Goal: Task Accomplishment & Management: Manage account settings

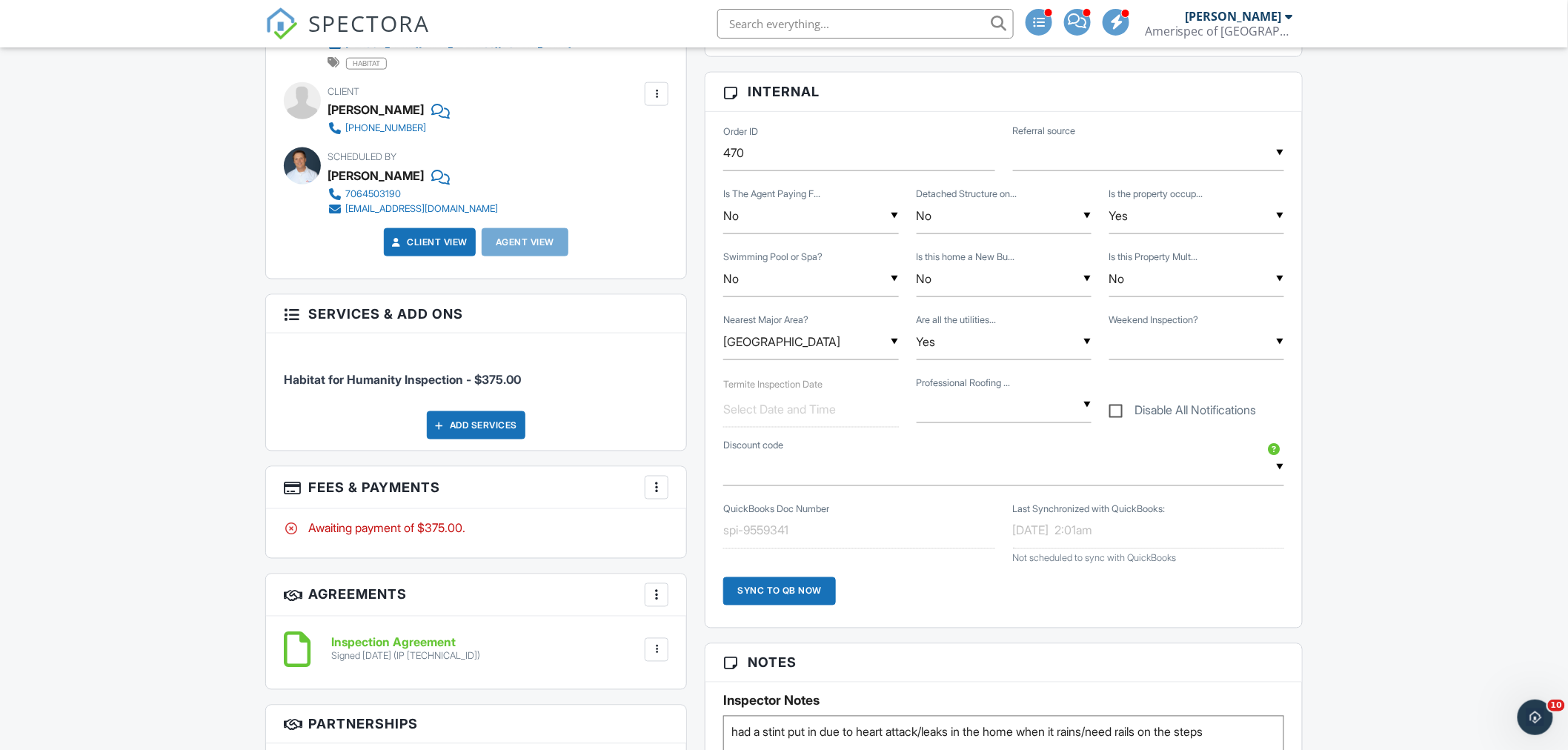
scroll to position [906, 0]
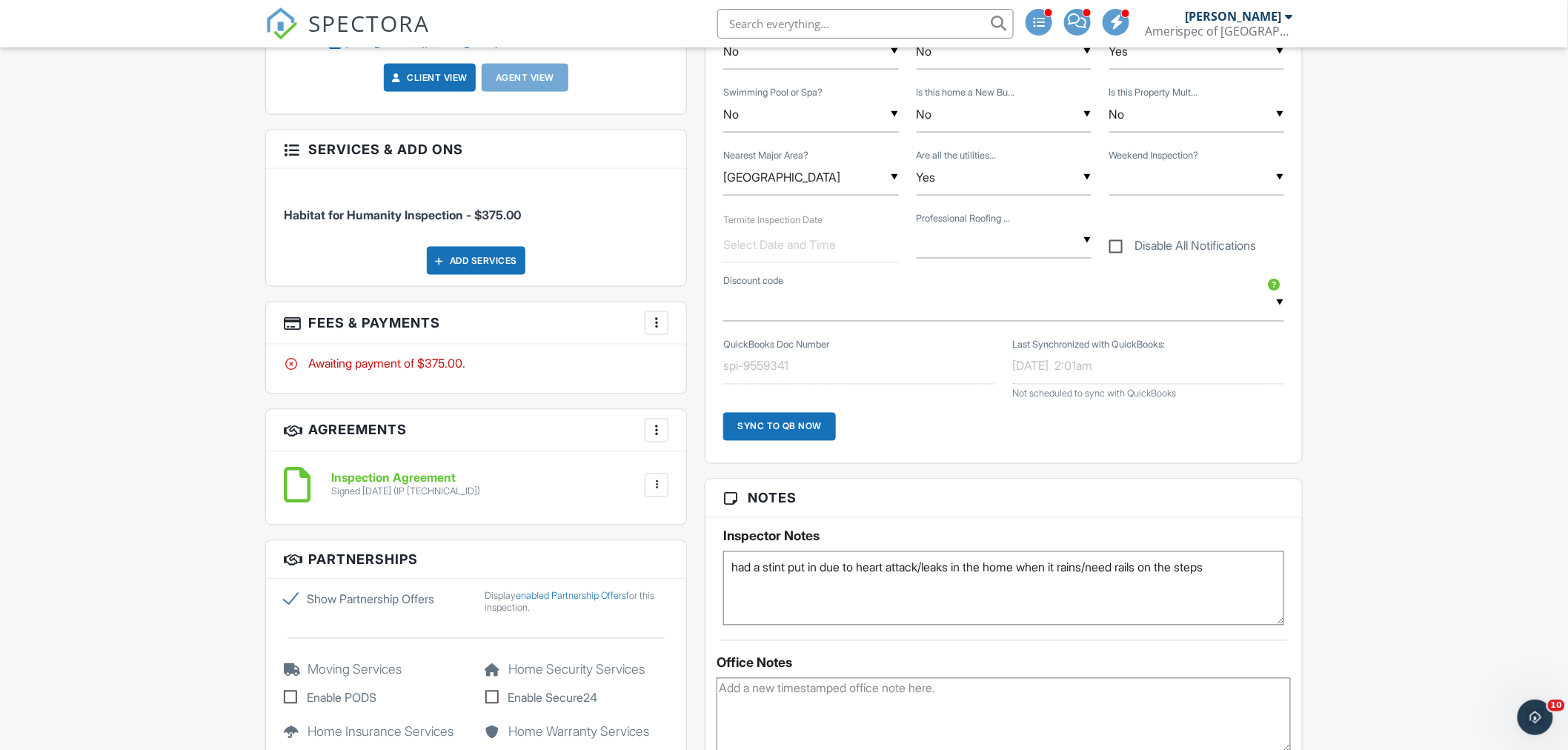
click at [649, 324] on div at bounding box center [656, 322] width 14 height 14
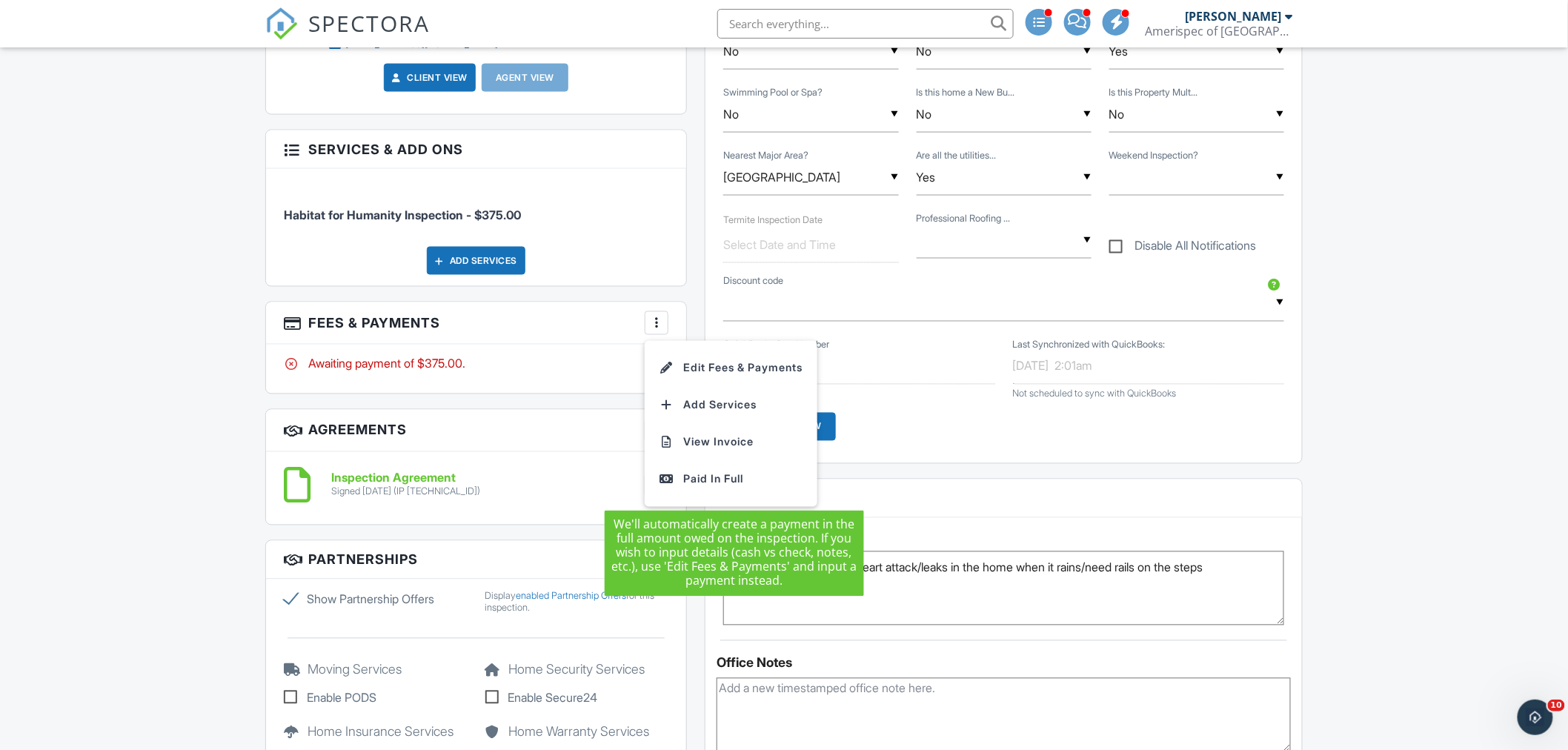
click at [722, 480] on div "Paid In Full" at bounding box center [731, 480] width 143 height 18
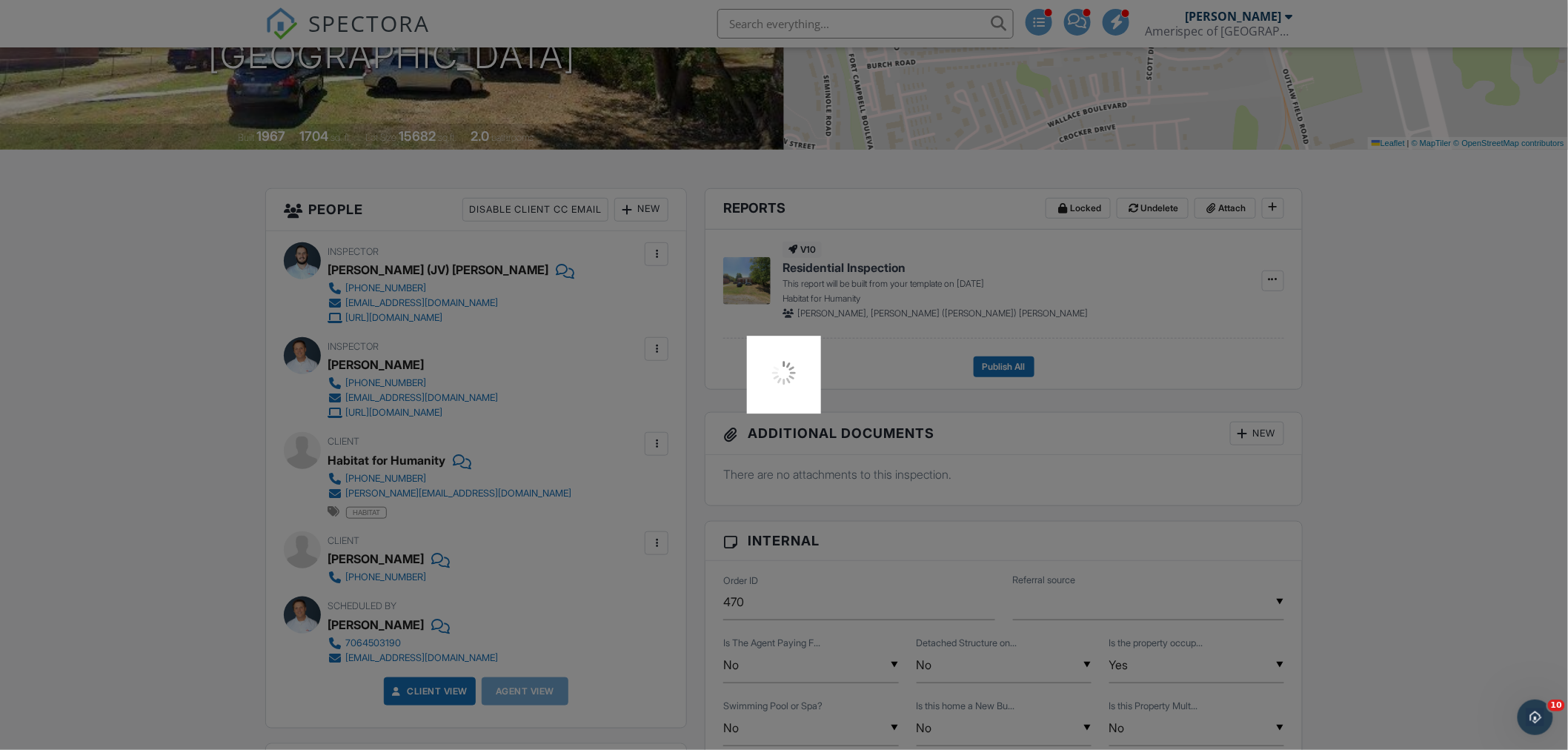
scroll to position [83, 0]
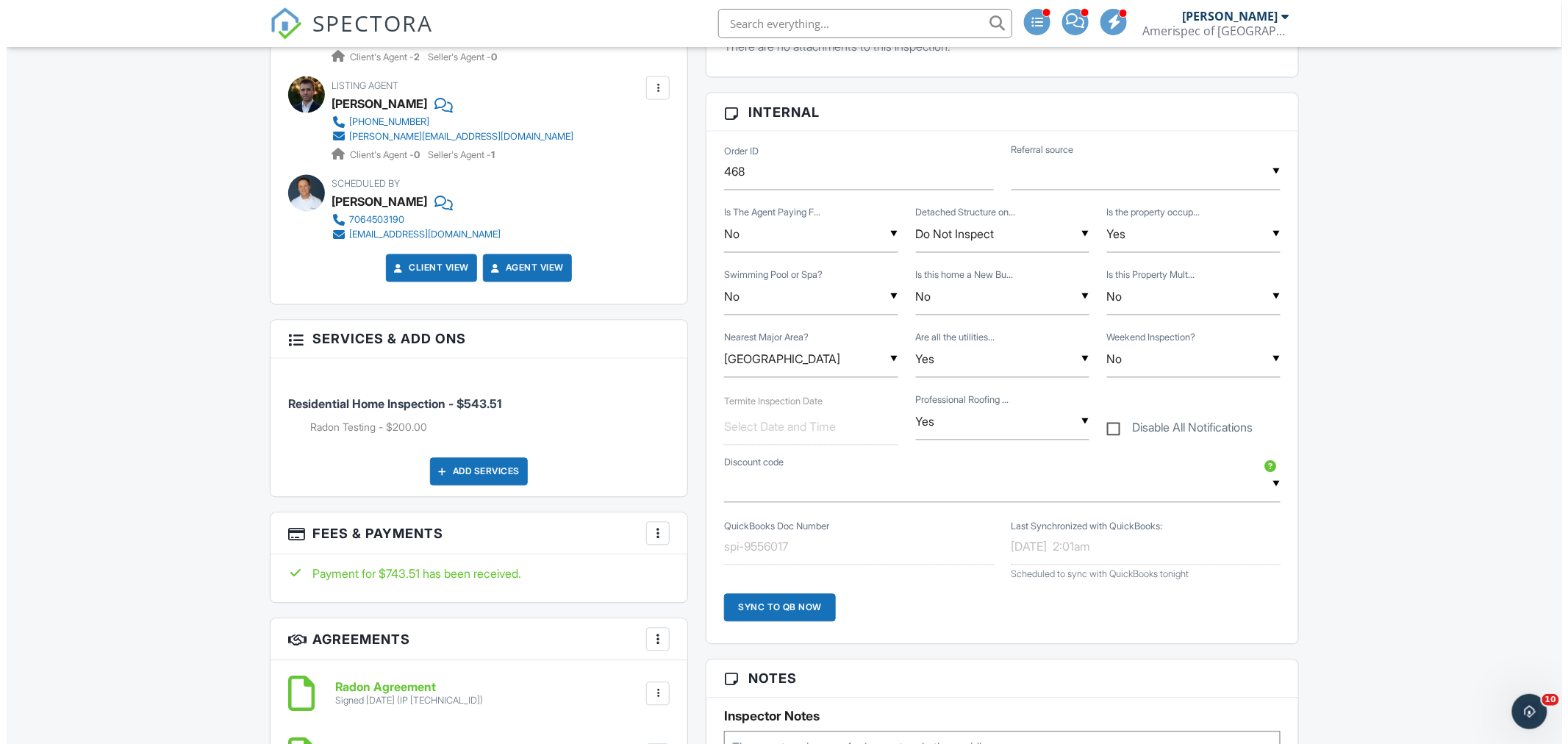
scroll to position [1143, 0]
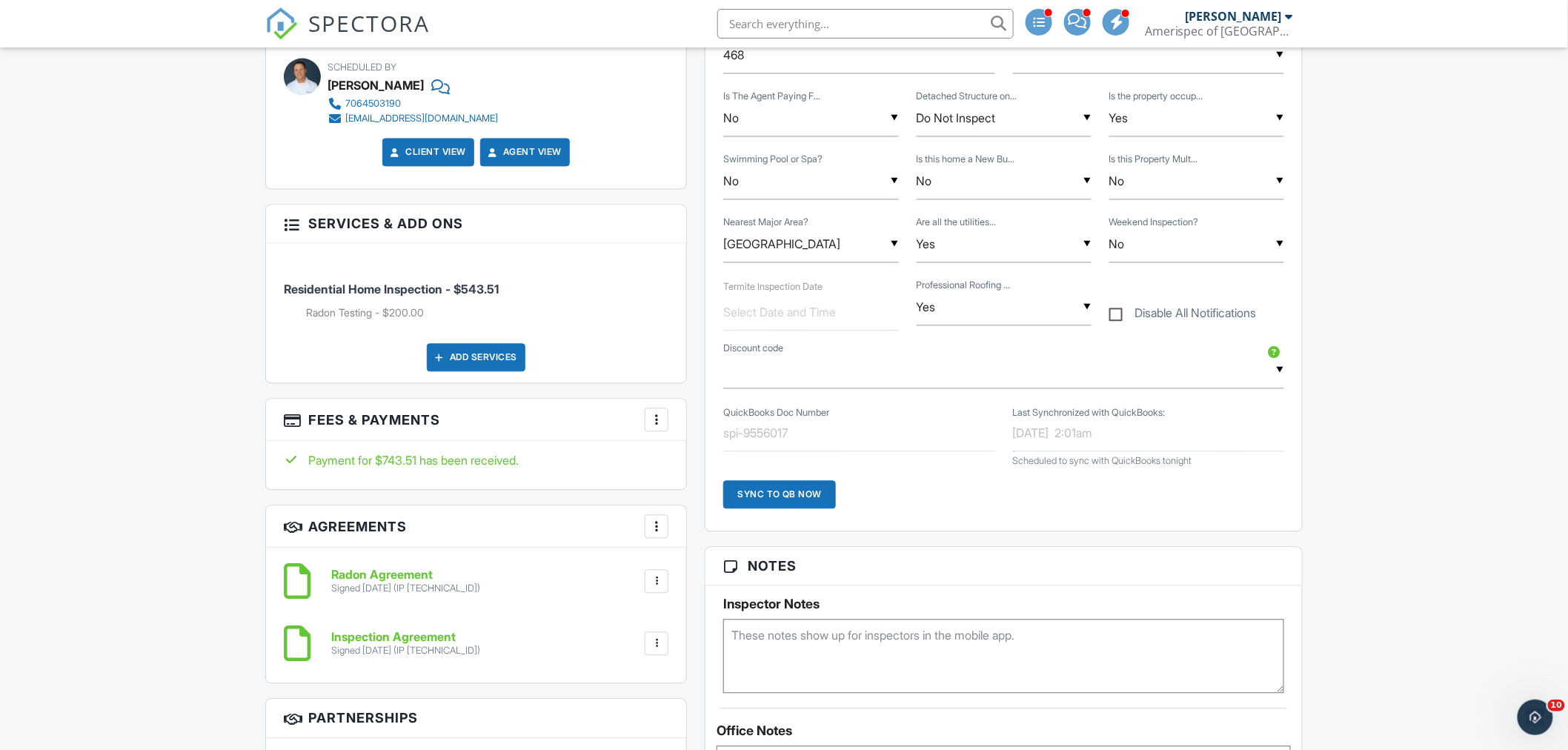
click at [663, 416] on div at bounding box center [656, 420] width 14 height 14
click at [720, 535] on li "View Invoice" at bounding box center [731, 539] width 155 height 37
click at [652, 420] on div at bounding box center [656, 420] width 14 height 14
click at [726, 467] on li "Edit Fees & Payments" at bounding box center [731, 465] width 155 height 37
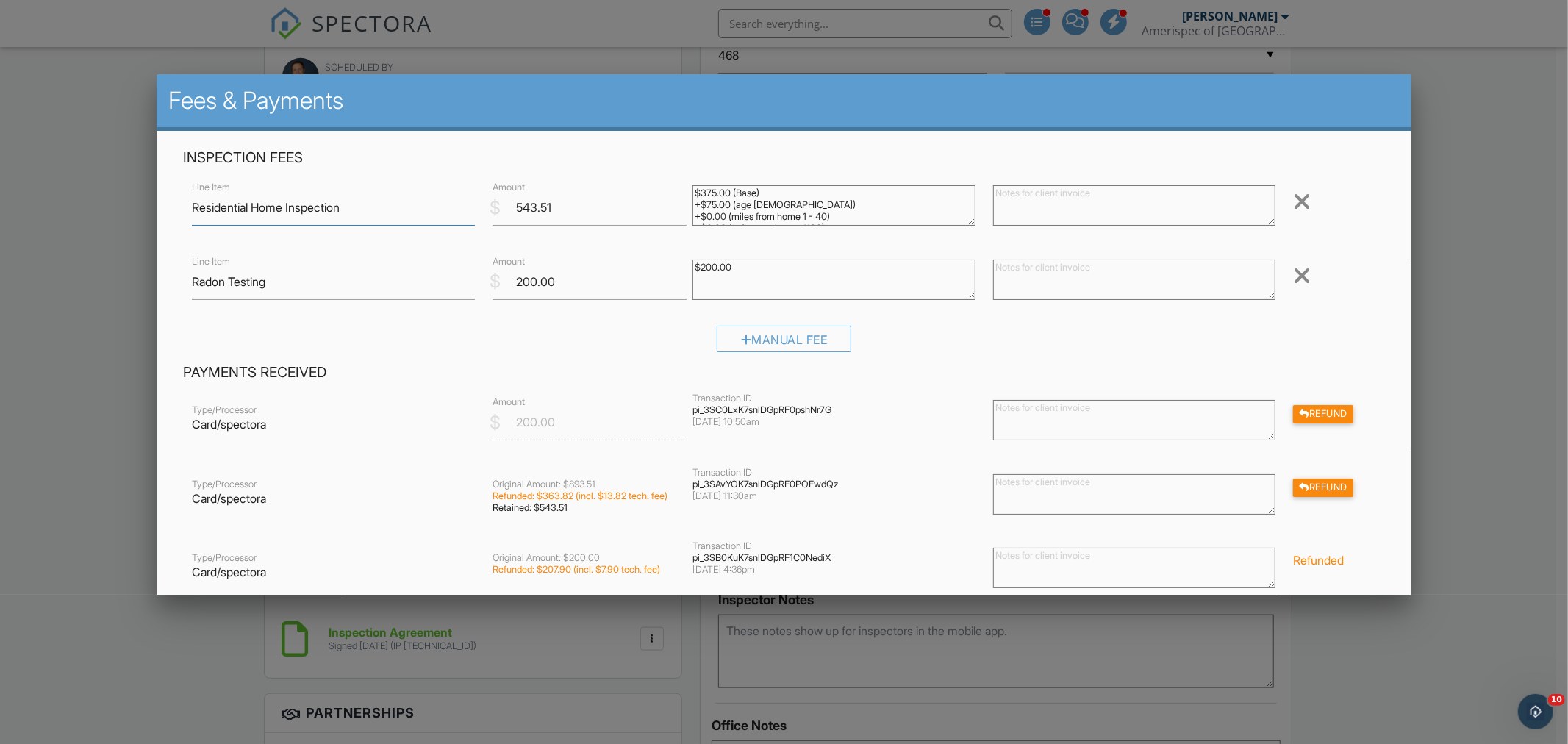
scroll to position [297, 0]
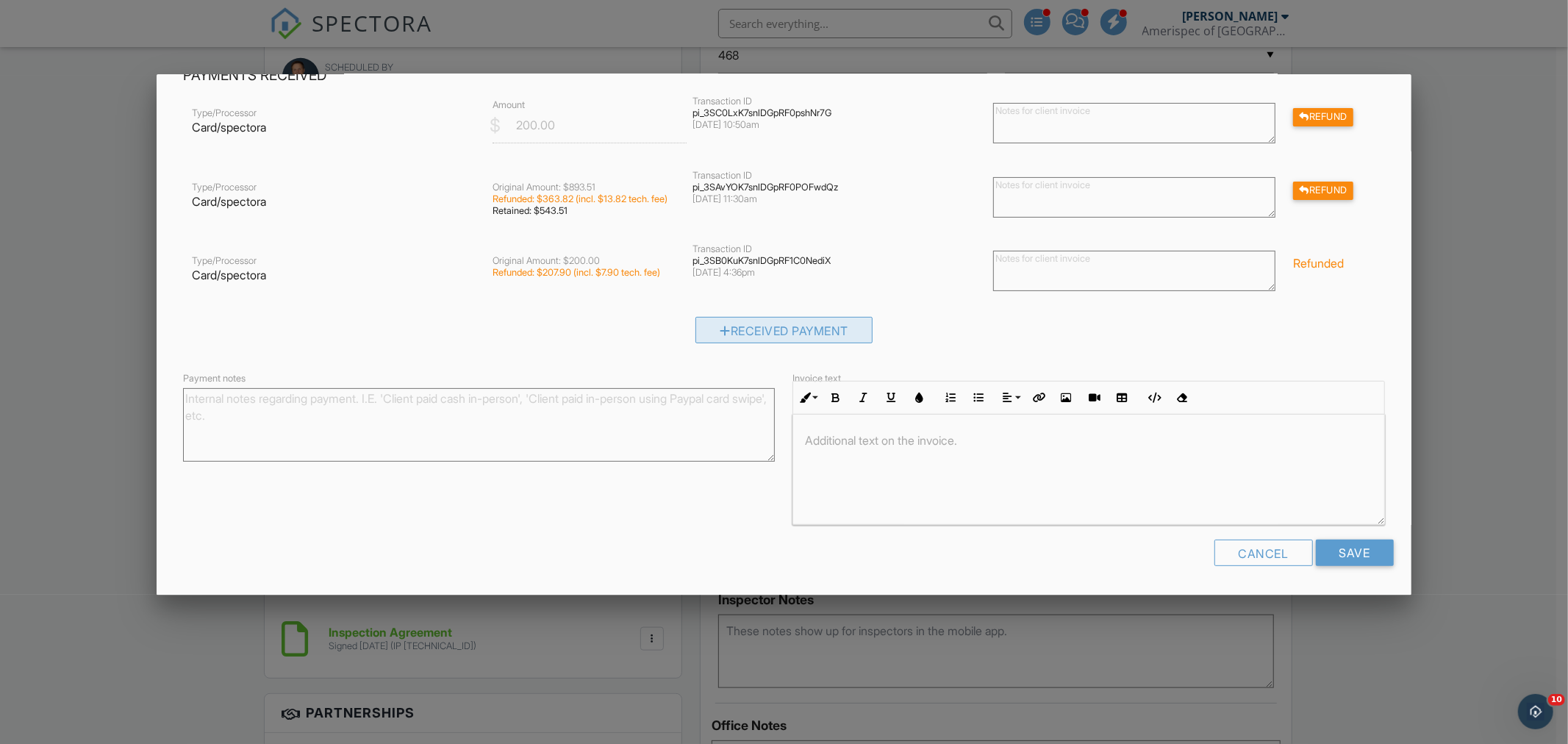
click at [802, 333] on div "Received Payment" at bounding box center [784, 329] width 177 height 26
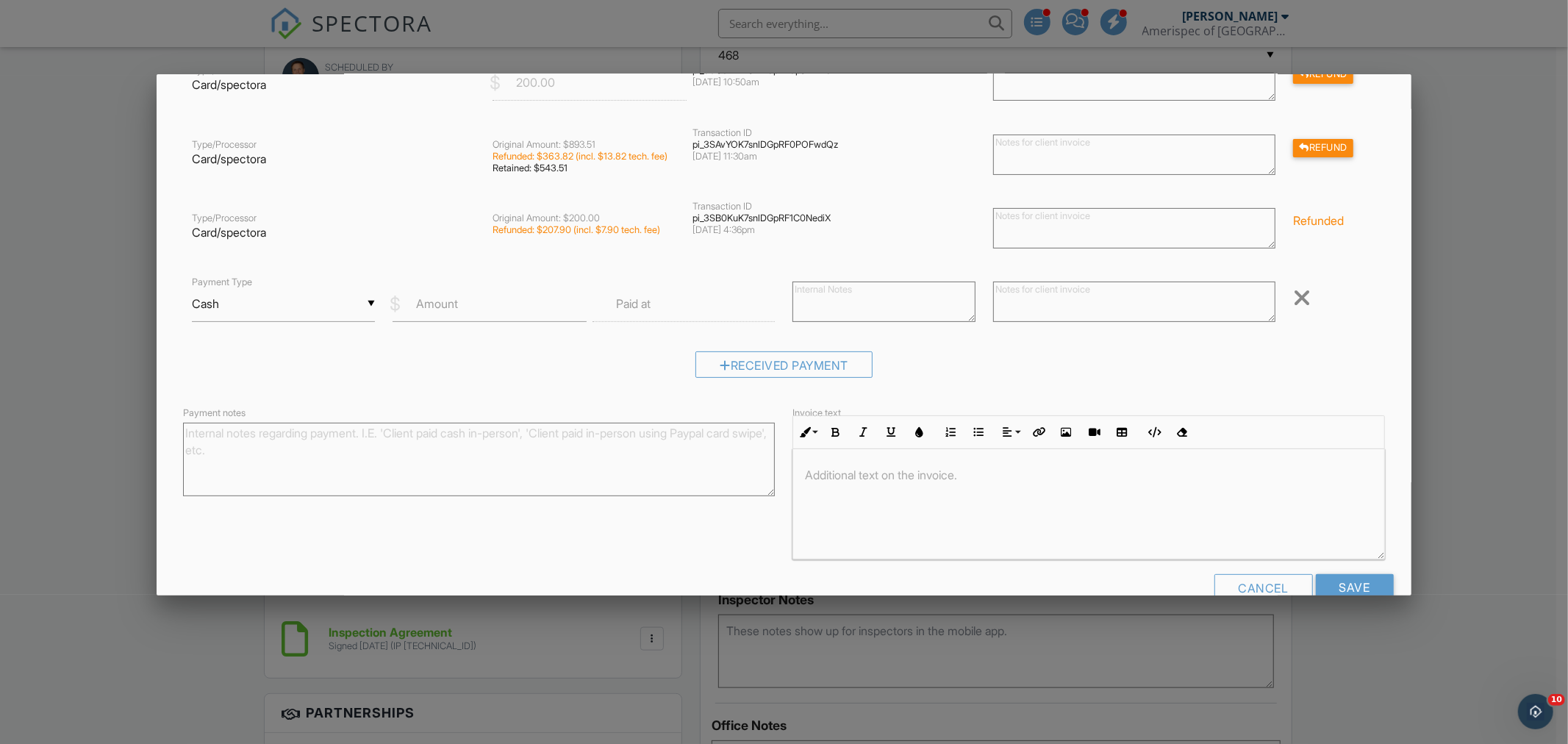
scroll to position [375, 0]
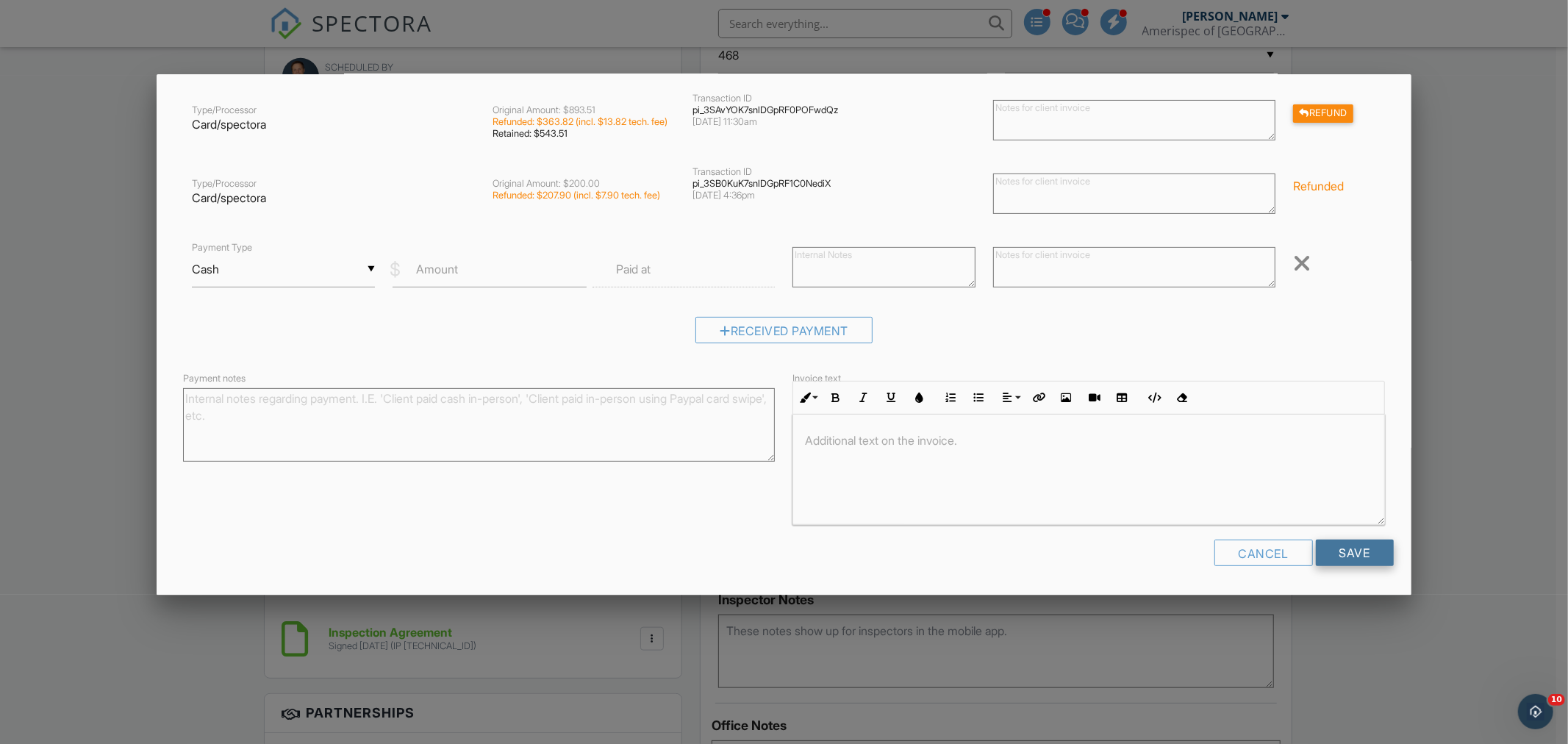
click at [1328, 552] on input "Save" at bounding box center [1355, 552] width 78 height 26
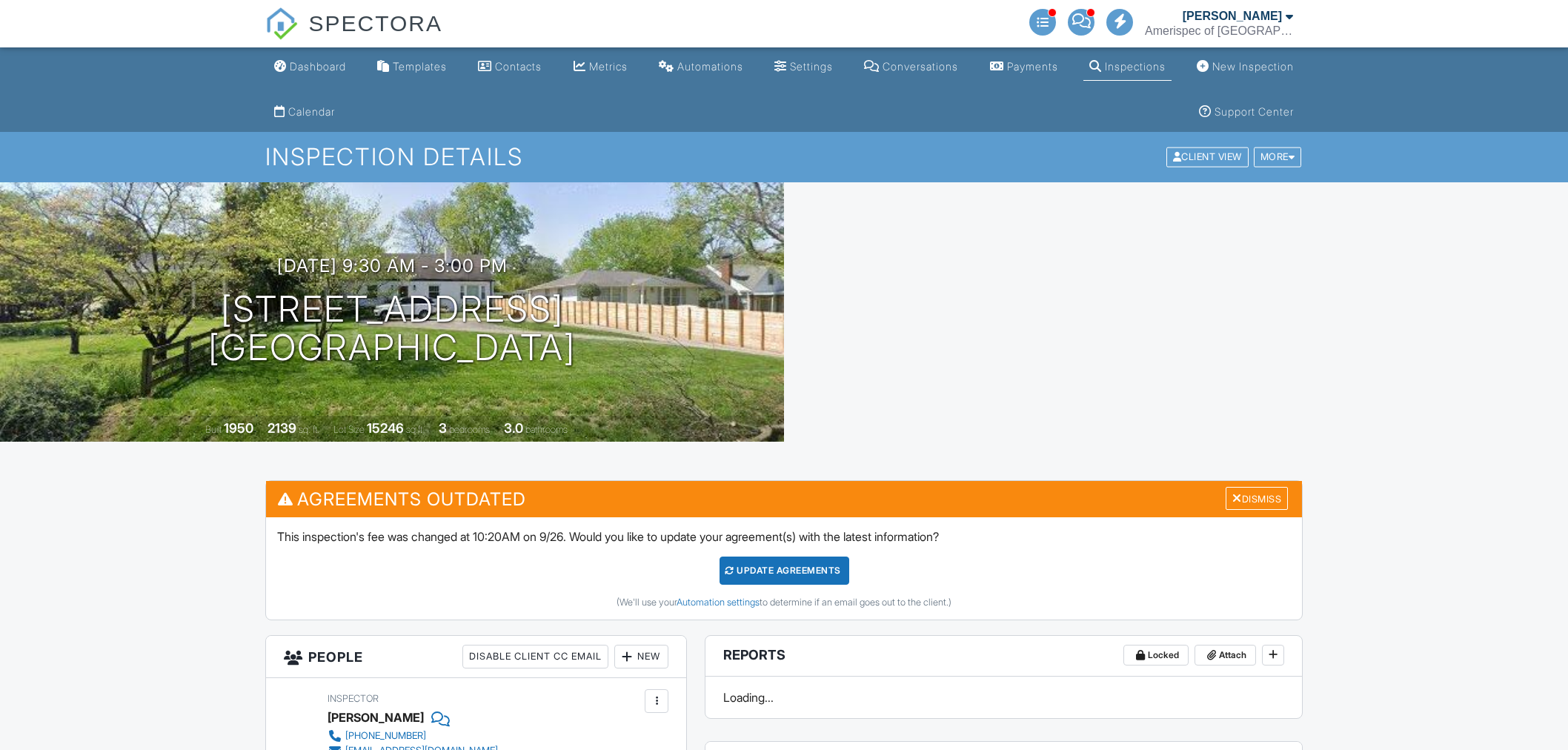
scroll to position [5, 0]
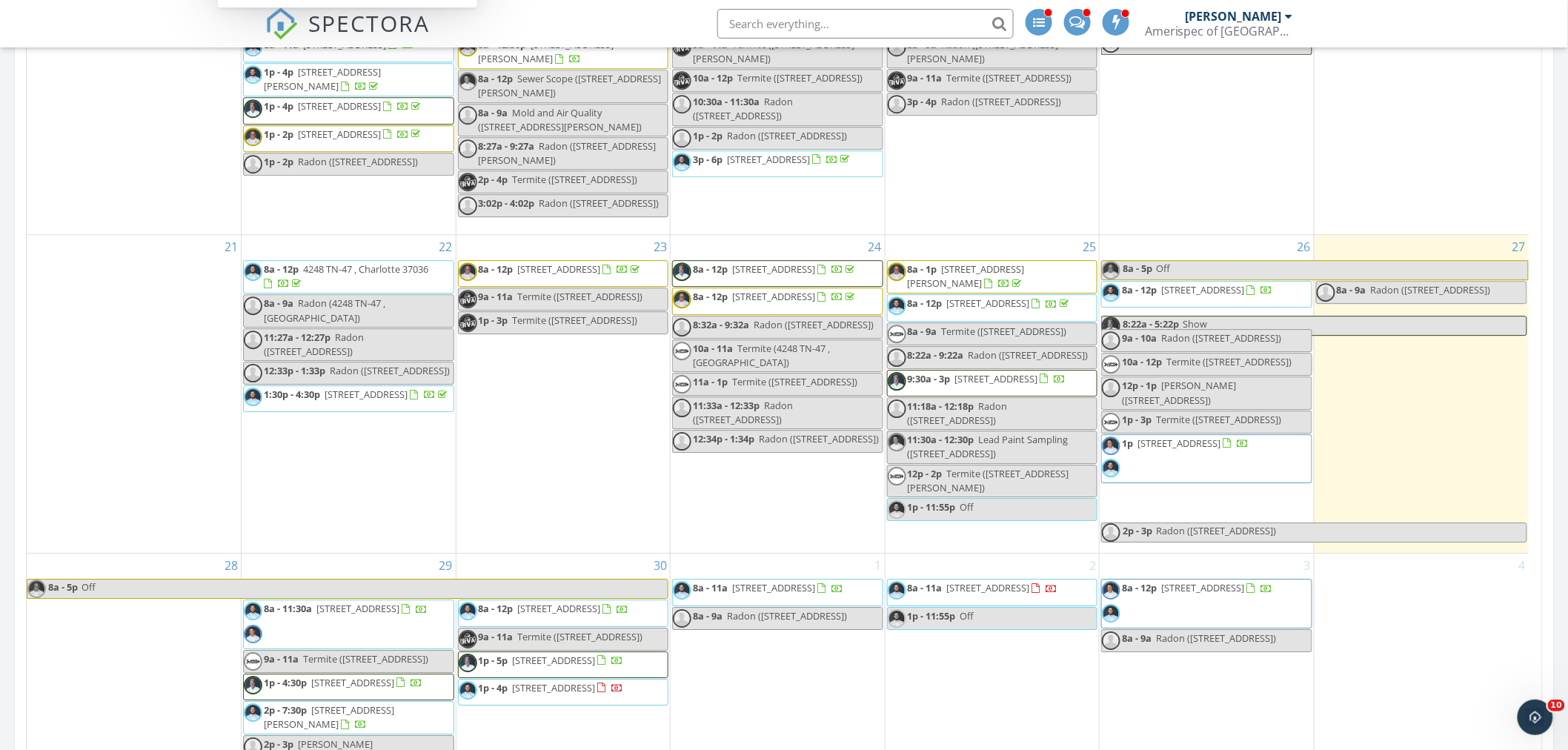
scroll to position [1893, 0]
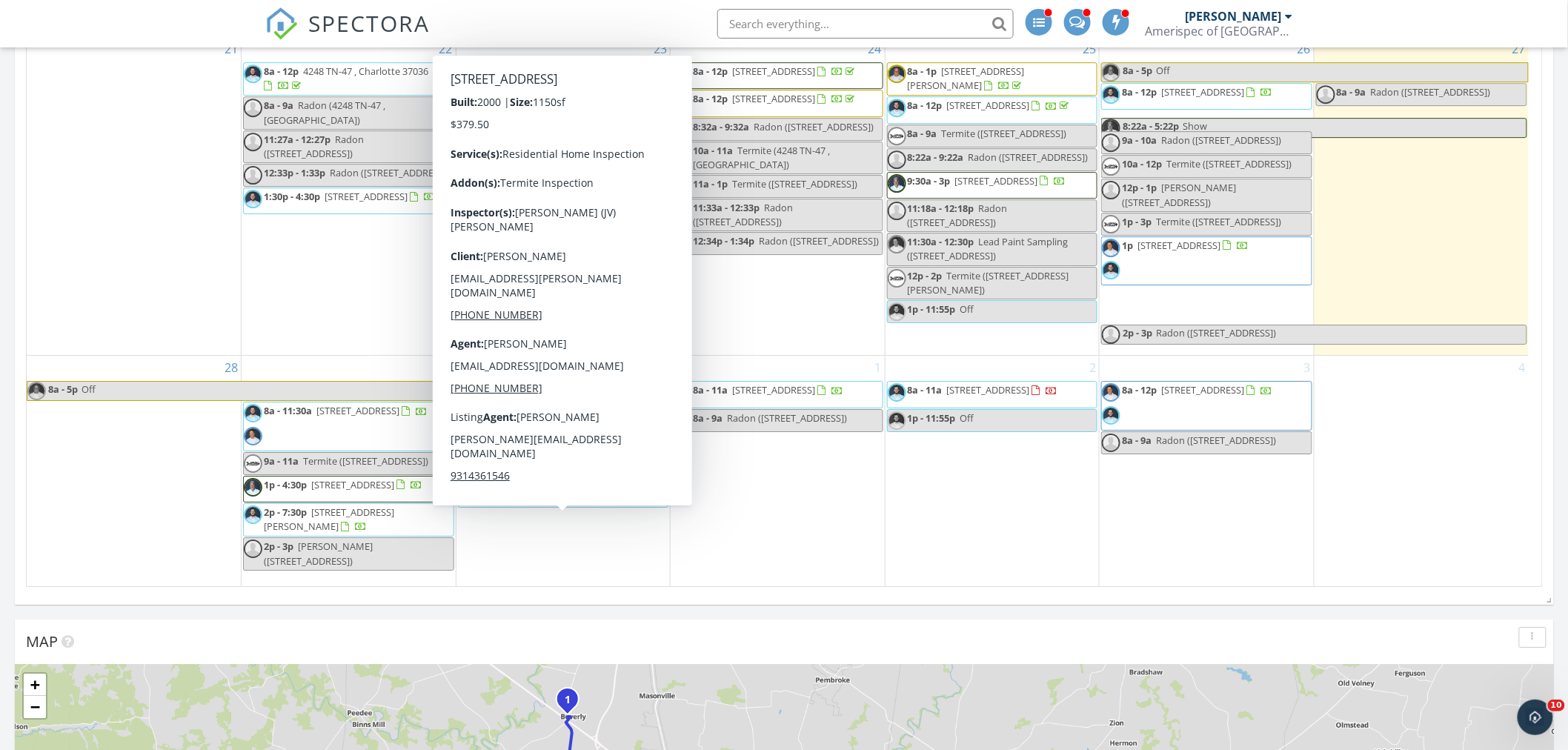
click at [905, 559] on div "2 8a - 11a 978 Tufnel Lot 209, Clarksville 37040 1p - 11:55p Off" at bounding box center [993, 470] width 214 height 229
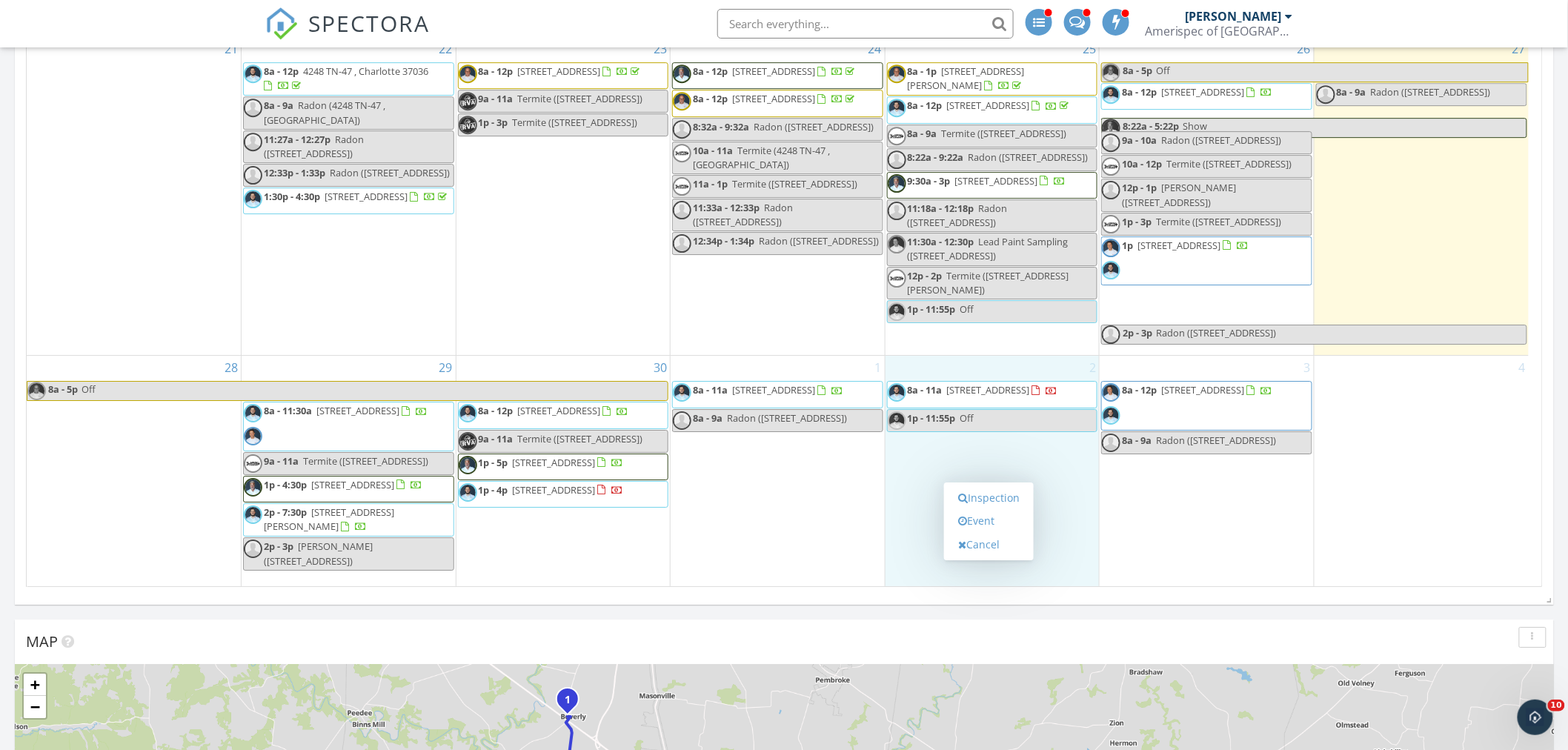
click at [808, 567] on div "1 8a - 11a 2961 Core Dr, Clarksville 37040 8a - 9a Radon (883 Moray Ln Lot 393,…" at bounding box center [778, 470] width 214 height 229
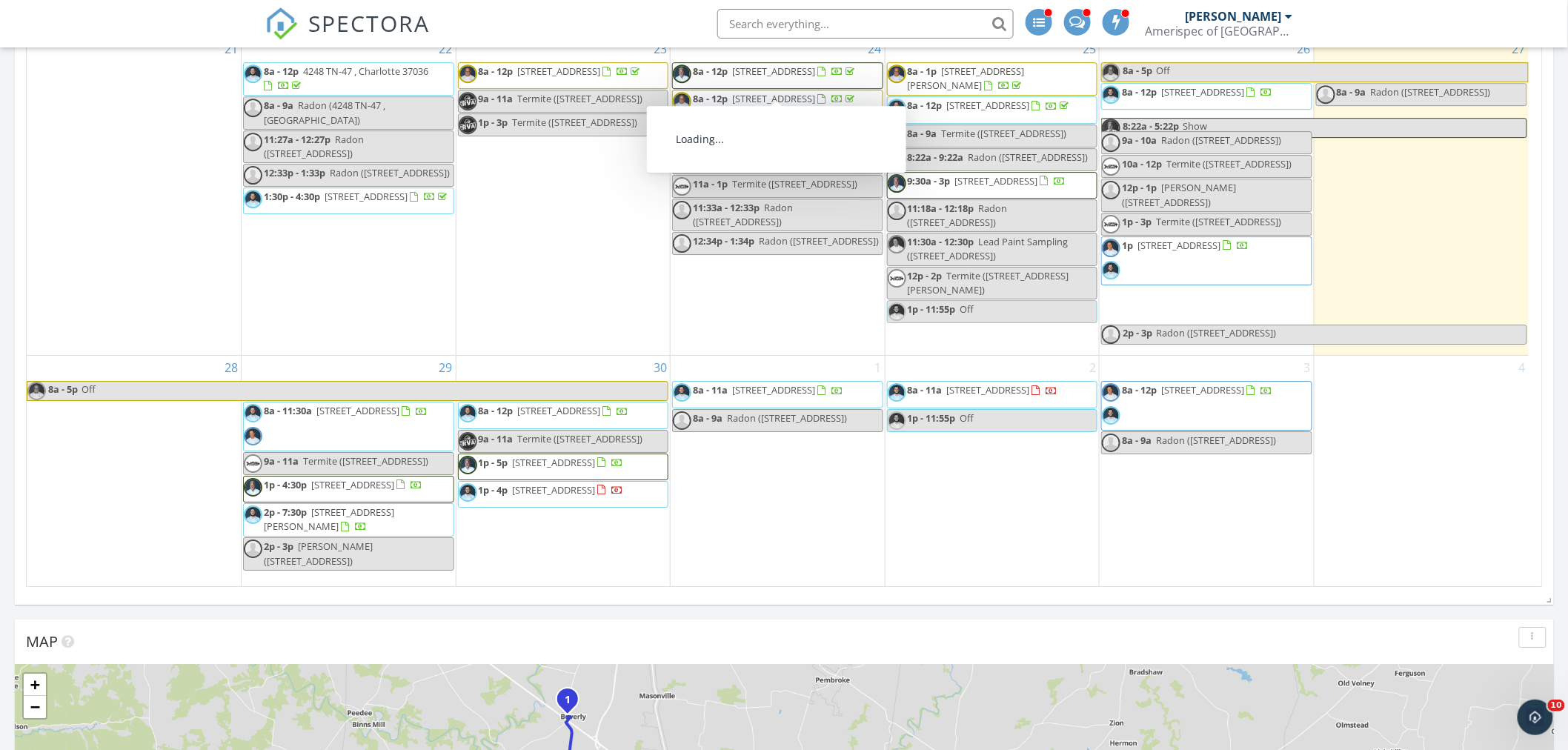
click at [1080, 11] on div at bounding box center [1077, 22] width 26 height 26
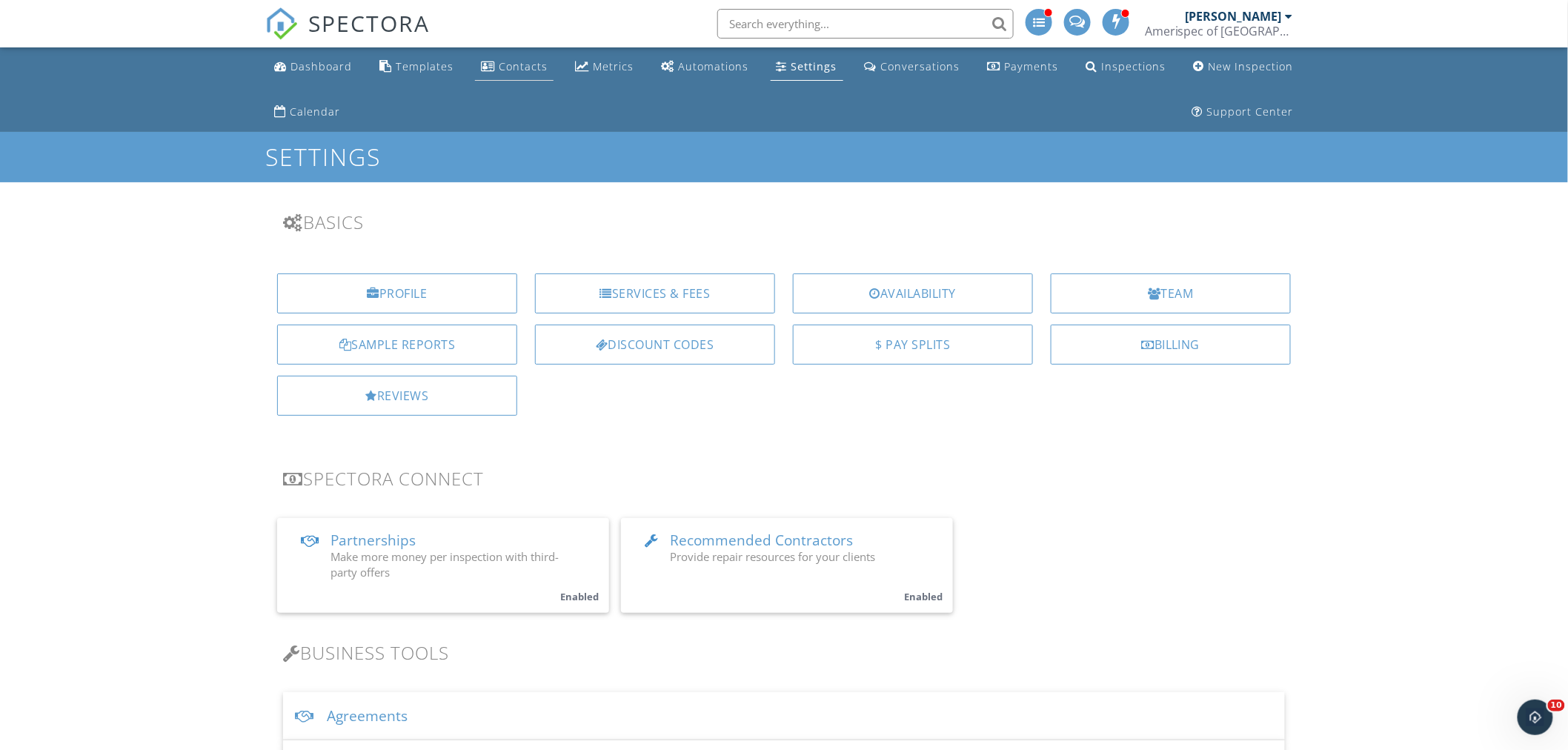
click at [519, 63] on div "Contacts" at bounding box center [523, 67] width 49 height 14
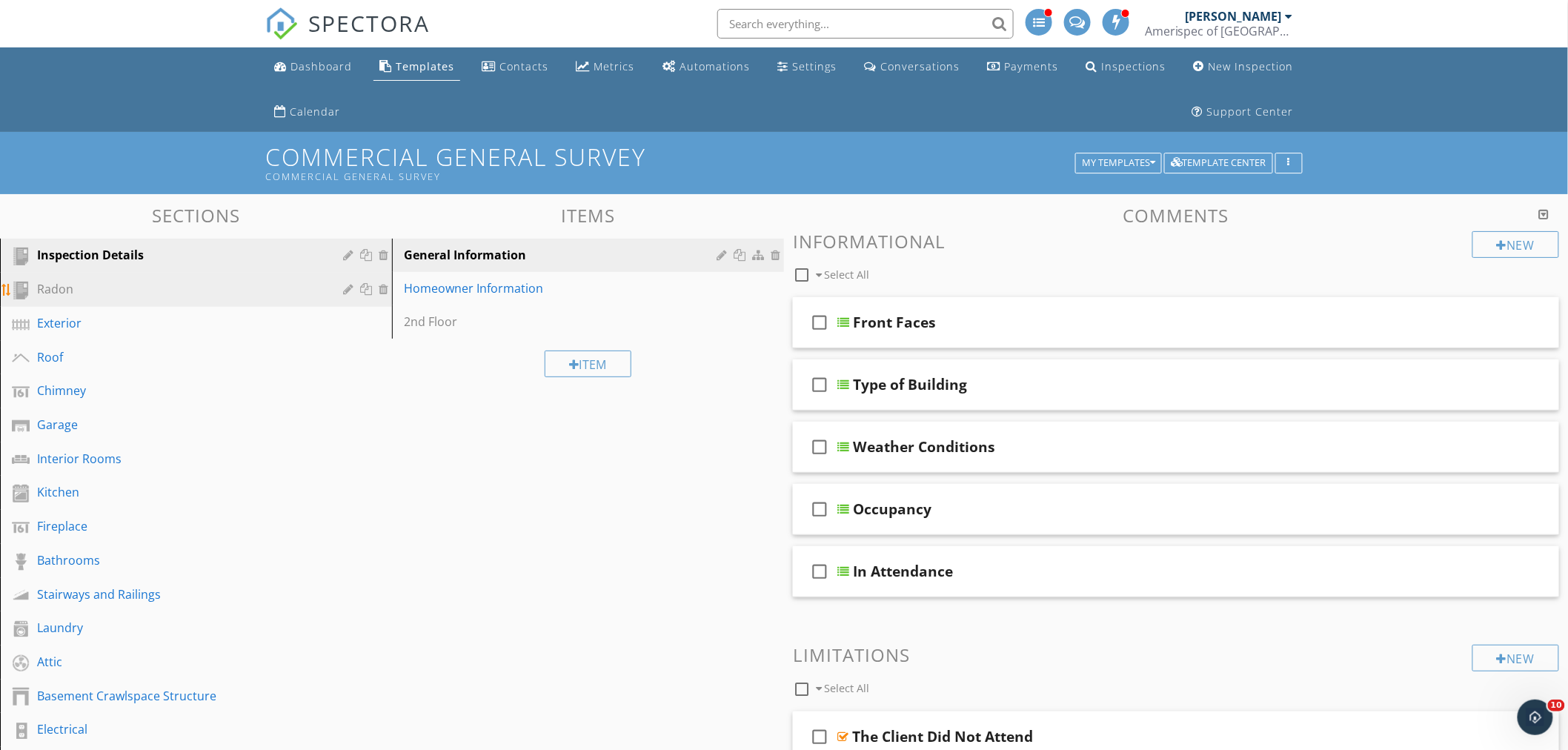
click at [386, 290] on div at bounding box center [385, 289] width 14 height 12
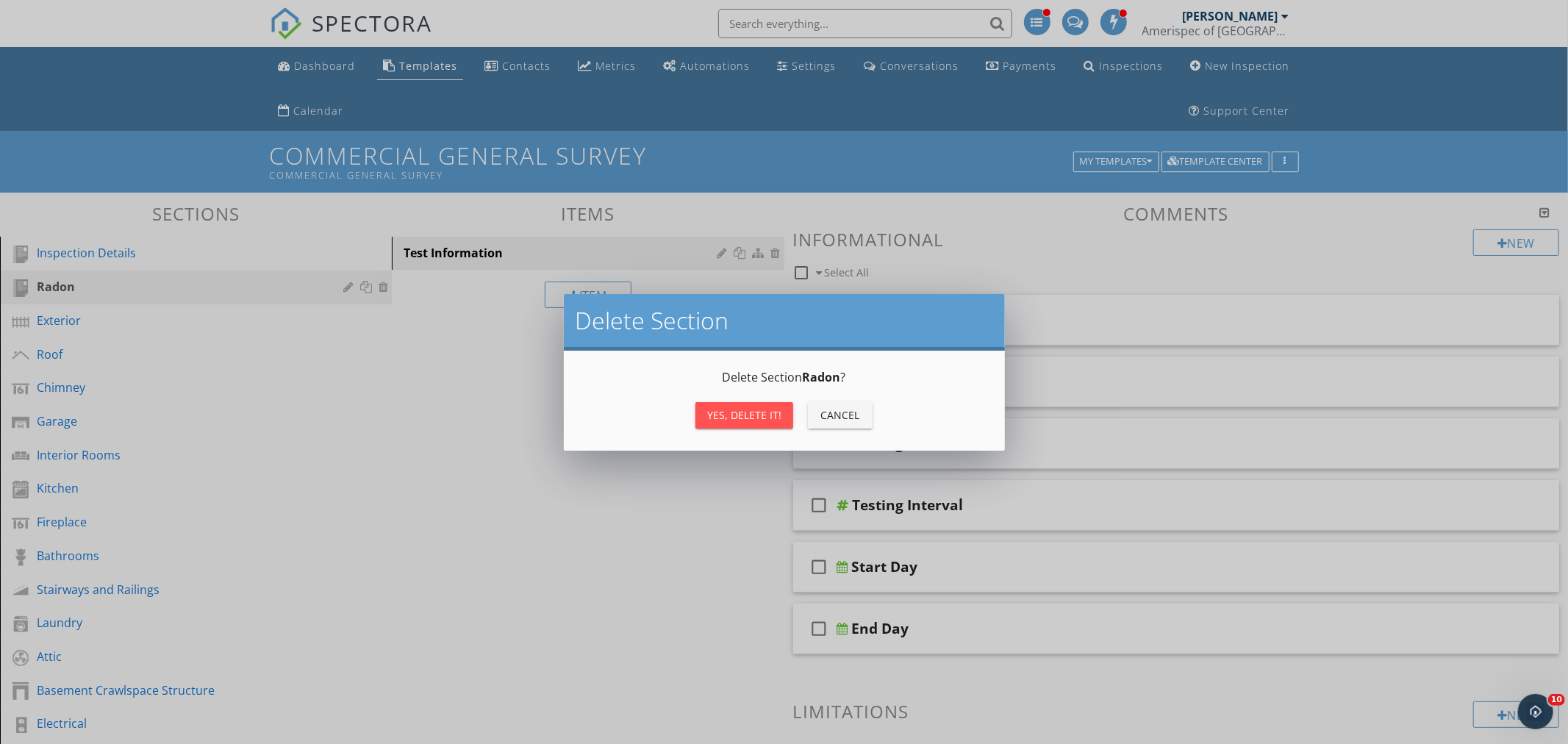
click at [736, 414] on div "Yes, Delete it!" at bounding box center [744, 415] width 74 height 15
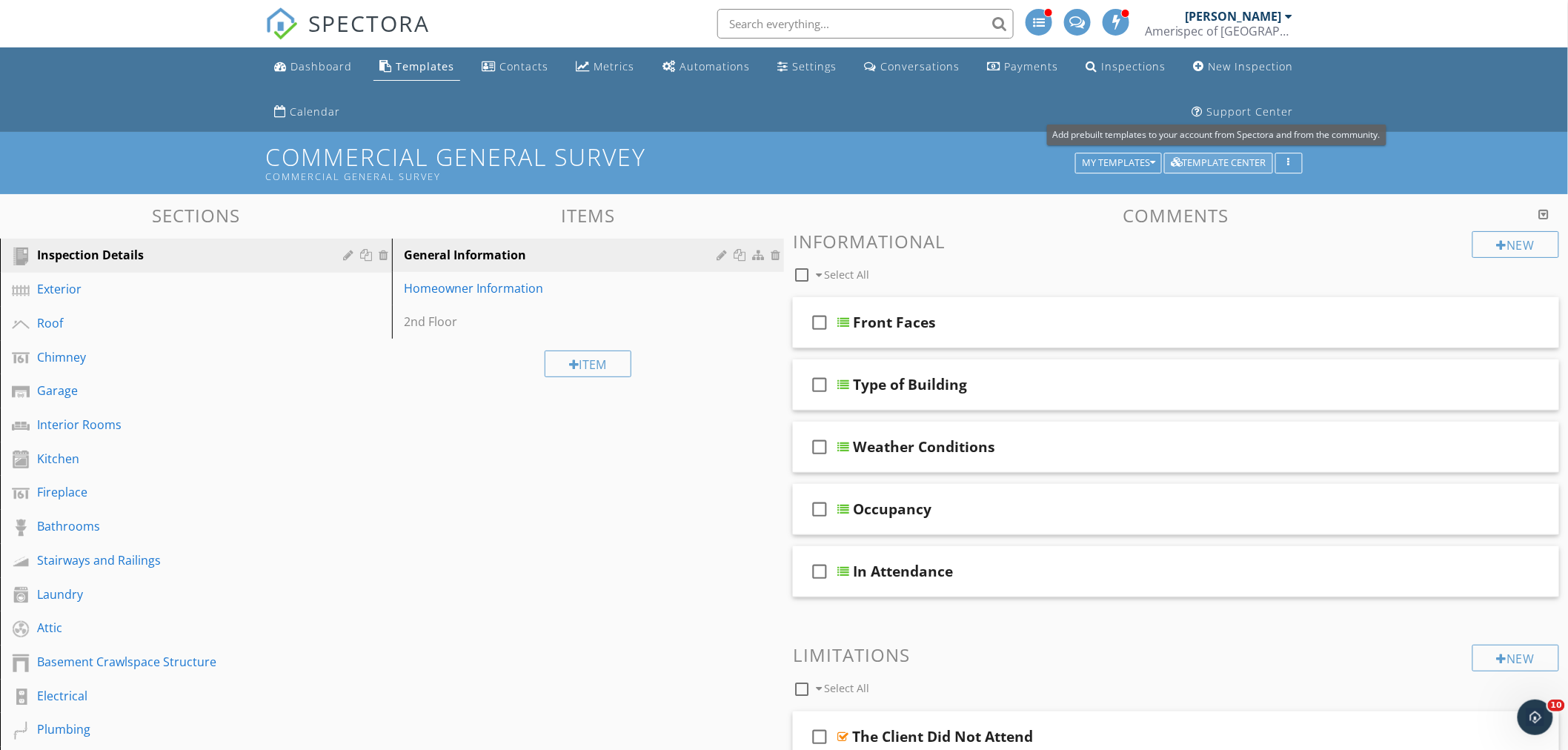
click at [1247, 166] on div "Template Center" at bounding box center [1218, 163] width 95 height 10
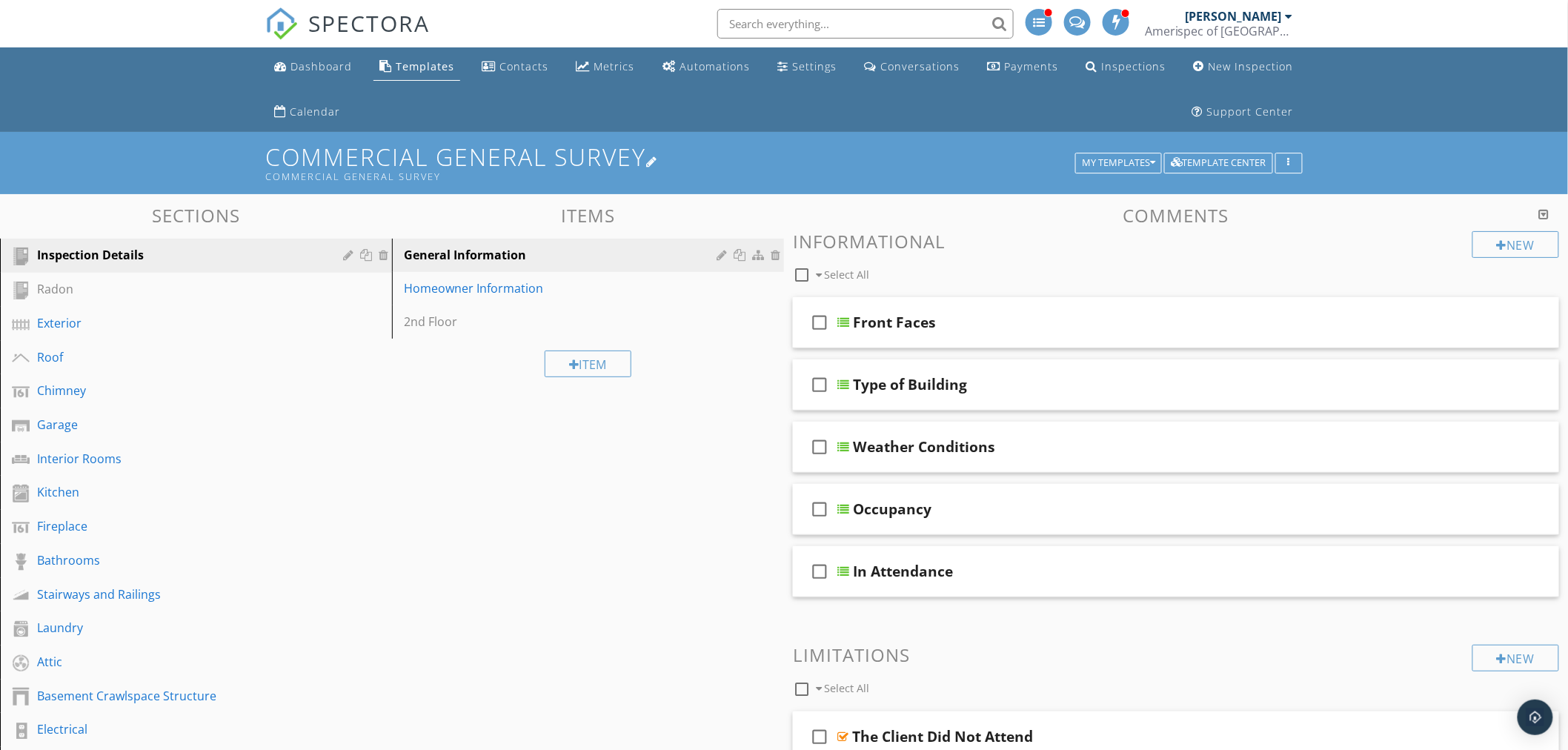
click at [1143, 151] on h1 "Commercial General Survey Commercial General Survey" at bounding box center [784, 162] width 1038 height 38
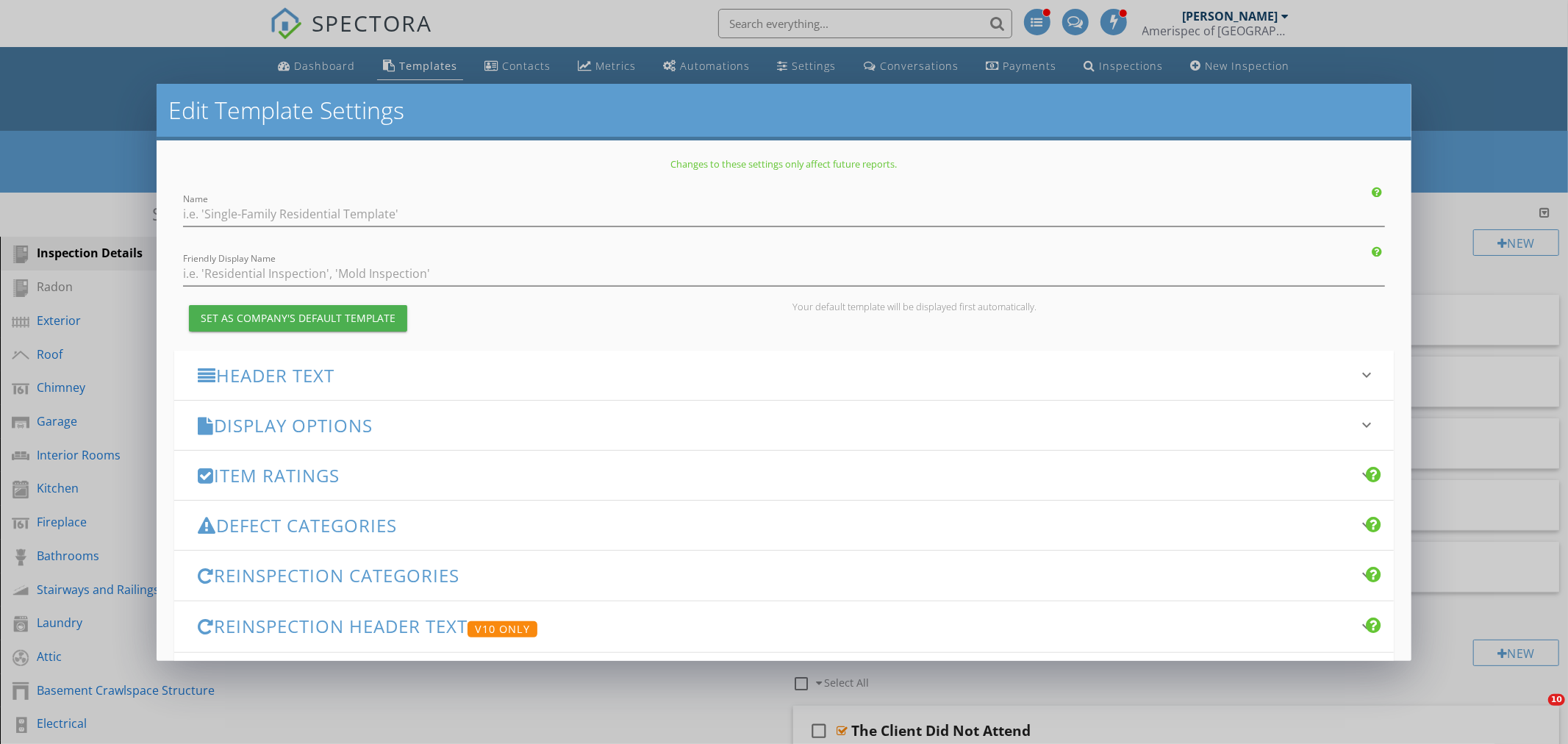
type input "Commercial General Survey"
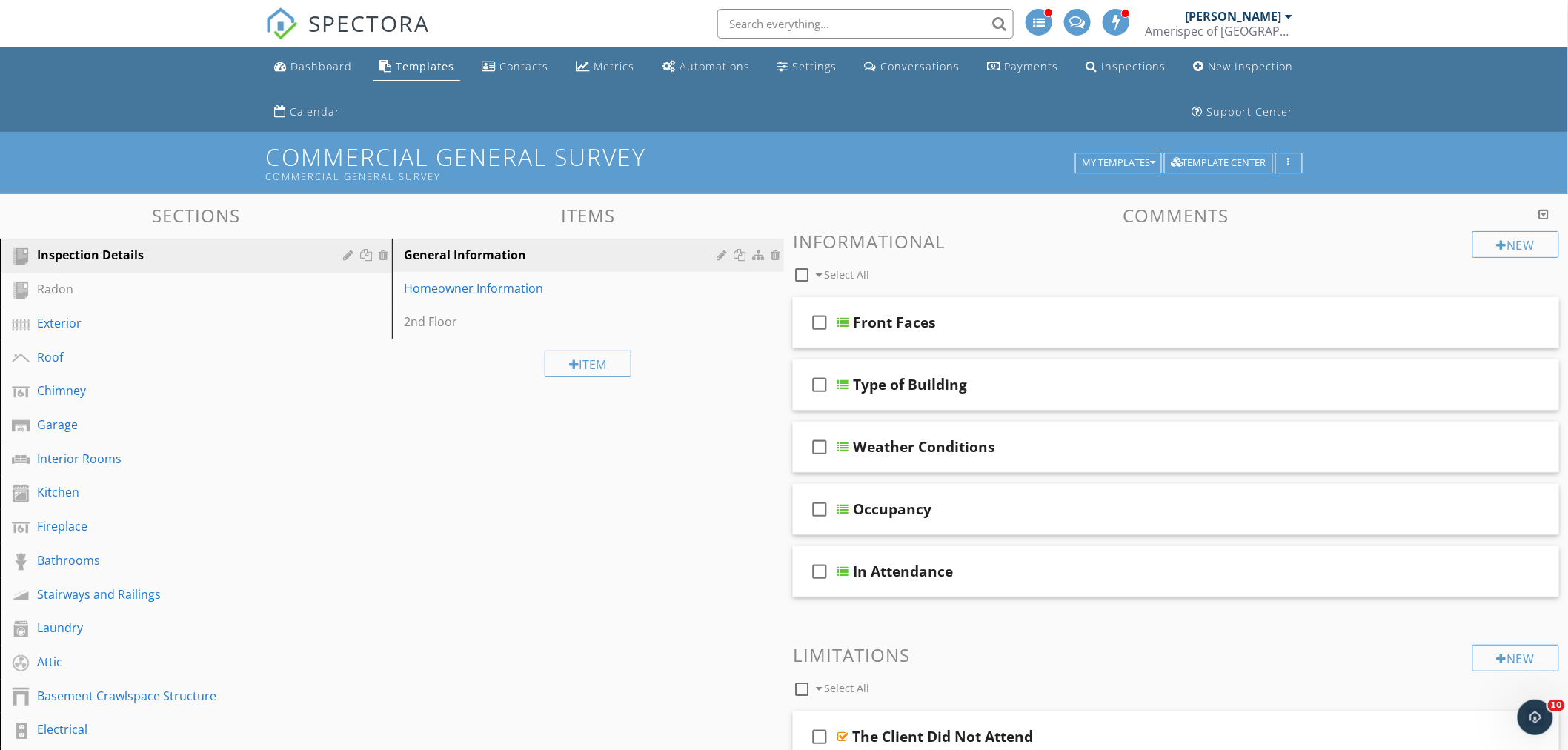
click at [551, 15] on div at bounding box center [784, 375] width 1568 height 750
click at [1142, 158] on div "My Templates" at bounding box center [1119, 163] width 73 height 10
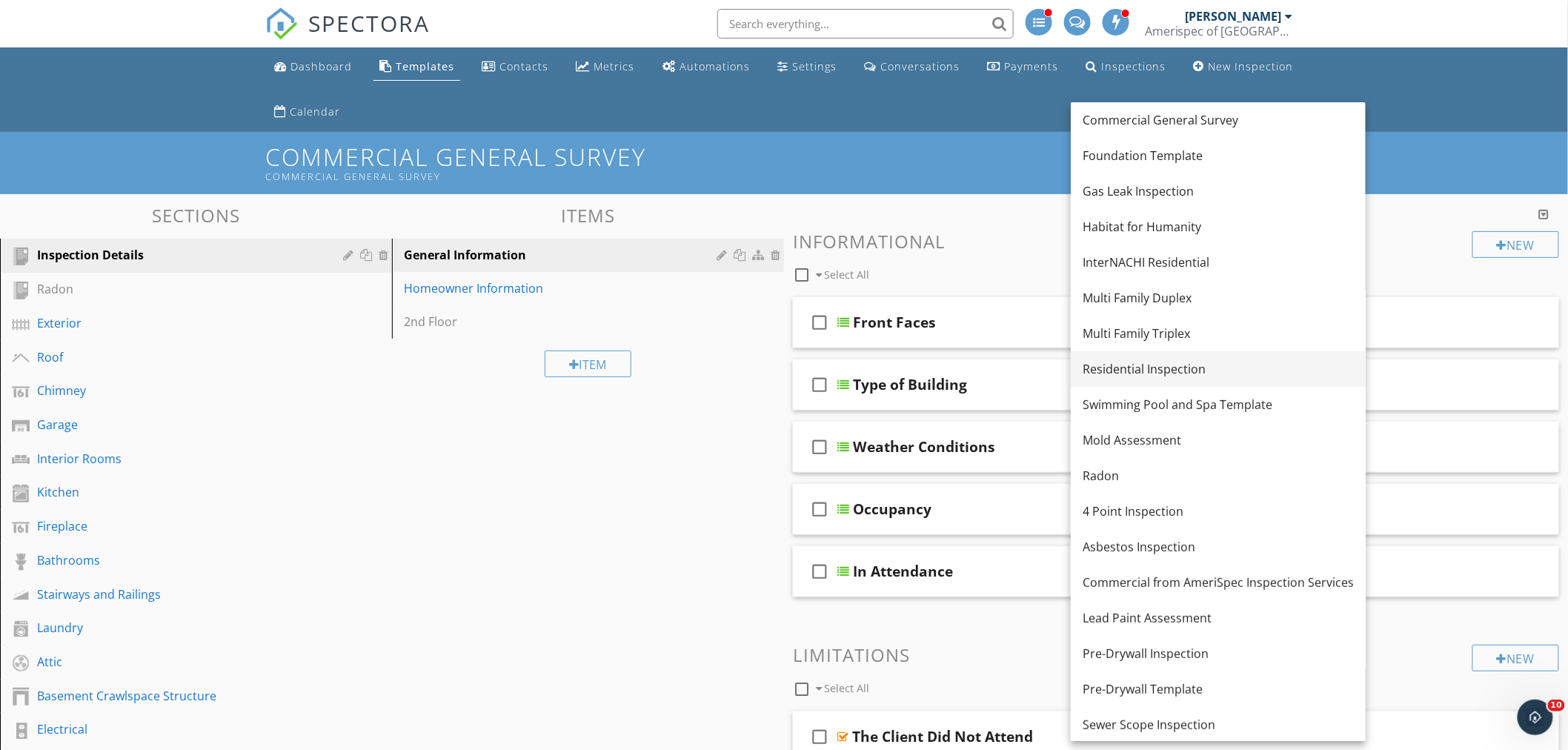
click at [1148, 367] on div "Residential Inspection" at bounding box center [1218, 369] width 271 height 18
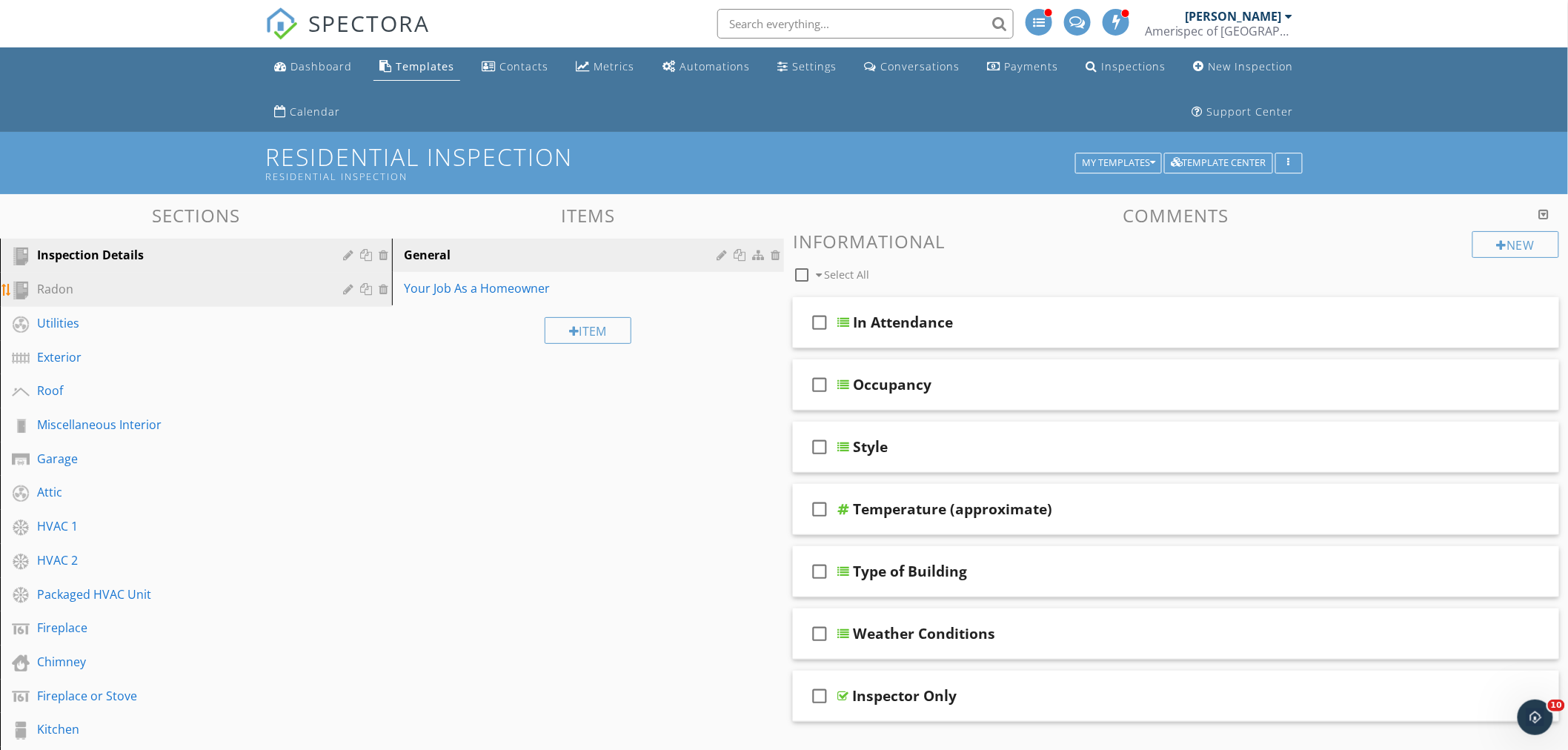
click at [140, 296] on div "Radon" at bounding box center [179, 289] width 285 height 18
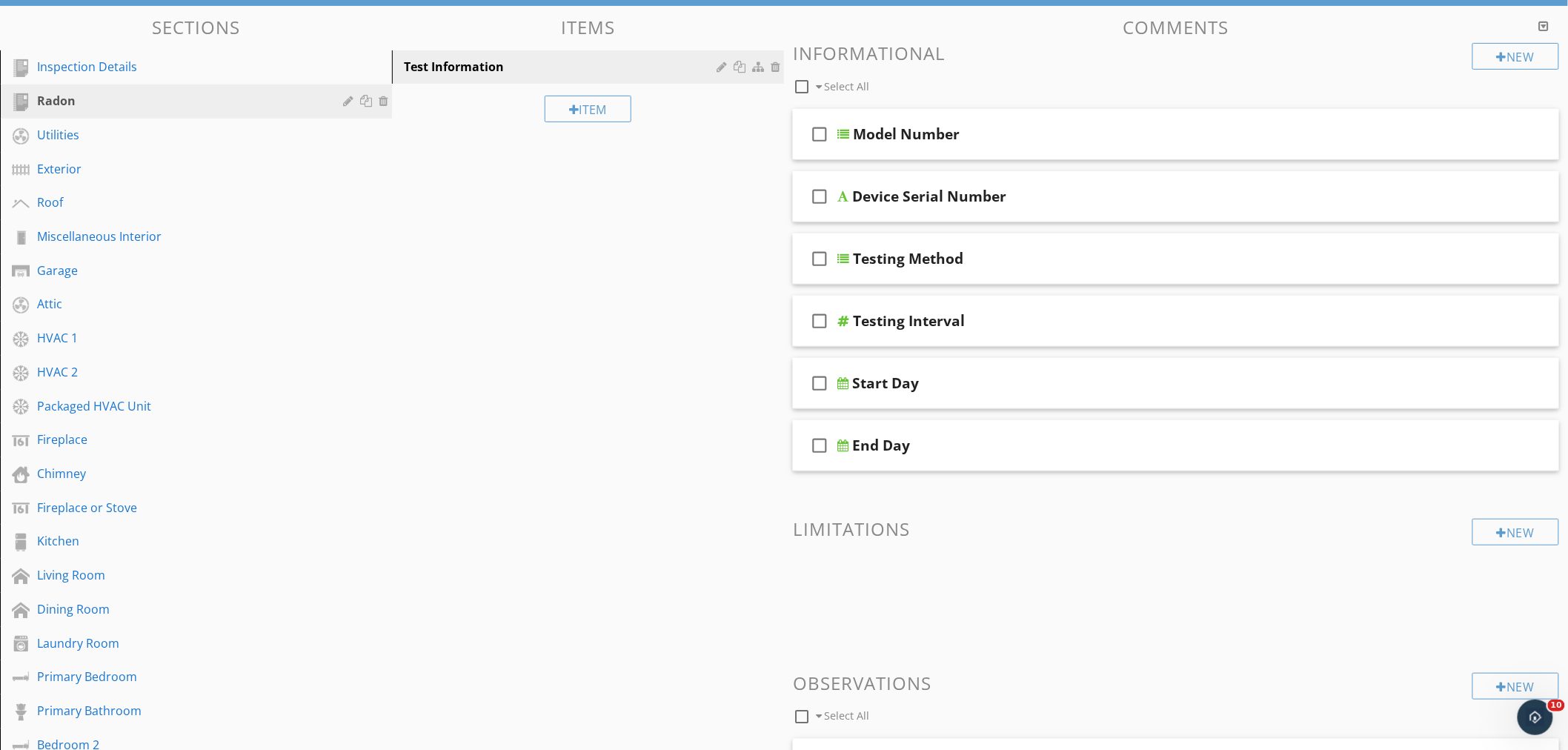
scroll to position [411, 0]
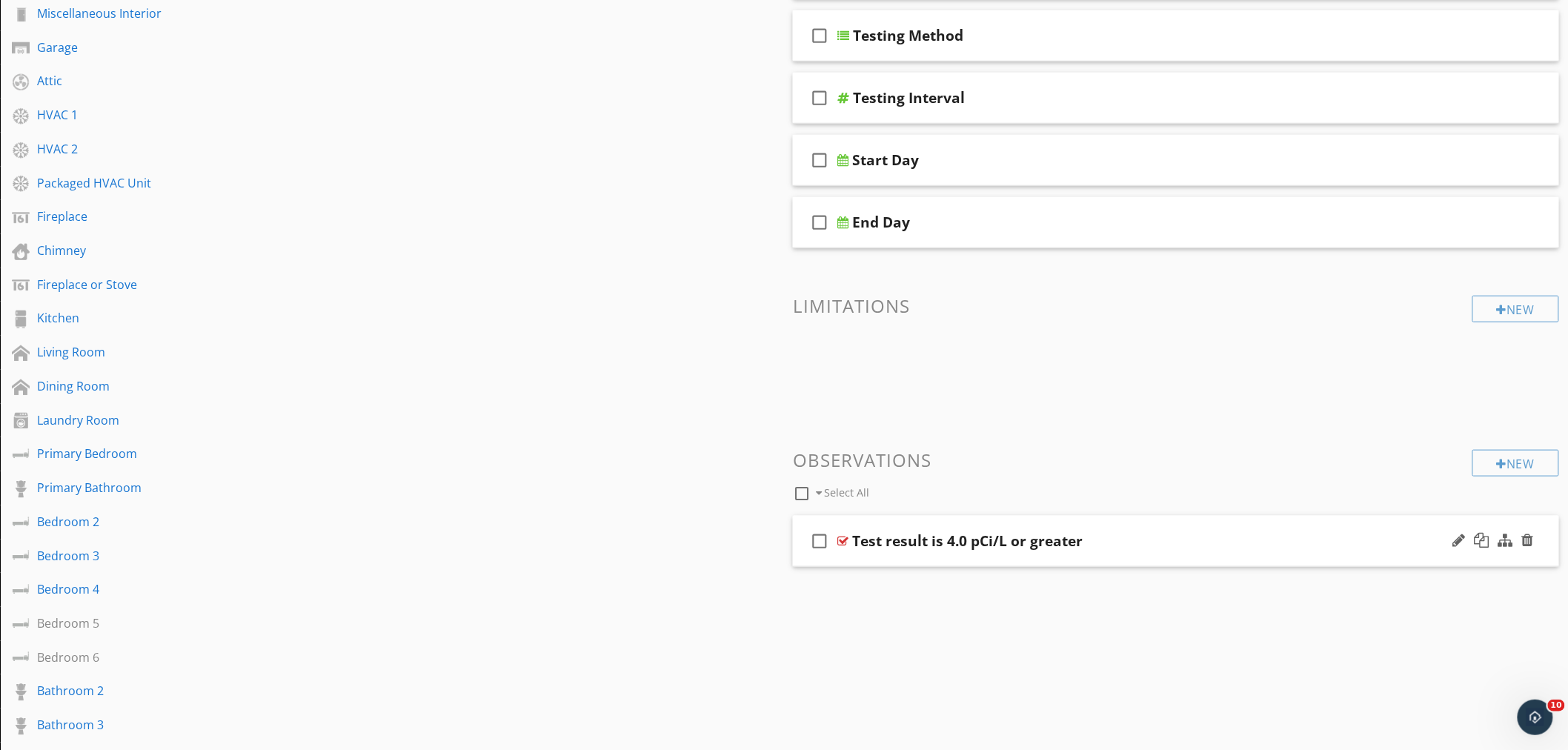
click at [1199, 544] on div "Test result is 4.0 pCi/L or greater" at bounding box center [1128, 541] width 553 height 18
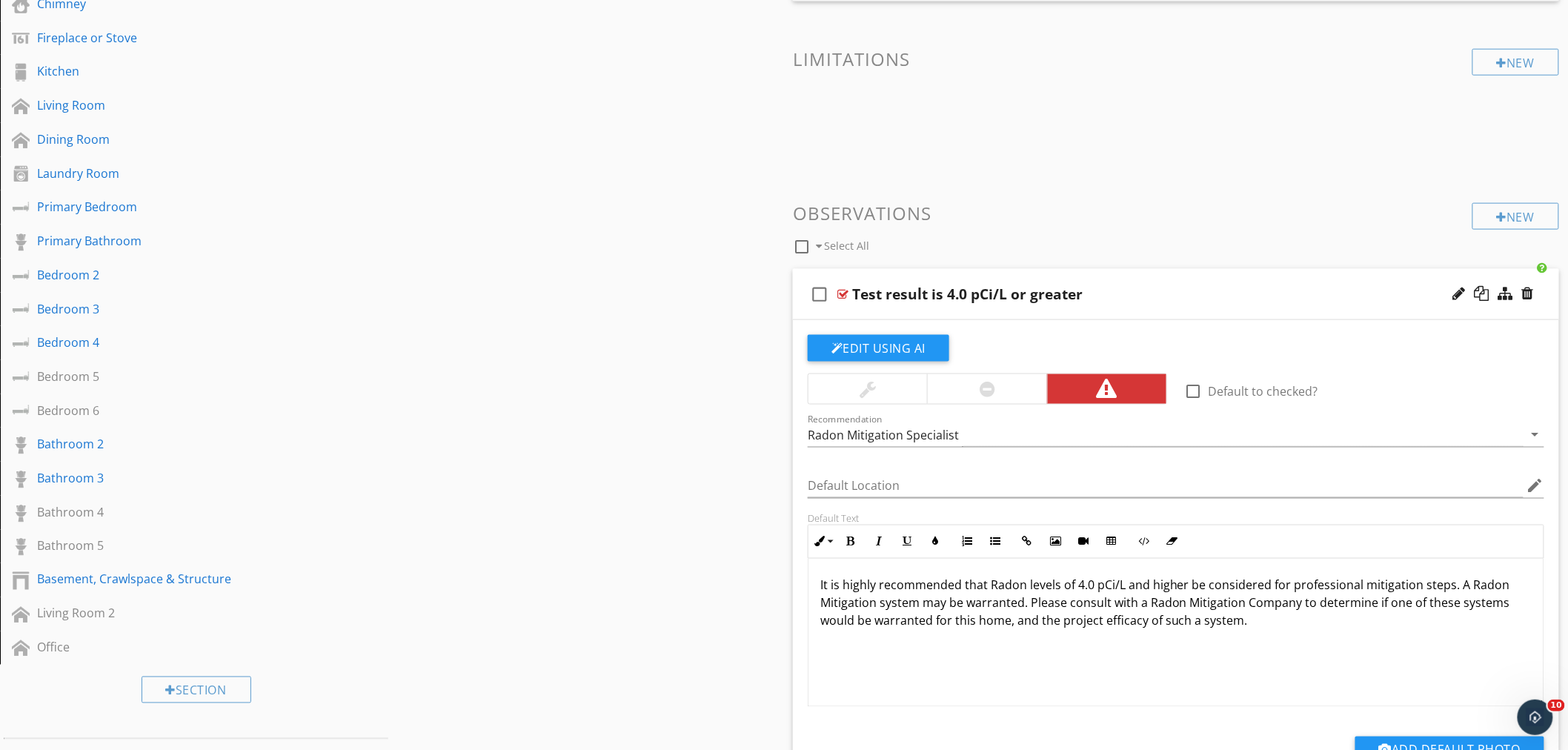
scroll to position [1, 0]
click at [1165, 286] on div "Test result is 4.0 pCi/L or greater" at bounding box center [1128, 294] width 553 height 18
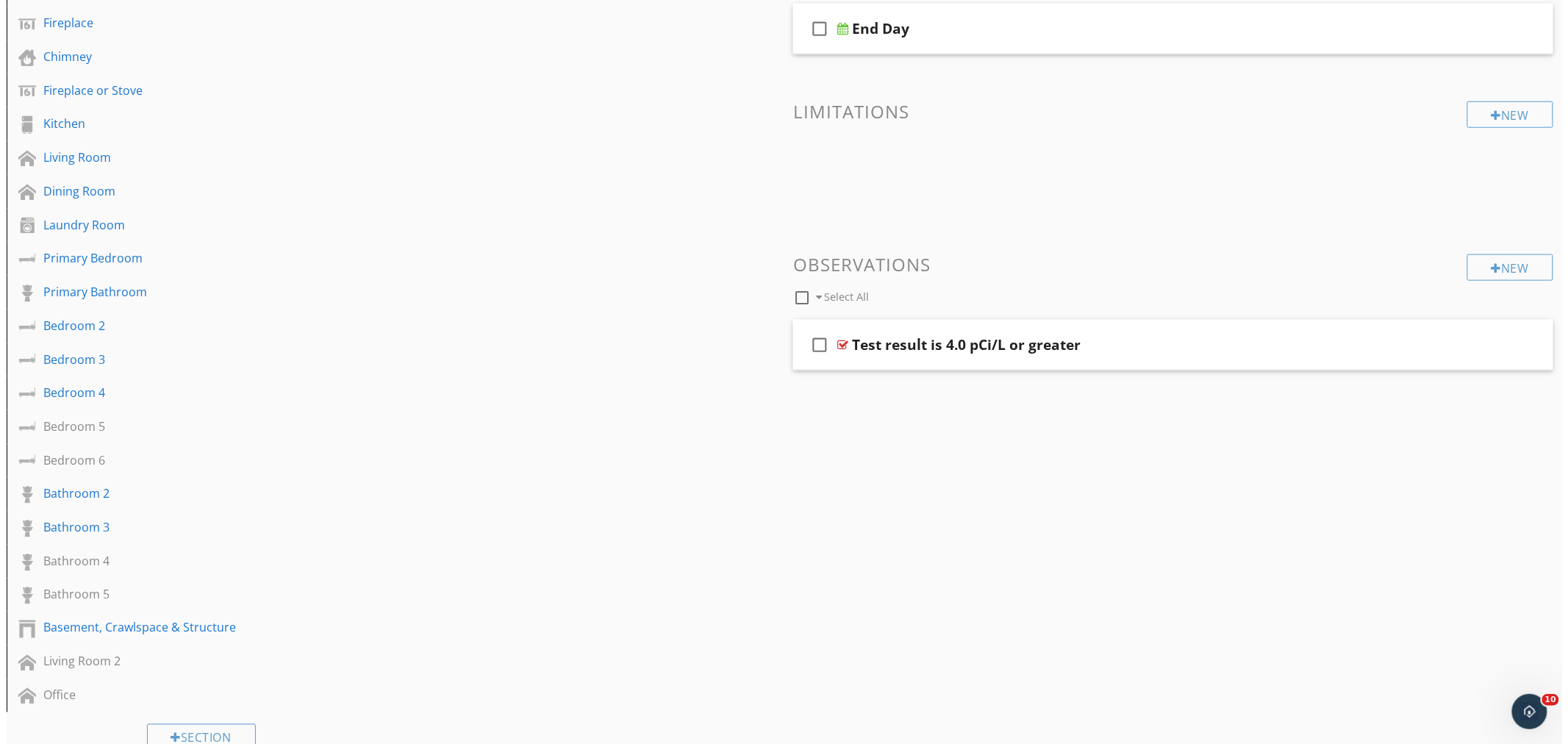
scroll to position [571, 0]
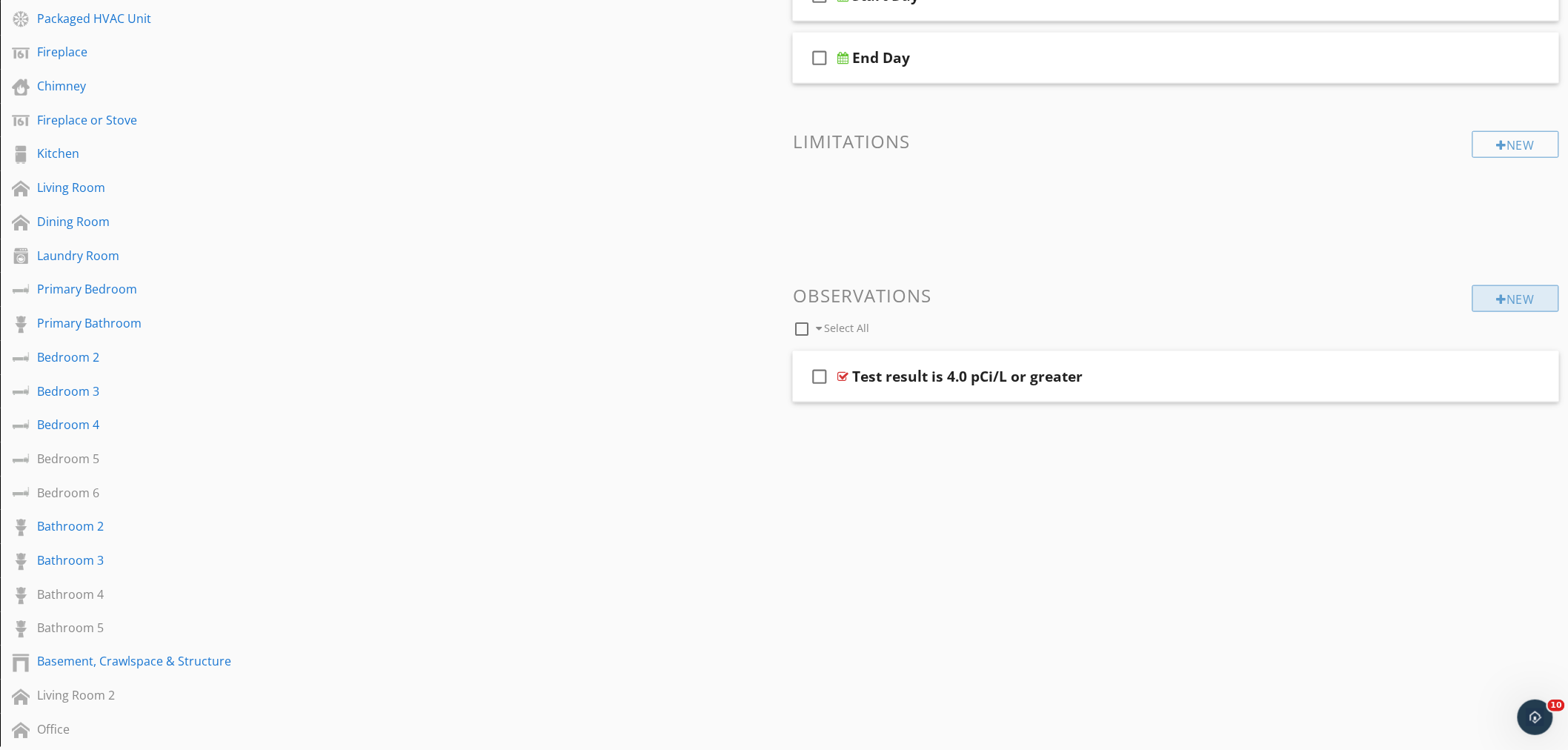
click at [1498, 294] on div at bounding box center [1502, 299] width 10 height 12
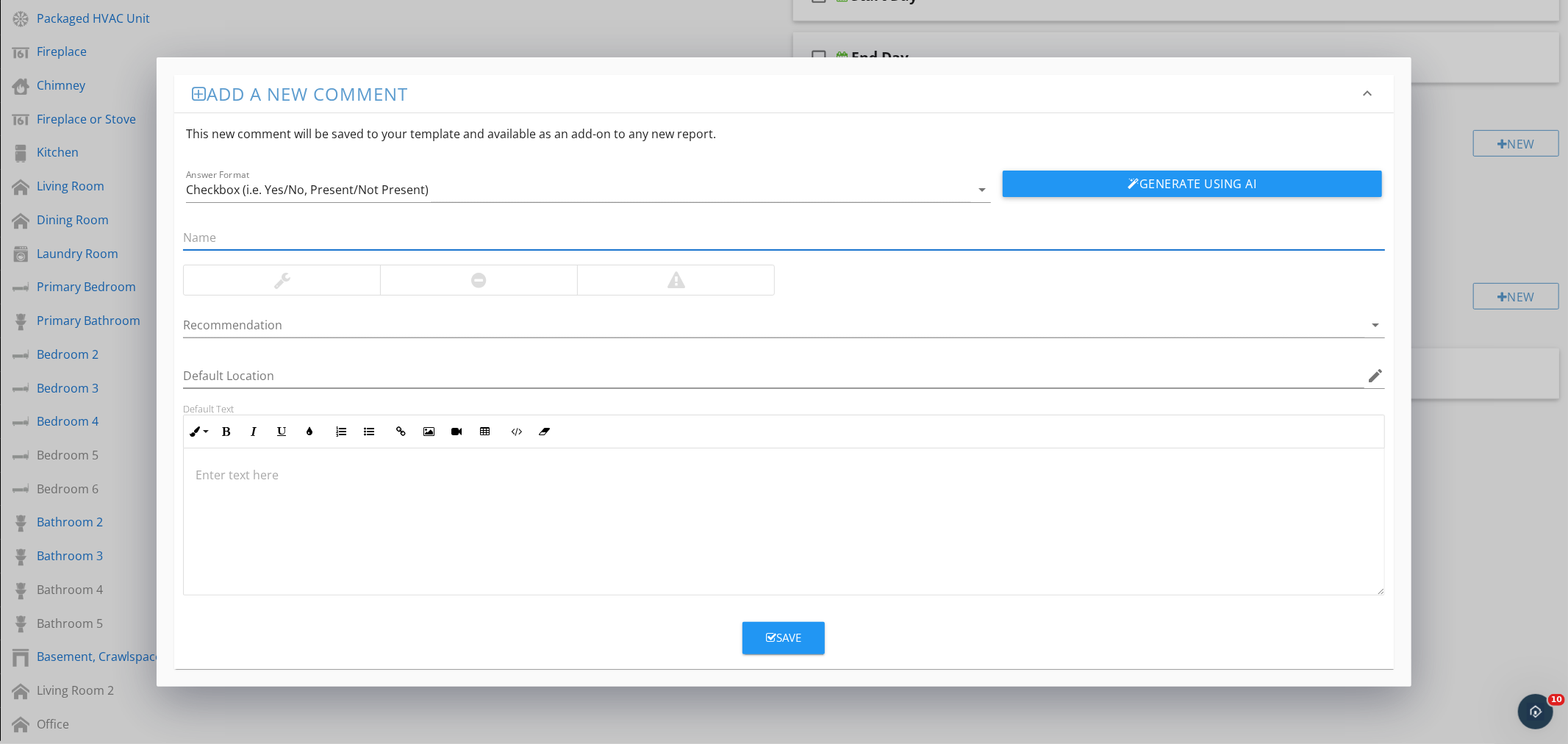
click at [515, 281] on div at bounding box center [479, 279] width 197 height 29
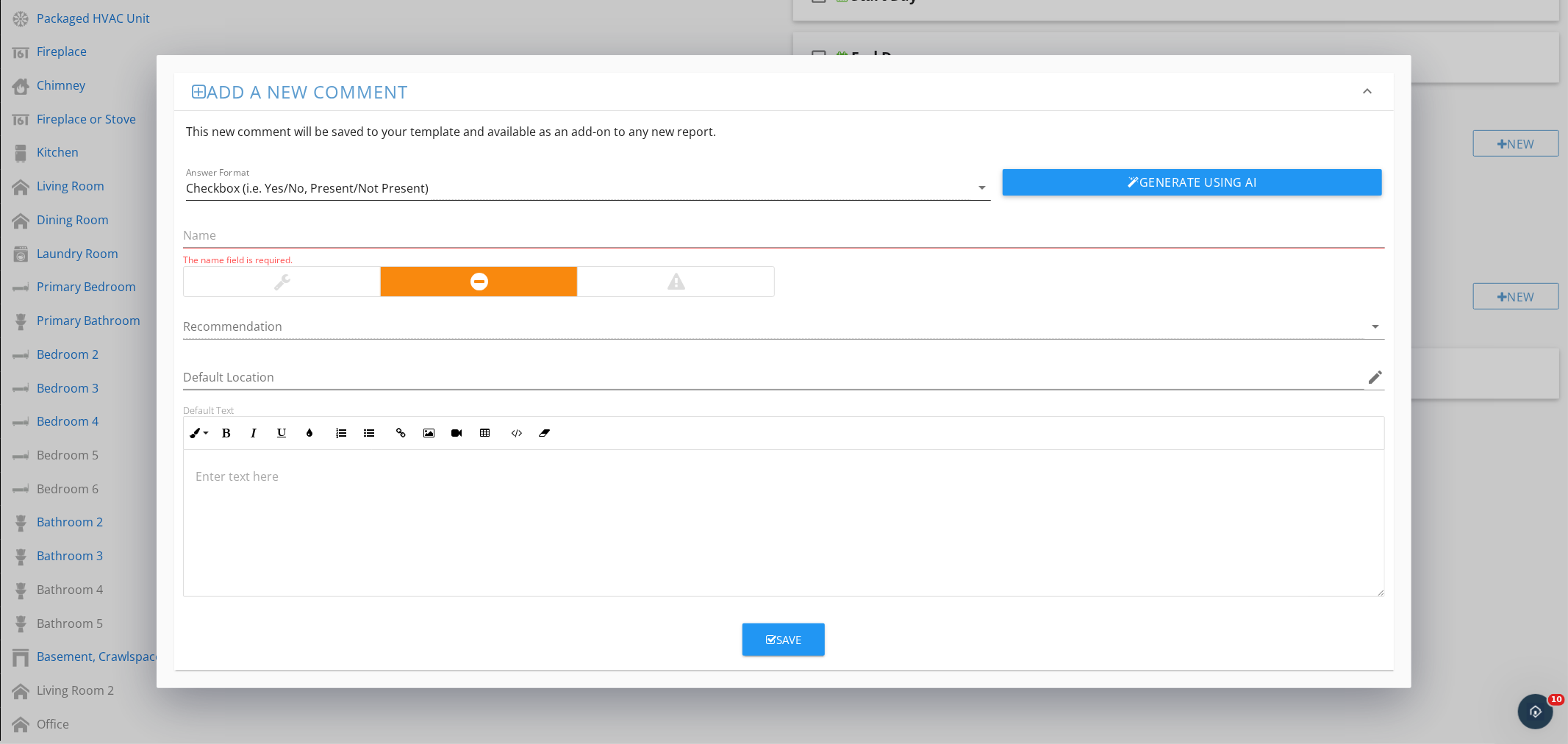
click at [459, 188] on div "Checkbox (i.e. Yes/No, Present/Not Present)" at bounding box center [579, 188] width 785 height 24
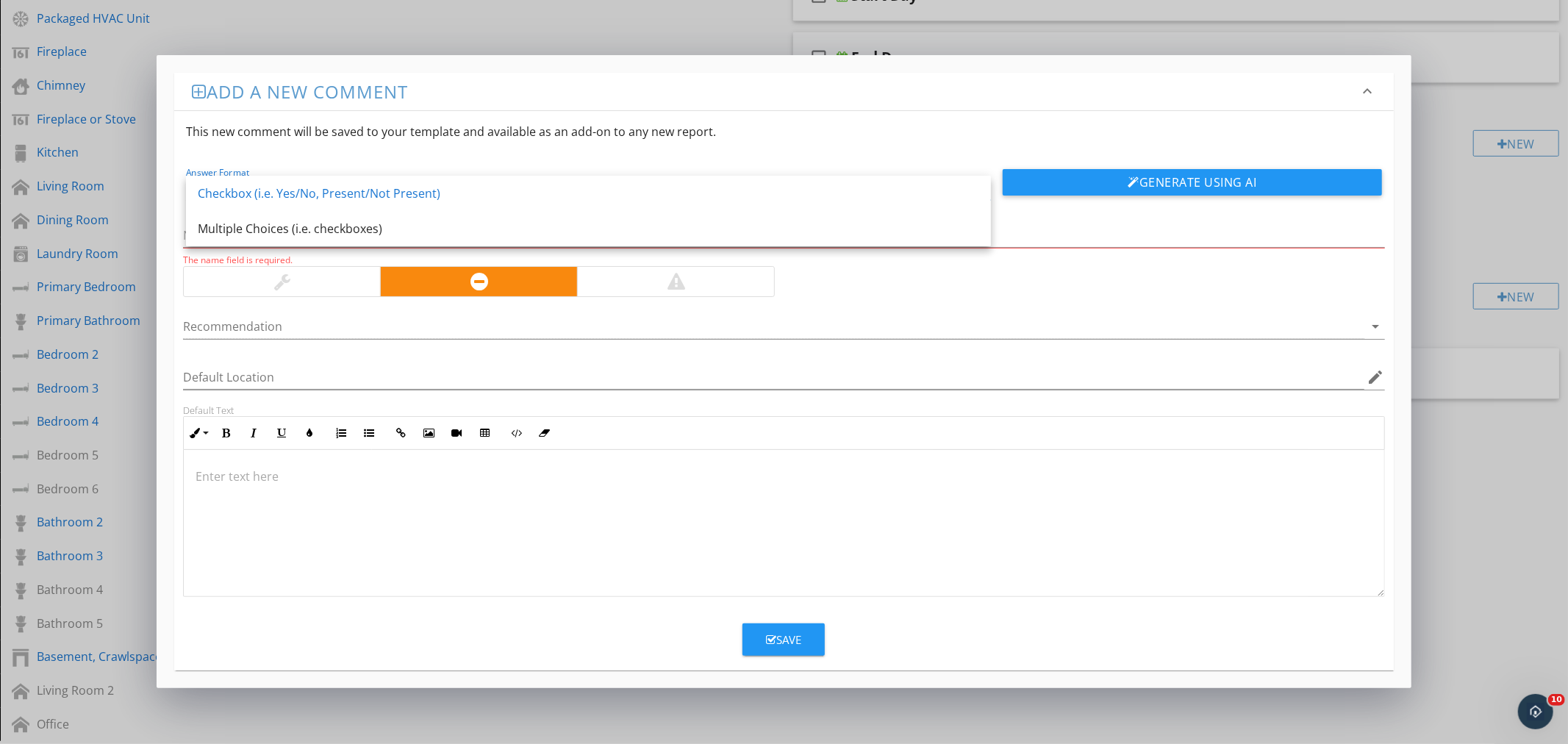
click at [592, 159] on div "Answer Format Checkbox (i.e. Yes/No, Present/Not Present) arrow_drop_down Gener…" at bounding box center [783, 176] width 1219 height 48
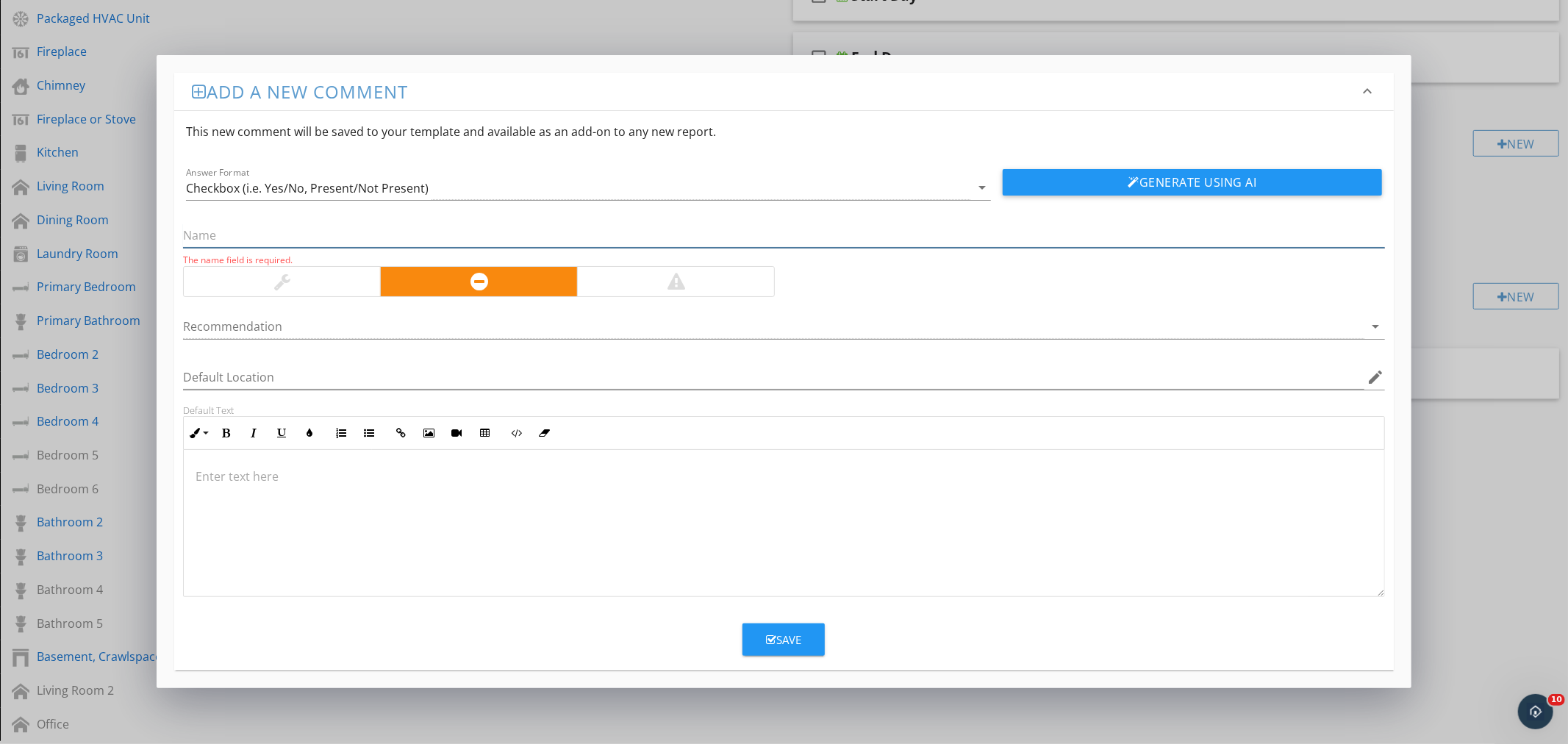
click at [424, 233] on input "text" at bounding box center [783, 236] width 1201 height 24
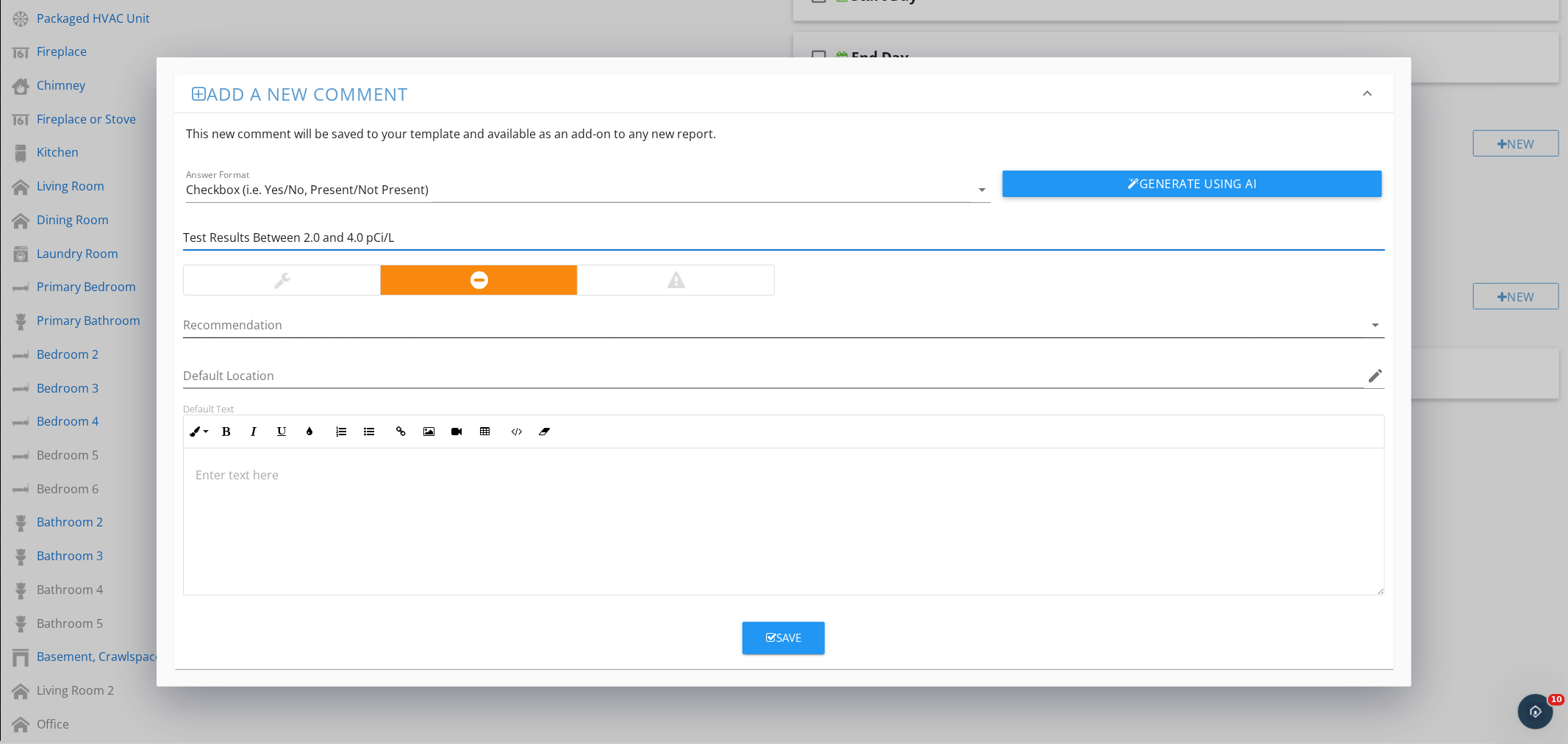
type input "Test Results Between 2.0 and 4.0 pCi/L"
click at [1247, 321] on div at bounding box center [773, 325] width 1180 height 24
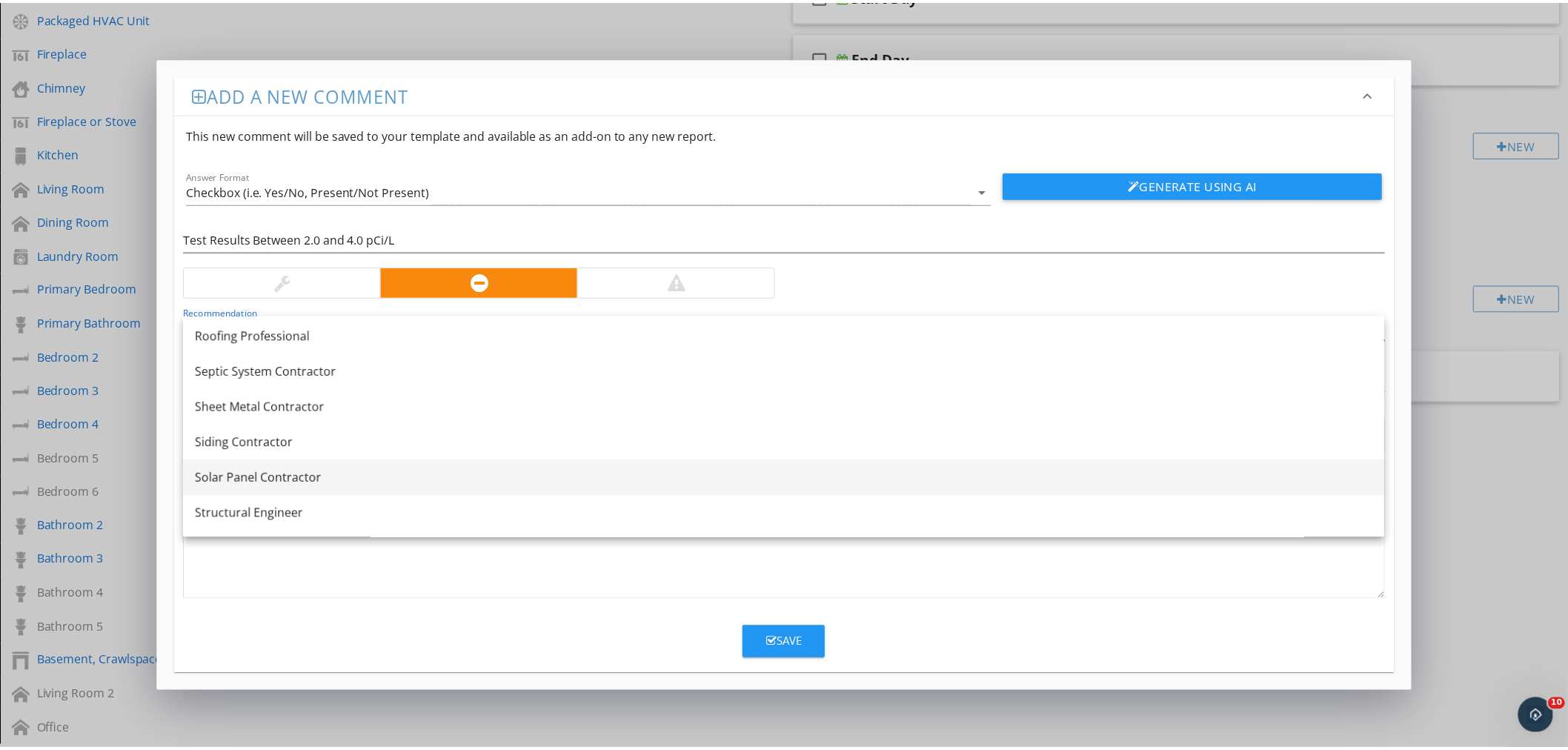
scroll to position [1611, 0]
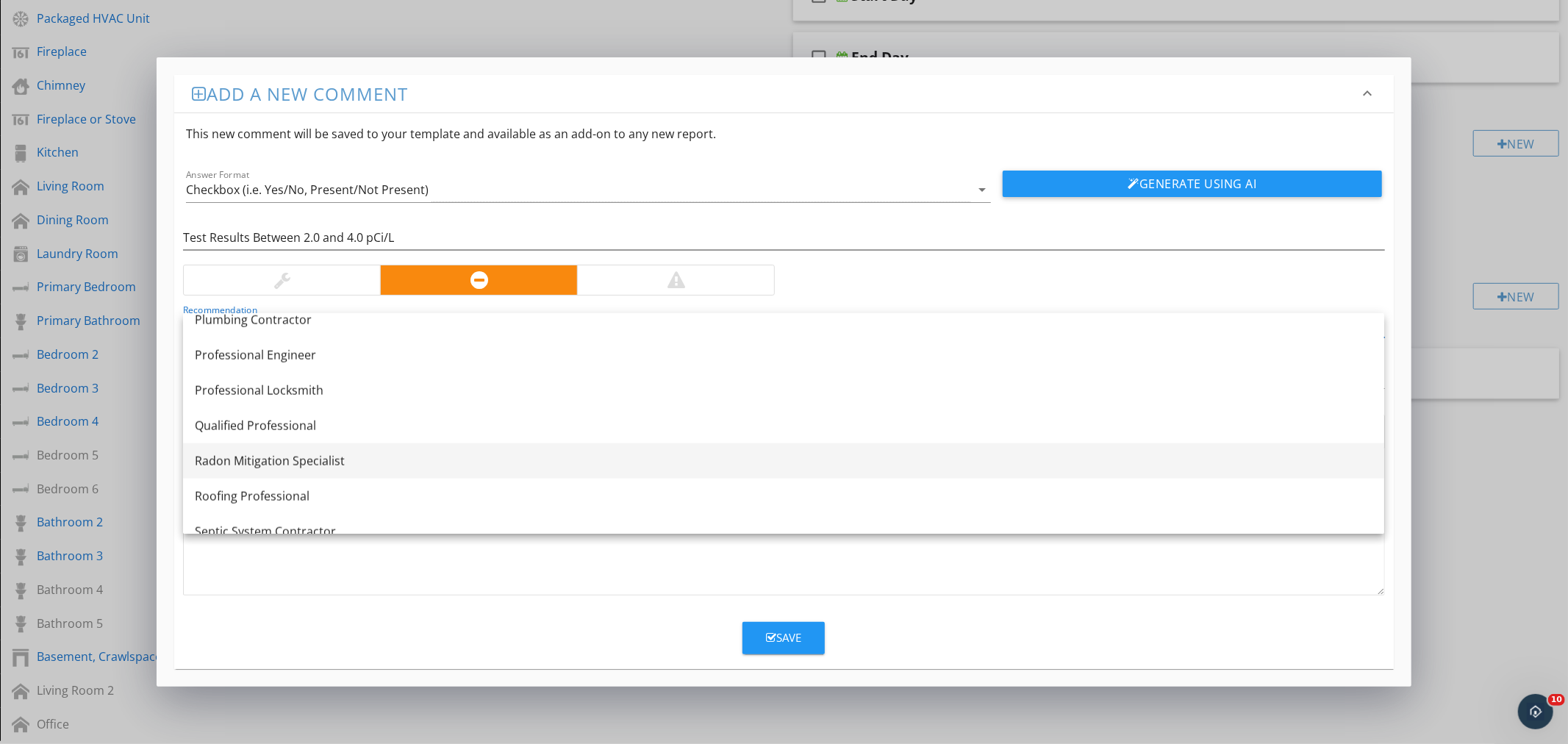
click at [326, 460] on div "Radon Mitigation Specialist" at bounding box center [784, 461] width 1178 height 18
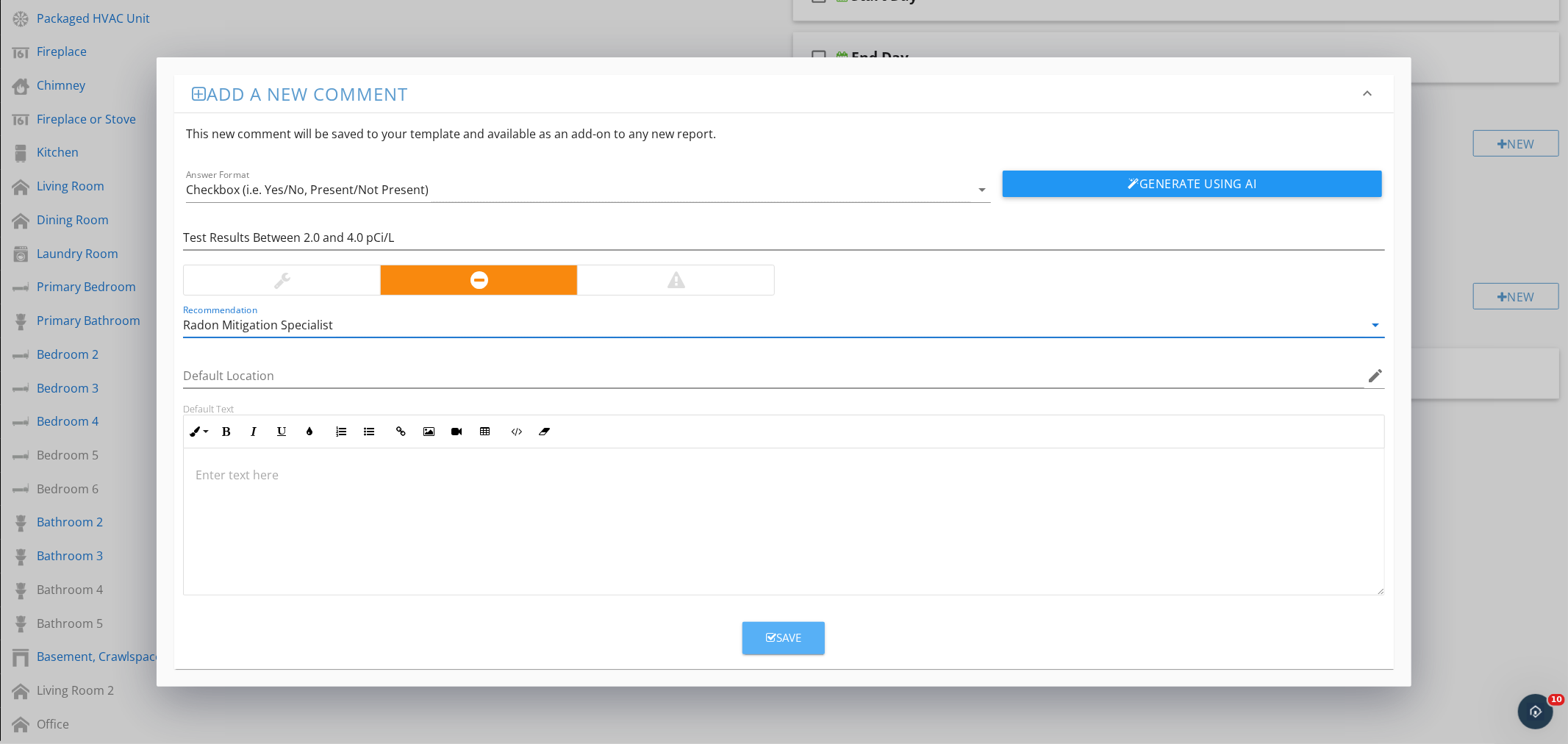
click at [788, 640] on div "Save" at bounding box center [783, 637] width 35 height 17
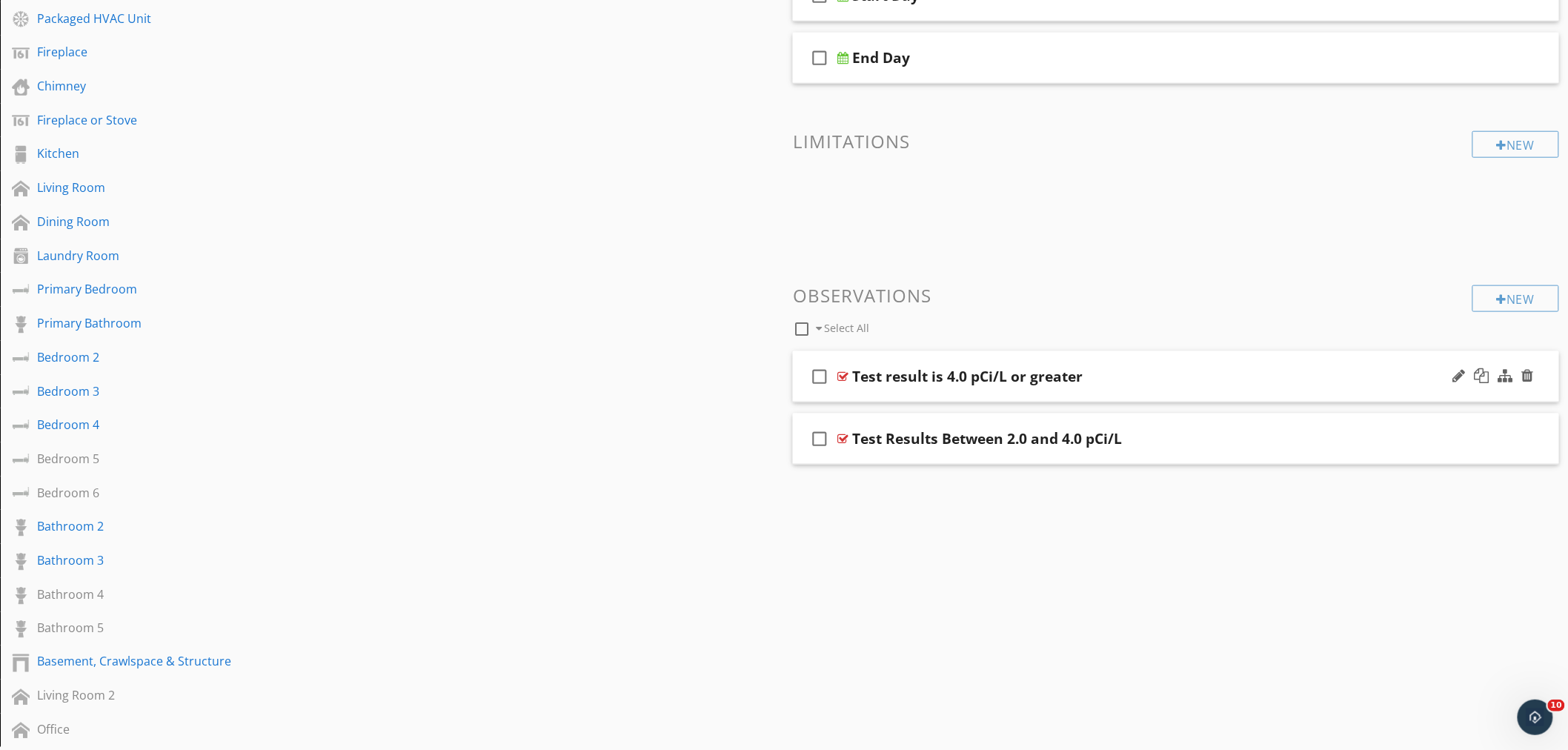
click at [1200, 385] on div "check_box_outline_blank Test result is 4.0 pCi/L or greater" at bounding box center [1176, 377] width 766 height 51
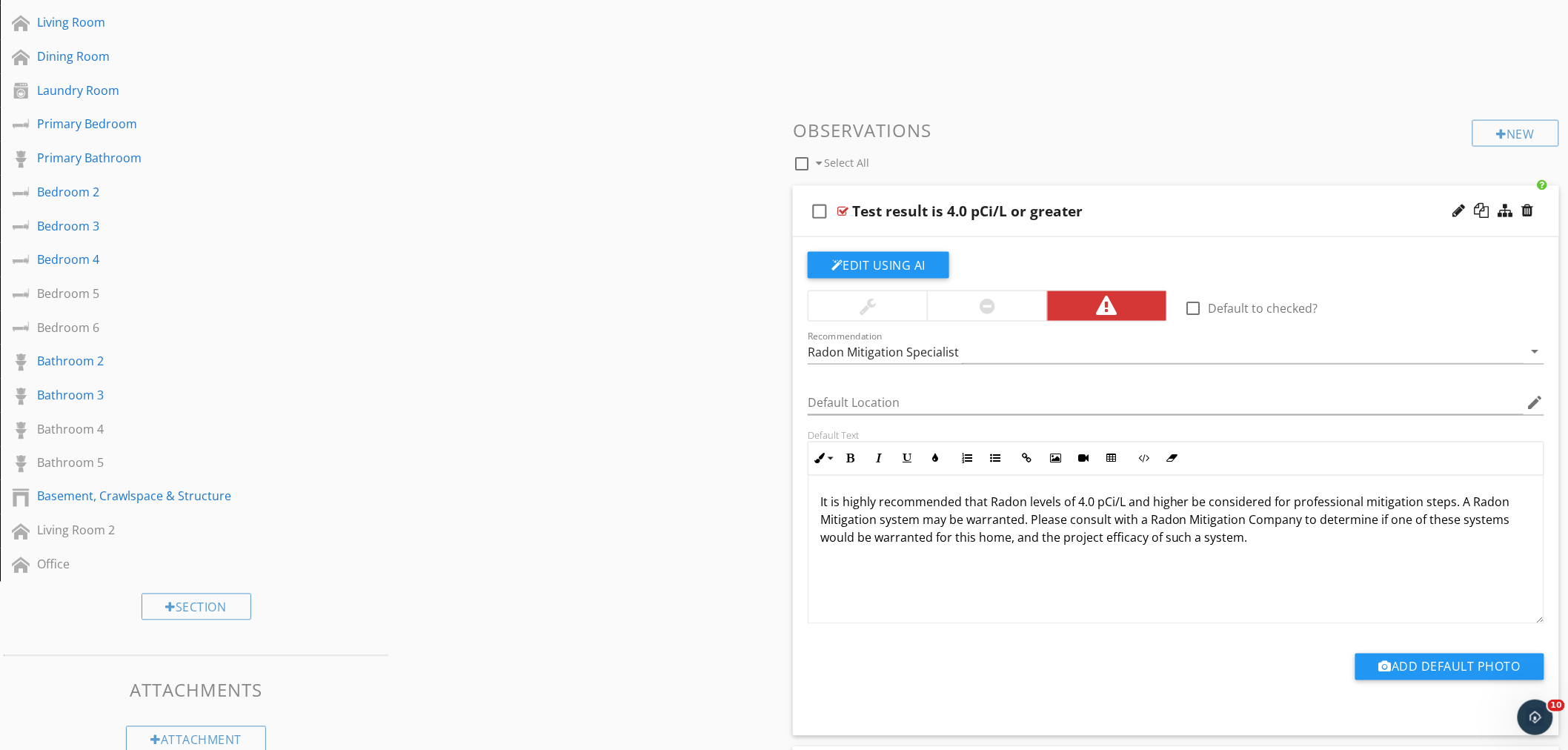
scroll to position [1, 0]
click at [1160, 216] on div "Test result is 4.0 pCi/L or greater" at bounding box center [1128, 211] width 553 height 18
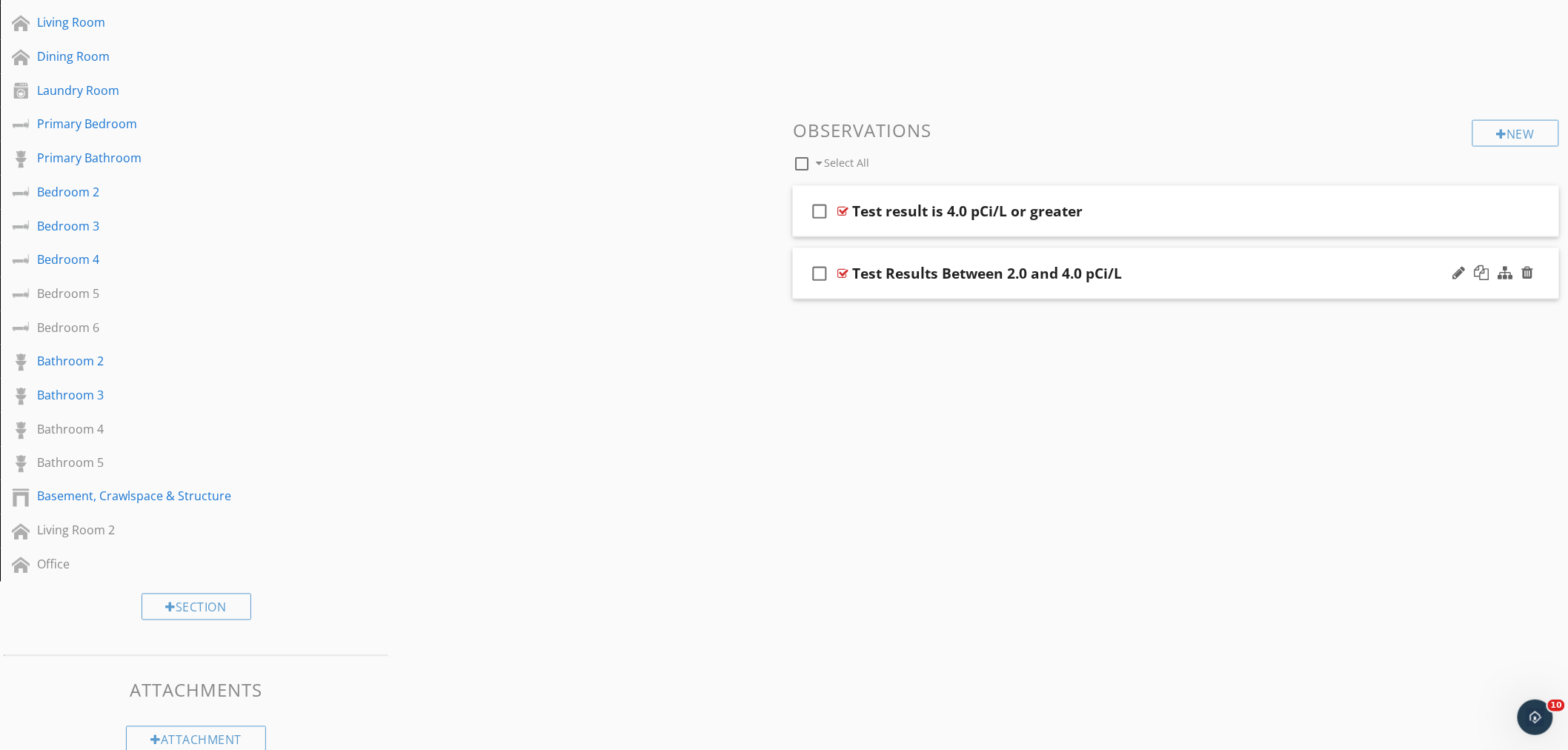
click at [1148, 282] on div "Test Results Between 2.0 and 4.0 pCi/L" at bounding box center [1128, 274] width 553 height 18
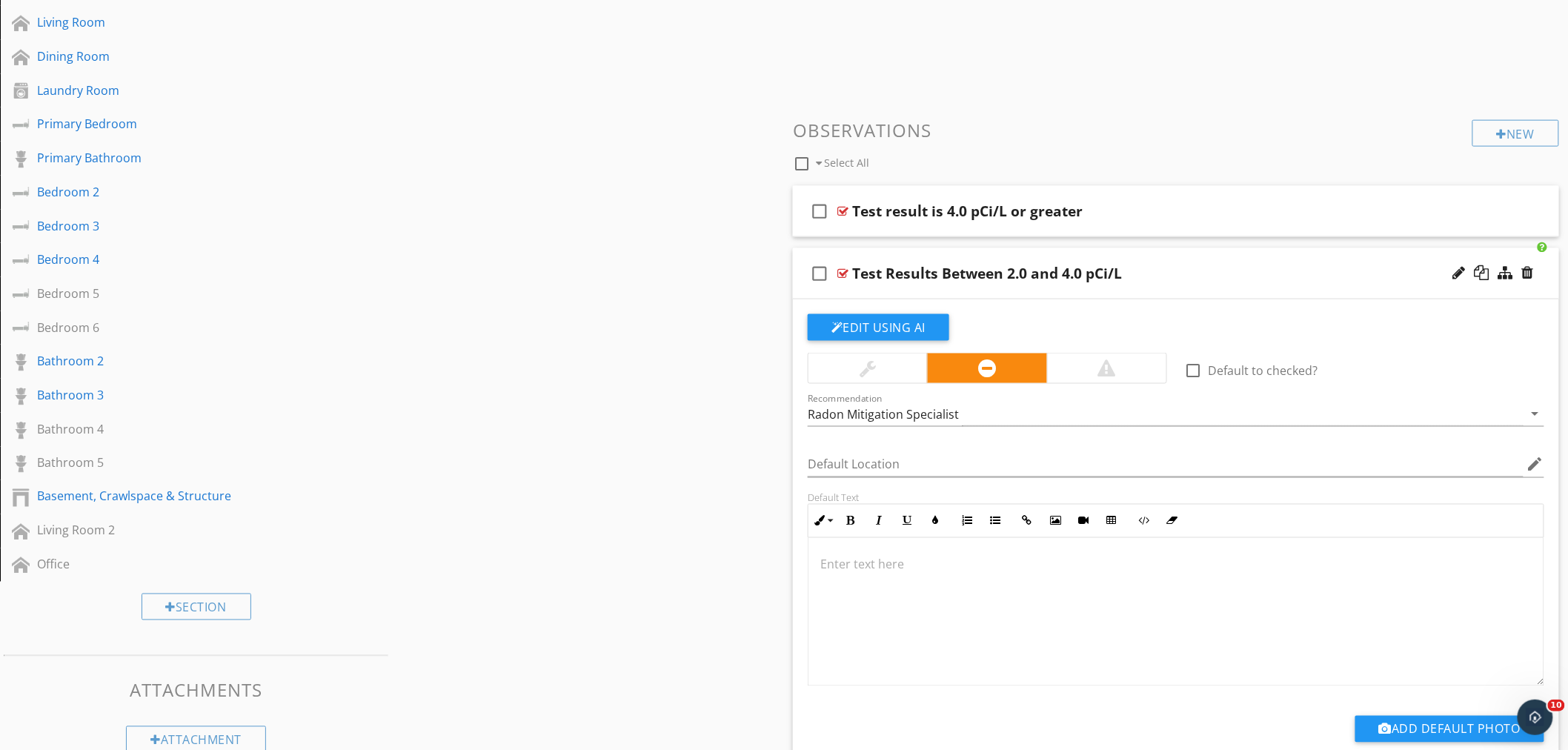
click at [876, 560] on p at bounding box center [1176, 565] width 712 height 18
click at [1146, 215] on div "Test result is 4.0 pCi/L or greater" at bounding box center [1128, 211] width 553 height 18
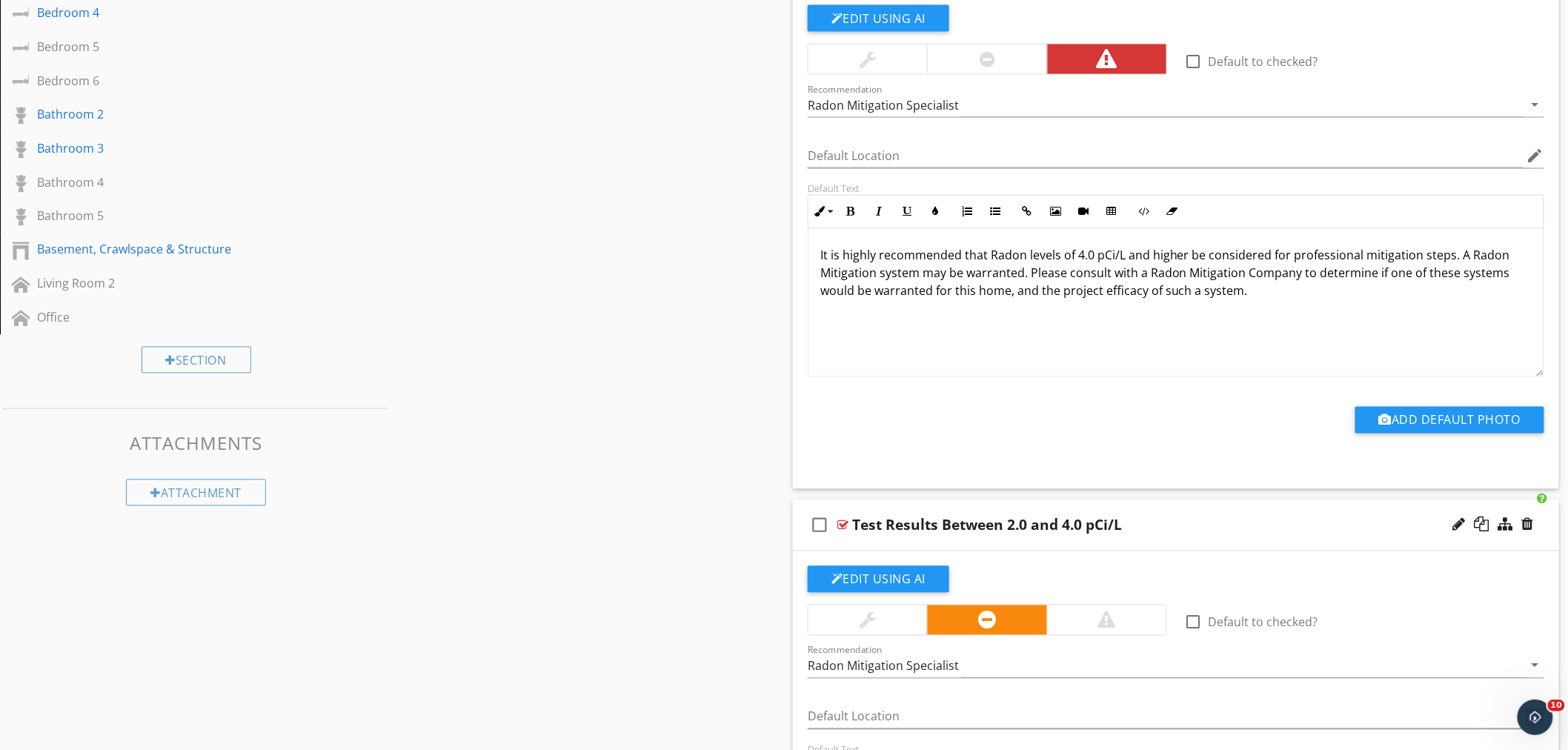
scroll to position [1234, 0]
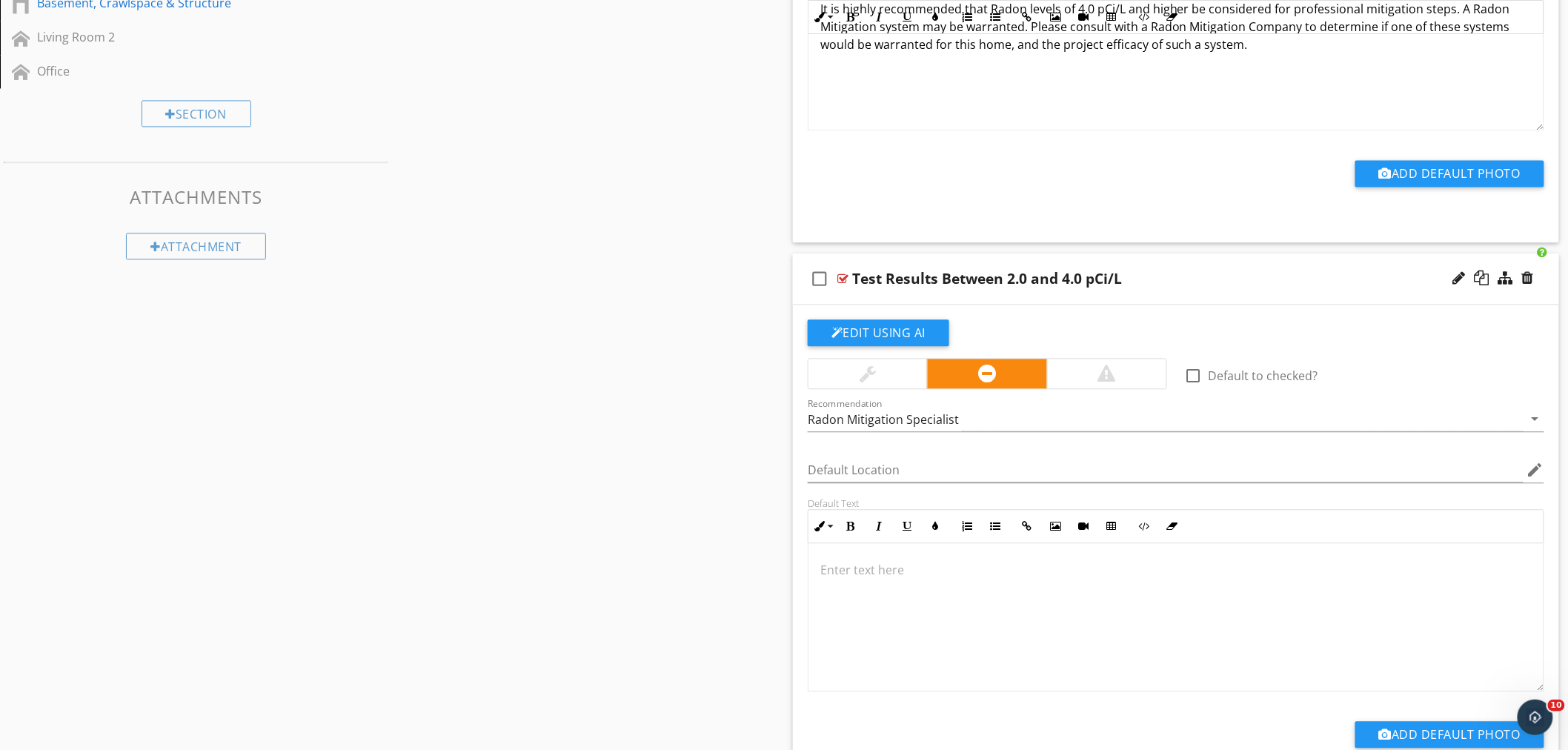
click at [984, 567] on p at bounding box center [1176, 570] width 712 height 18
click at [953, 568] on p "Home owners should consider mitigation" at bounding box center [1176, 570] width 712 height 18
click at [1070, 561] on p "Home owners should consider mitigation" at bounding box center [1176, 570] width 712 height 18
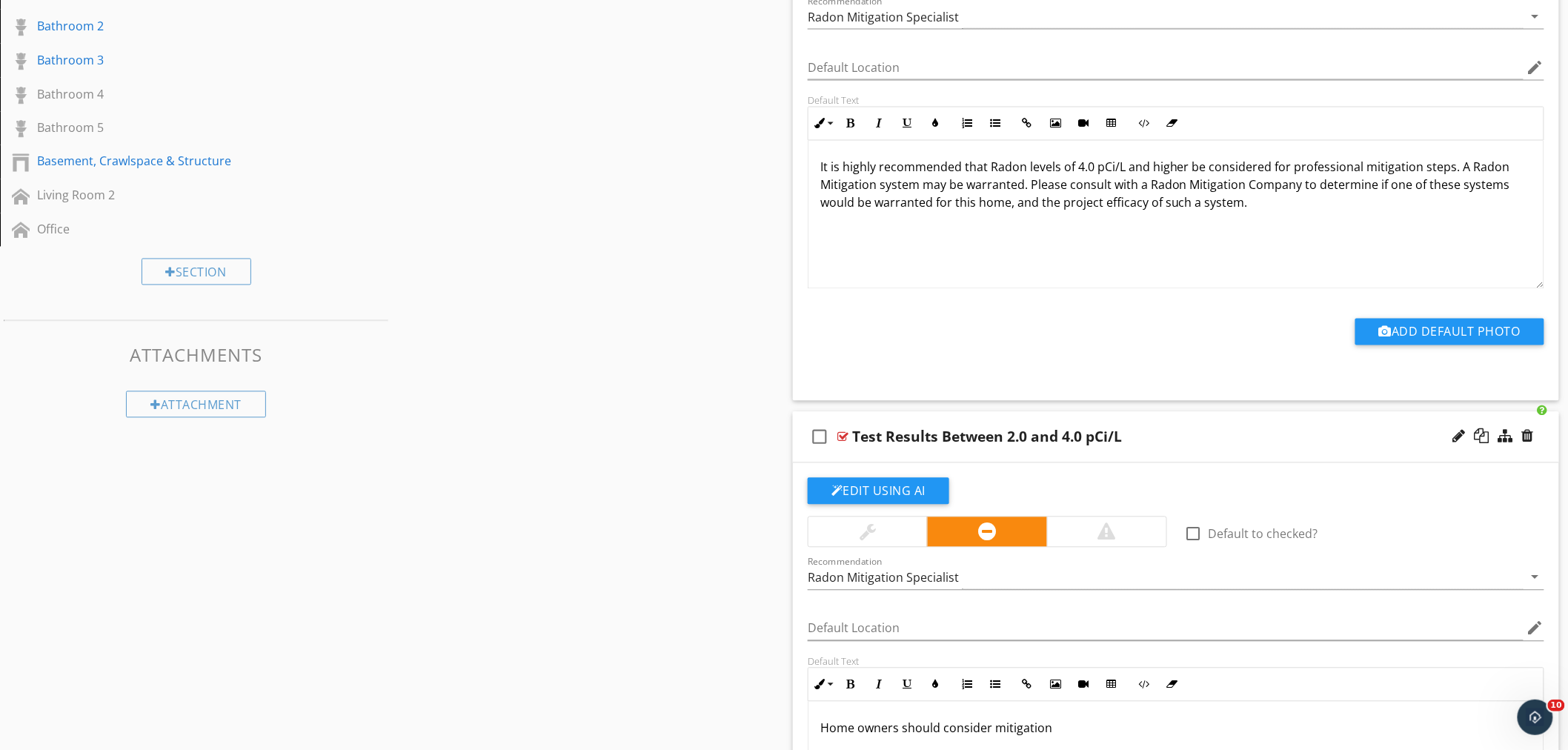
scroll to position [1070, 0]
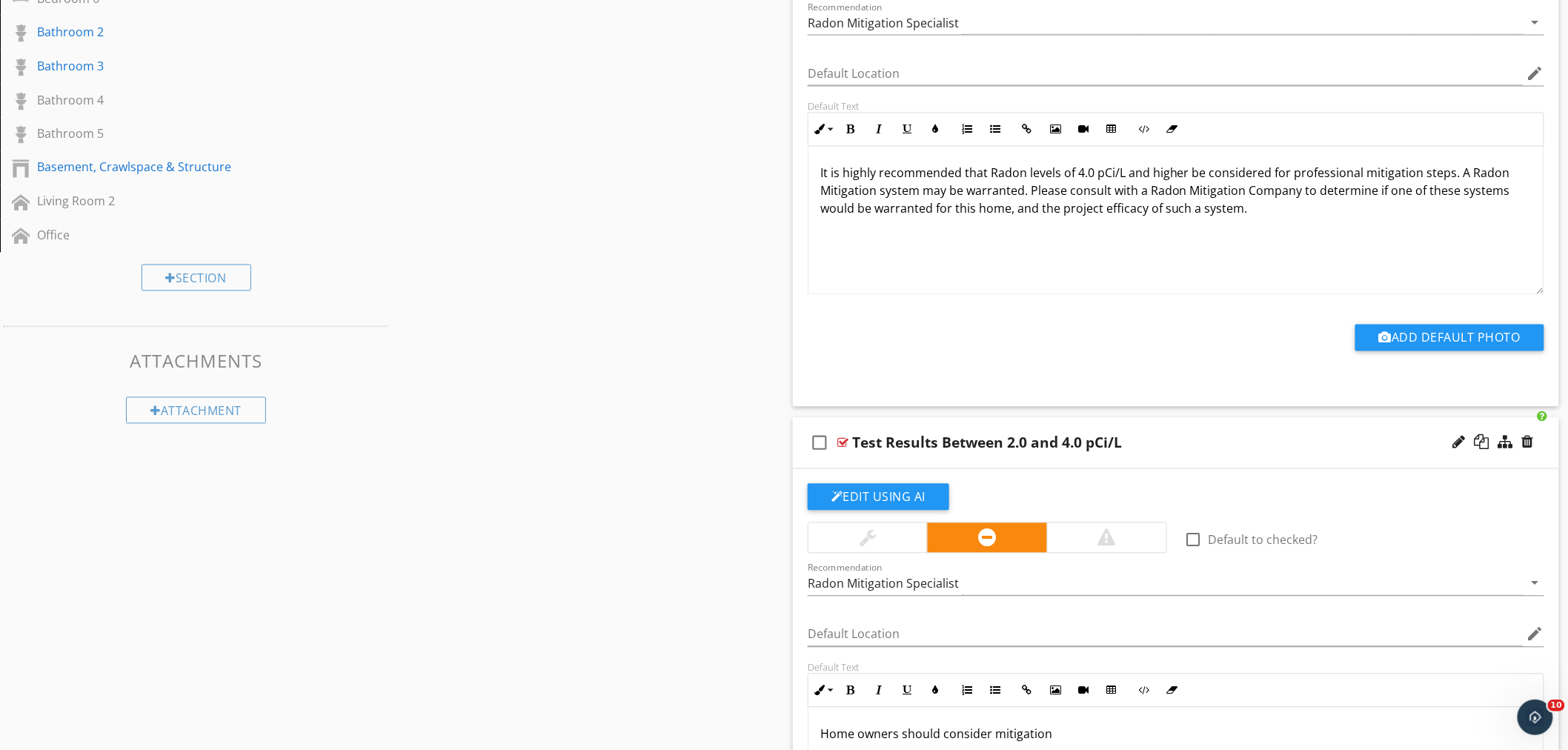
click at [864, 261] on div "It is highly recommended that Radon levels of 4.0 pCi/L and higher be considere…" at bounding box center [1176, 221] width 735 height 148
click at [1339, 221] on div "It is highly recommended that Radon levels of 4.0 pCi/L and higher be considere…" at bounding box center [1176, 221] width 735 height 148
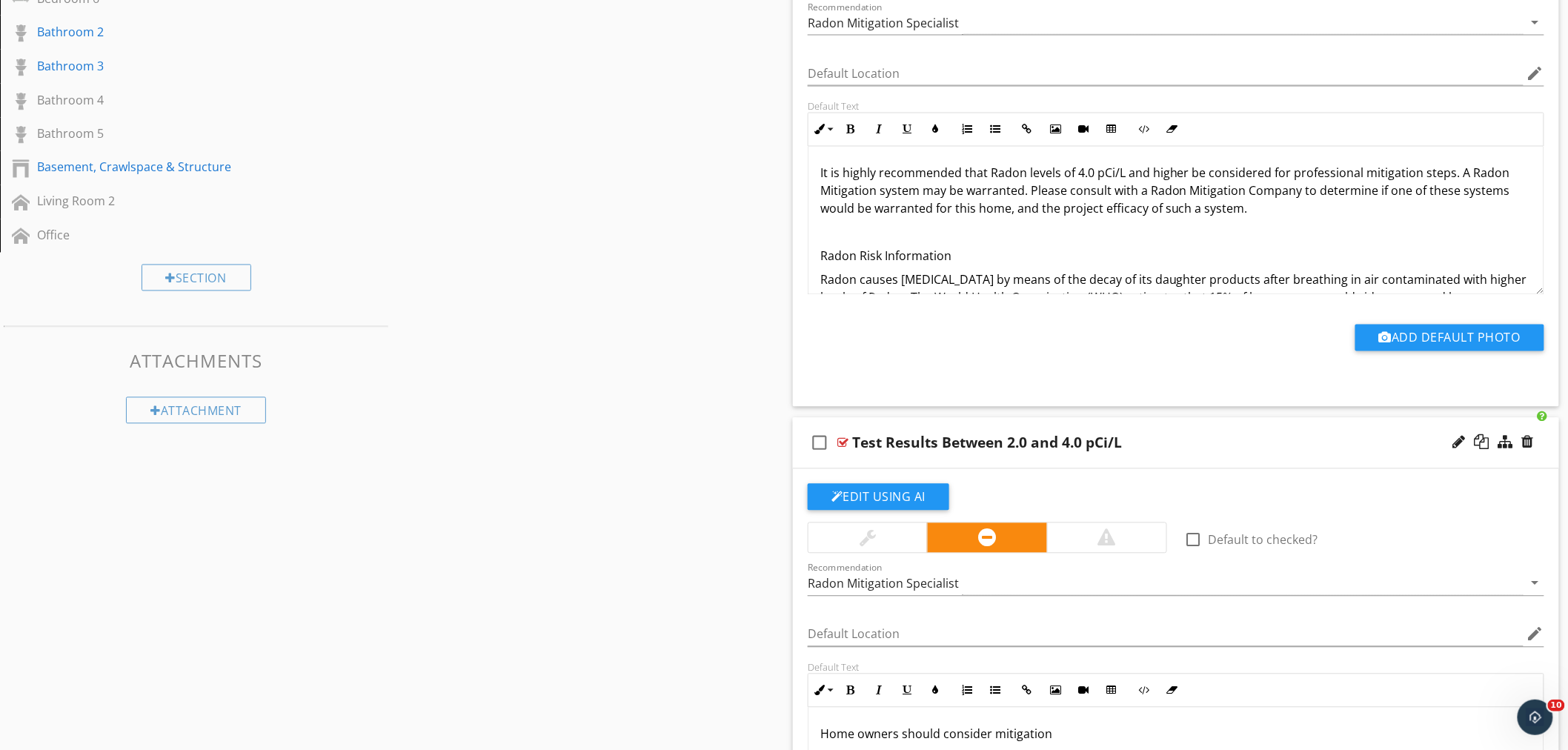
scroll to position [83, 0]
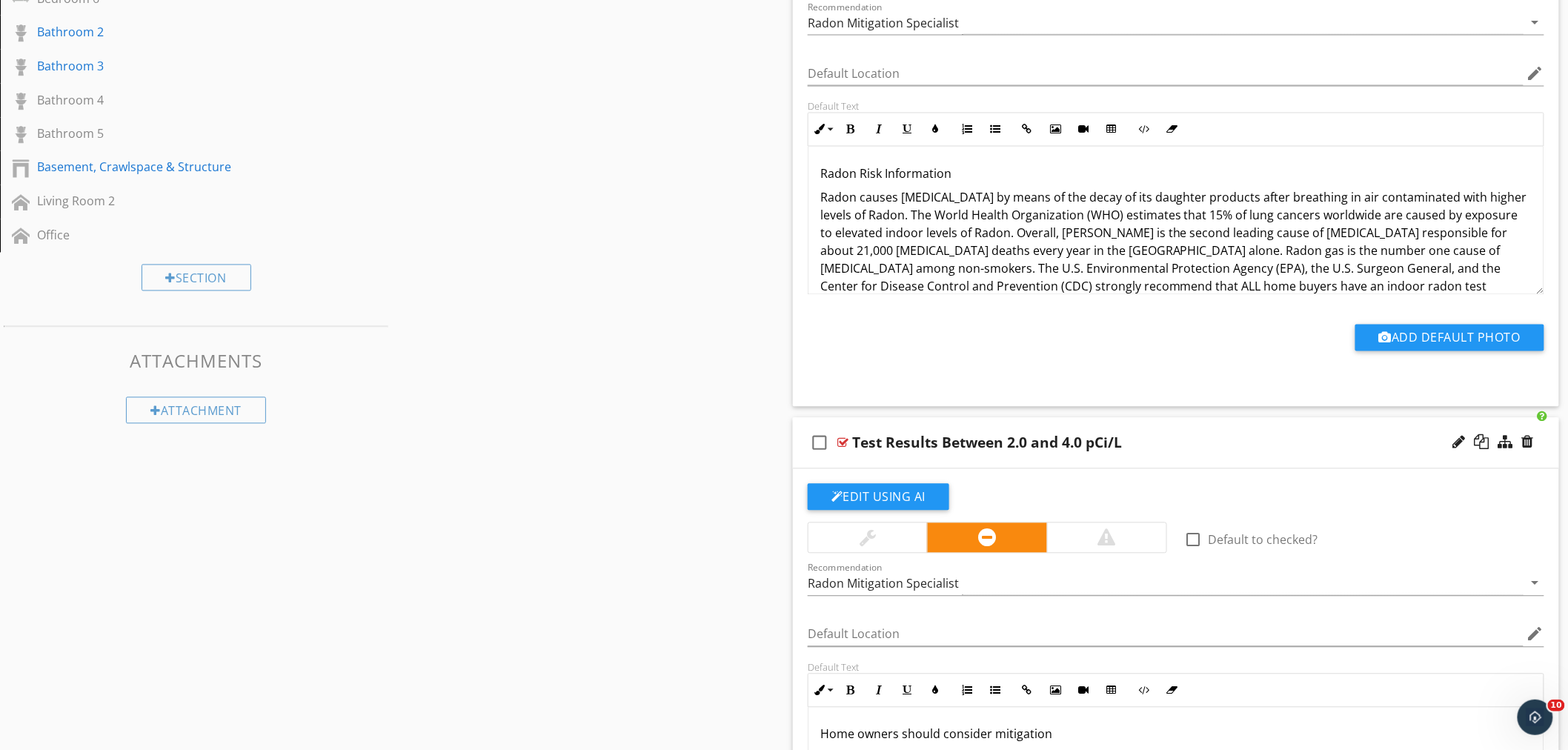
click at [819, 176] on div "It is highly recommended that Radon levels of 4.0 pCi/L and higher be considere…" at bounding box center [1176, 206] width 735 height 285
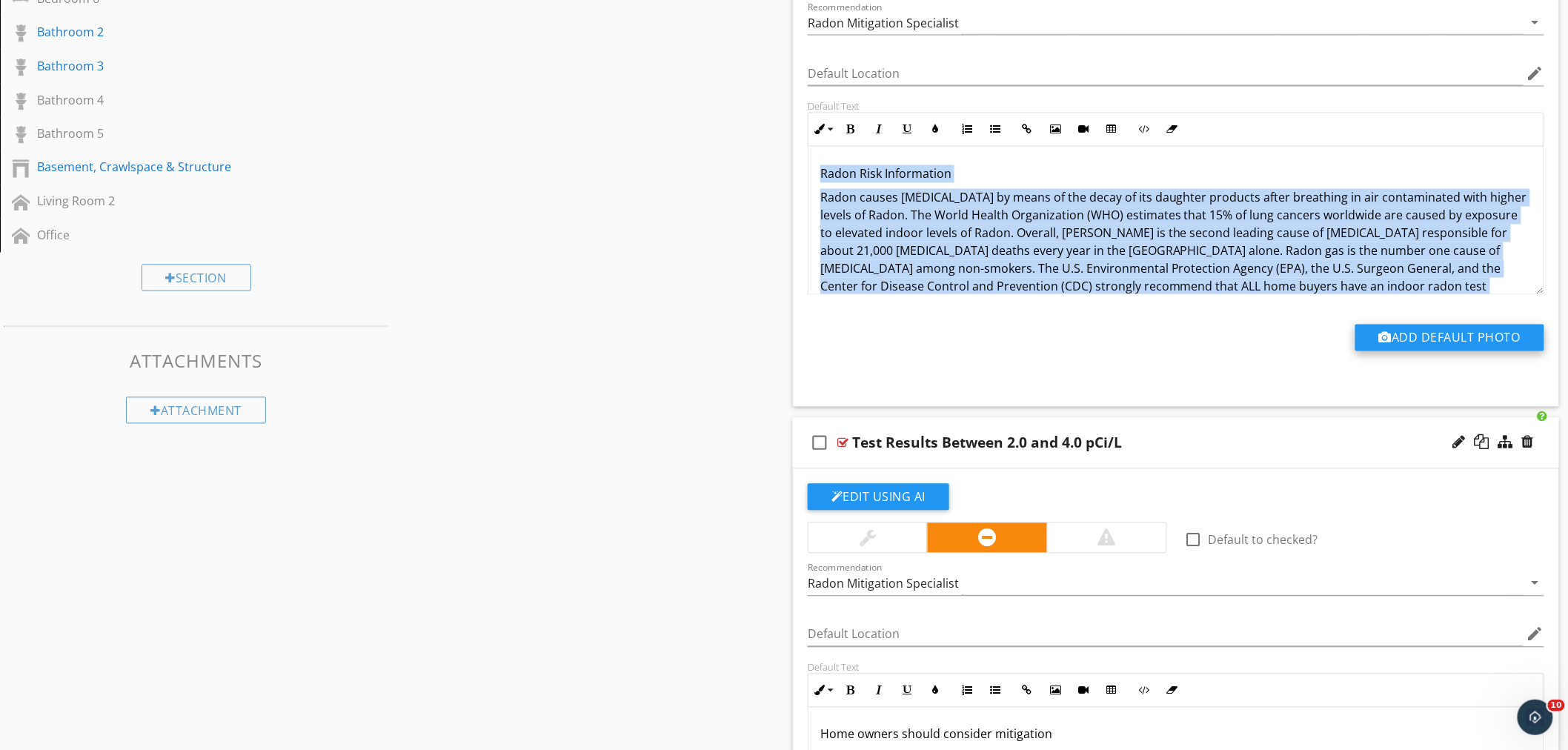
scroll to position [120, 0]
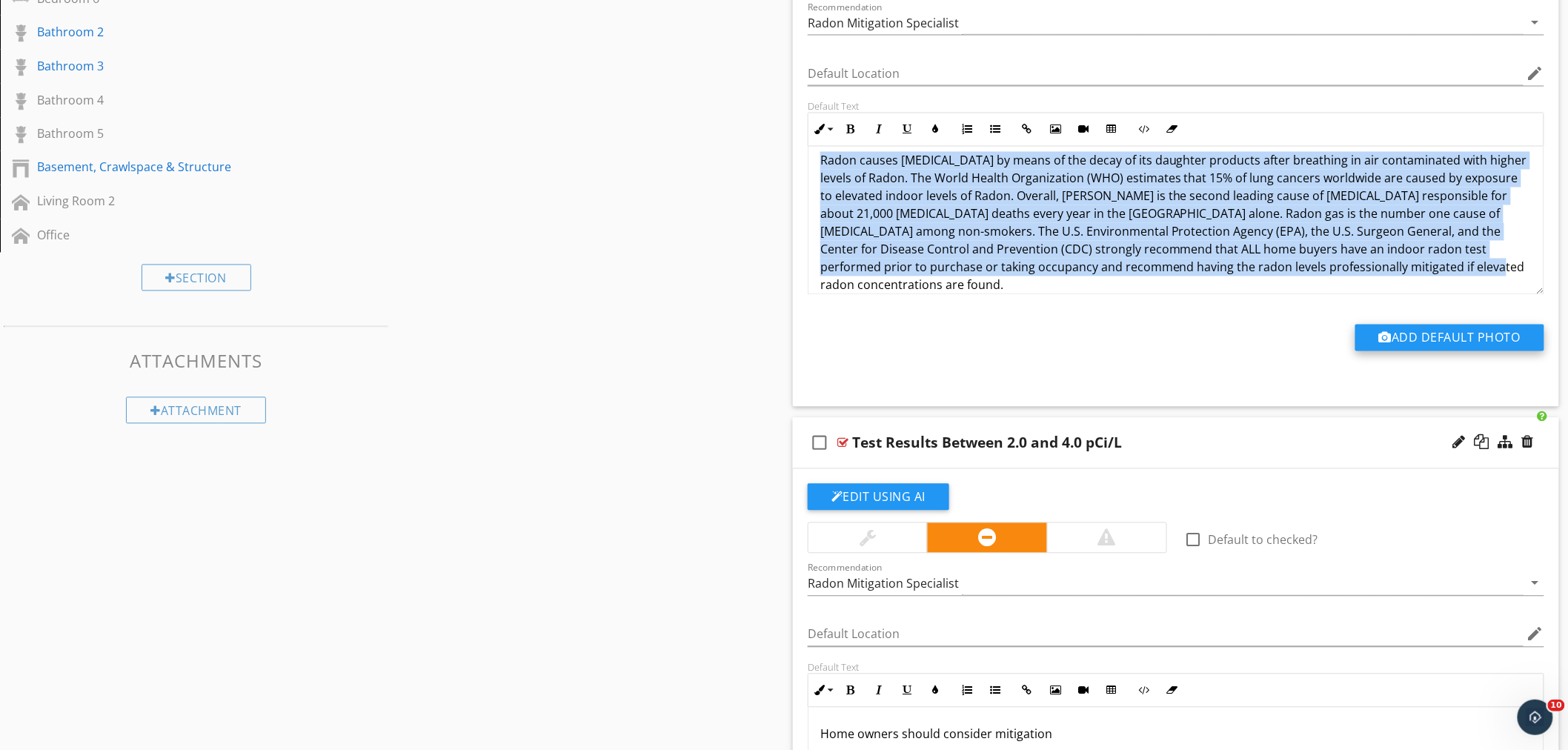
drag, startPoint x: 819, startPoint y: 173, endPoint x: 1506, endPoint y: 343, distance: 707.7
click at [1506, 343] on div "check_box_outline_blank Default to checked? Recommendation Radon Mitigation Spe…" at bounding box center [1176, 150] width 754 height 454
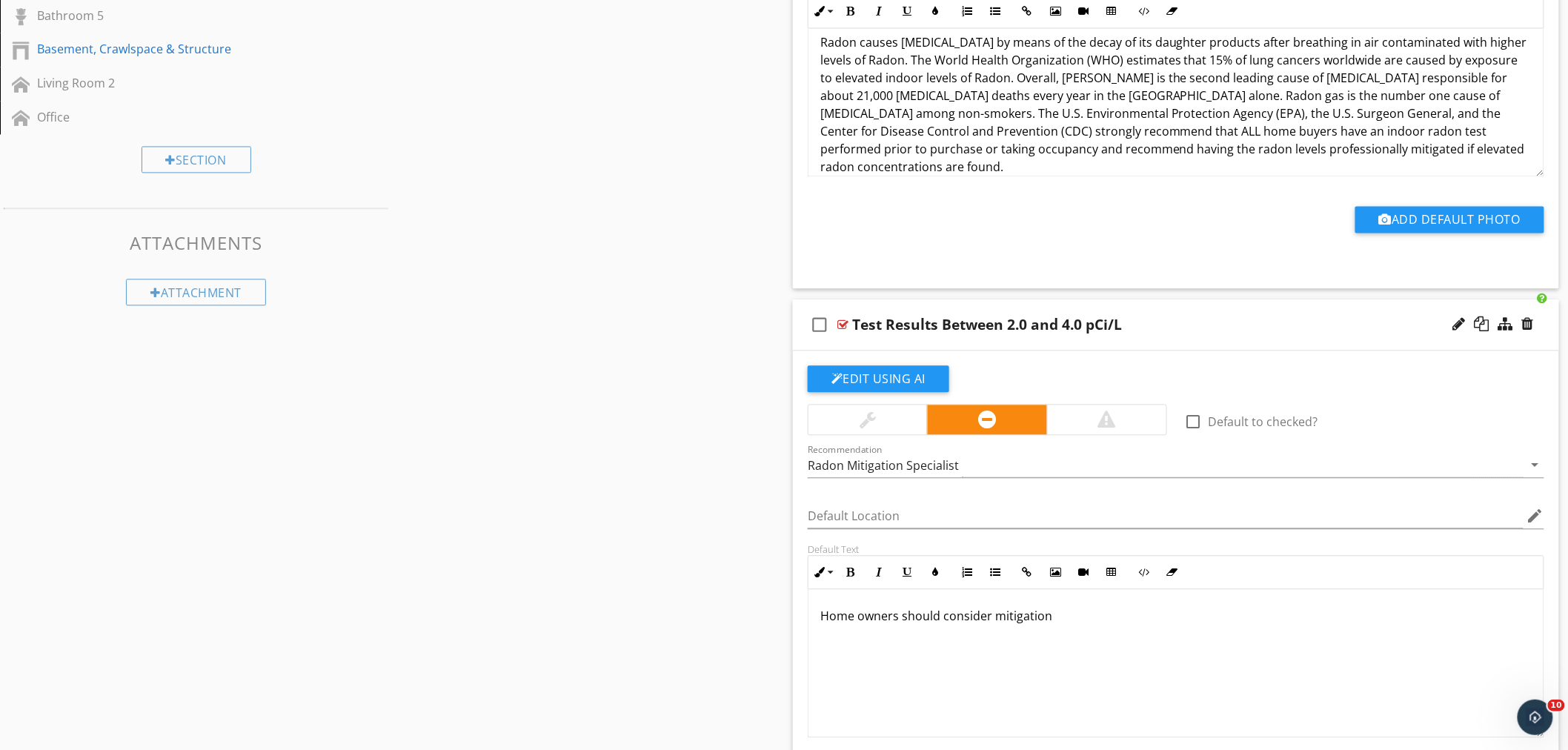
scroll to position [1, 0]
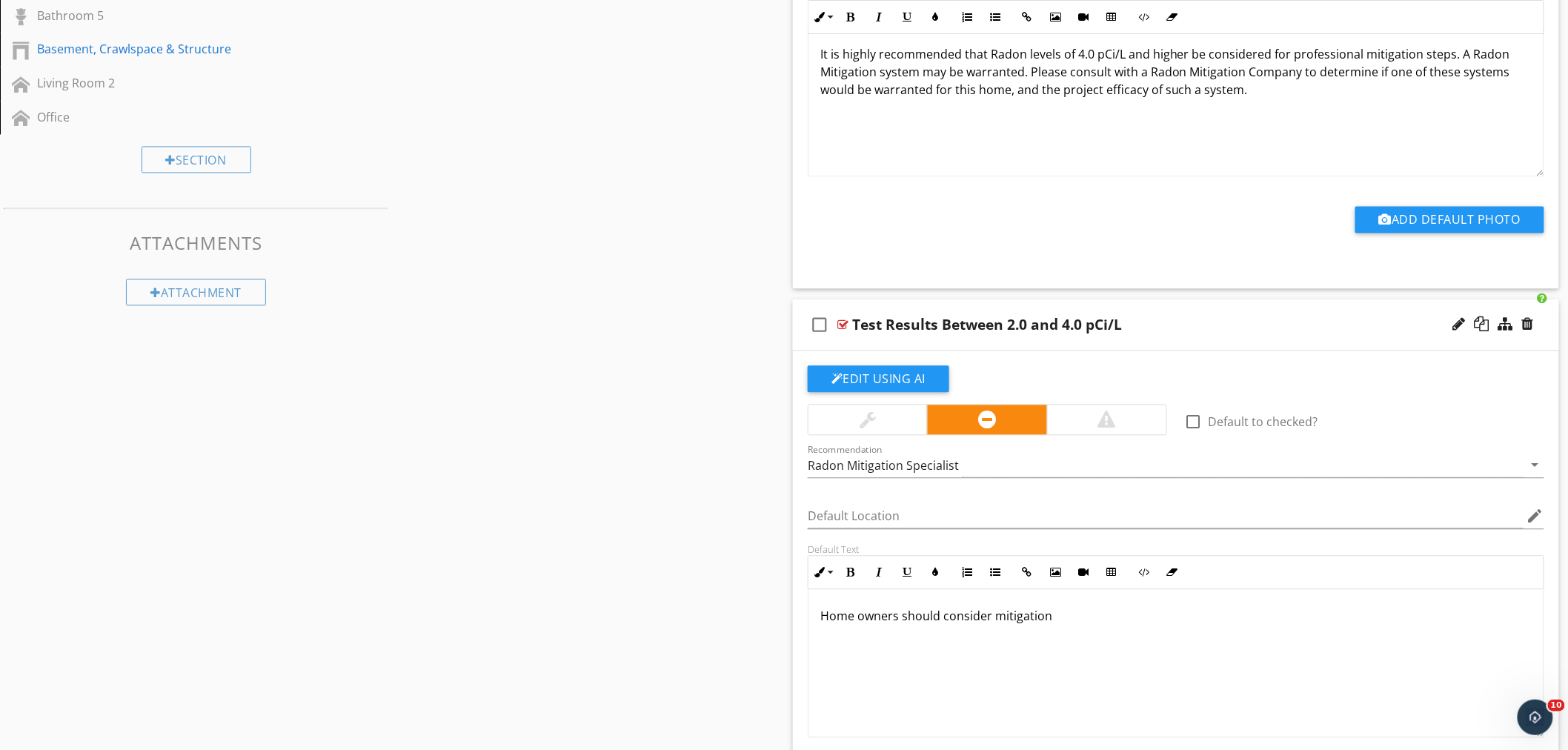
click at [987, 324] on div "Test Results Between 2.0 and 4.0 pCi/L" at bounding box center [987, 324] width 270 height 18
click at [977, 323] on input "Test Results Between 2.0 and 4.0 pCi/L" at bounding box center [1128, 326] width 553 height 24
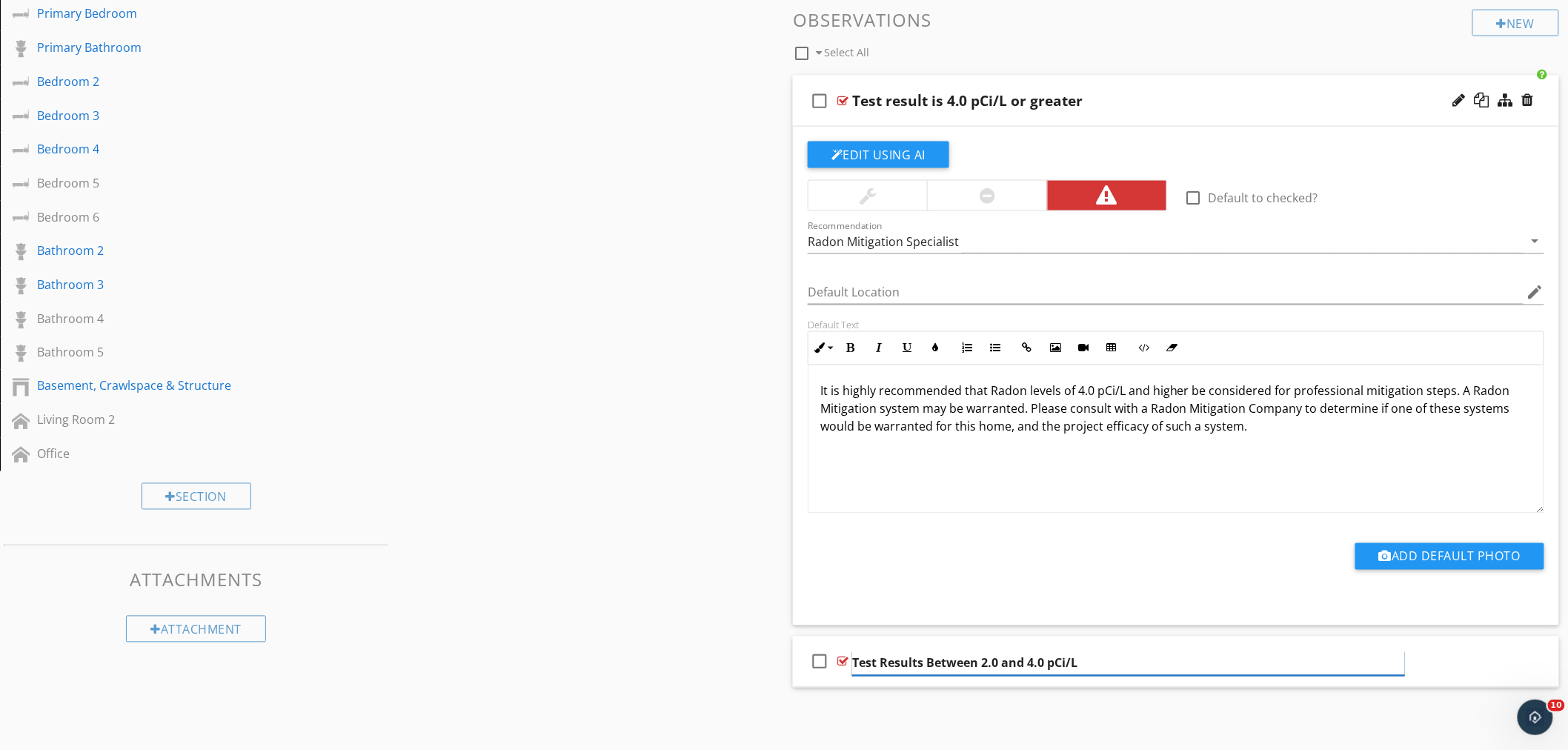
scroll to position [852, 0]
click at [1193, 110] on div "check_box_outline_blank Test result is 4.0 pCi/L or greater" at bounding box center [1176, 101] width 766 height 51
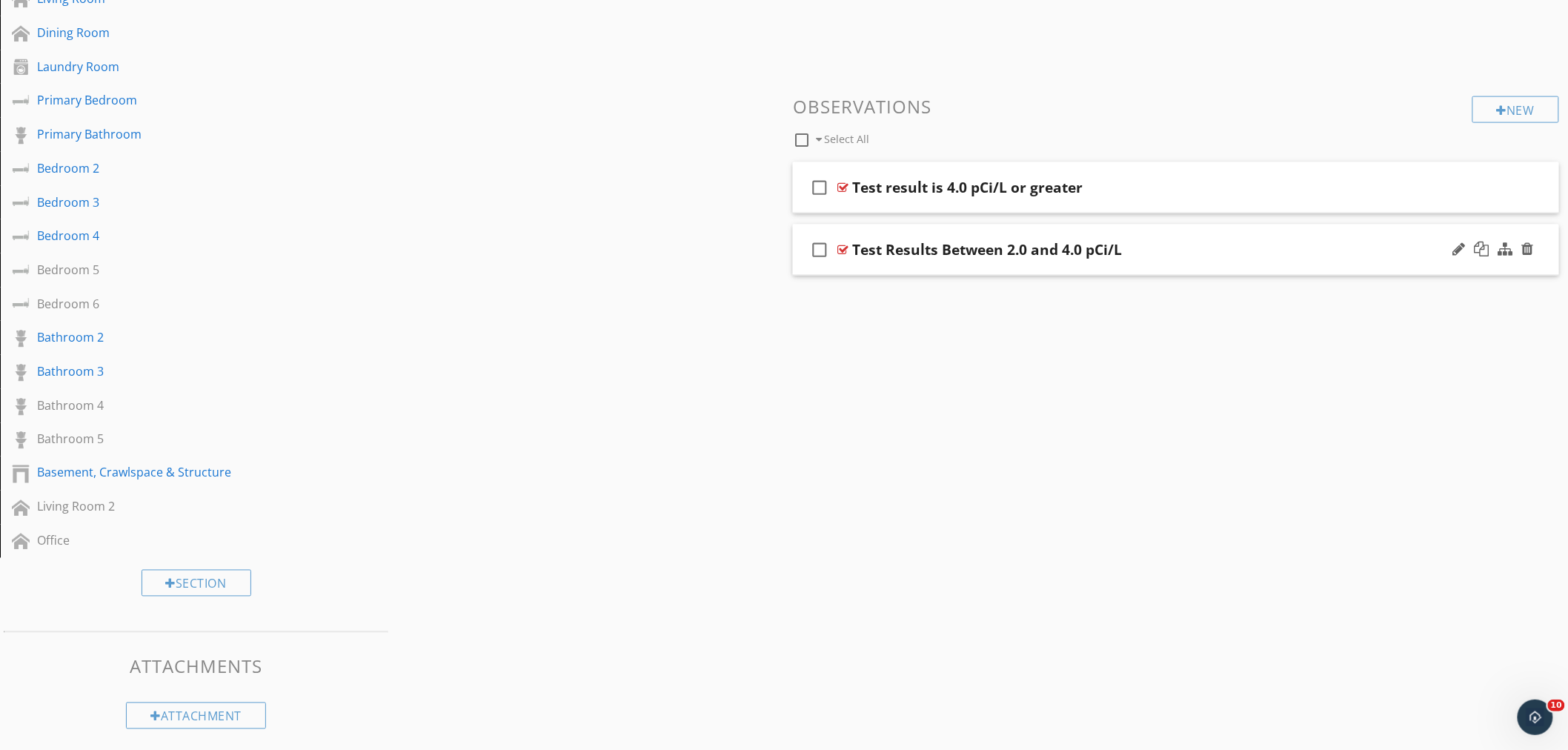
click at [1251, 247] on div "Test Results Between 2.0 and 4.0 pCi/L" at bounding box center [1128, 249] width 553 height 18
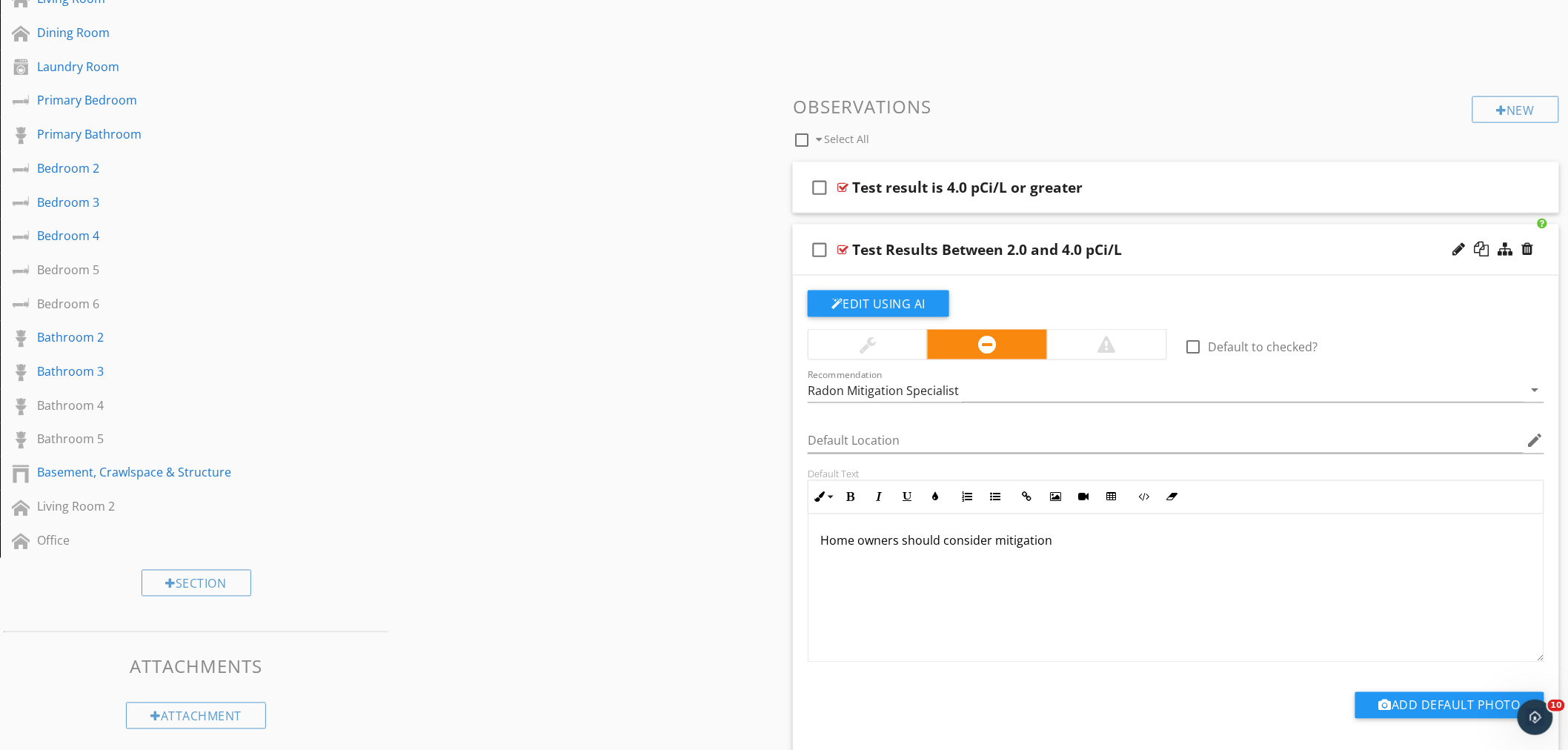
click at [849, 537] on p "Home owners should consider mitigation" at bounding box center [1176, 541] width 712 height 18
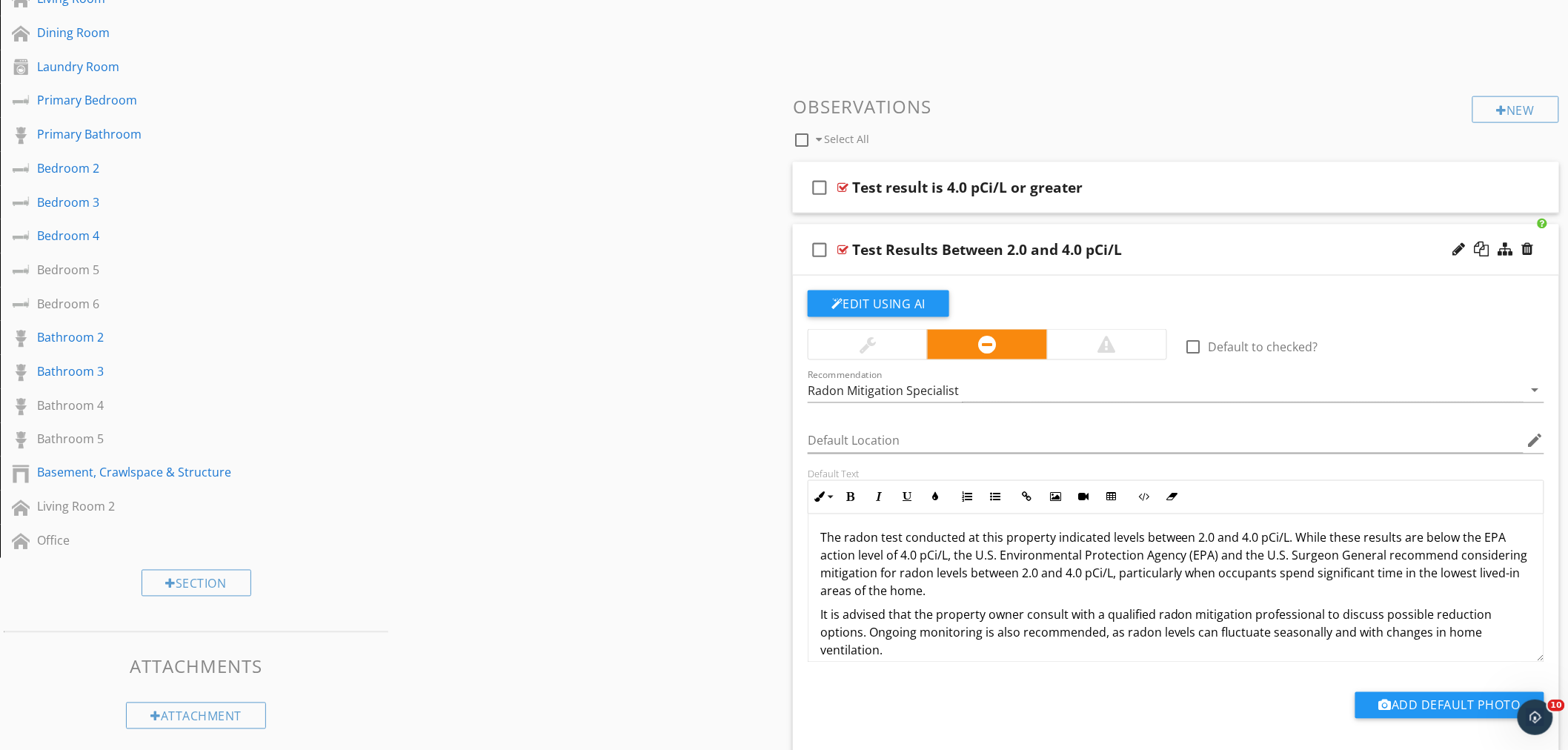
scroll to position [0, 0]
click at [950, 191] on div "Test result is 4.0 pCi/L or greater" at bounding box center [967, 188] width 230 height 18
click at [939, 189] on input "Test result is 4.0 pCi/L or greater" at bounding box center [1128, 189] width 553 height 24
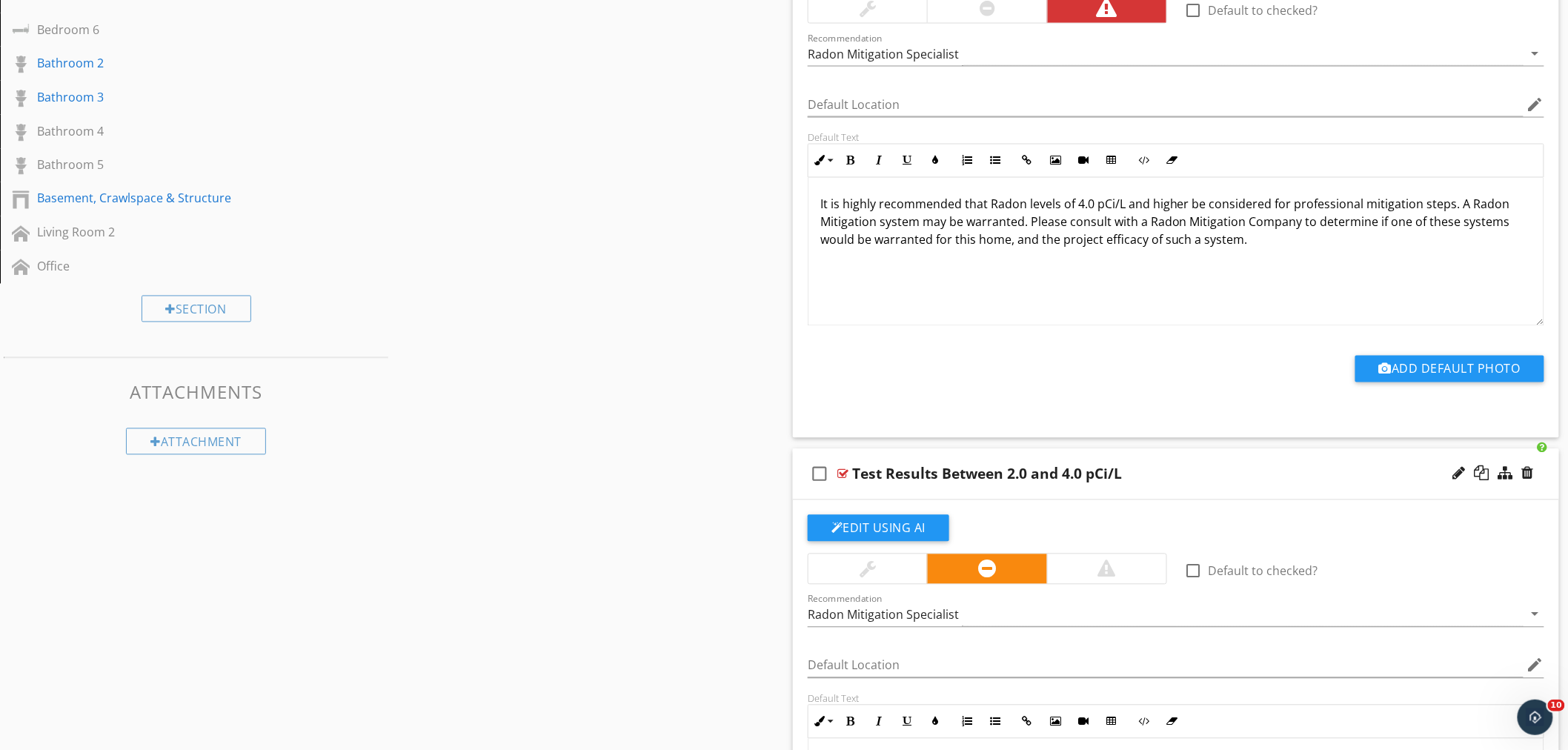
scroll to position [1011, 0]
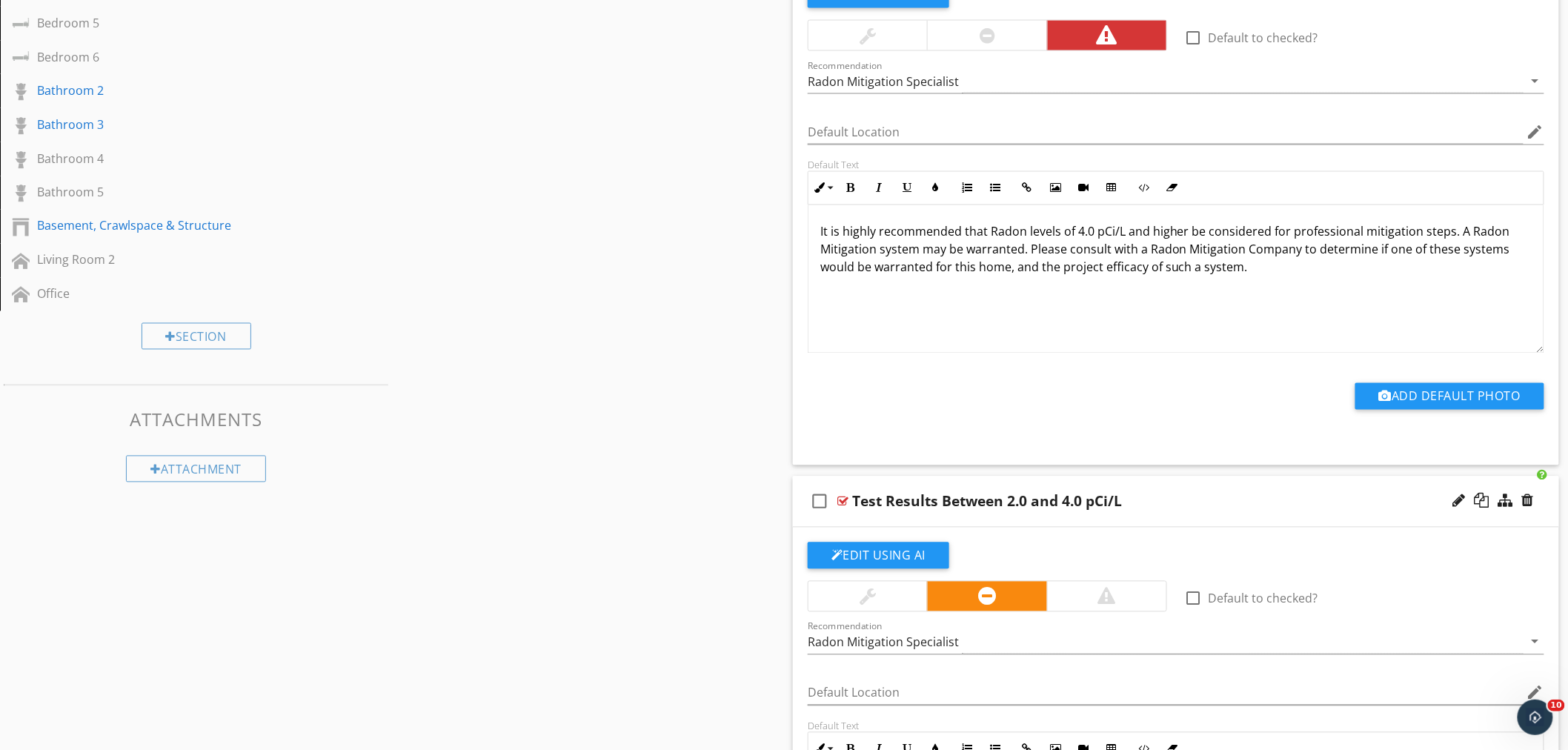
click at [884, 247] on p "It is highly recommended that Radon levels of 4.0 pCi/L and higher be considere…" at bounding box center [1176, 249] width 712 height 54
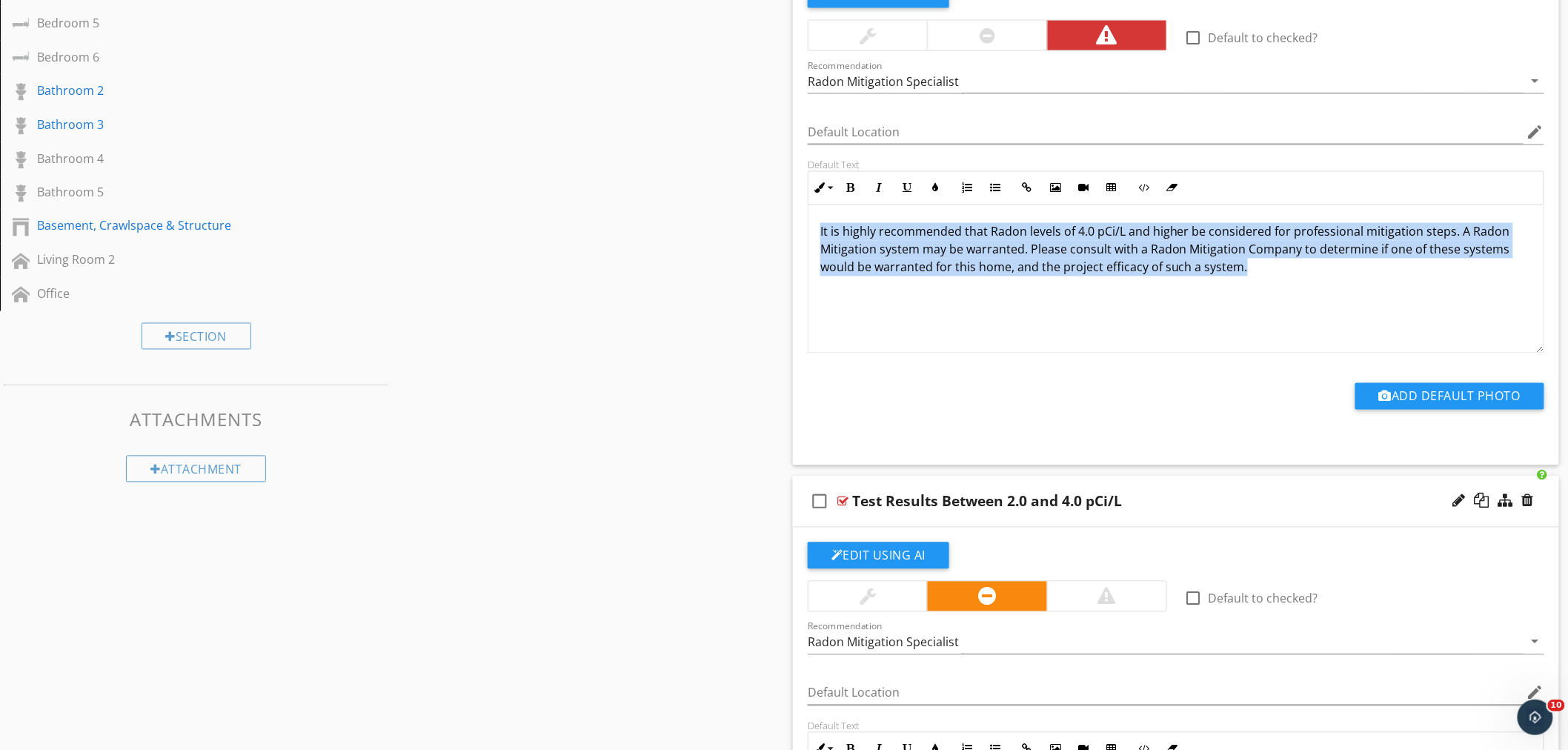
click at [884, 247] on p "It is highly recommended that Radon levels of 4.0 pCi/L and higher be considere…" at bounding box center [1176, 249] width 712 height 54
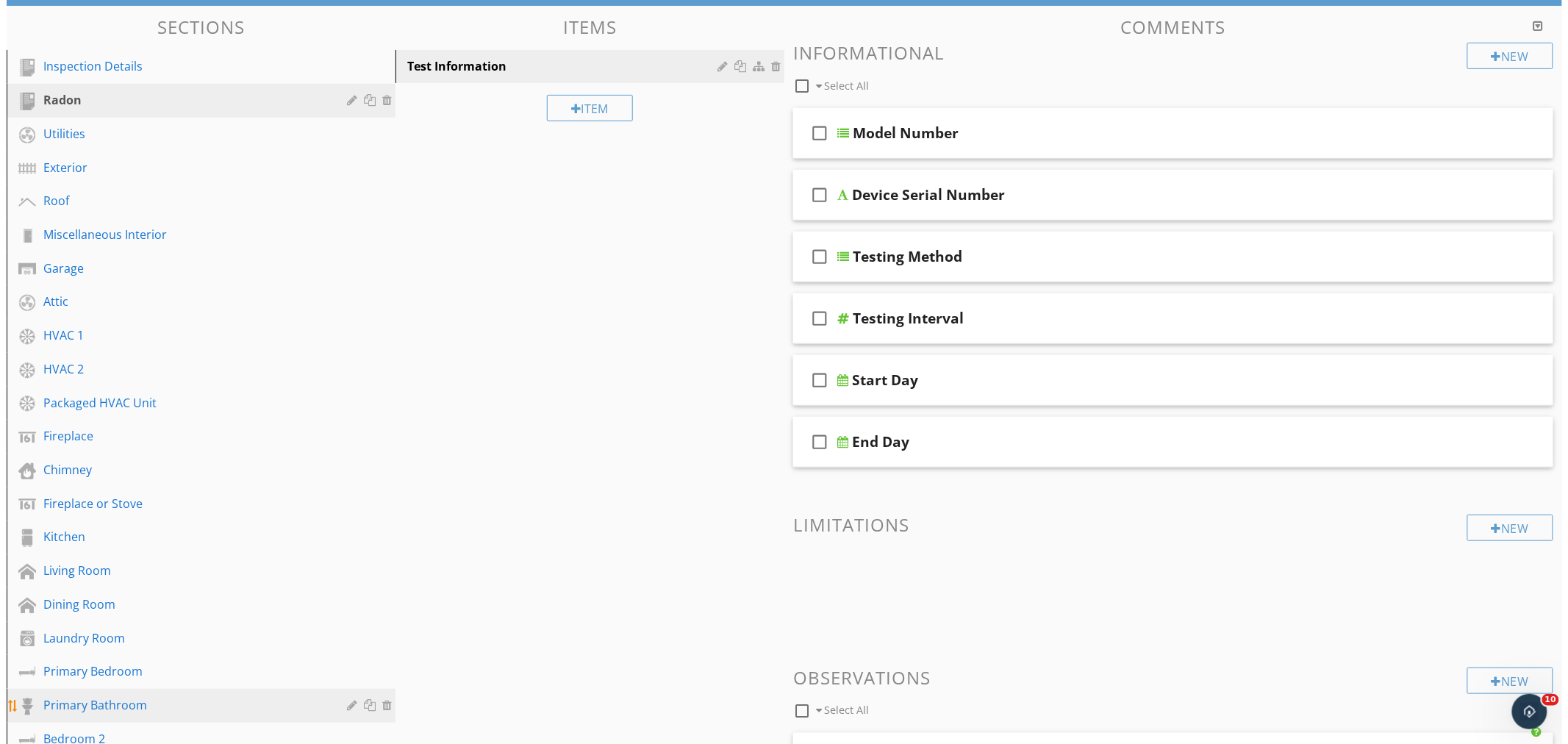
scroll to position [0, 0]
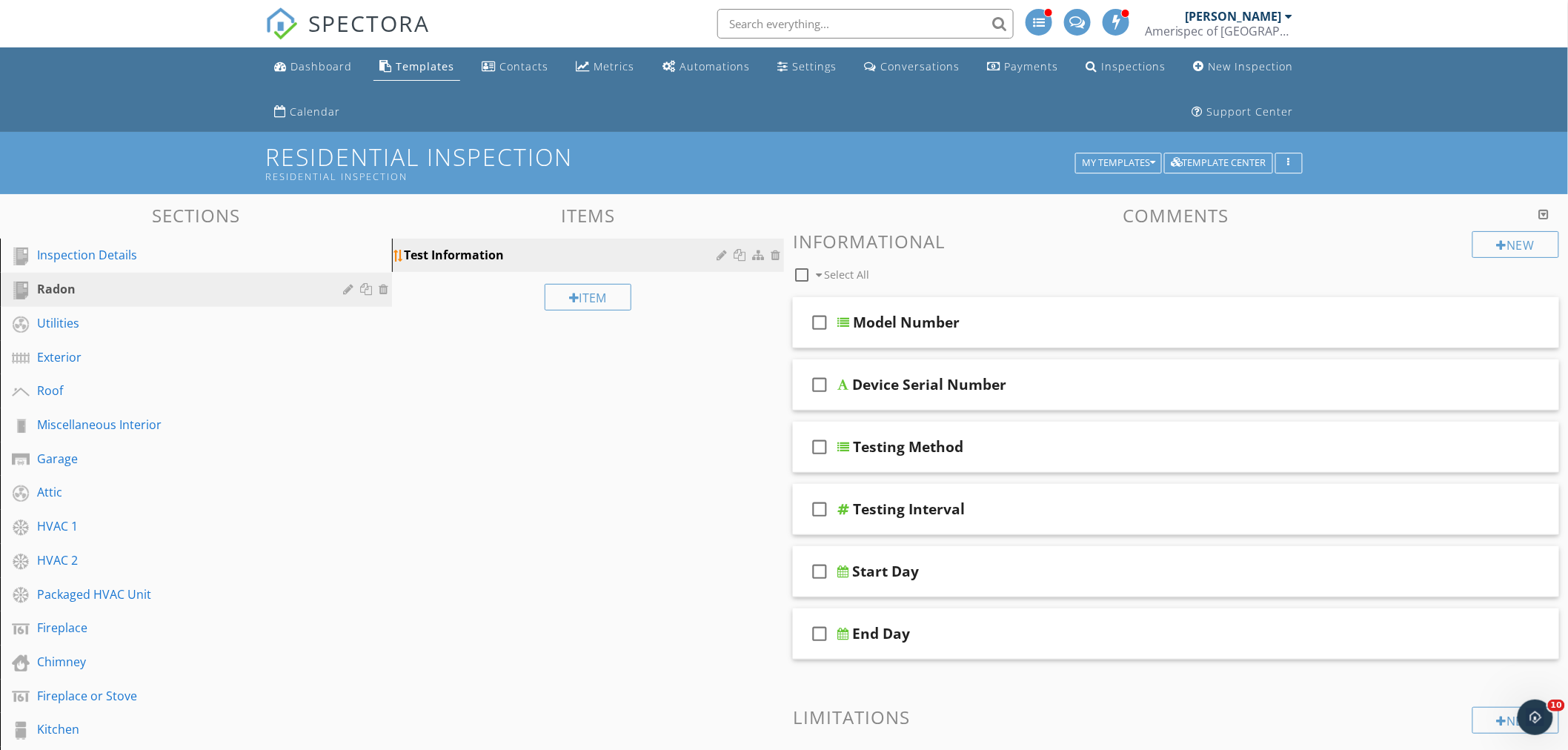
click at [557, 259] on div "Test Information" at bounding box center [562, 255] width 317 height 18
click at [713, 254] on div "Test Information" at bounding box center [562, 255] width 317 height 18
click at [722, 256] on div at bounding box center [724, 254] width 14 height 12
click at [497, 675] on div at bounding box center [784, 375] width 1568 height 750
click at [344, 290] on div at bounding box center [351, 289] width 14 height 12
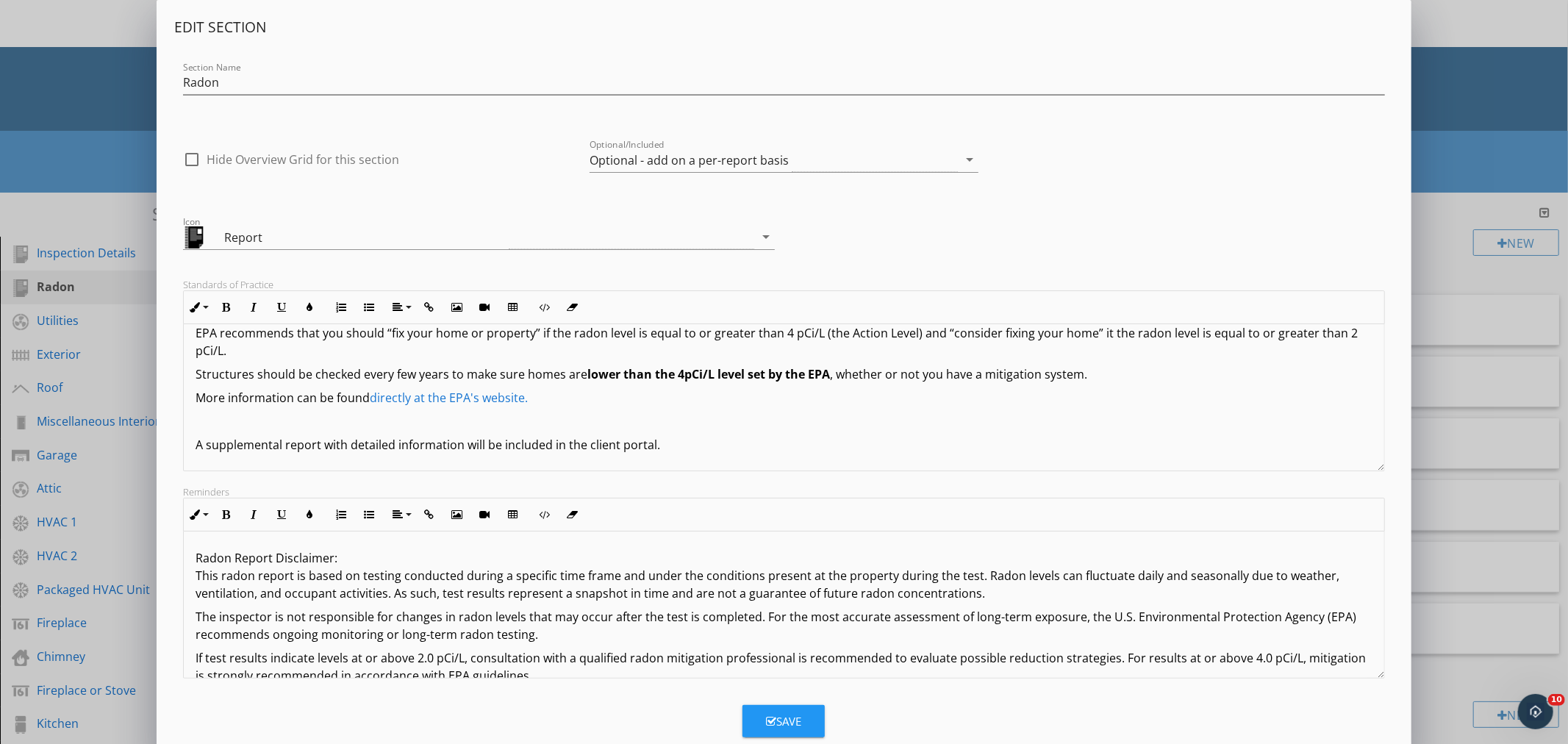
click at [1325, 579] on p "Radon Report Disclaimer: This radon report is based on testing conducted during…" at bounding box center [784, 575] width 1176 height 53
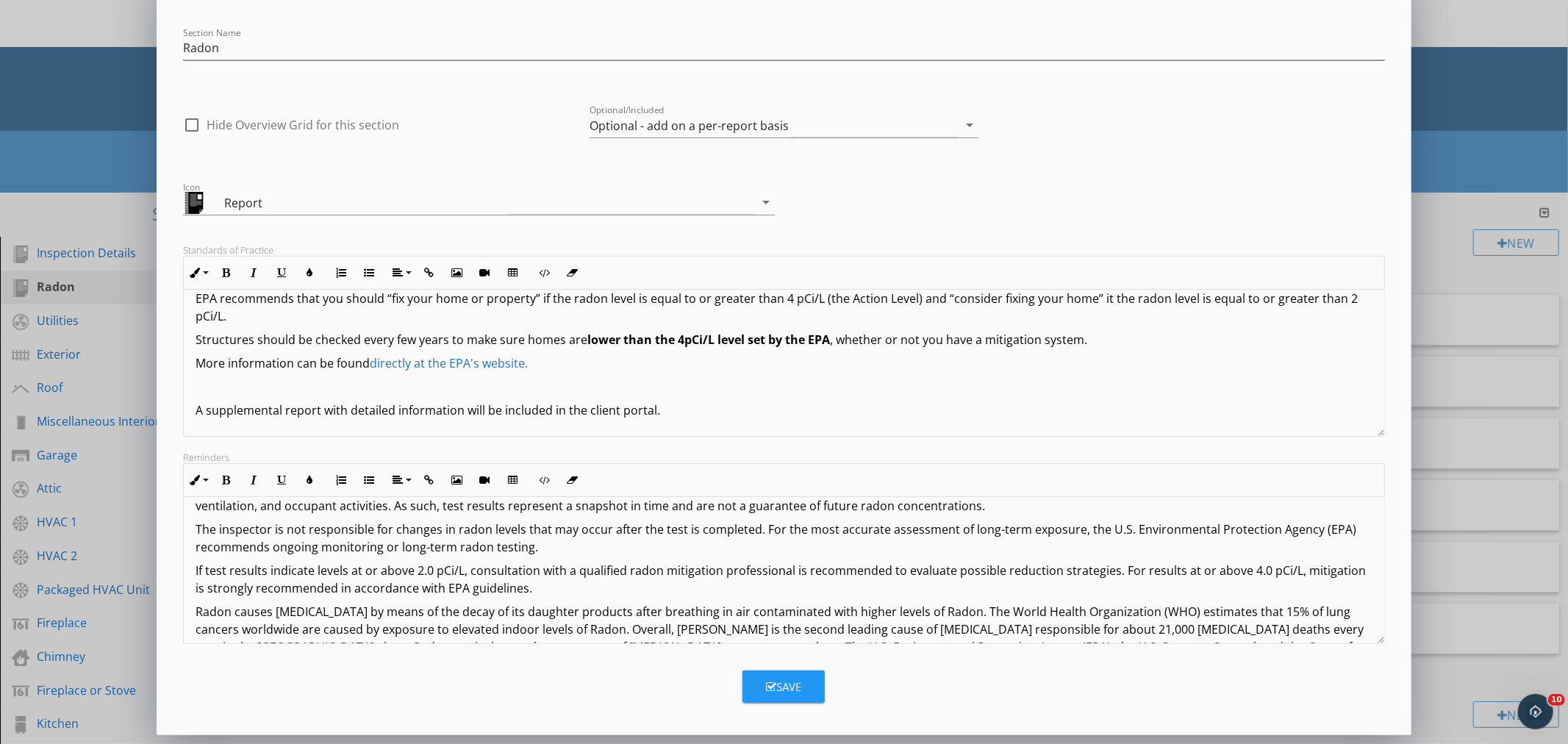
scroll to position [82, 0]
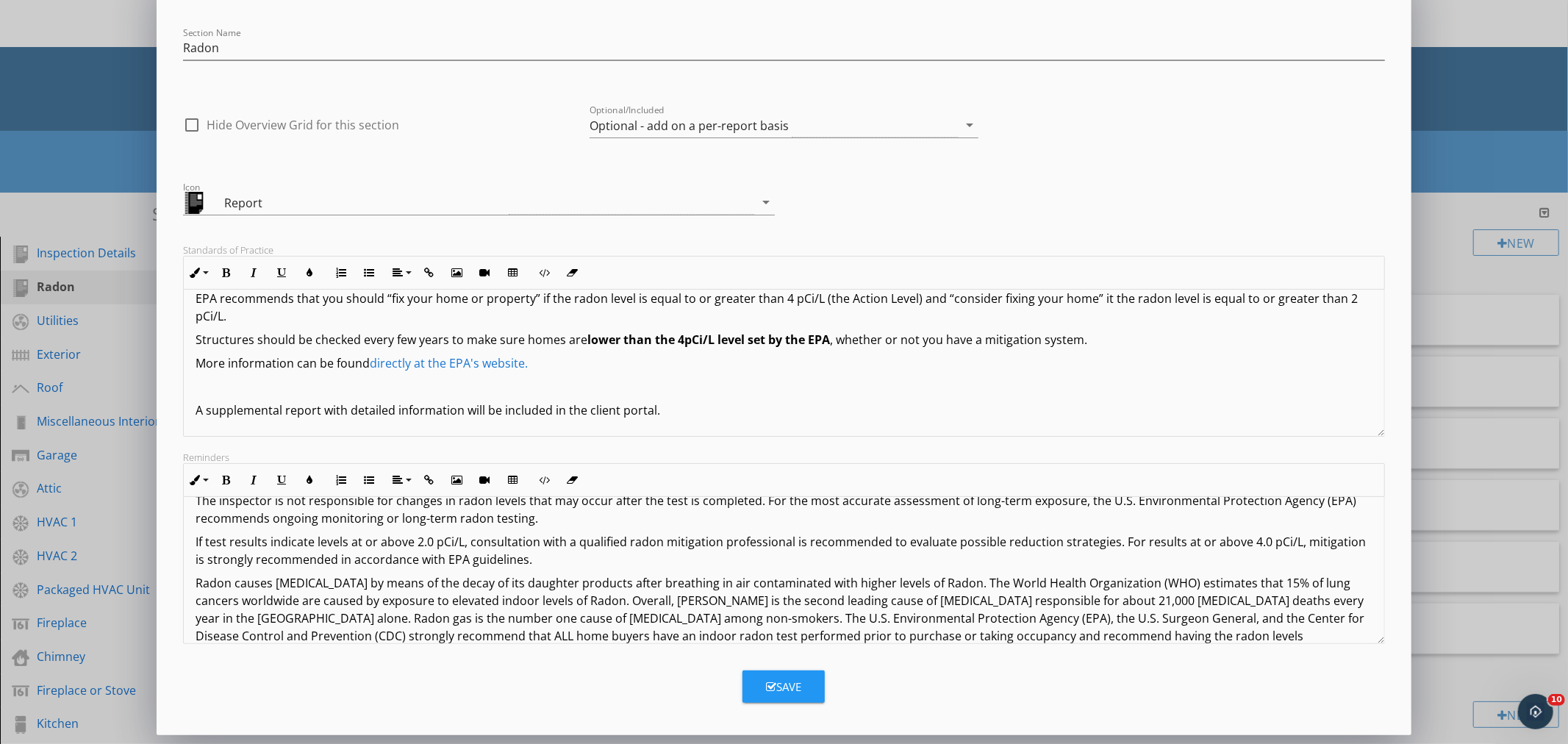
click at [199, 562] on p "If test results indicate levels at or above 2.0 pCi/L, consultation with a qual…" at bounding box center [784, 551] width 1176 height 35
click at [197, 563] on p "If test results indicate levels at or above 2.0 pCi/L, consultation with a qual…" at bounding box center [784, 551] width 1176 height 35
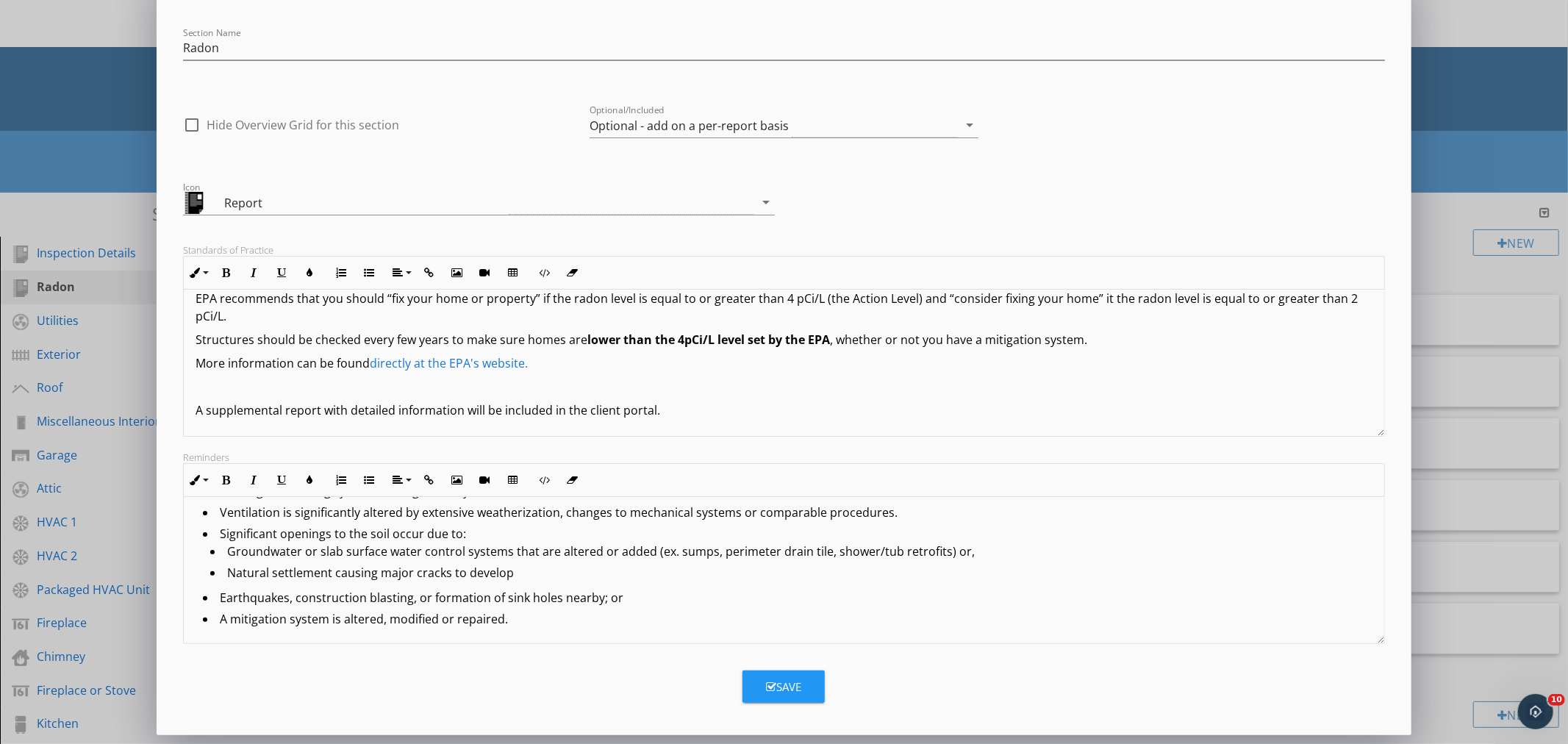
scroll to position [0, 0]
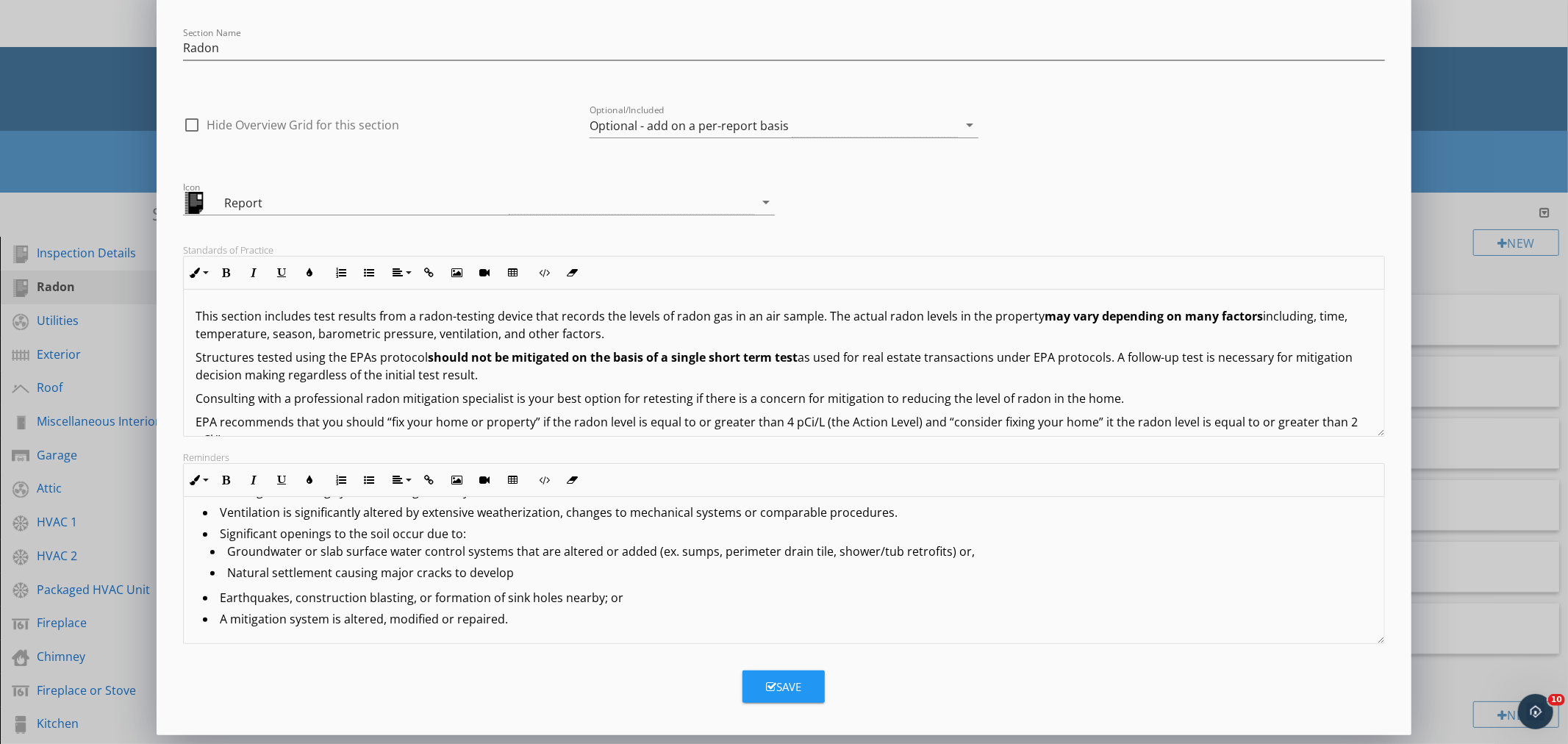
click at [224, 317] on p "This section includes test results from a radon-testing device that records the…" at bounding box center [784, 325] width 1176 height 35
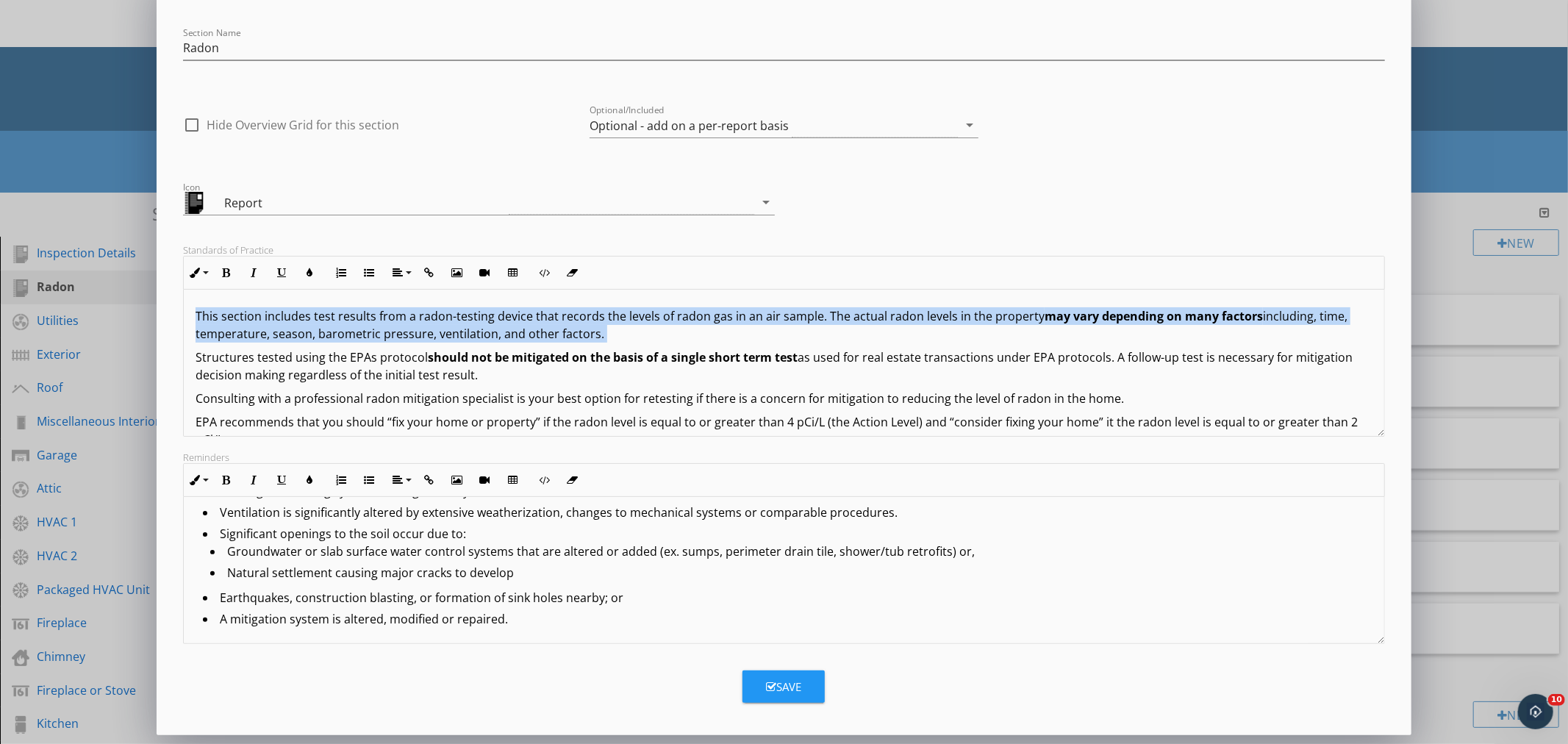
click at [224, 317] on p "This section includes test results from a radon-testing device that records the…" at bounding box center [784, 325] width 1176 height 35
click at [217, 318] on p "This section includes test results from a radon-testing device that records the…" at bounding box center [784, 325] width 1176 height 35
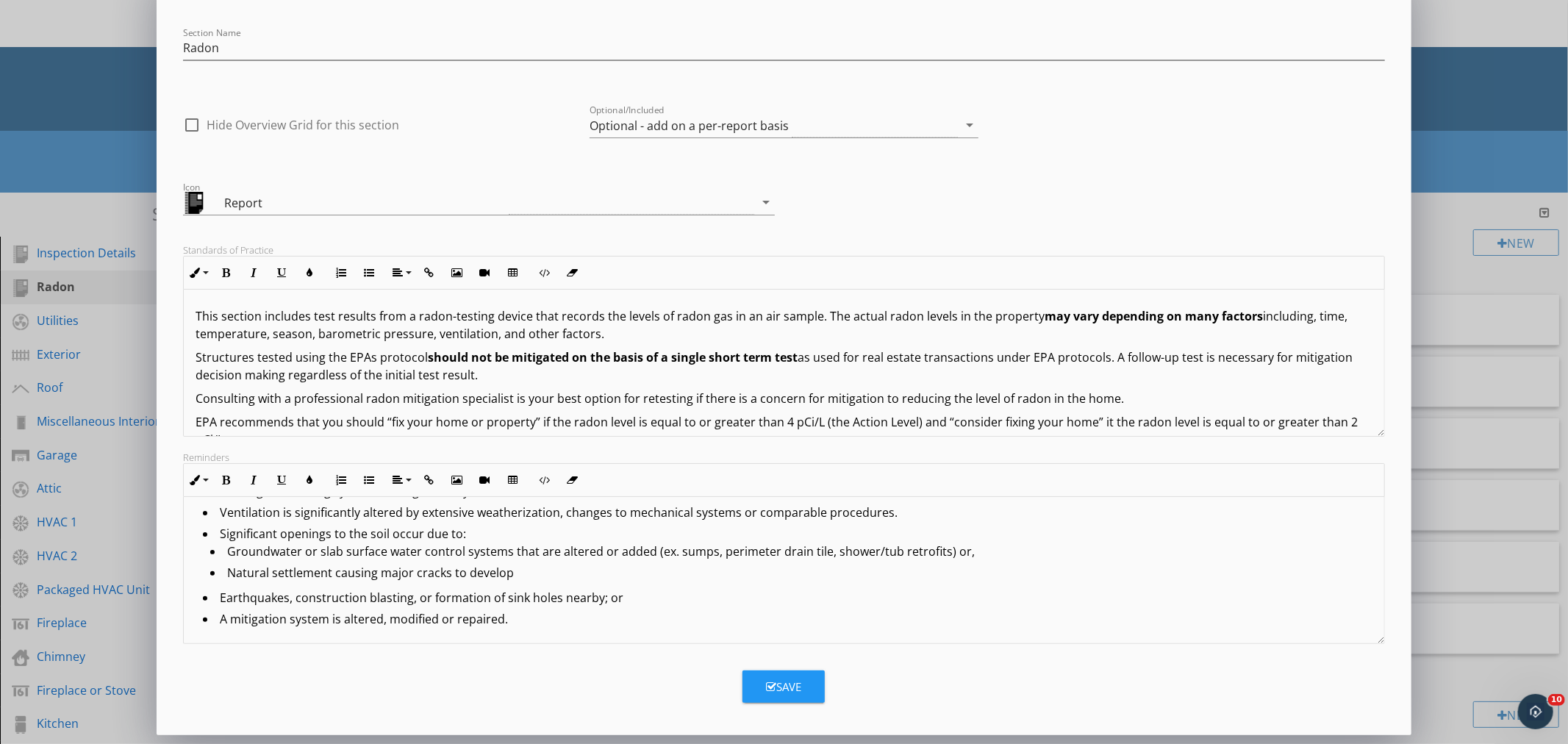
click at [196, 313] on p "This section includes test results from a radon-testing device that records the…" at bounding box center [784, 325] width 1176 height 35
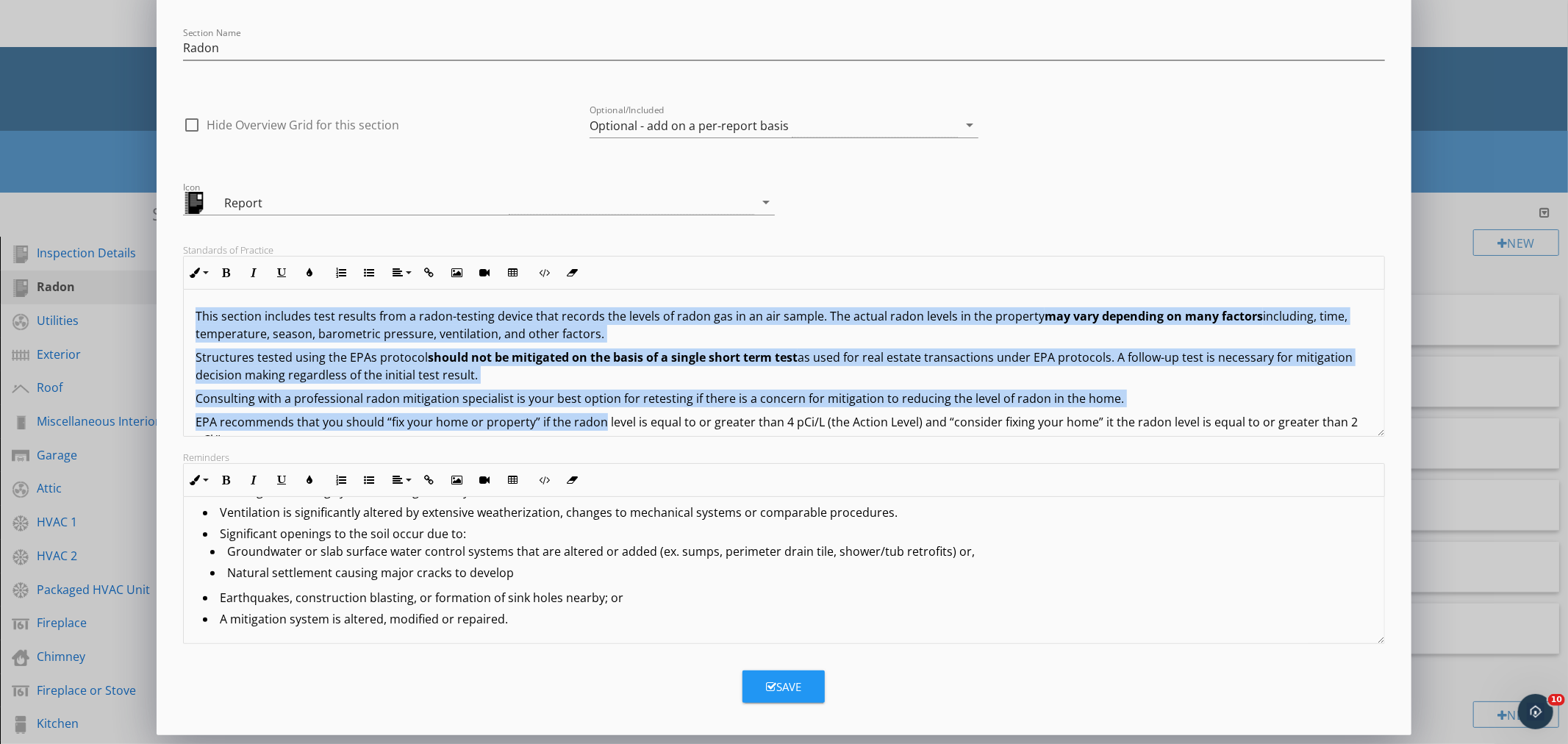
scroll to position [123, 0]
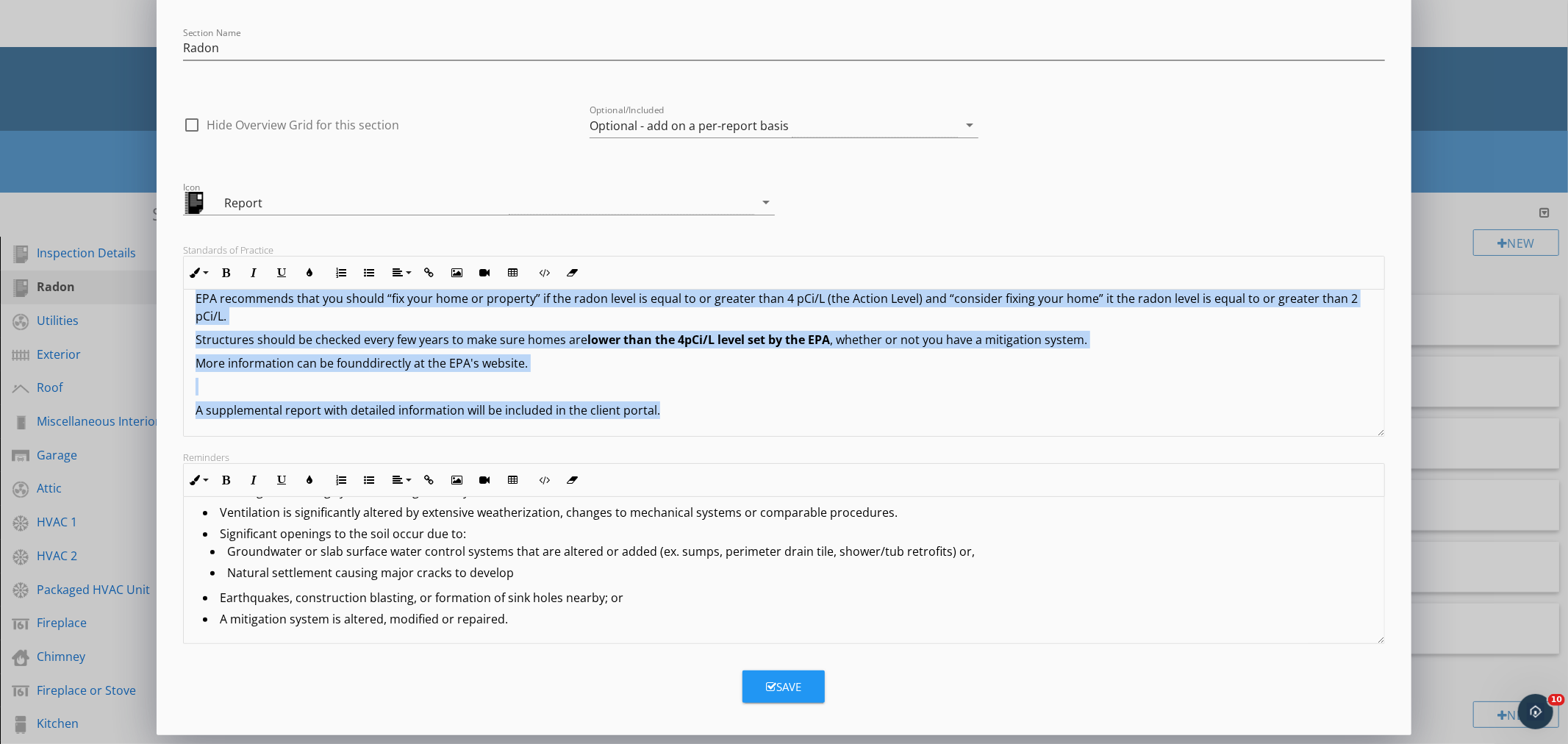
drag, startPoint x: 197, startPoint y: 314, endPoint x: 743, endPoint y: 419, distance: 556.0
click at [743, 419] on div "This section includes test results from a radon-testing device that records the…" at bounding box center [783, 302] width 1199 height 271
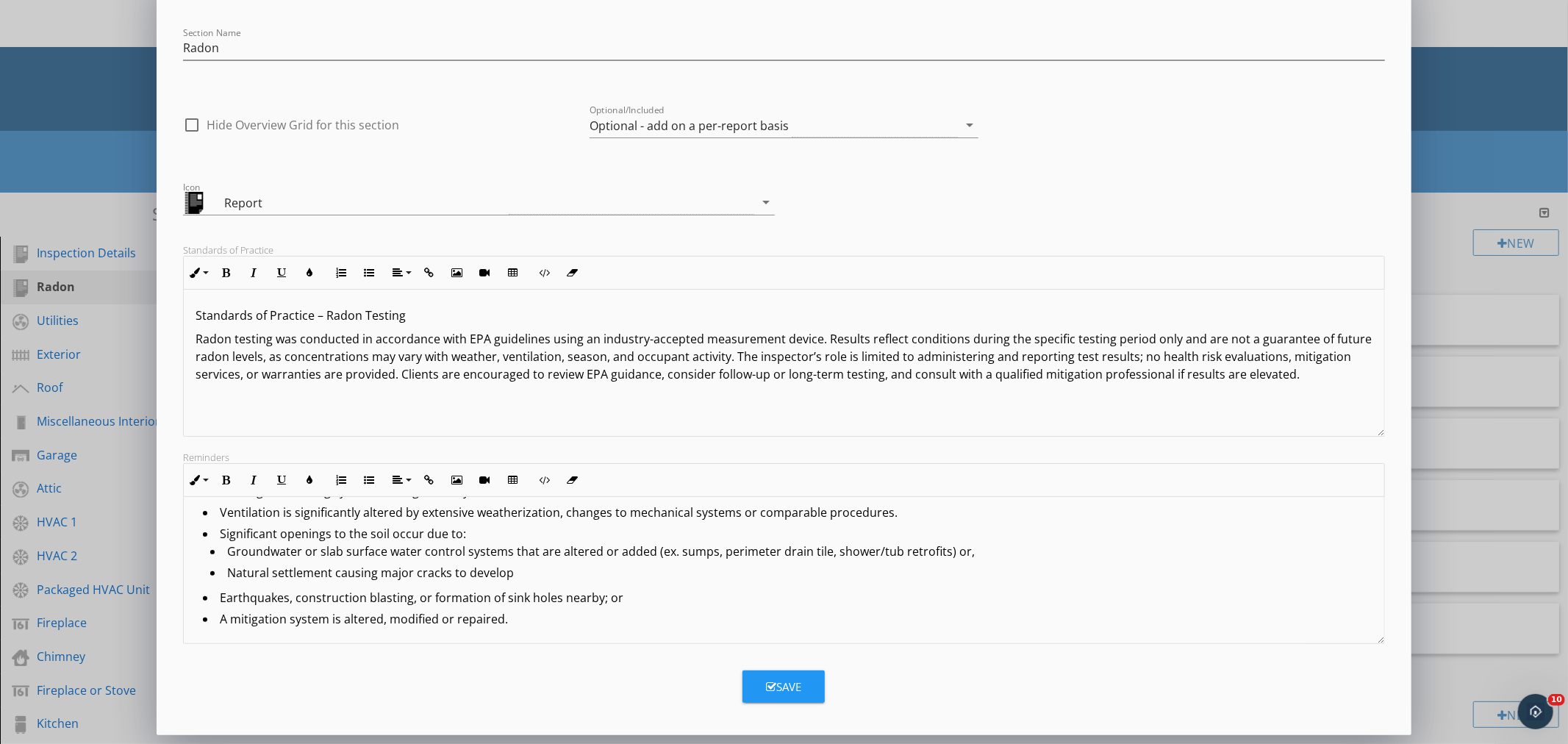
scroll to position [1, 0]
drag, startPoint x: 196, startPoint y: 314, endPoint x: 415, endPoint y: 312, distance: 219.0
click at [415, 312] on p "Standards of Practice – Radon Testing" at bounding box center [784, 315] width 1176 height 18
click at [430, 417] on div "Standards of Practice – Radon Testing Radon testing was conducted in accordance…" at bounding box center [783, 362] width 1199 height 147
click at [251, 392] on div "Standards of Practice – Radon Testing Radon testing was conducted in accordance…" at bounding box center [783, 362] width 1199 height 147
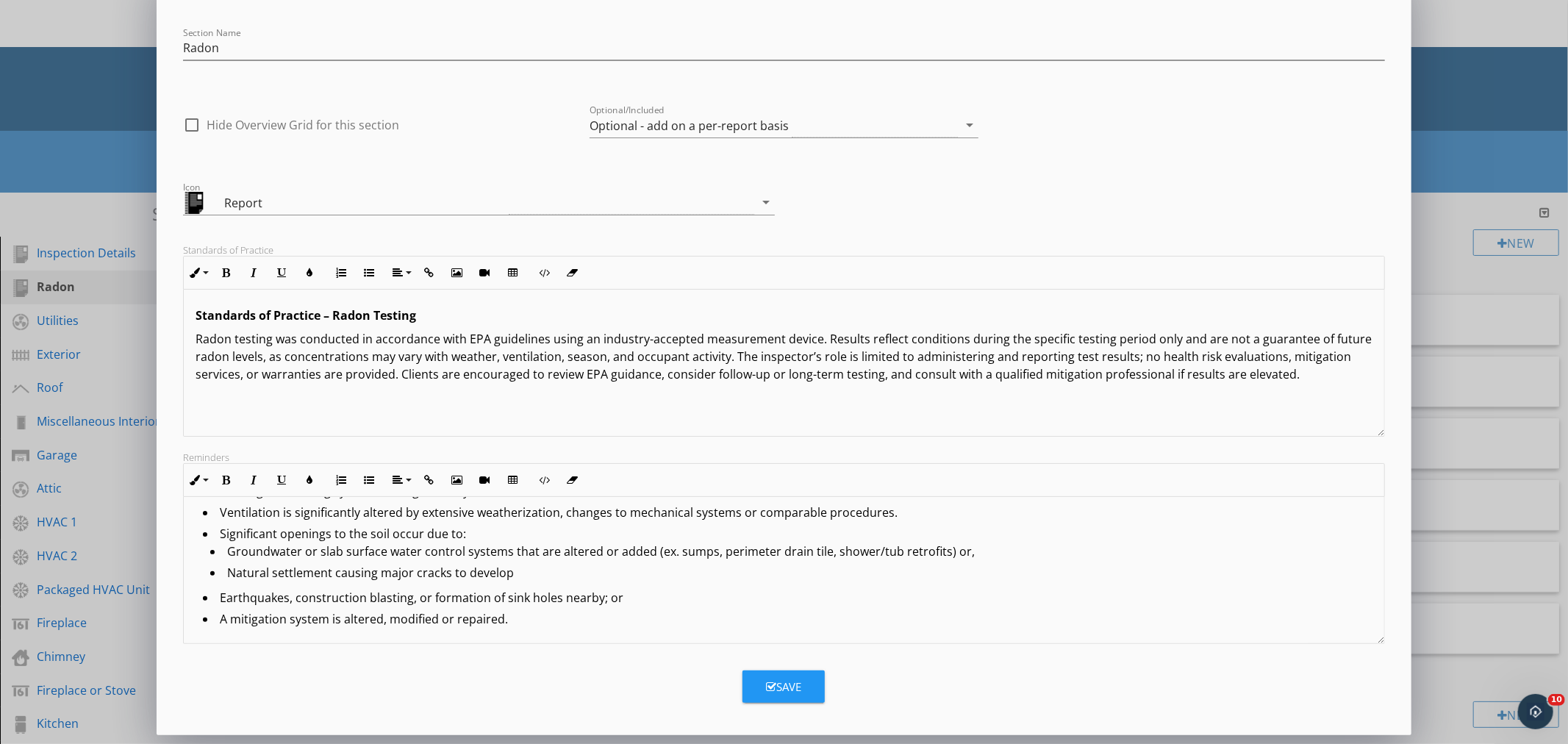
click at [1320, 380] on p "Radon testing was conducted in accordance with EPA guidelines using an industry…" at bounding box center [784, 356] width 1176 height 53
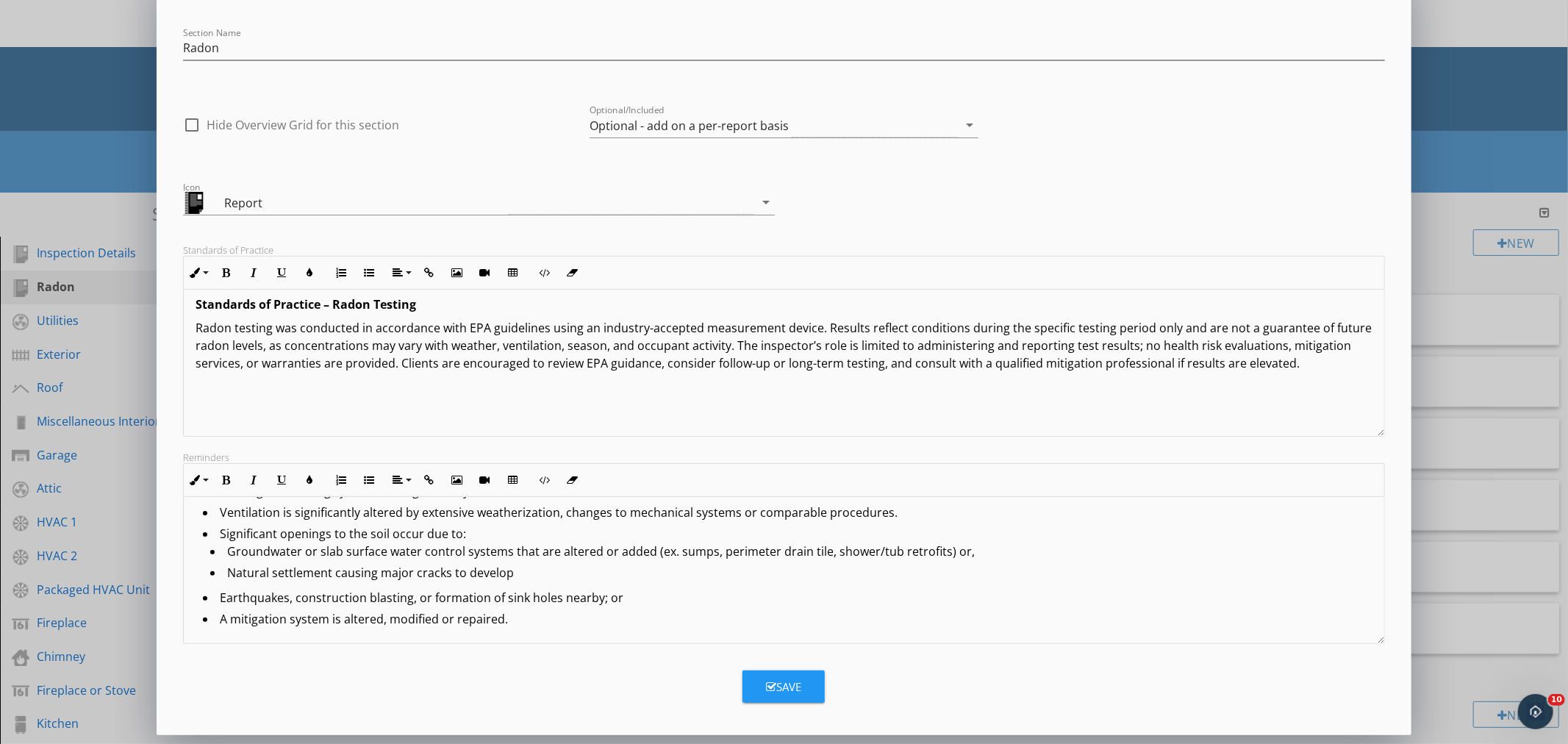
click at [207, 399] on div "Standards of Practice – Radon Testing Radon testing was conducted in accordance…" at bounding box center [783, 357] width 1199 height 159
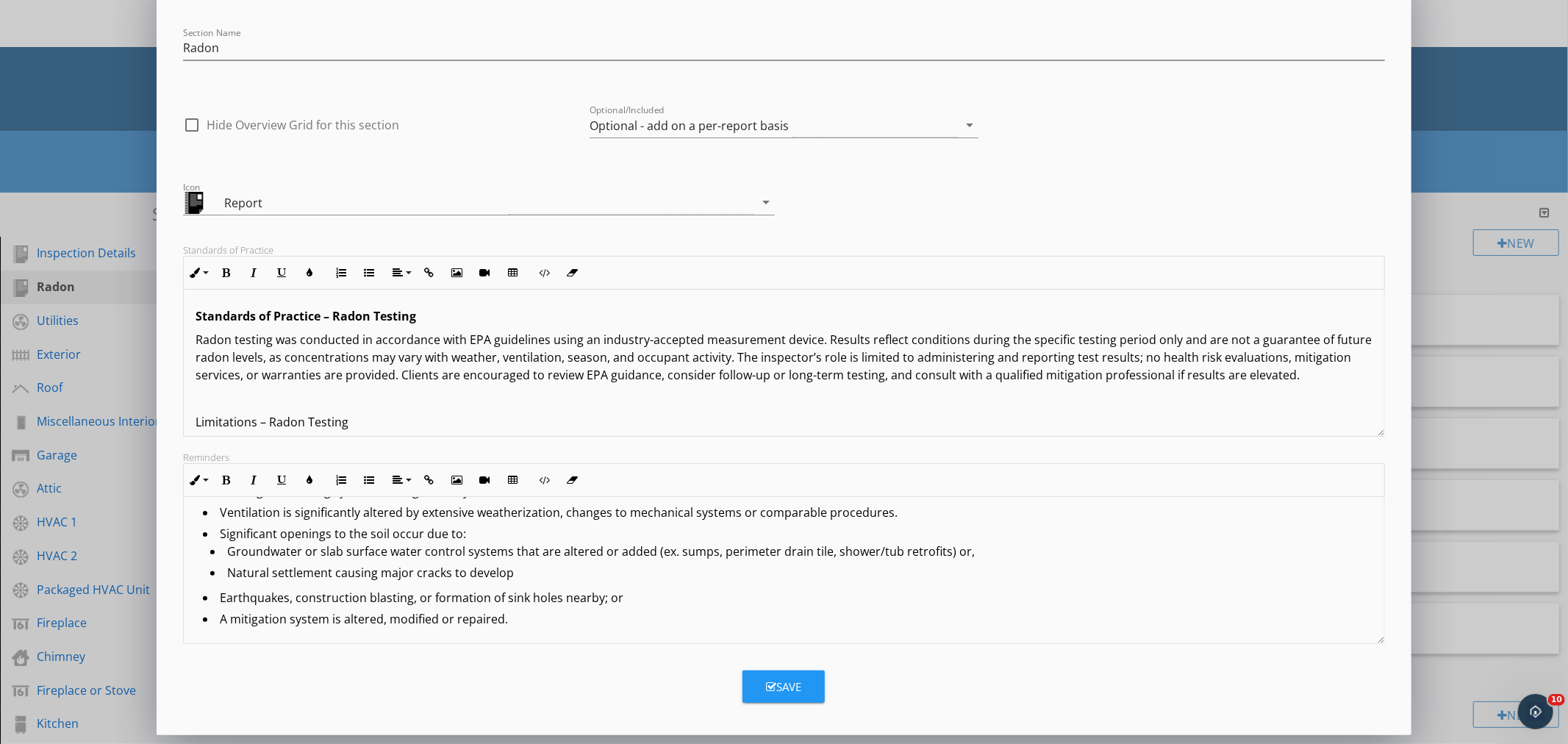
scroll to position [82, 0]
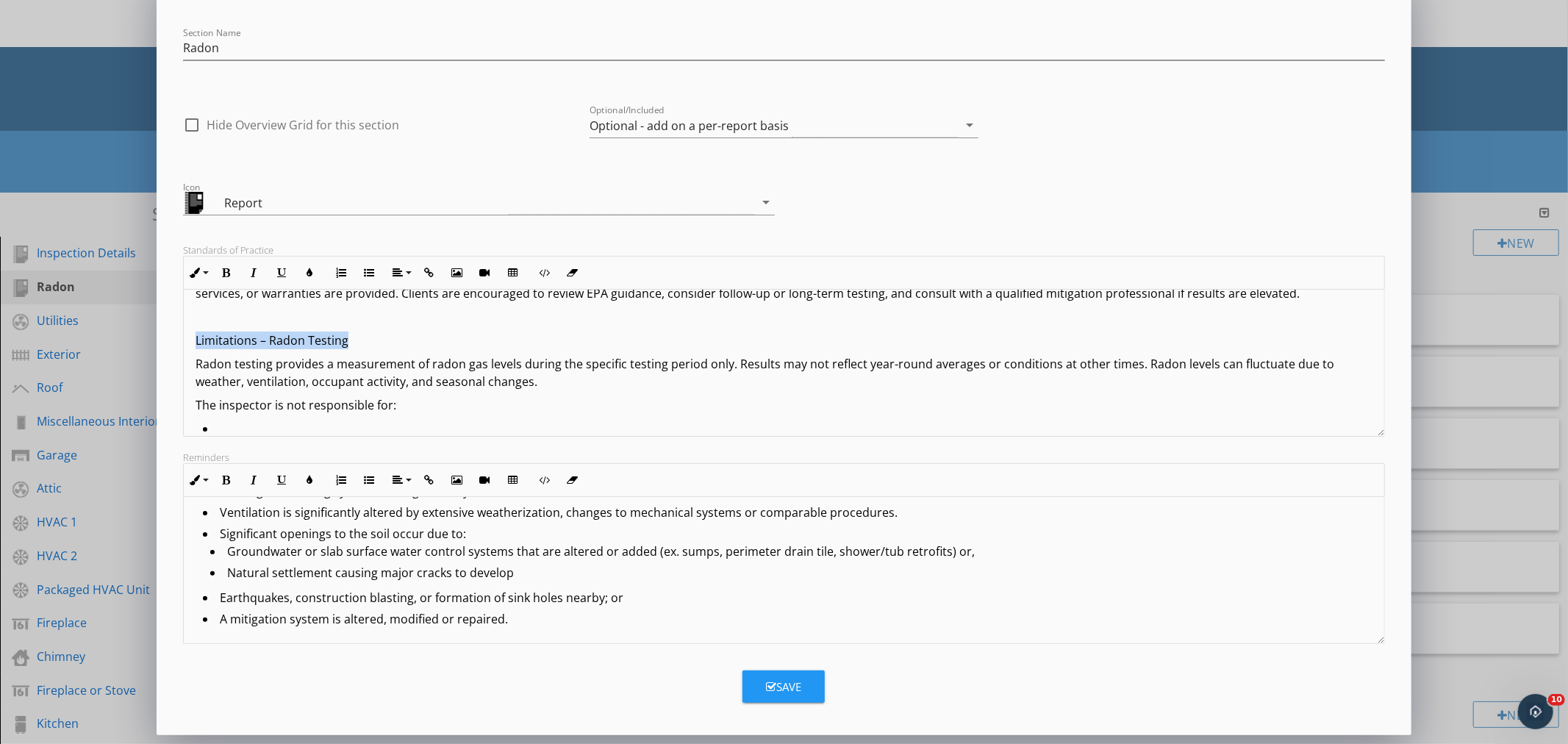
drag, startPoint x: 353, startPoint y: 339, endPoint x: 188, endPoint y: 337, distance: 165.0
click at [188, 337] on div "Standards of Practice – Radon Testing Radon testing was conducted in accordance…" at bounding box center [783, 410] width 1199 height 405
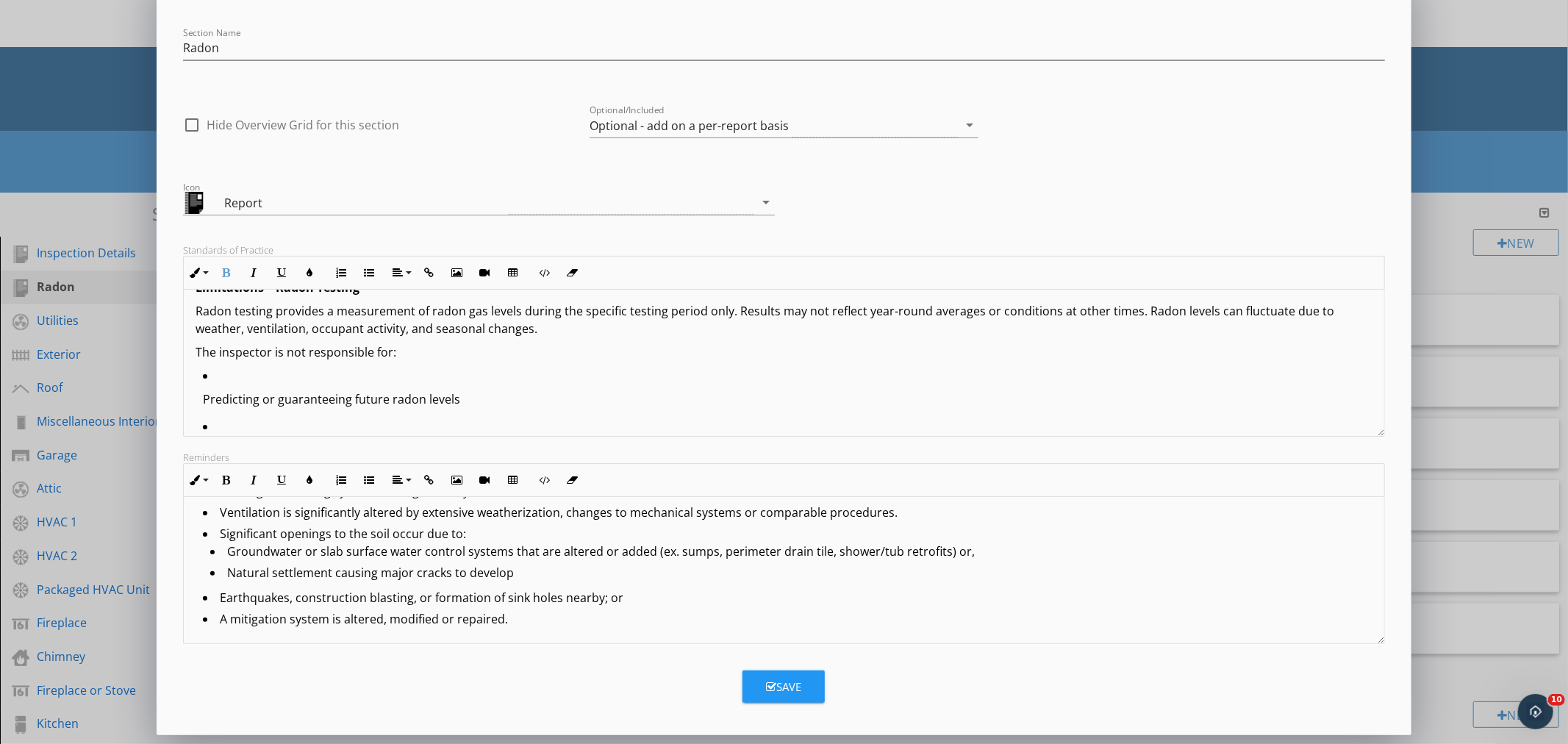
scroll to position [163, 0]
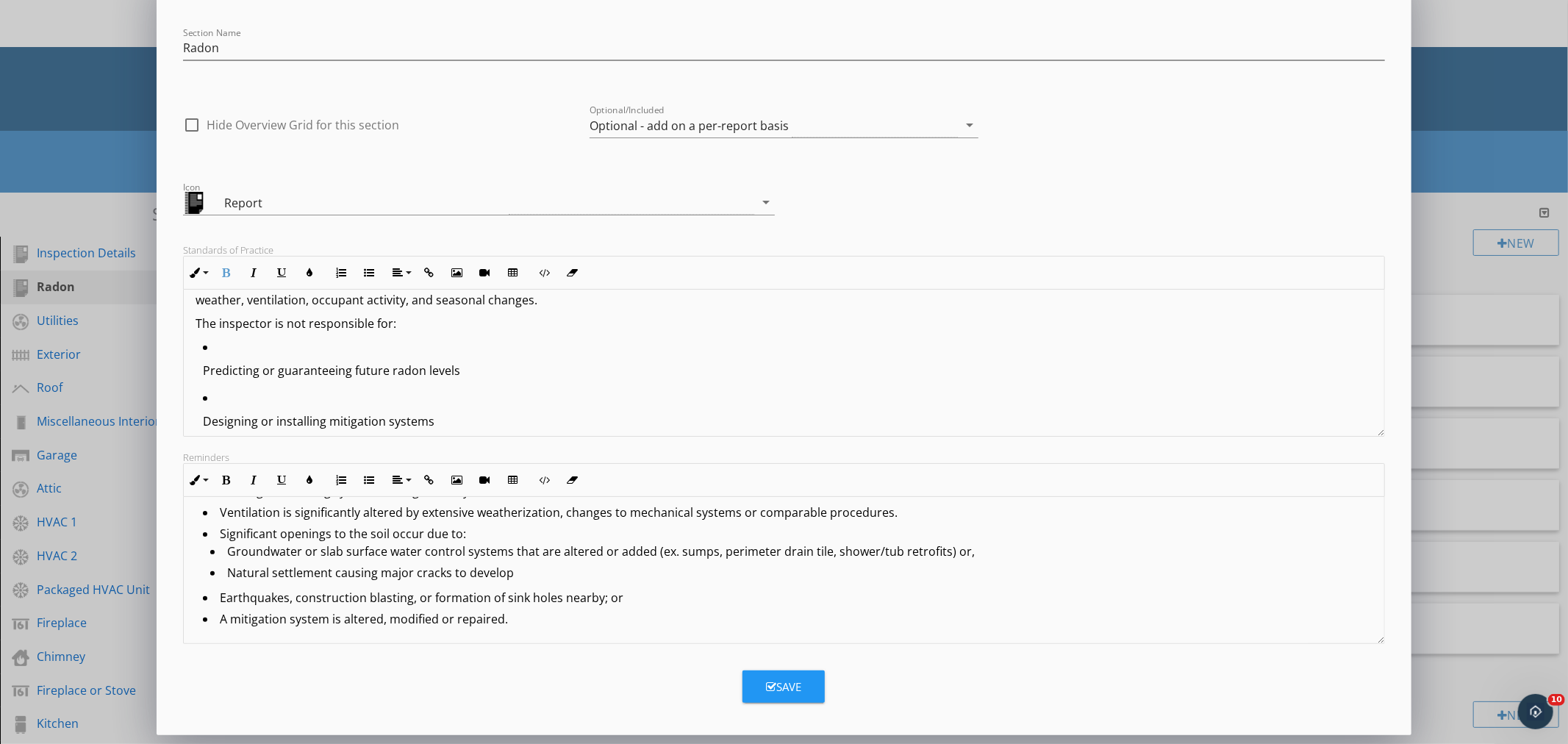
click at [218, 341] on li "Predicting or guaranteeing future radon levels" at bounding box center [787, 364] width 1169 height 51
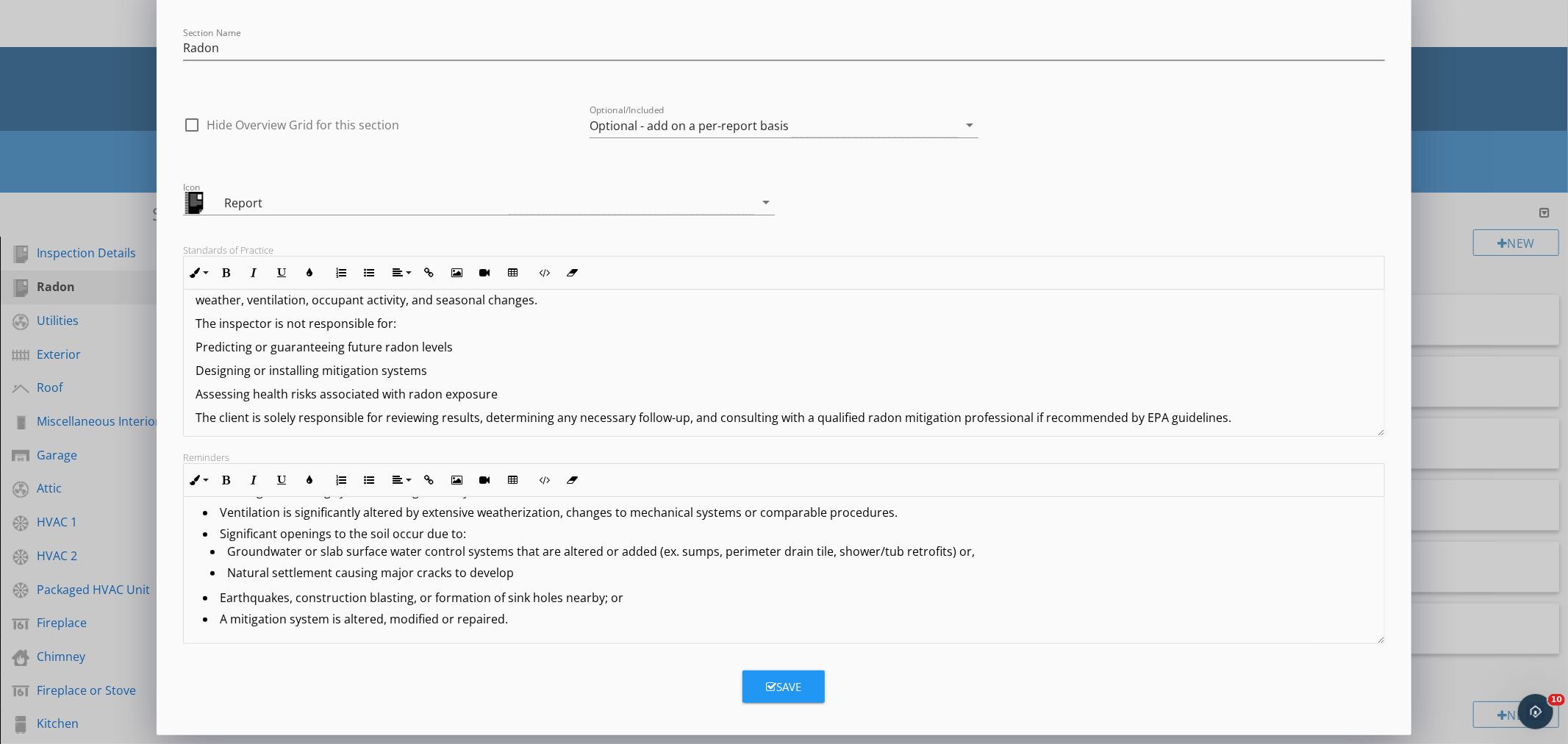
click at [497, 391] on p "Assessing health risks associated with radon exposure" at bounding box center [784, 394] width 1176 height 18
click at [196, 346] on p "Predicting or guaranteeing future radon levels" at bounding box center [784, 347] width 1176 height 18
click at [371, 273] on icon "button" at bounding box center [369, 272] width 10 height 10
click at [197, 372] on p "Designing or installing mitigation systems" at bounding box center [784, 374] width 1176 height 18
click at [369, 275] on icon "button" at bounding box center [369, 272] width 10 height 10
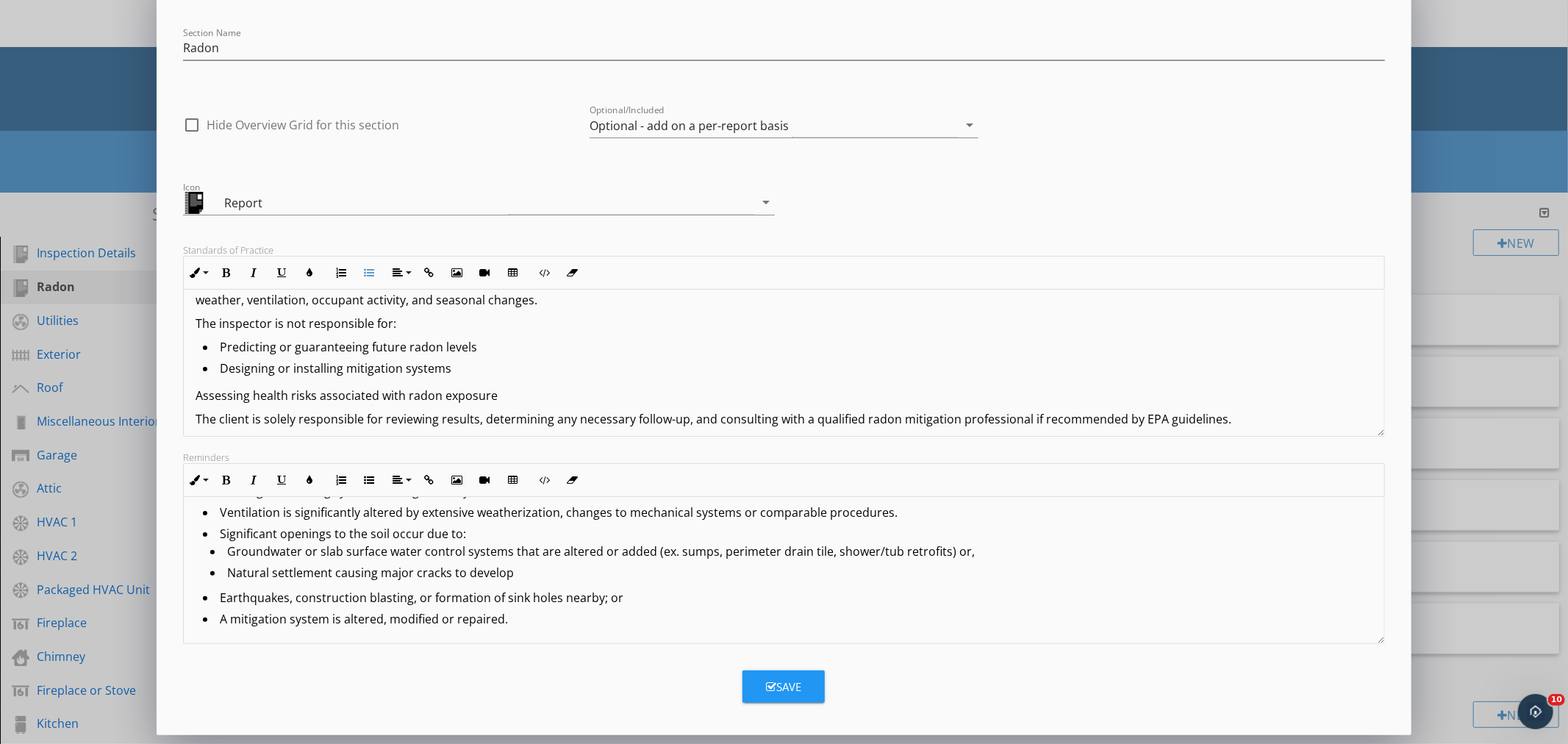
click at [199, 392] on p "Assessing health risks associated with radon exposure" at bounding box center [784, 395] width 1176 height 18
click at [371, 275] on icon "button" at bounding box center [369, 272] width 10 height 10
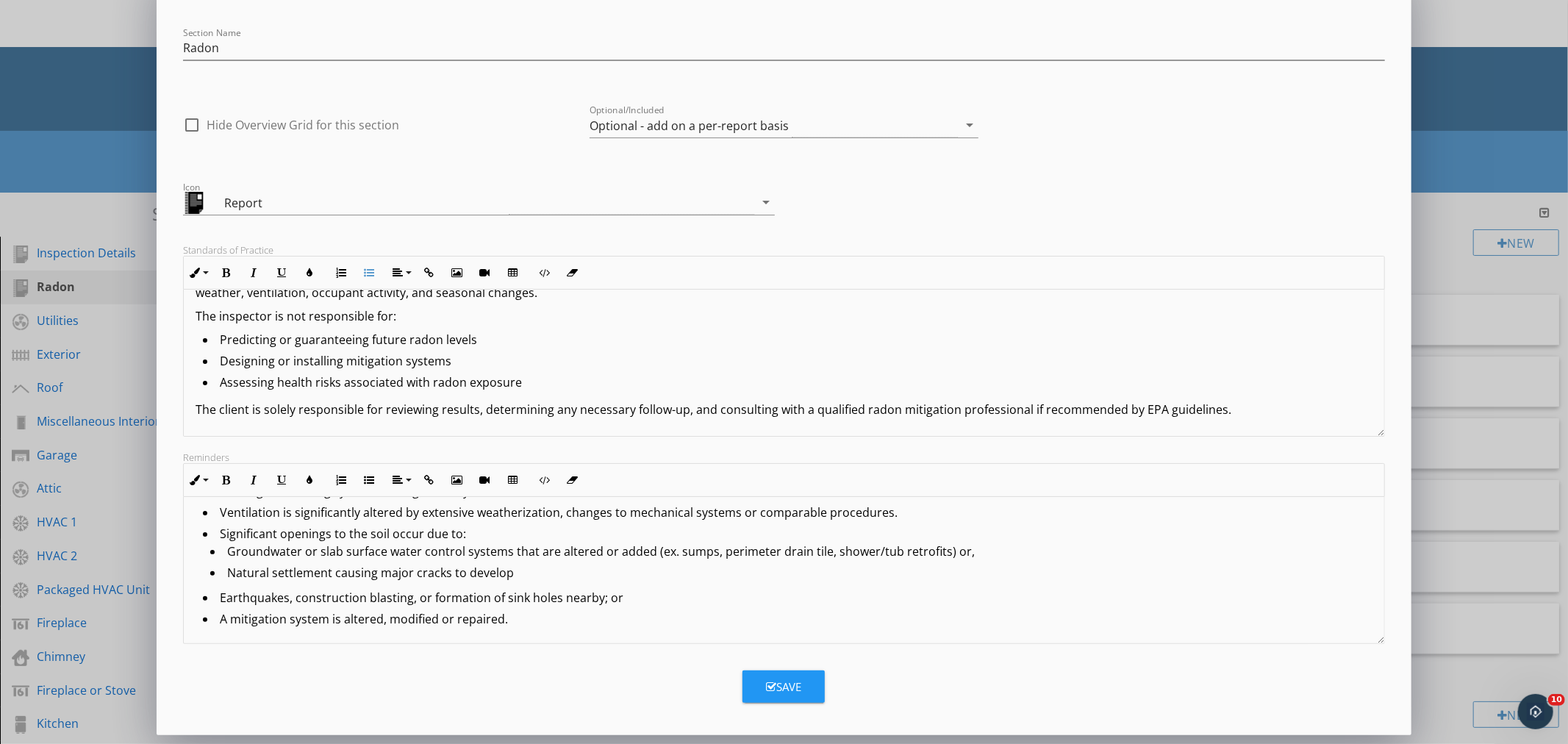
scroll to position [7, 0]
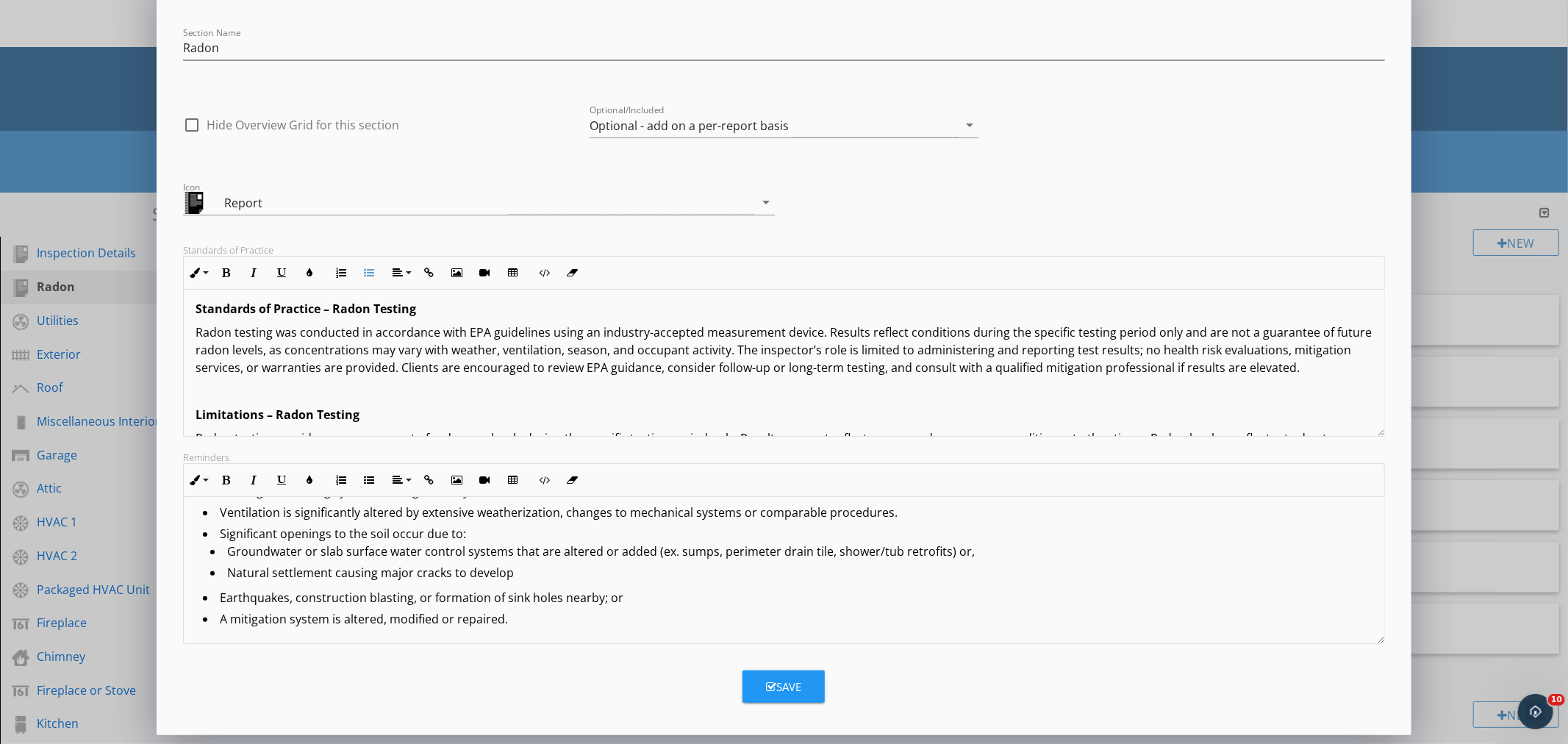
click at [1356, 333] on p "Radon testing was conducted in accordance with EPA guidelines using an industry…" at bounding box center [784, 349] width 1176 height 53
click at [229, 392] on p at bounding box center [784, 391] width 1176 height 18
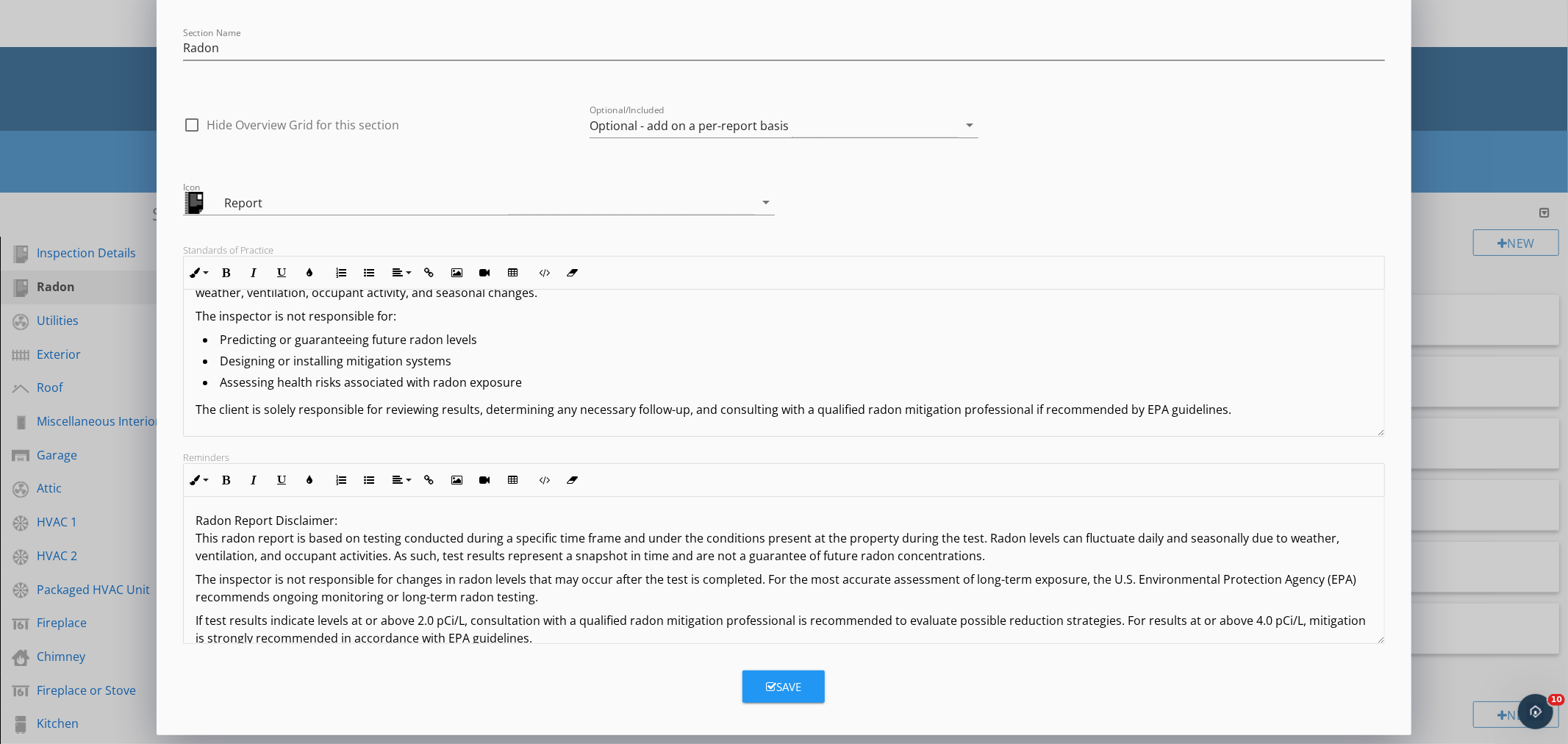
scroll to position [0, 0]
click at [1237, 412] on p "The client is solely responsible for reviewing results, determining any necessa…" at bounding box center [784, 409] width 1176 height 18
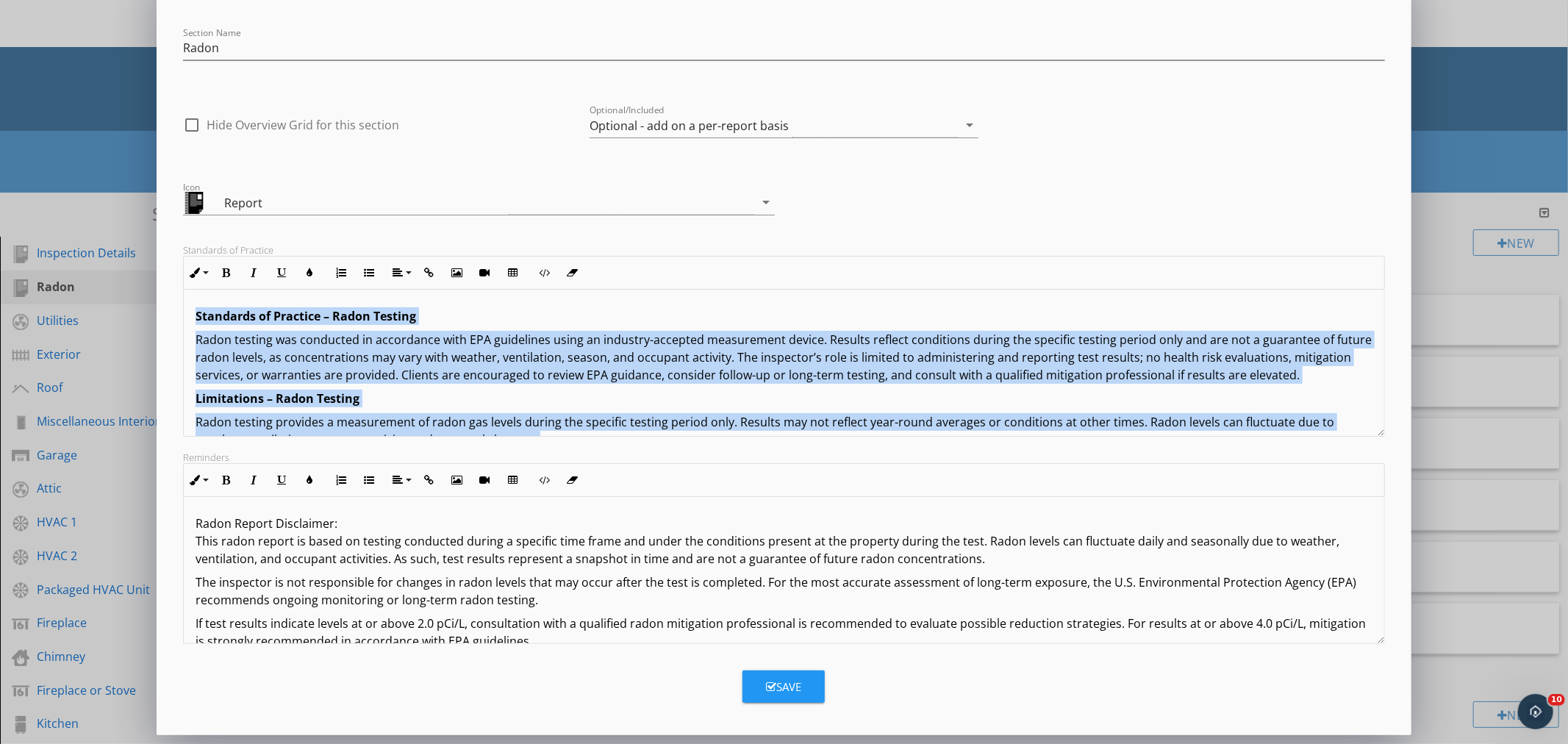
drag, startPoint x: 1088, startPoint y: 411, endPoint x: 76, endPoint y: 211, distance: 1031.6
click at [76, 211] on div "Edit Section Section Name Radon check_box_outline_blank Hide Overview Grid for …" at bounding box center [784, 355] width 1568 height 778
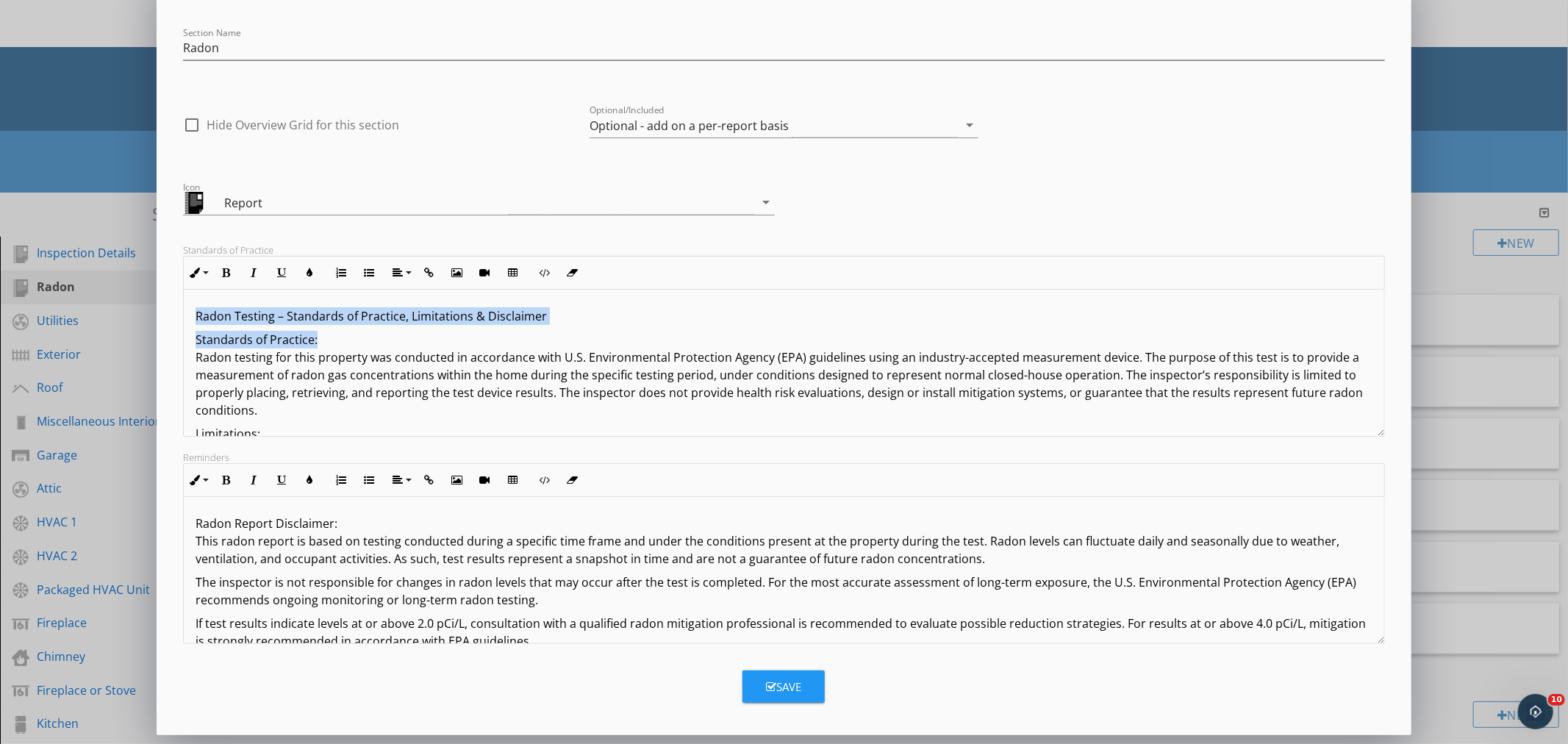
drag, startPoint x: 195, startPoint y: 313, endPoint x: 623, endPoint y: 342, distance: 429.0
click at [623, 342] on div "Radon Testing – Standards of Practice, Limitations & Disclaimer Standards of Pr…" at bounding box center [783, 448] width 1199 height 317
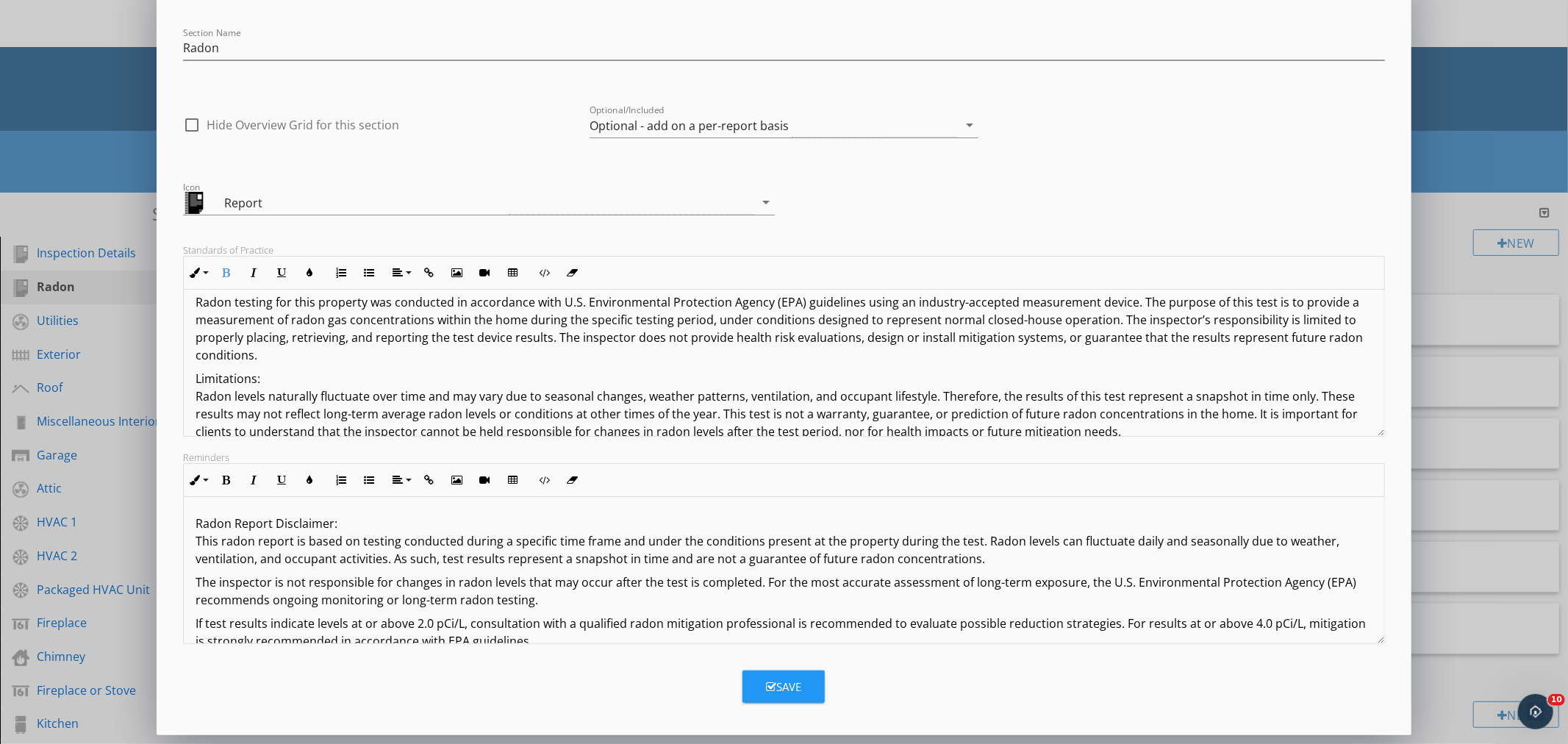
scroll to position [82, 0]
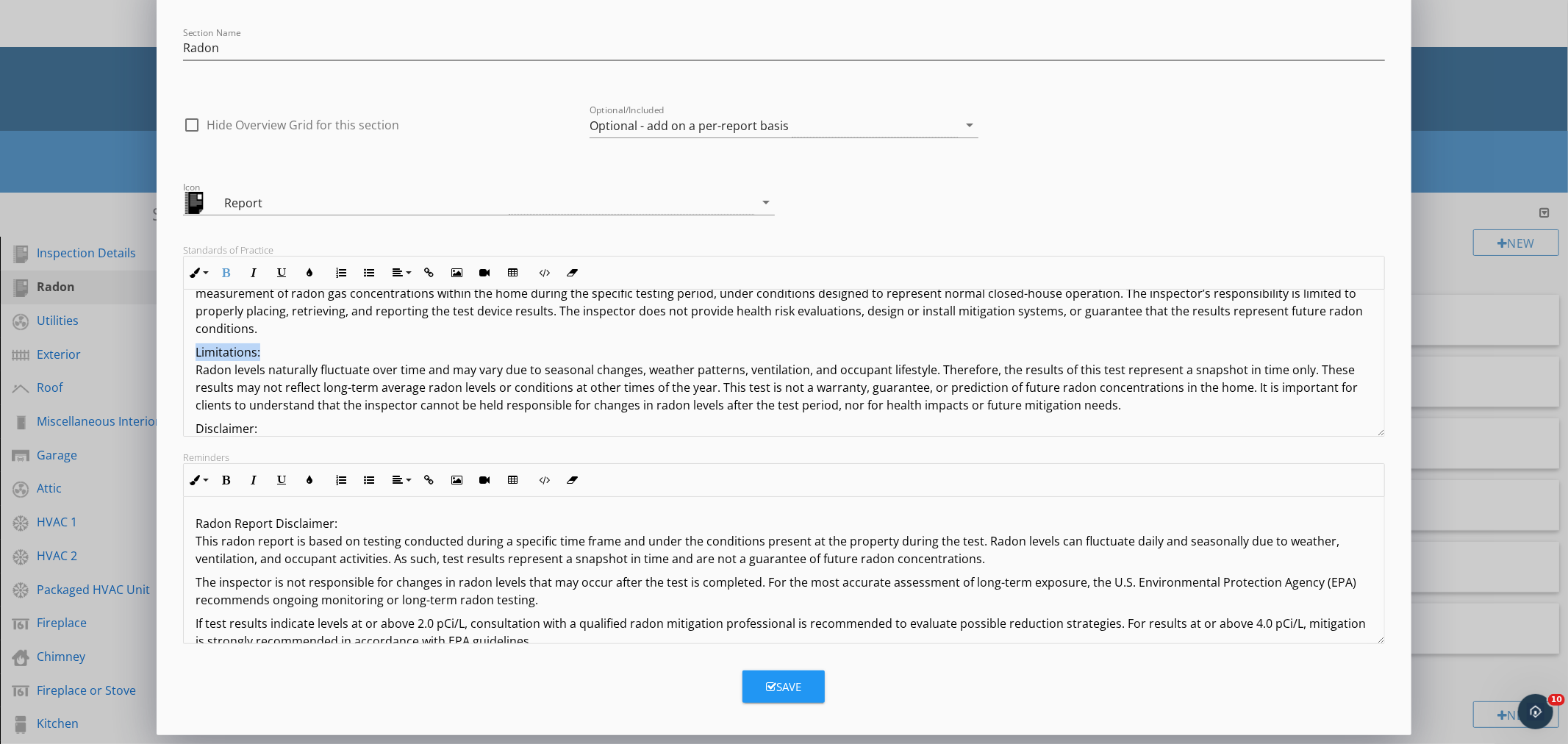
drag, startPoint x: 194, startPoint y: 351, endPoint x: 296, endPoint y: 350, distance: 102.0
click at [296, 350] on div "Radon Testing – Standards of Practice, Limitations & Disclaimer Standards of Pr…" at bounding box center [783, 366] width 1199 height 317
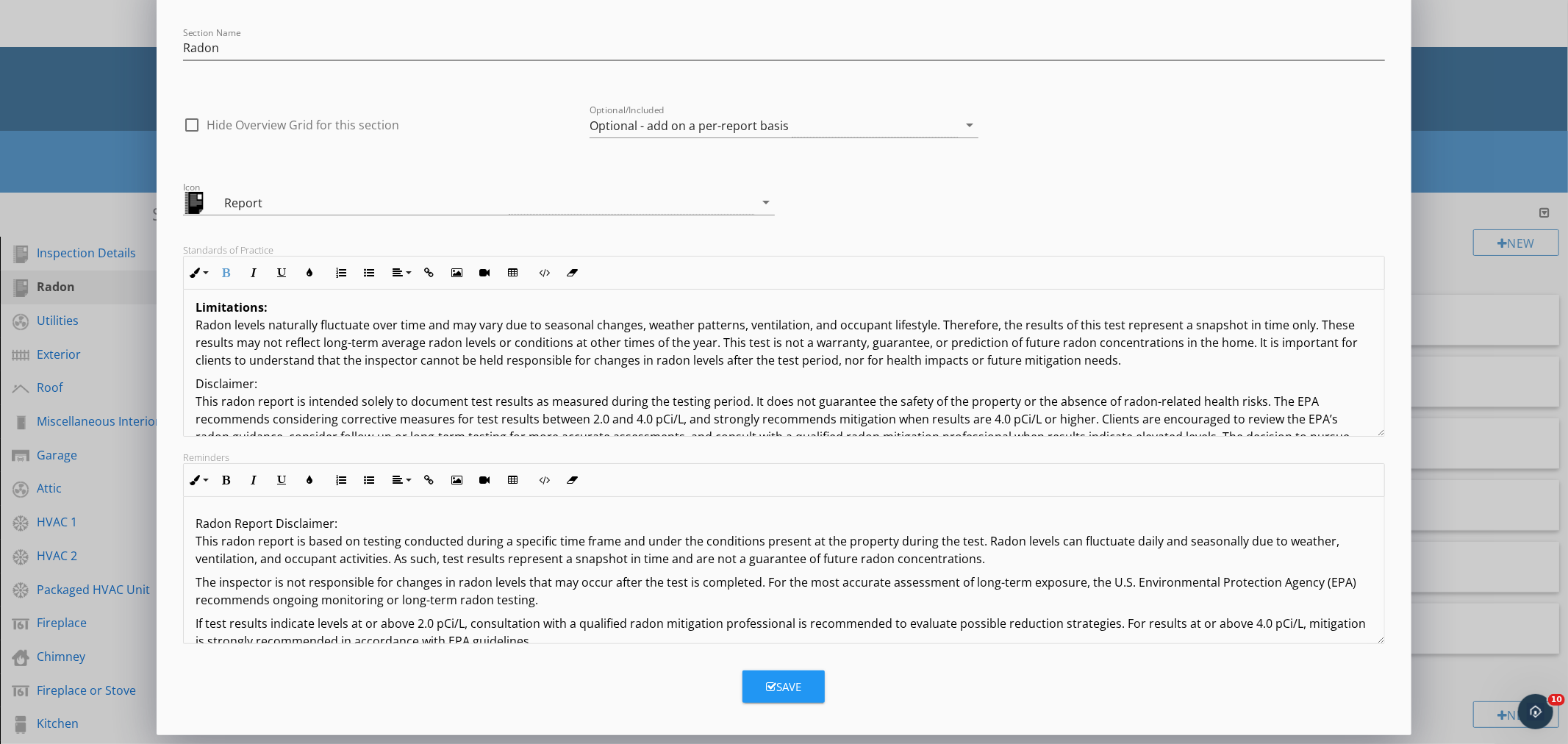
scroll to position [163, 0]
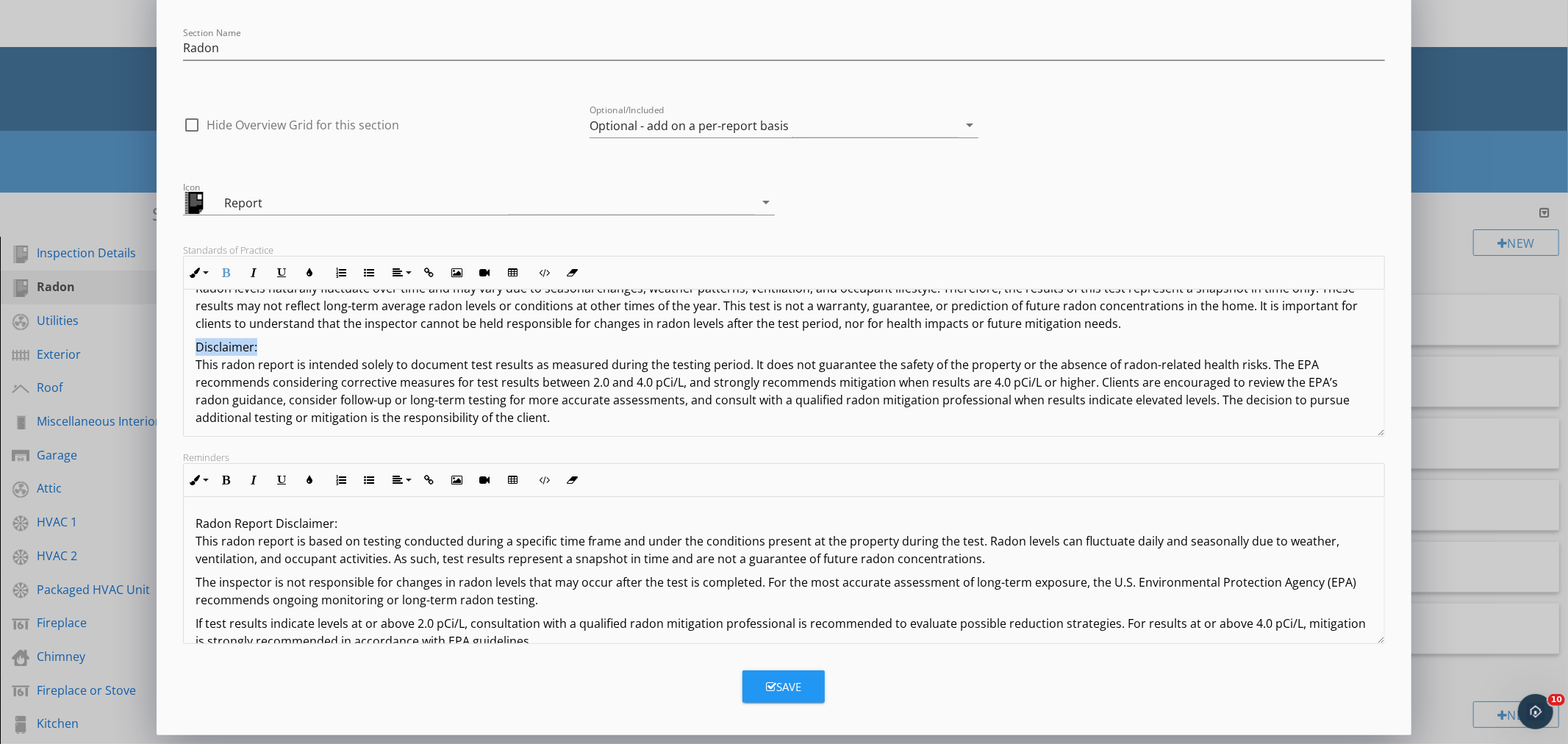
drag, startPoint x: 197, startPoint y: 347, endPoint x: 292, endPoint y: 346, distance: 95.0
click at [292, 346] on p "Disclaimer: This radon report is intended solely to document test results as me…" at bounding box center [784, 382] width 1176 height 88
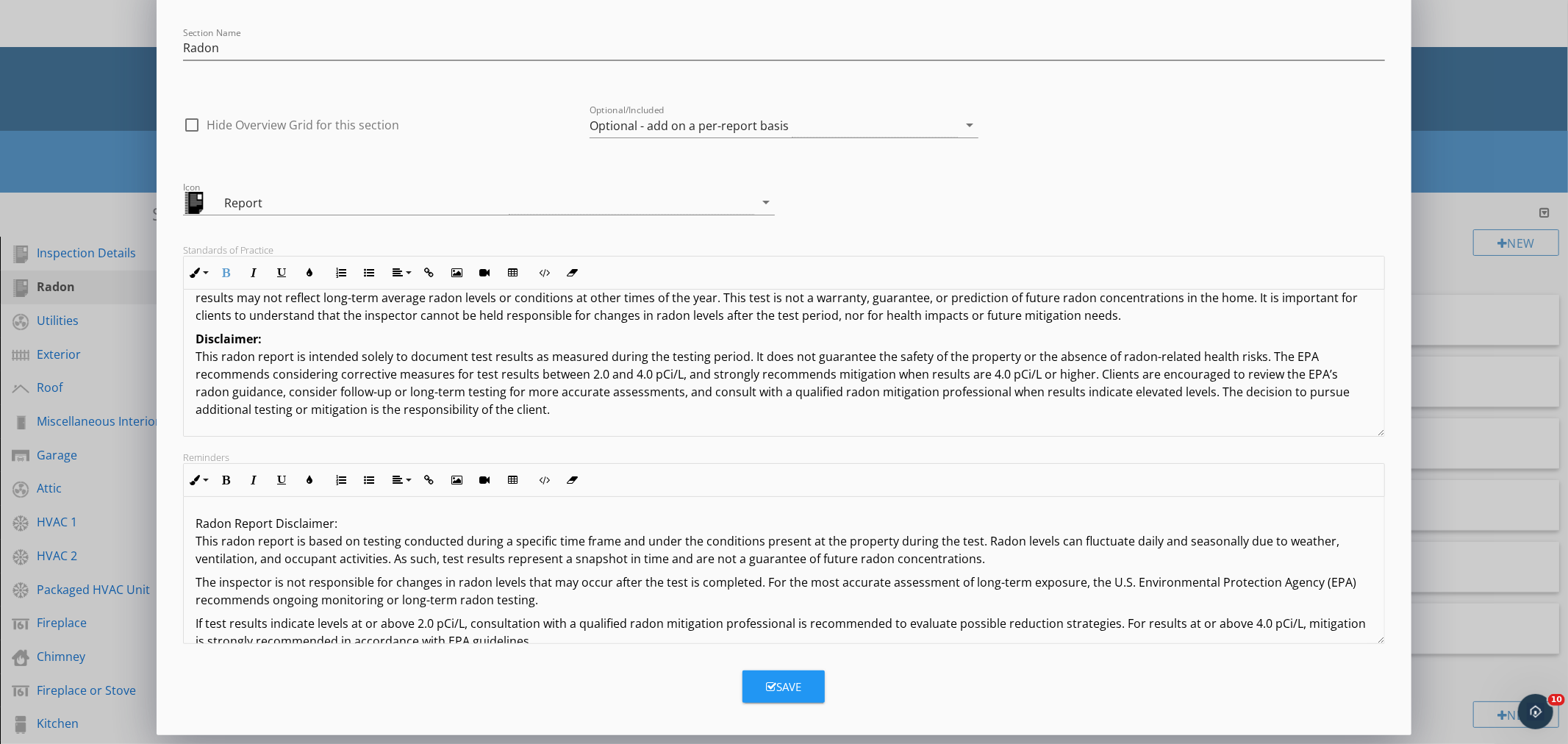
click at [527, 408] on p "Disclaimer: This radon report is intended solely to document test results as me…" at bounding box center [784, 374] width 1176 height 88
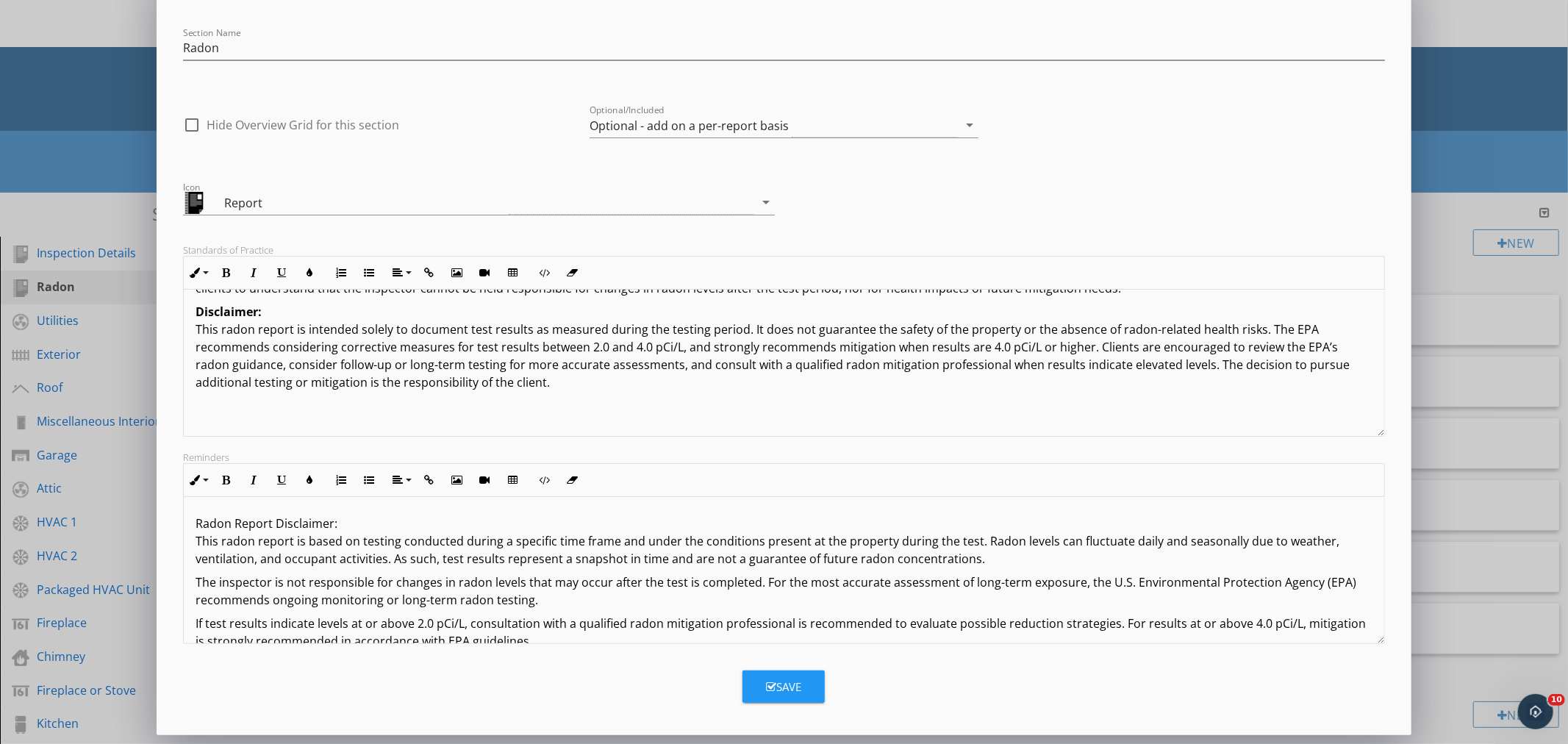
scroll to position [200, 0]
click at [384, 432] on p "A detailed report of the radon test is available in the client portal." at bounding box center [784, 427] width 1176 height 18
click at [330, 428] on p "A detailed report of the radon test result is available in the client portal." at bounding box center [784, 427] width 1176 height 18
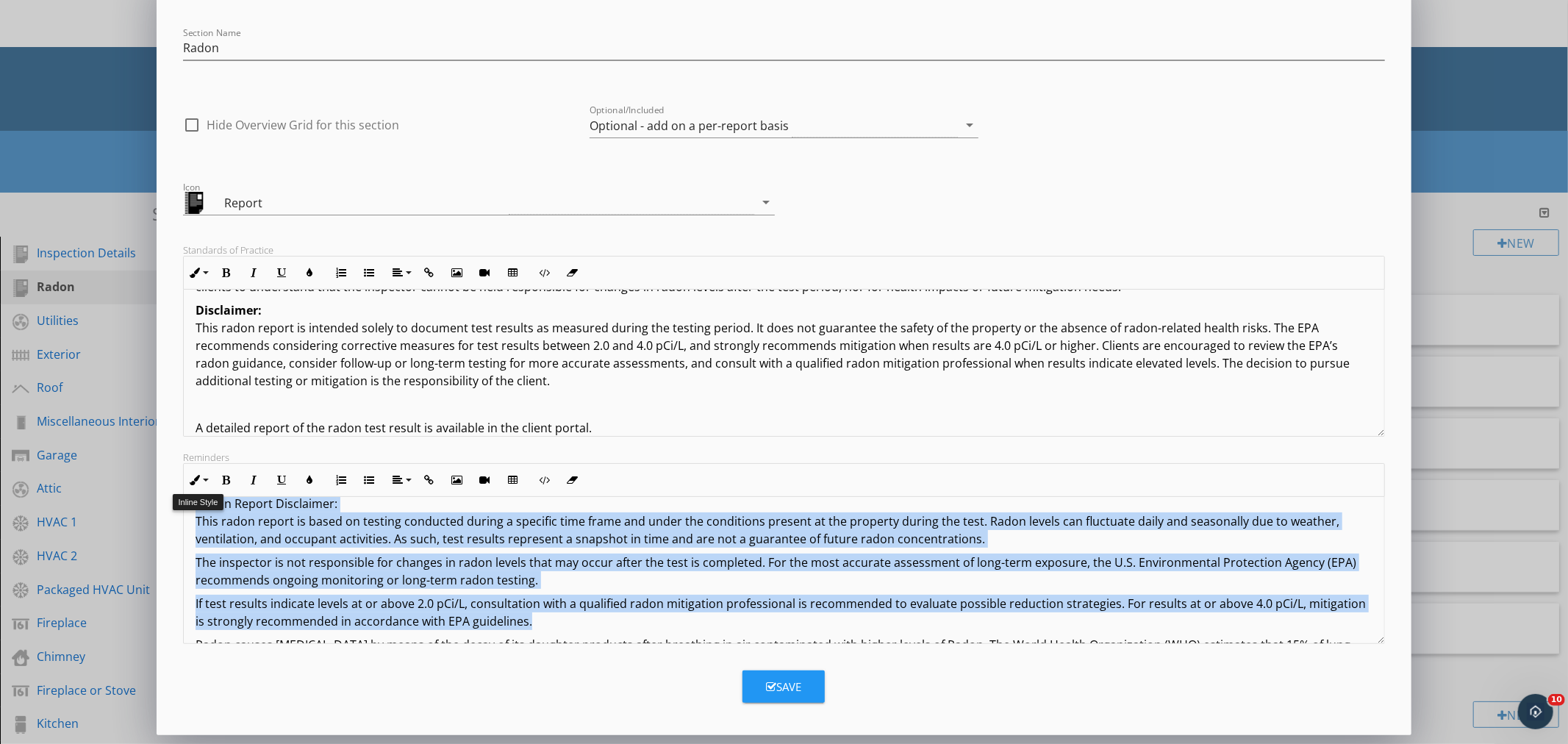
scroll to position [0, 0]
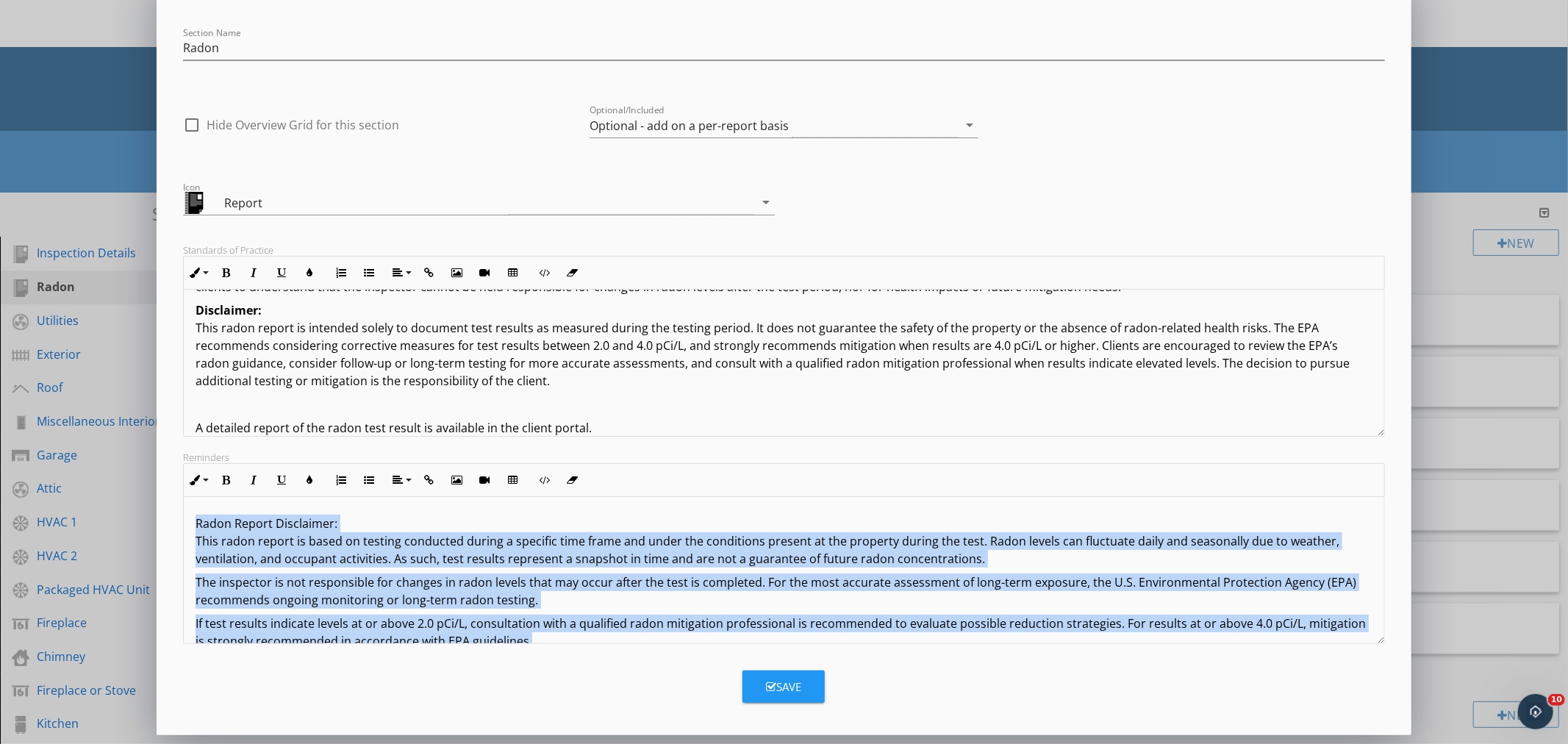
drag, startPoint x: 560, startPoint y: 562, endPoint x: 169, endPoint y: 466, distance: 402.6
click at [169, 466] on div "Edit Section Section Name Radon check_box_outline_blank Hide Overview Grid for …" at bounding box center [784, 350] width 1254 height 769
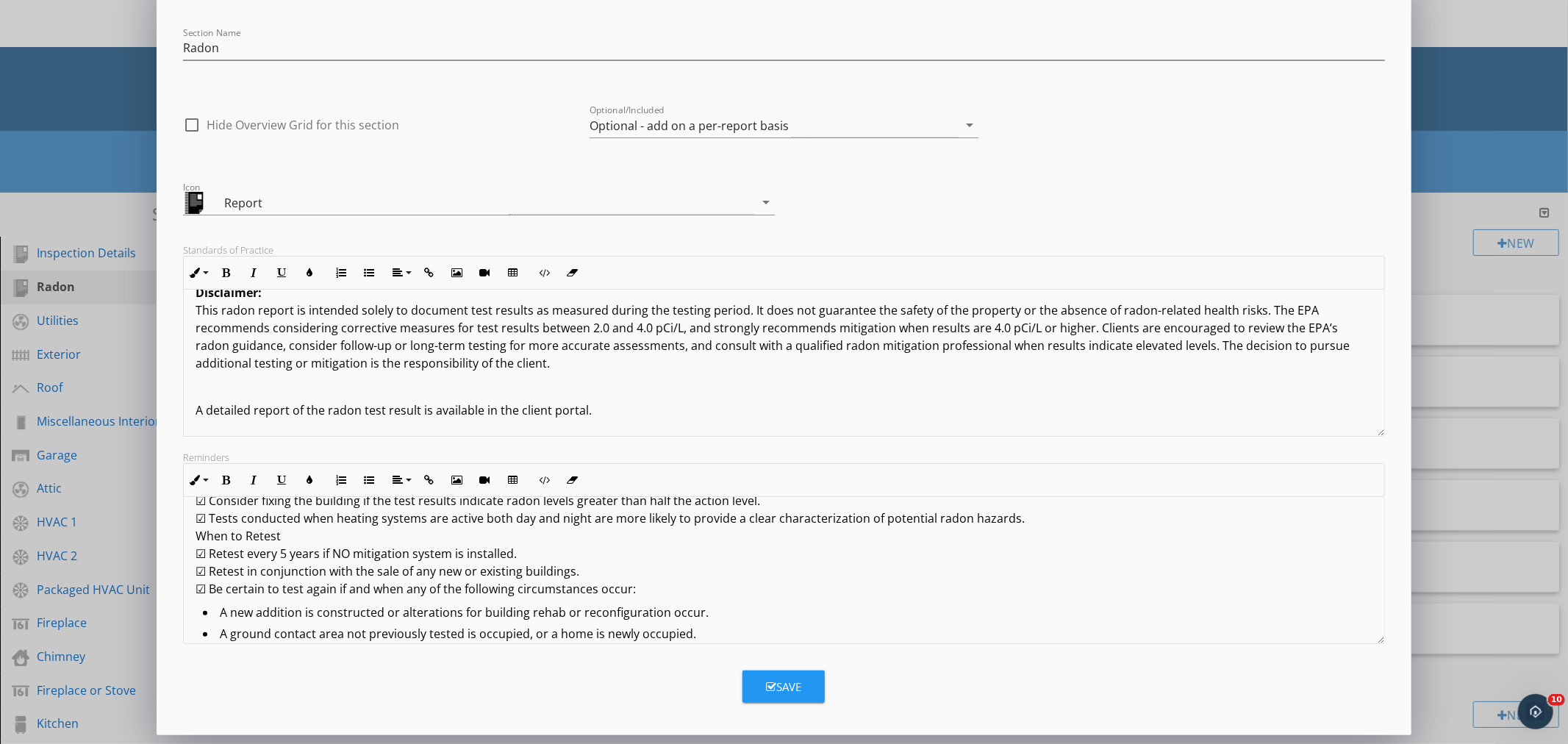
scroll to position [326, 0]
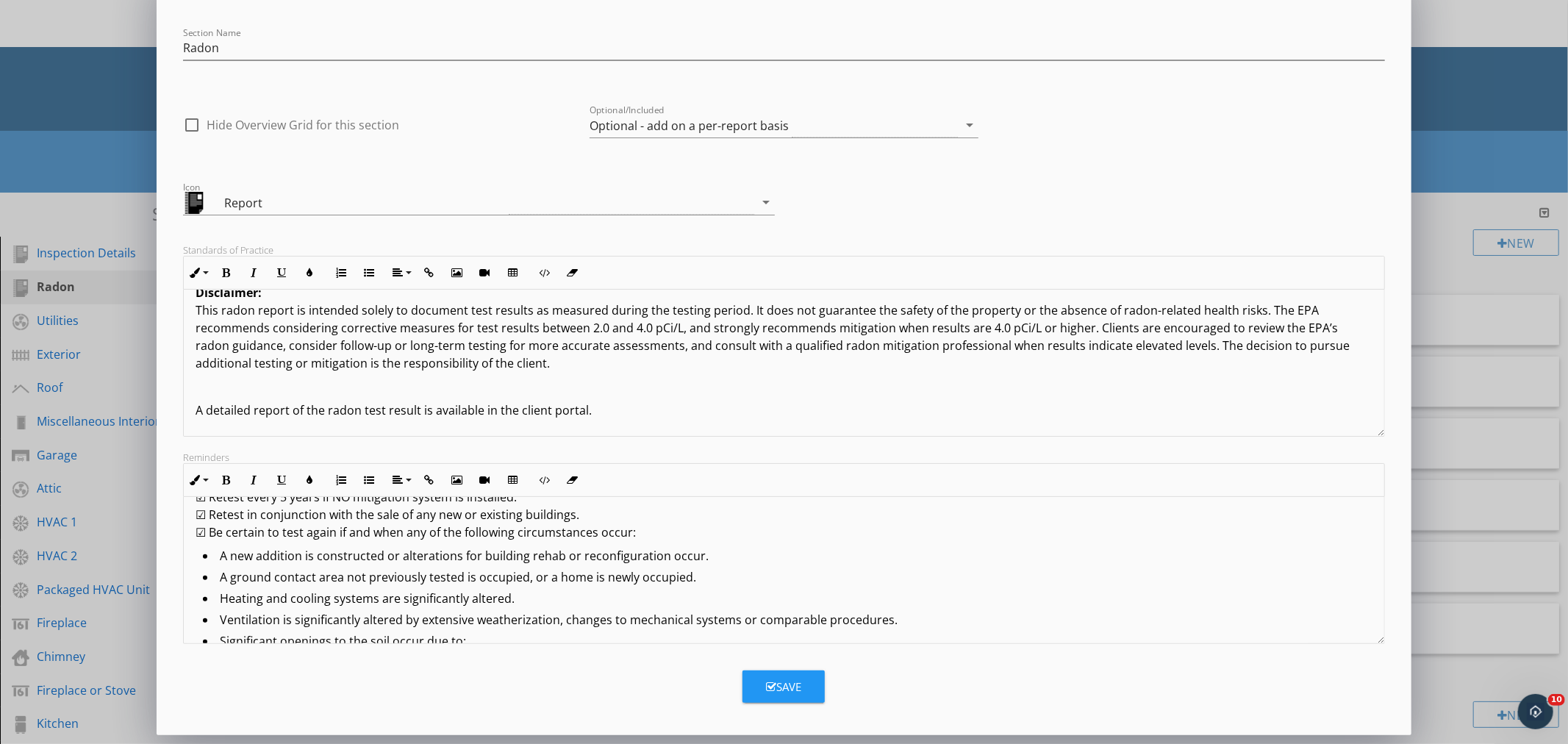
click at [770, 691] on icon "button" at bounding box center [770, 687] width 10 height 11
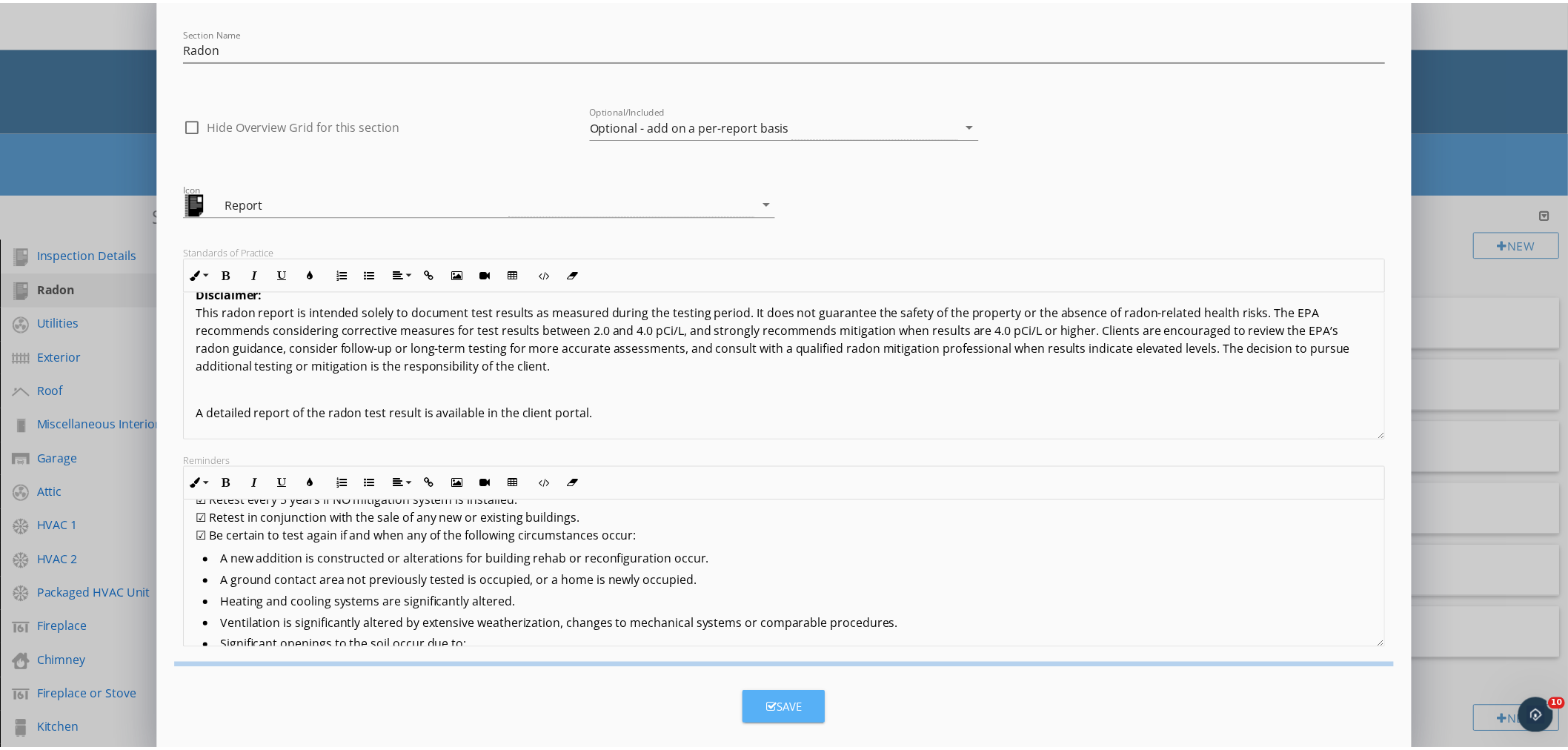
scroll to position [0, 0]
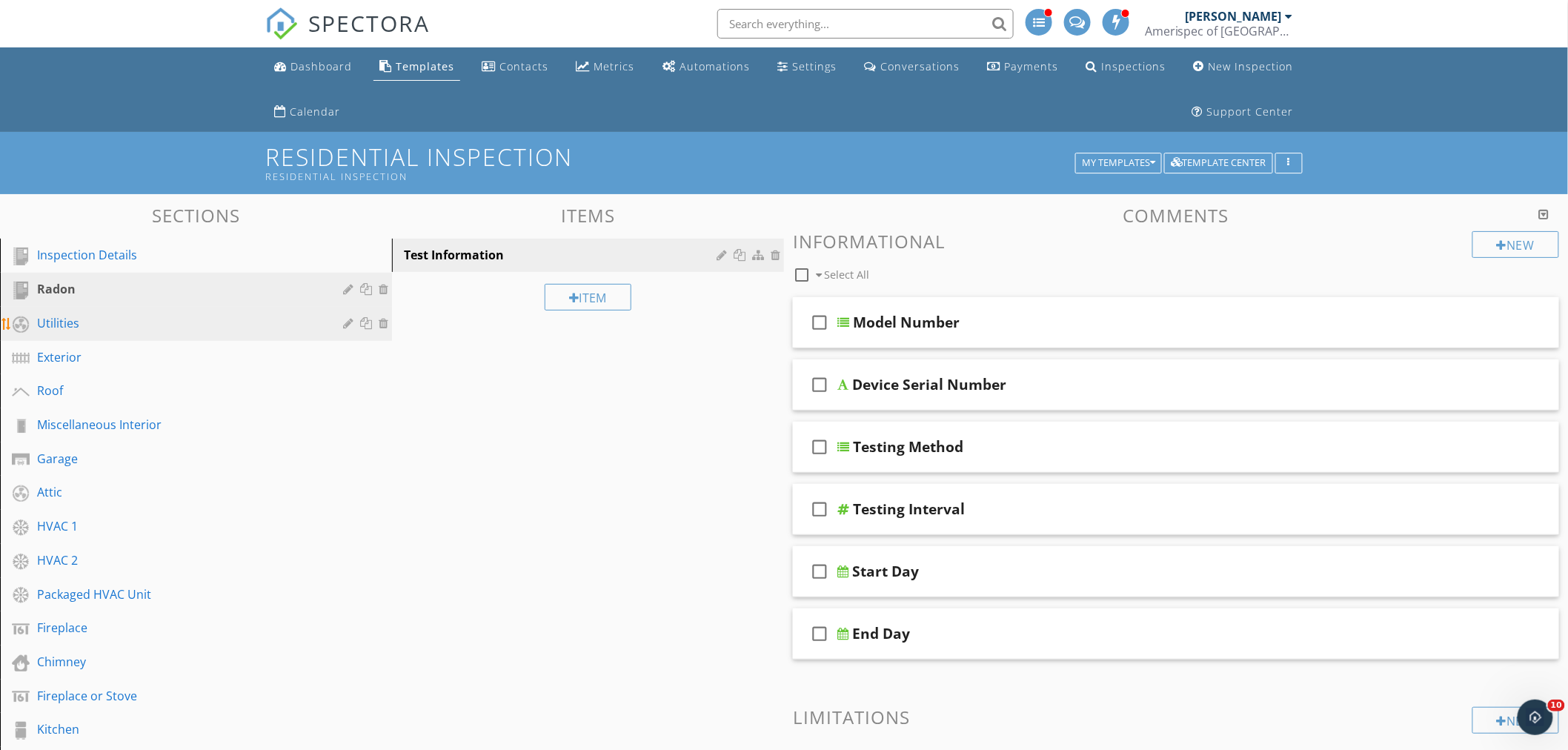
click at [94, 323] on div "Utilities" at bounding box center [179, 323] width 285 height 18
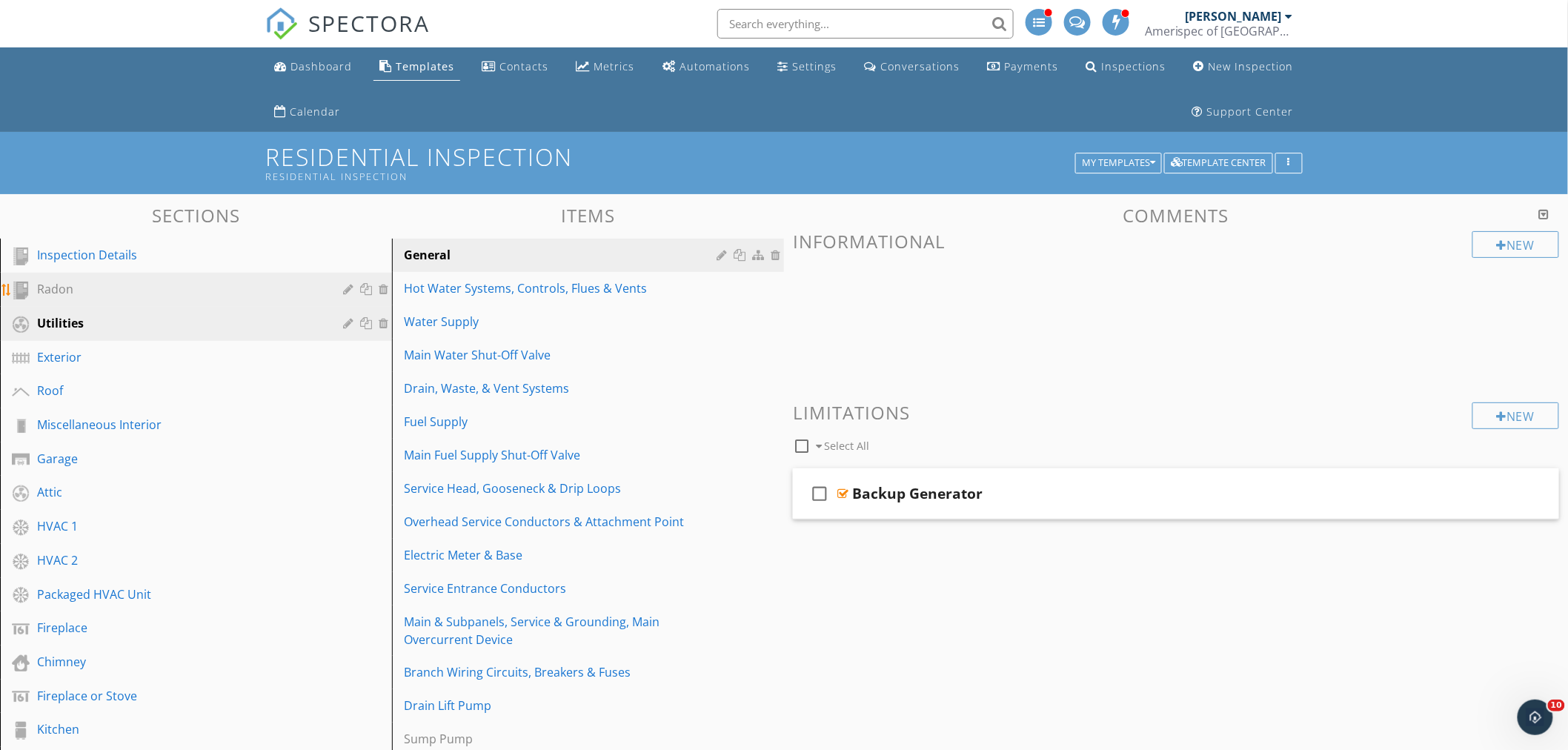
click at [170, 292] on div "Radon" at bounding box center [179, 289] width 285 height 18
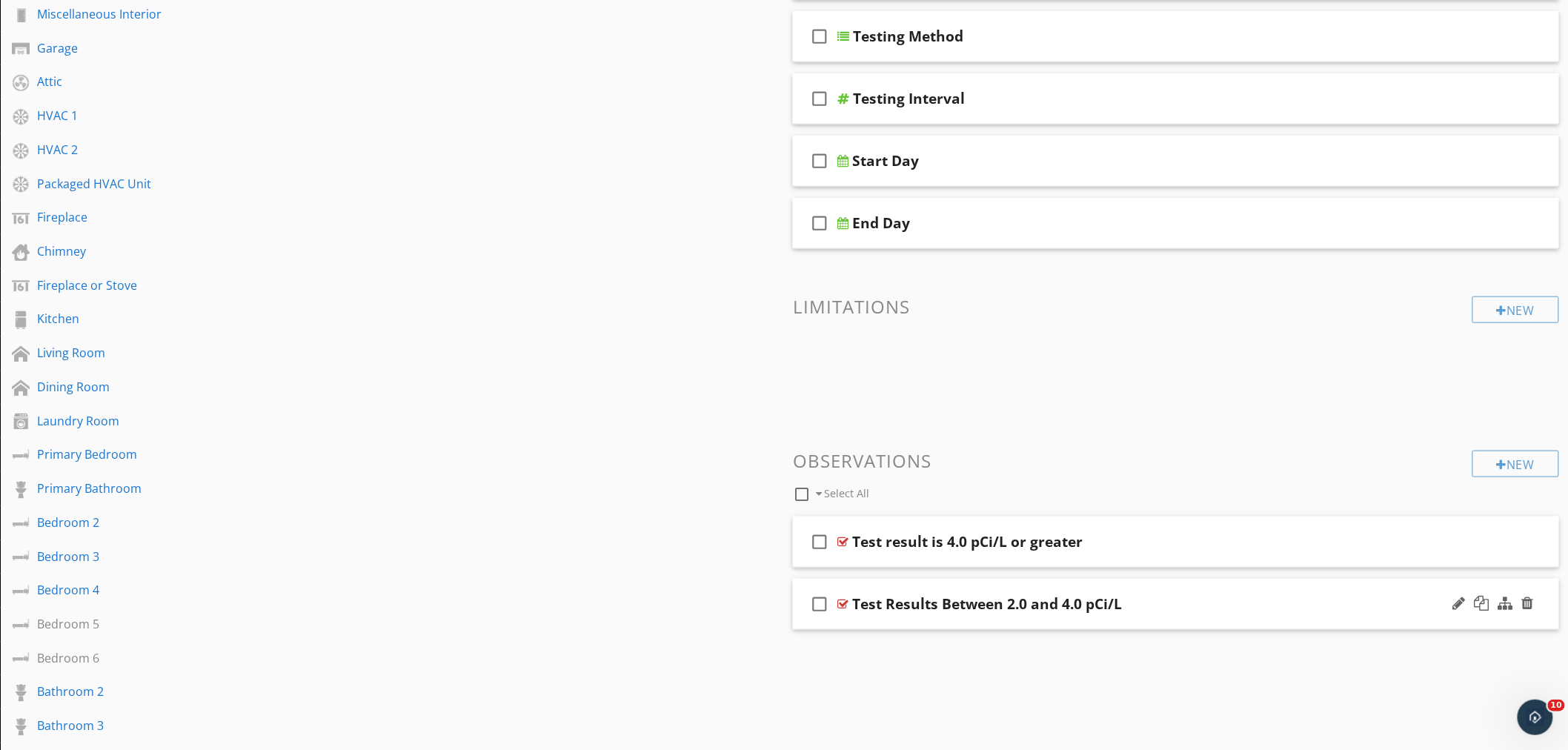
scroll to position [411, 0]
click at [616, 514] on div "Sections Inspection Details Radon Utilities Exterior Roof Miscellaneous Interio…" at bounding box center [784, 438] width 1568 height 1311
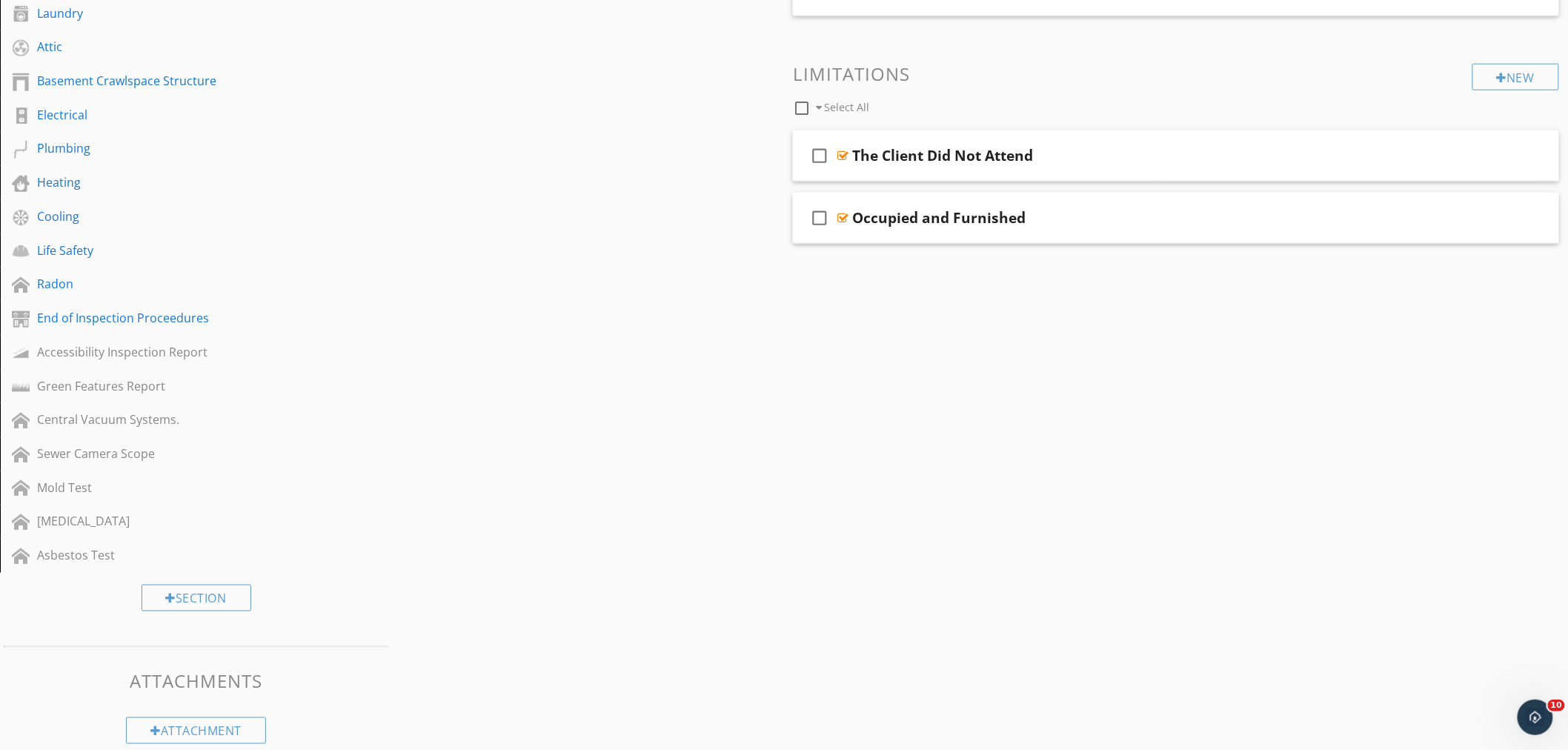
scroll to position [596, 0]
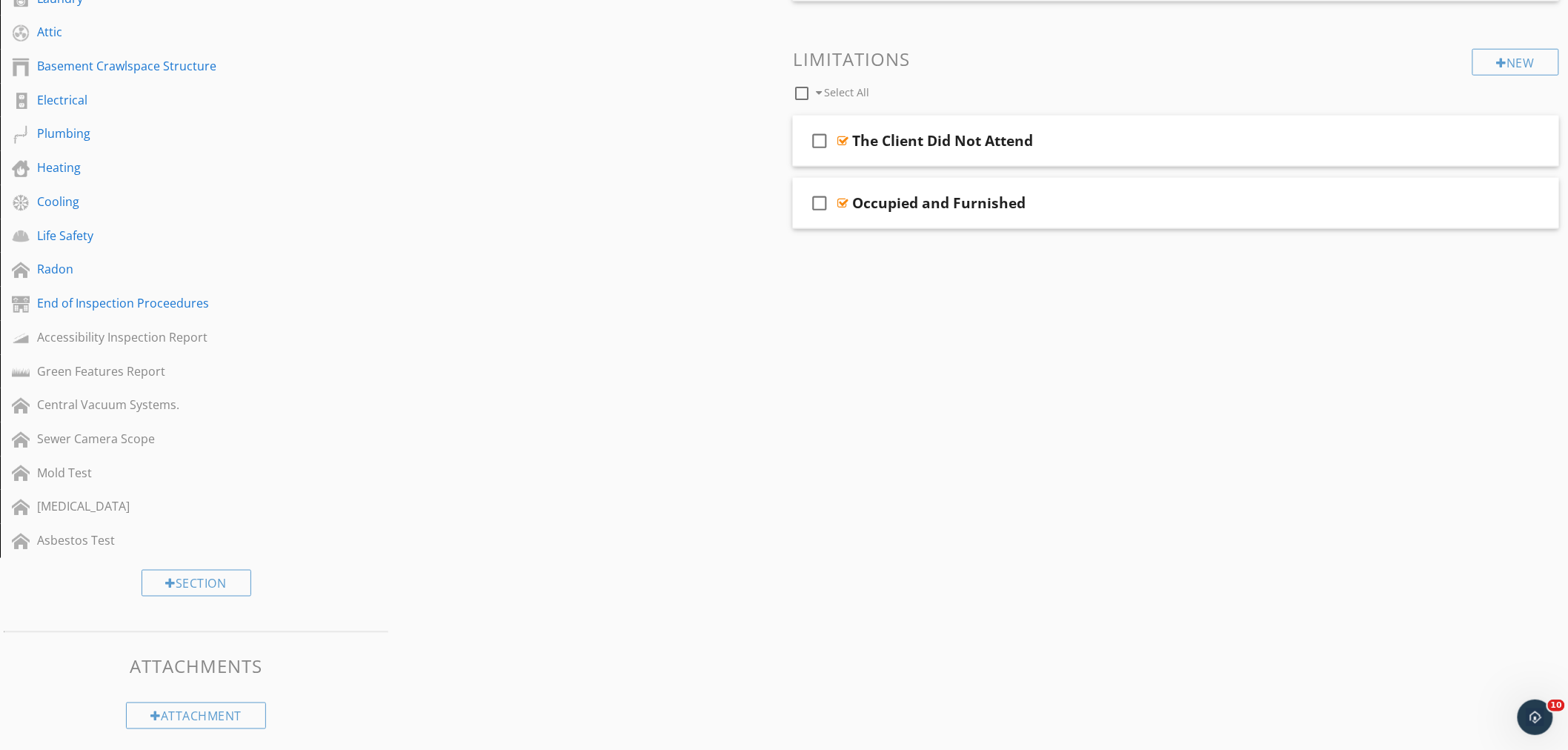
click at [596, 528] on div "Sections Inspection Details Exterior Roof Chimney Garage Interior Rooms Kitchen…" at bounding box center [784, 168] width 1568 height 1141
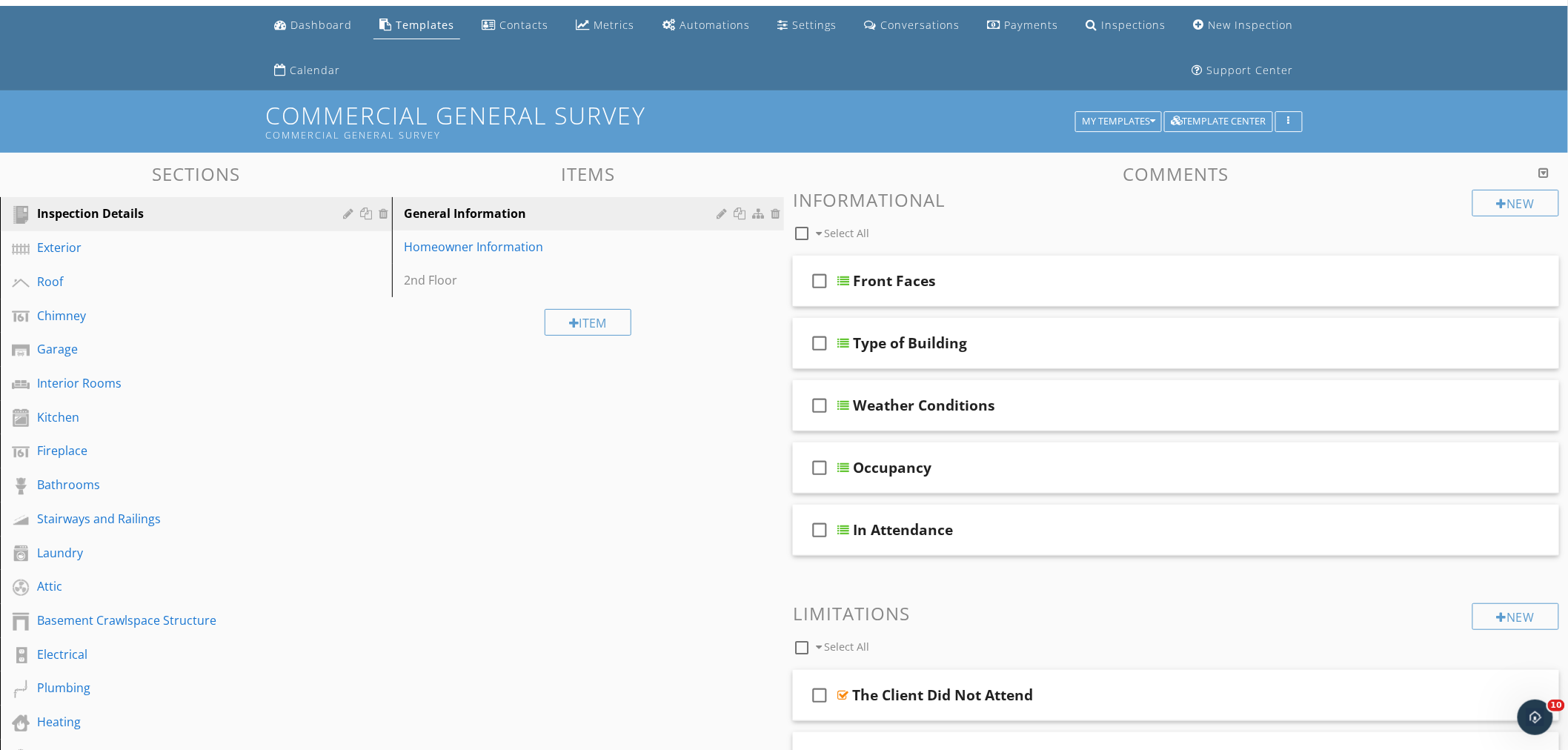
scroll to position [19, 0]
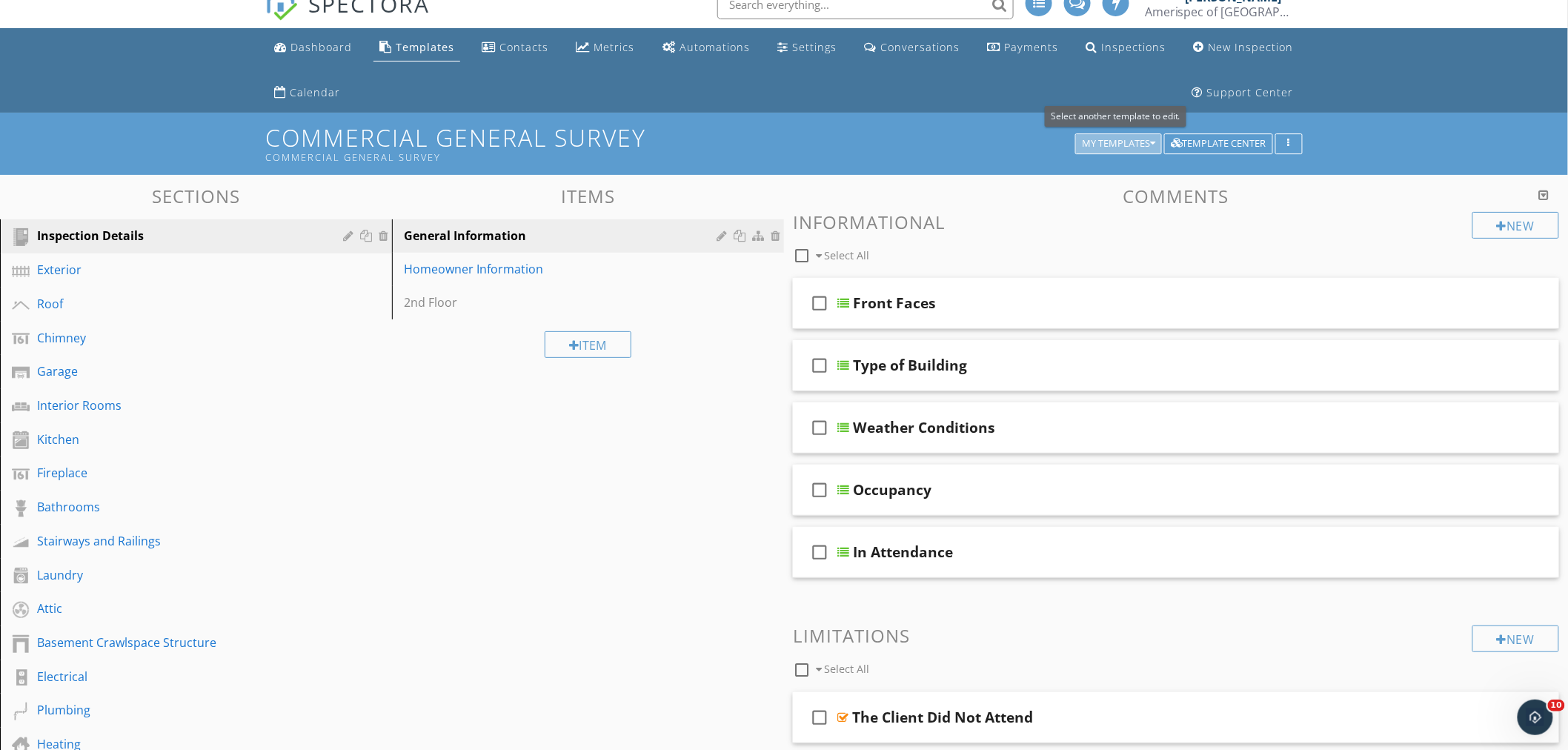
click at [1147, 144] on div "My Templates" at bounding box center [1119, 144] width 73 height 10
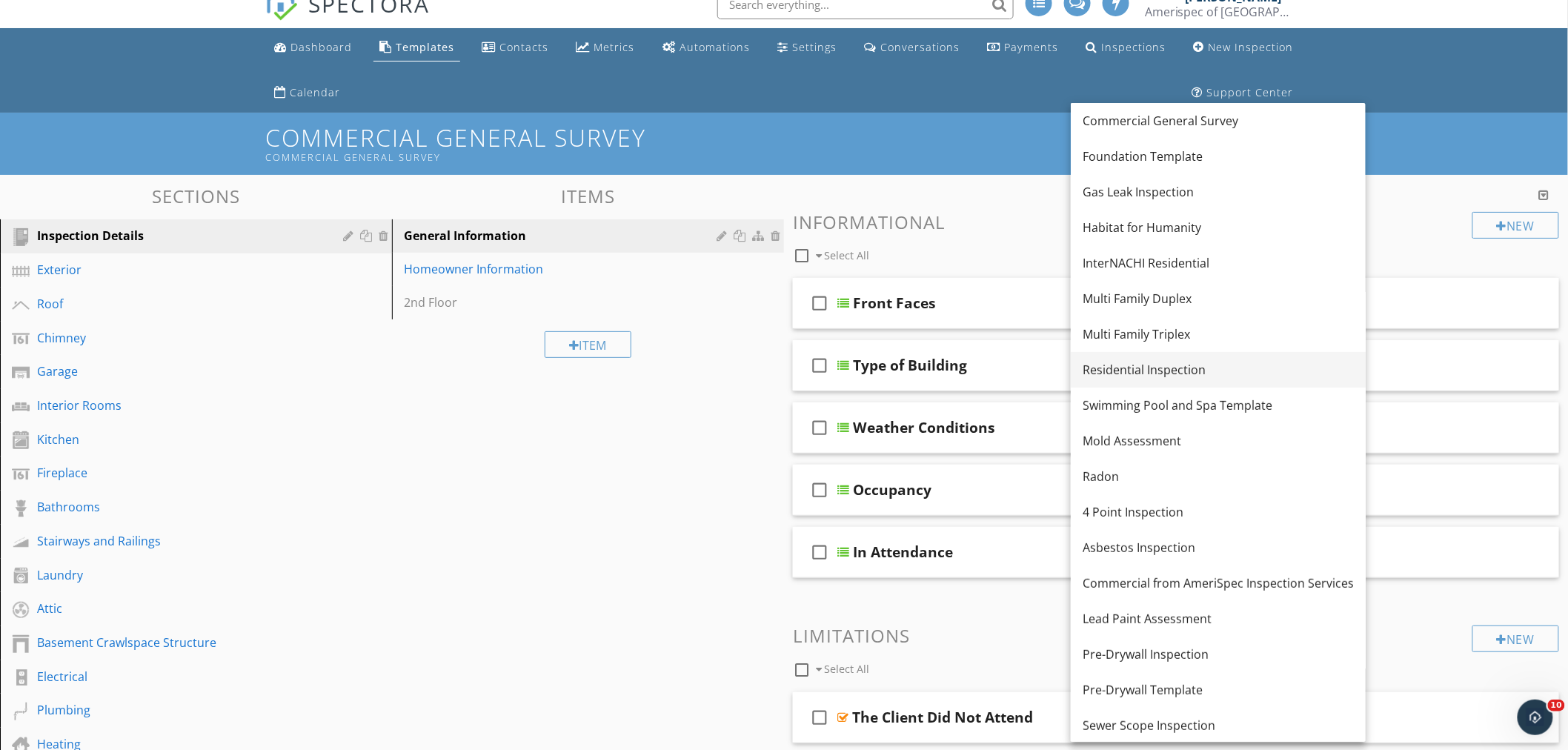
click at [1131, 374] on div "Residential Inspection" at bounding box center [1218, 370] width 271 height 18
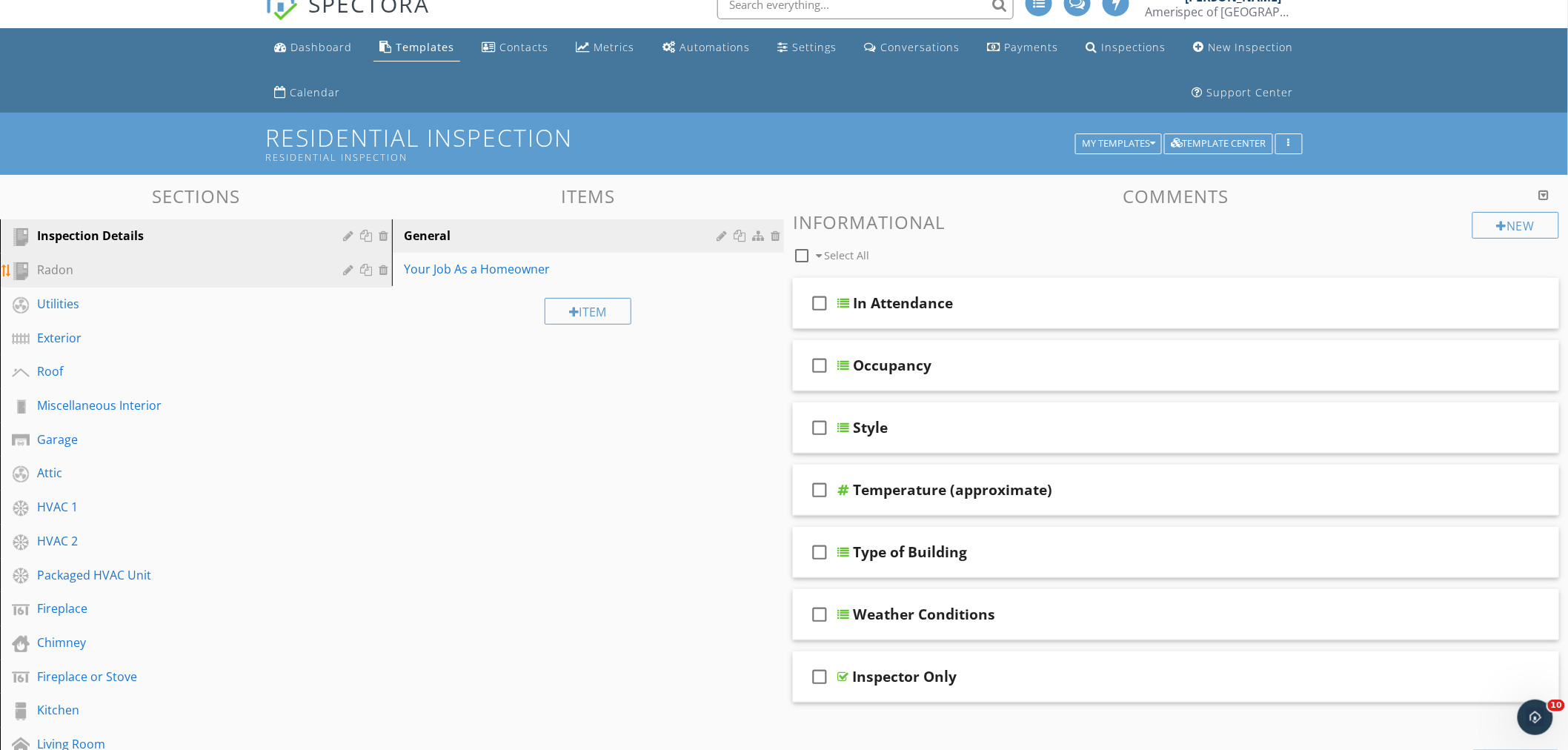
click at [91, 278] on div "Radon" at bounding box center [207, 270] width 340 height 19
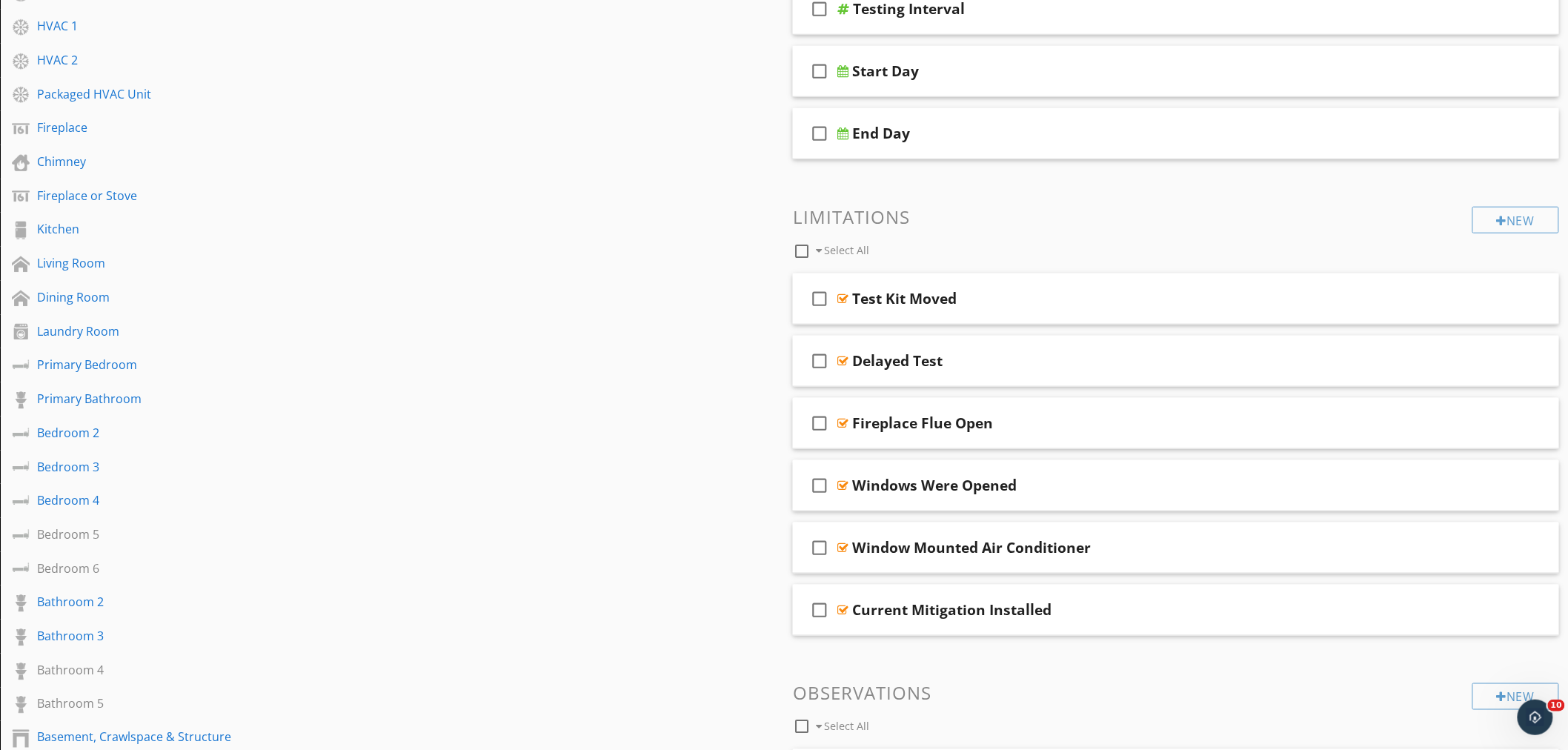
scroll to position [517, 0]
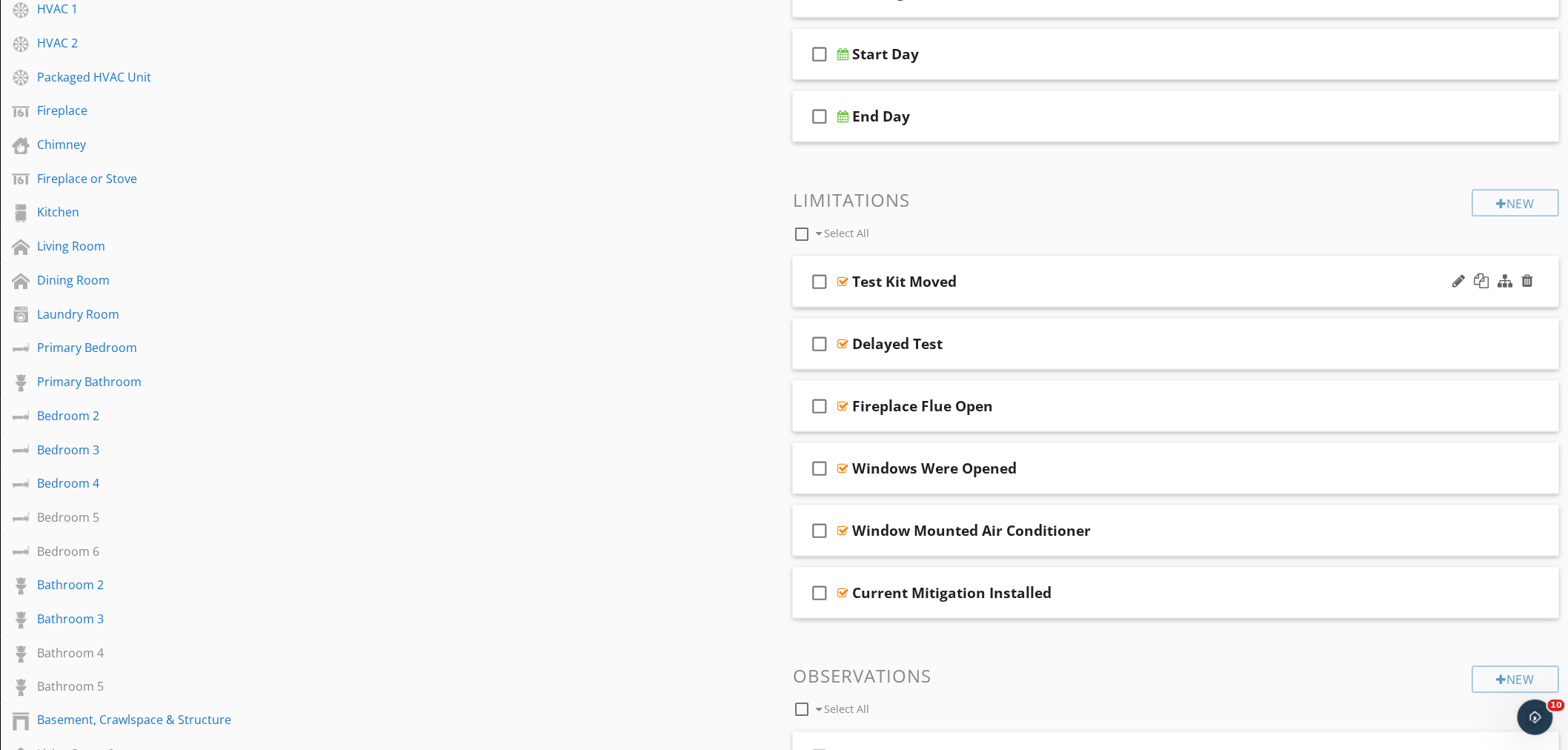
click at [1023, 293] on div "check_box_outline_blank Test Kit Moved" at bounding box center [1176, 282] width 766 height 51
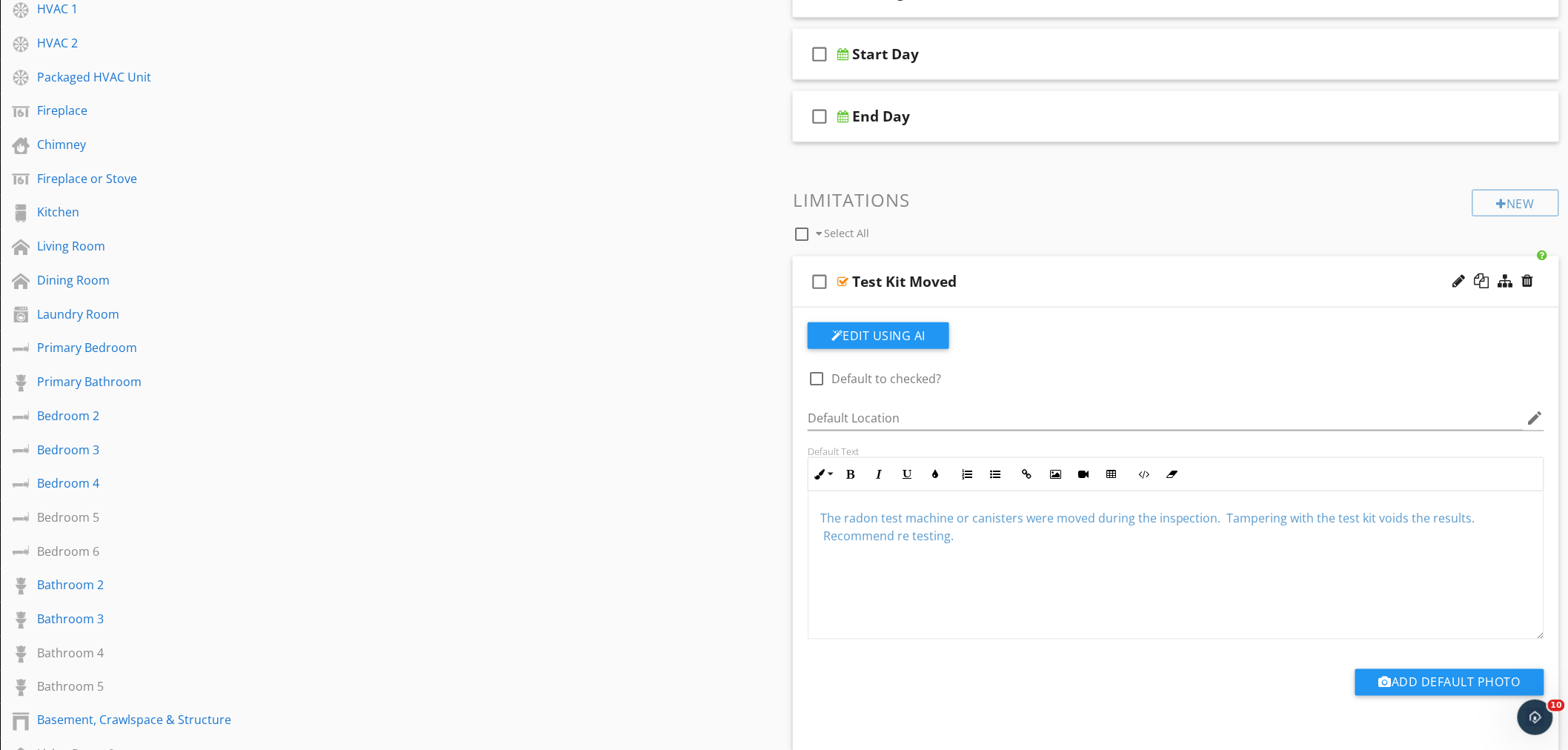
drag, startPoint x: 972, startPoint y: 541, endPoint x: 805, endPoint y: 516, distance: 168.9
click at [805, 516] on div "Default Text Inline Style XLarge Large Normal Small Light Small/Light Bold Ital…" at bounding box center [1176, 542] width 754 height 194
click at [935, 475] on icon "button" at bounding box center [935, 474] width 10 height 10
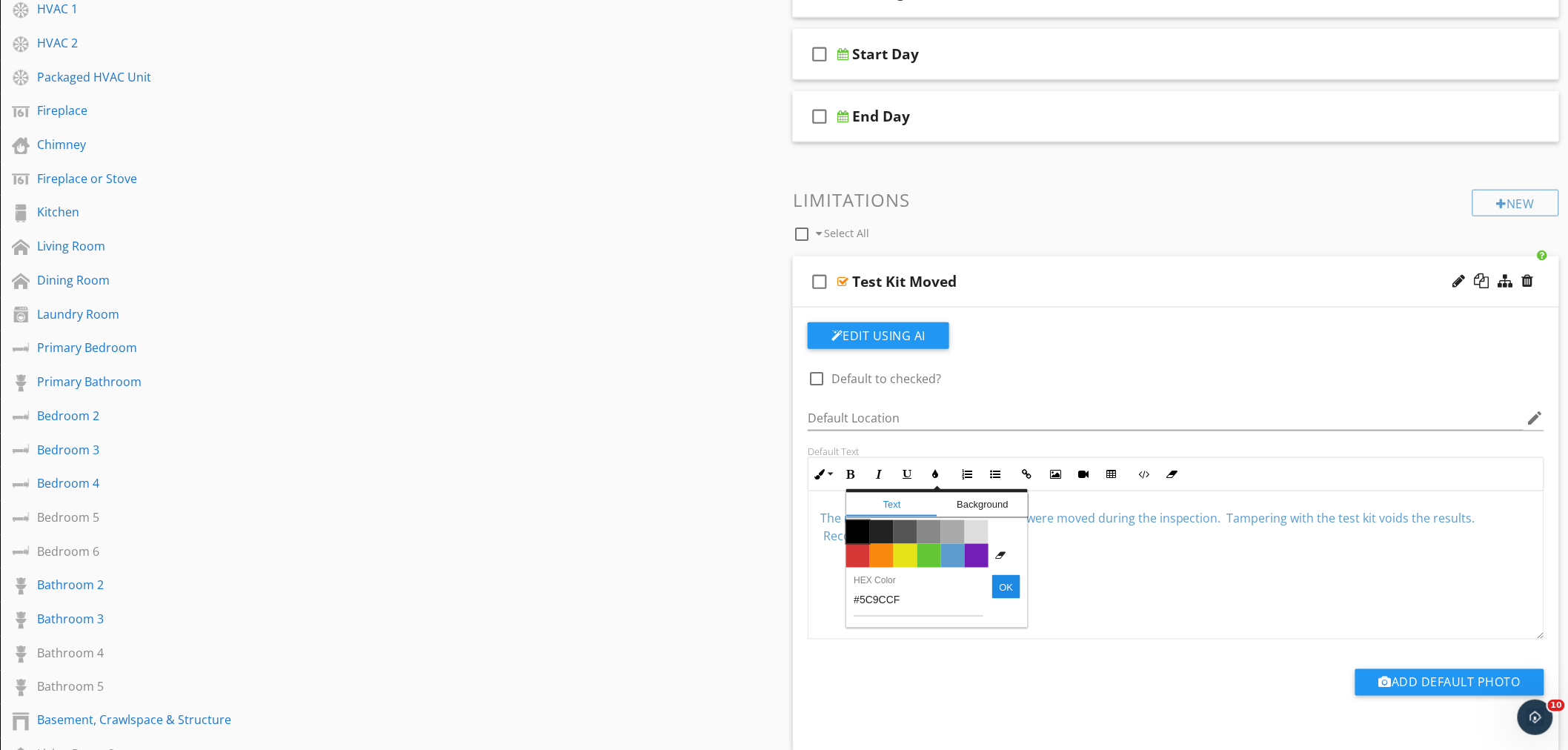
click at [864, 532] on span "Color #000000" at bounding box center [859, 532] width 24 height 24
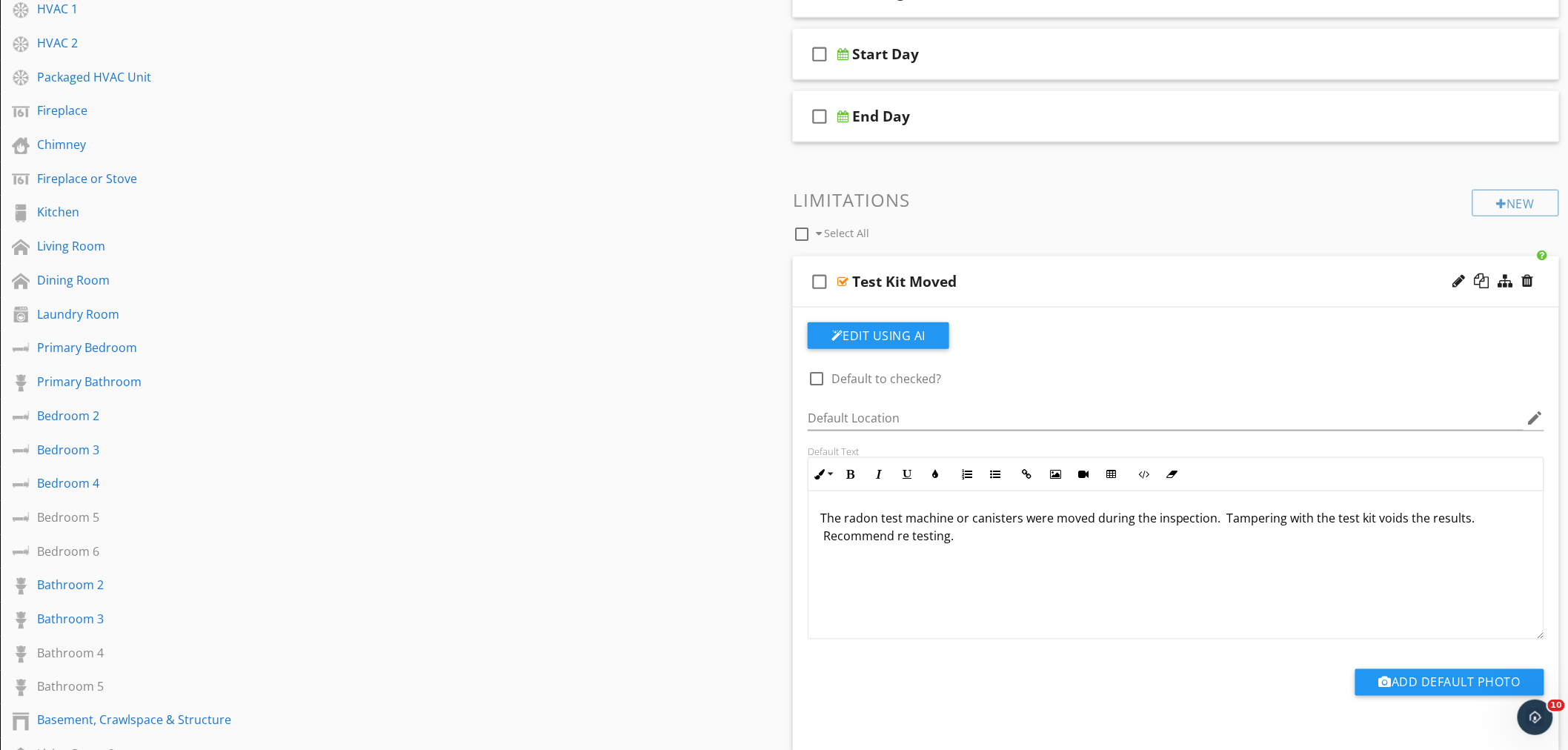
click at [1067, 552] on div "The radon test machine or canisters were moved during the inspection. Tampering…" at bounding box center [1176, 565] width 735 height 148
click at [908, 537] on span "The radon test machine or canisters were moved during the inspection. Tampering…" at bounding box center [1148, 526] width 656 height 34
click at [1043, 279] on div "Test Kit Moved" at bounding box center [1128, 282] width 553 height 18
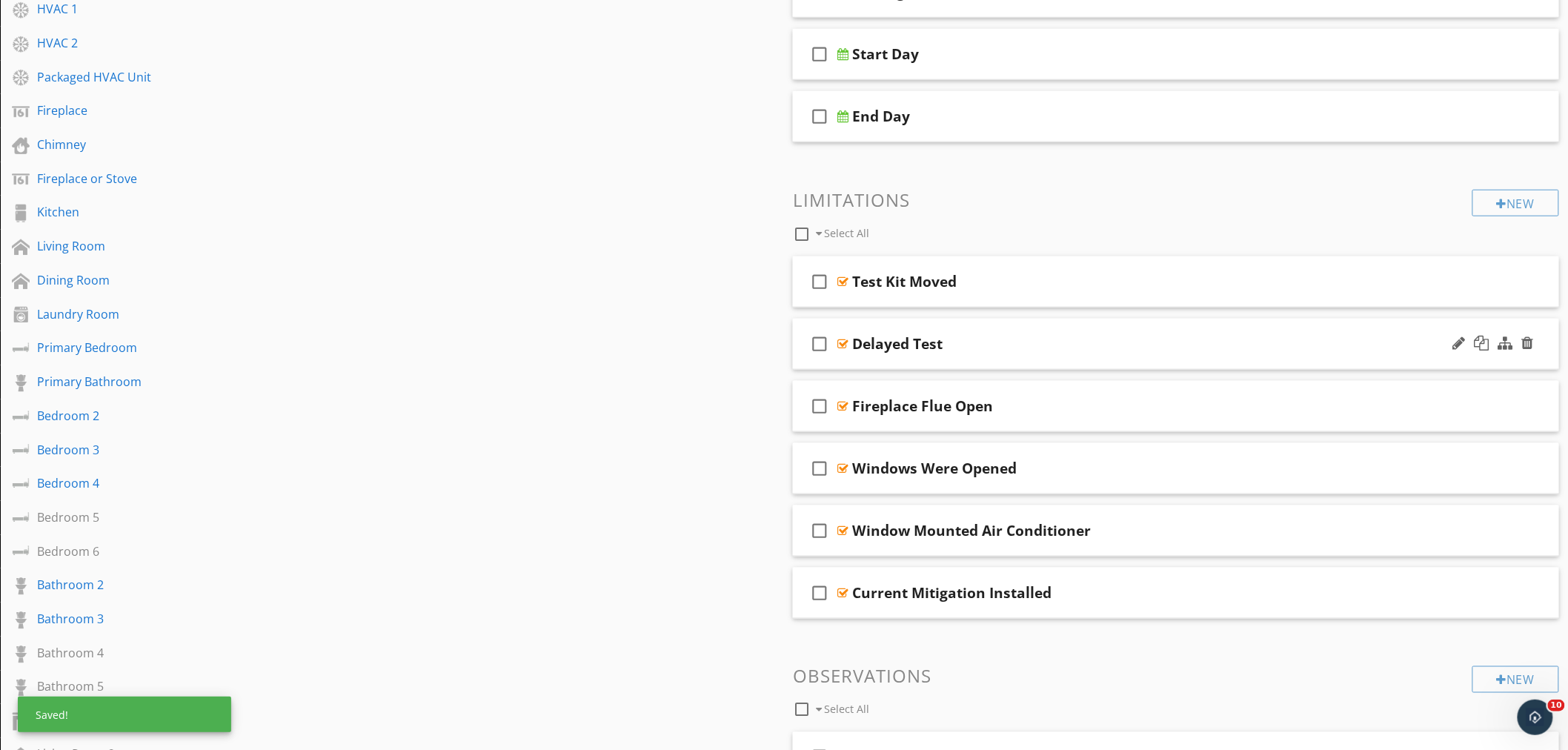
click at [989, 337] on div "Delayed Test" at bounding box center [1128, 343] width 553 height 18
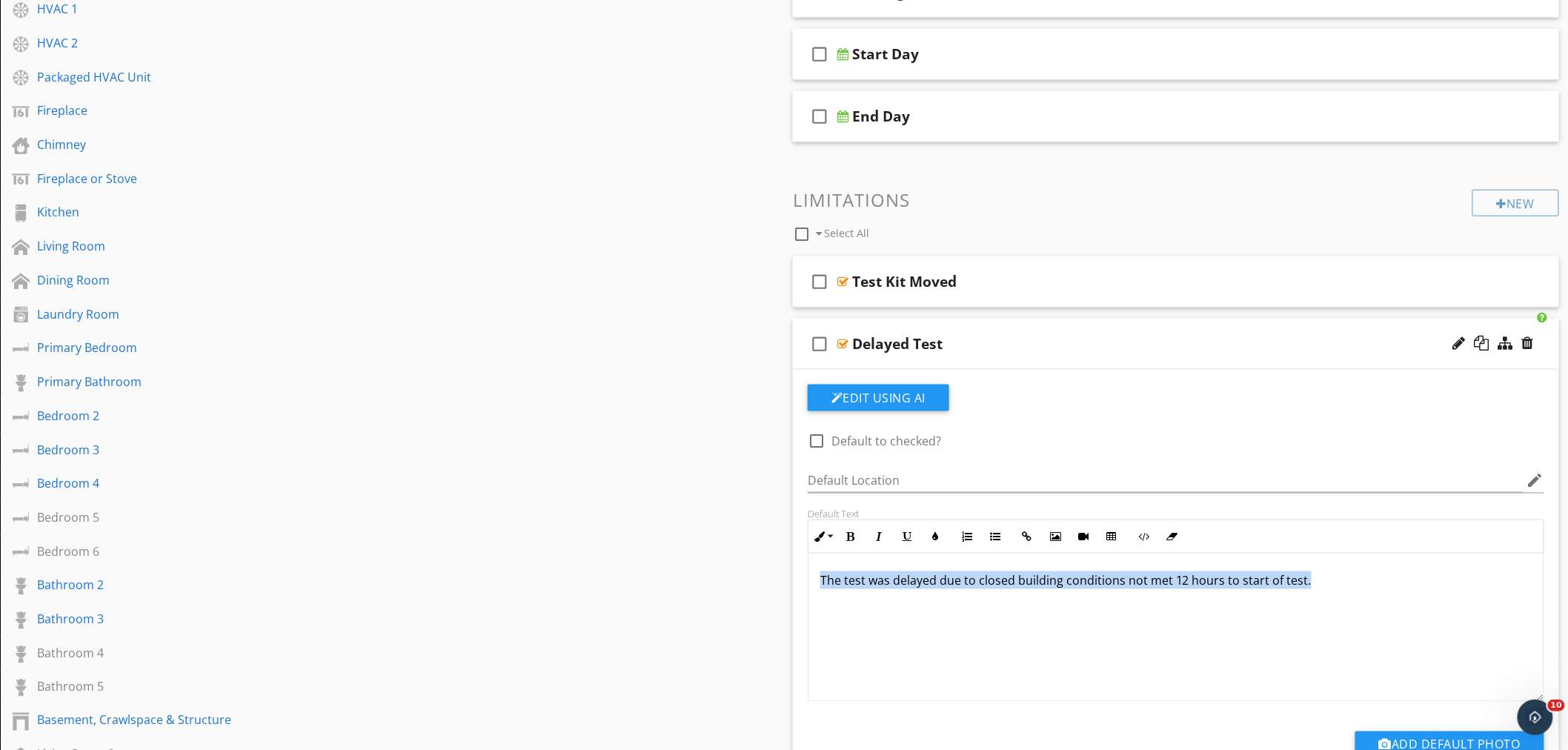
drag, startPoint x: 1253, startPoint y: 575, endPoint x: 778, endPoint y: 574, distance: 475.0
click at [778, 574] on div "Sections Inspection Details Radon Utilities Exterior Roof Miscellaneous Interio…" at bounding box center [784, 507] width 1568 height 1660
click at [1532, 347] on div at bounding box center [1528, 343] width 12 height 14
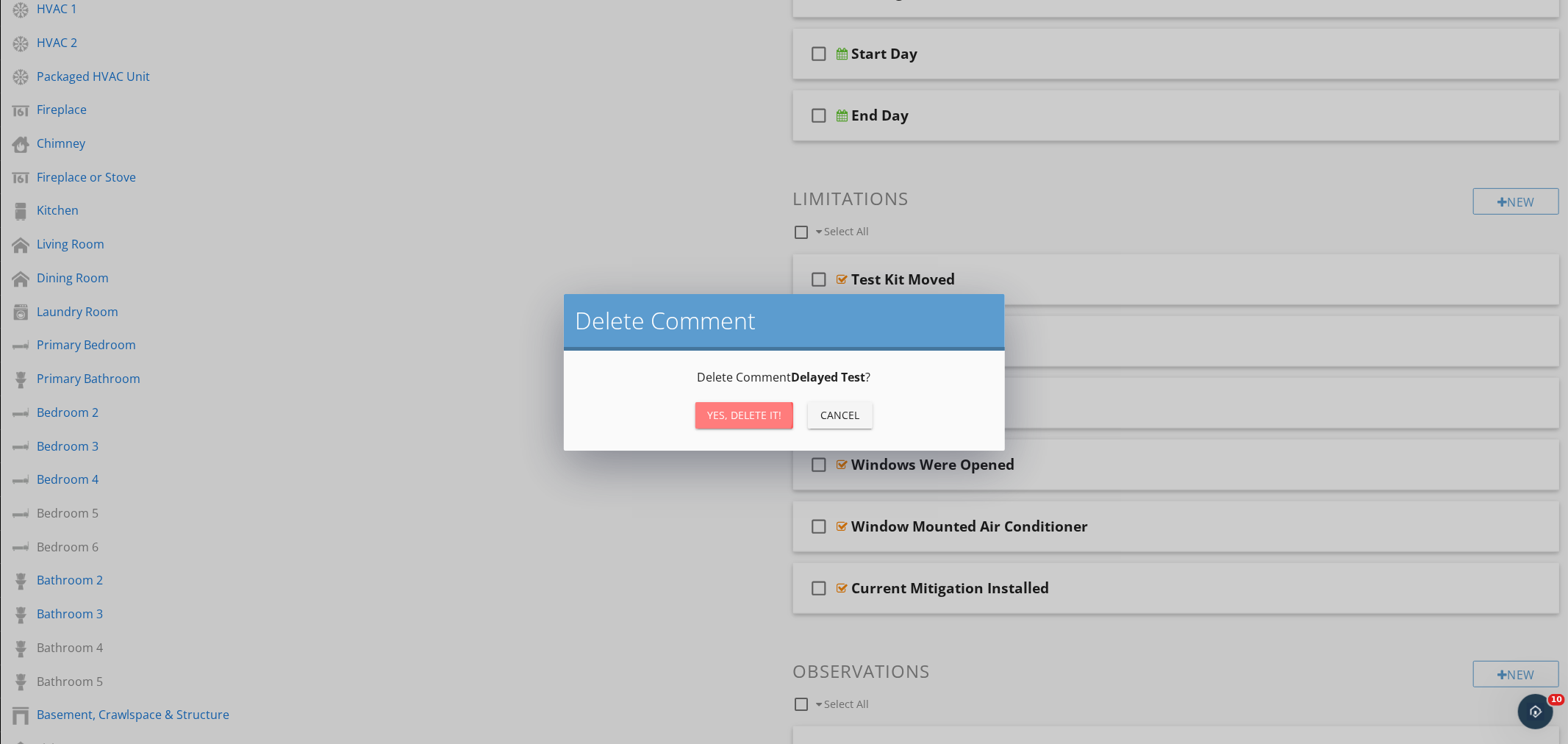
click at [725, 411] on div "Yes, Delete it!" at bounding box center [744, 415] width 74 height 15
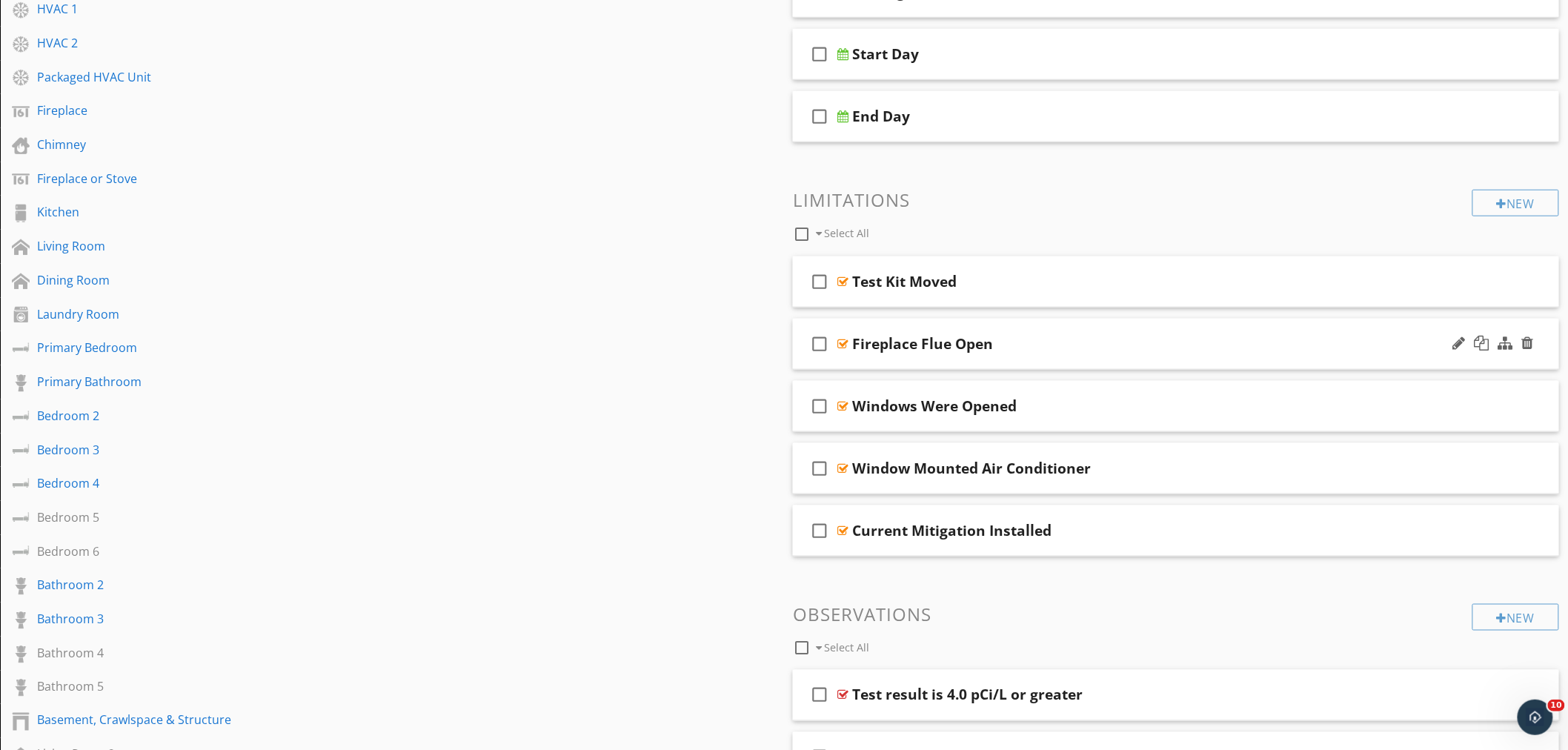
click at [1055, 343] on div "Fireplace Flue Open" at bounding box center [1128, 343] width 553 height 18
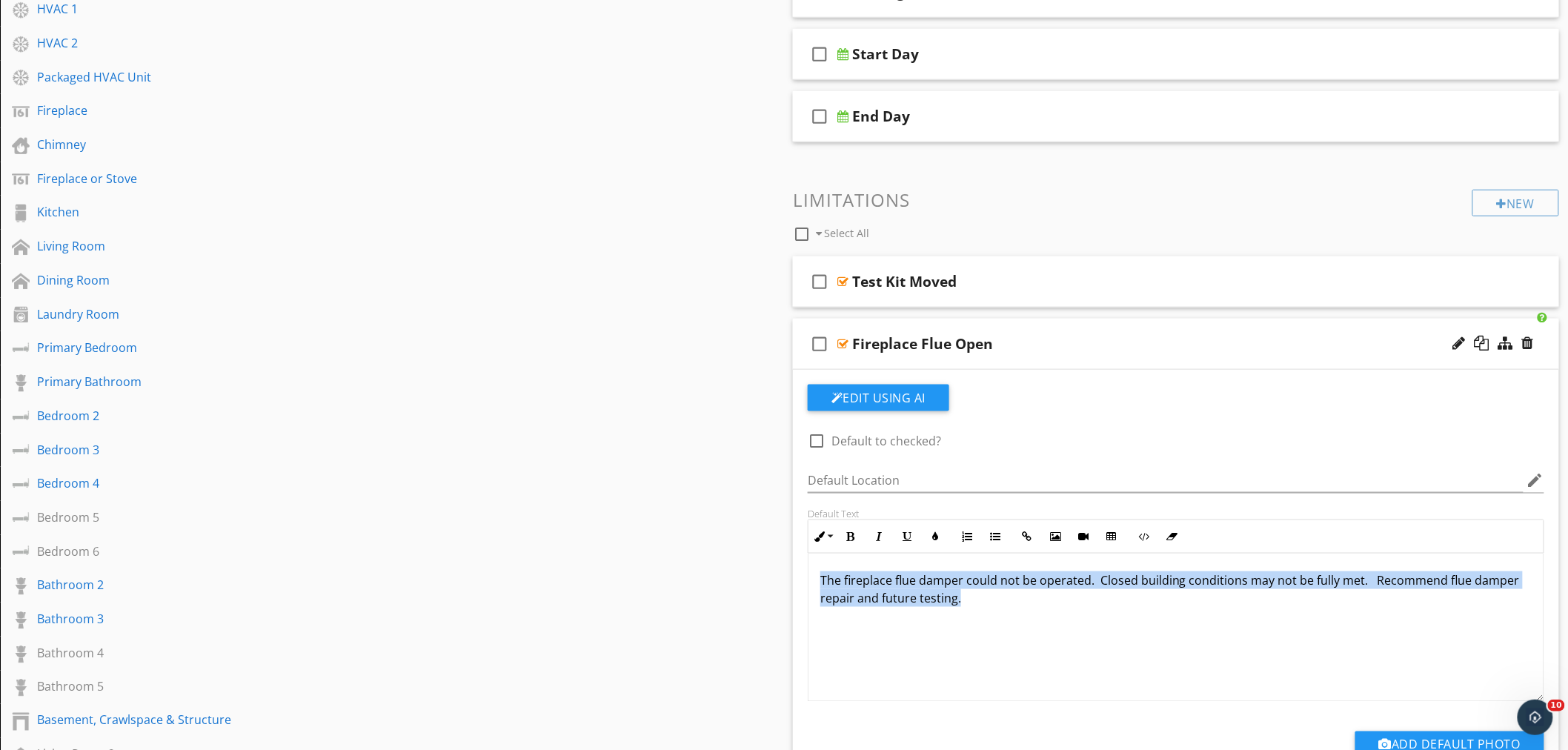
drag, startPoint x: 976, startPoint y: 598, endPoint x: 826, endPoint y: 578, distance: 151.3
click at [818, 583] on div "The fireplace flue damper could not be operated. Closed building conditions may…" at bounding box center [1176, 627] width 735 height 148
click at [936, 537] on icon "button" at bounding box center [935, 536] width 10 height 10
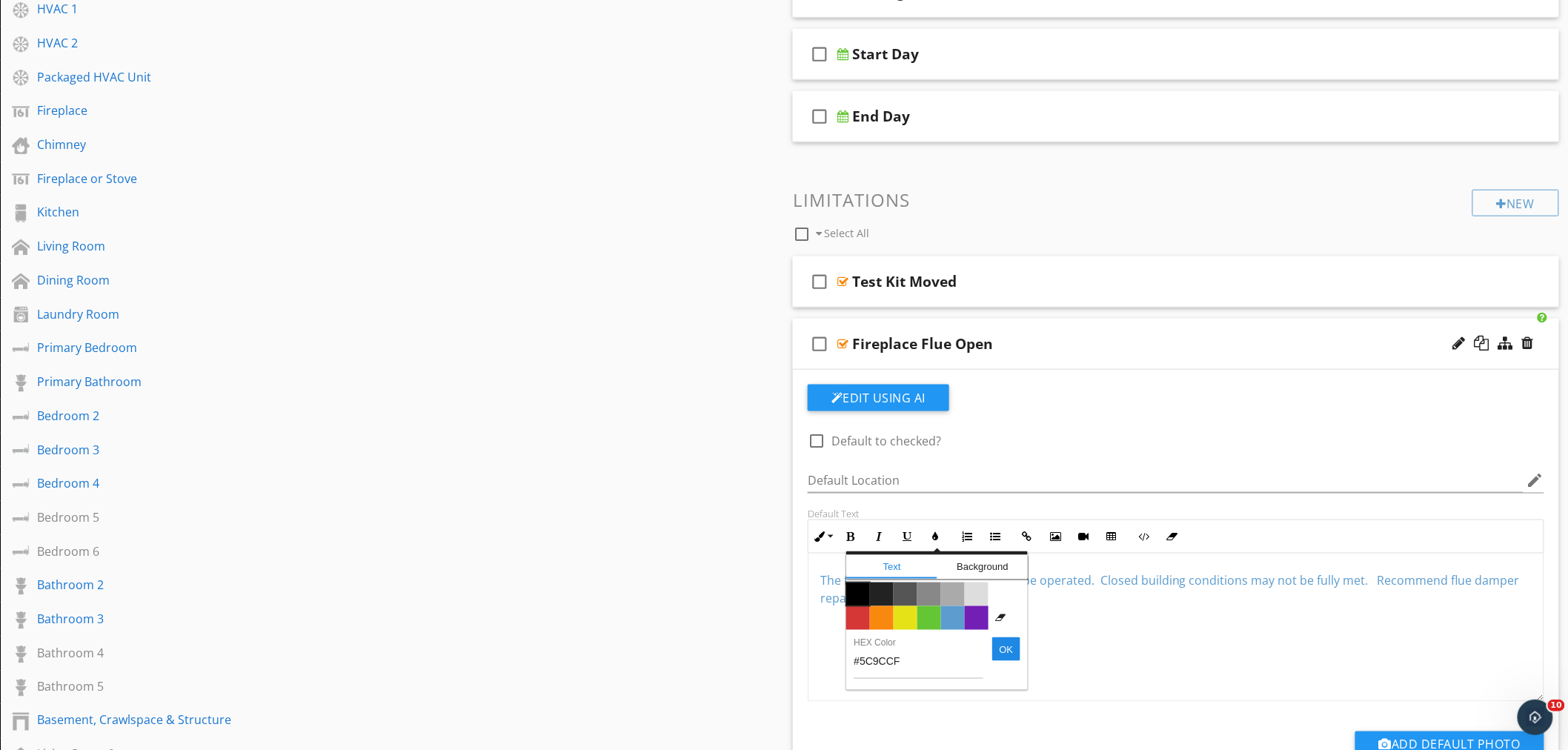
click at [852, 591] on span "Color #000000" at bounding box center [859, 594] width 24 height 24
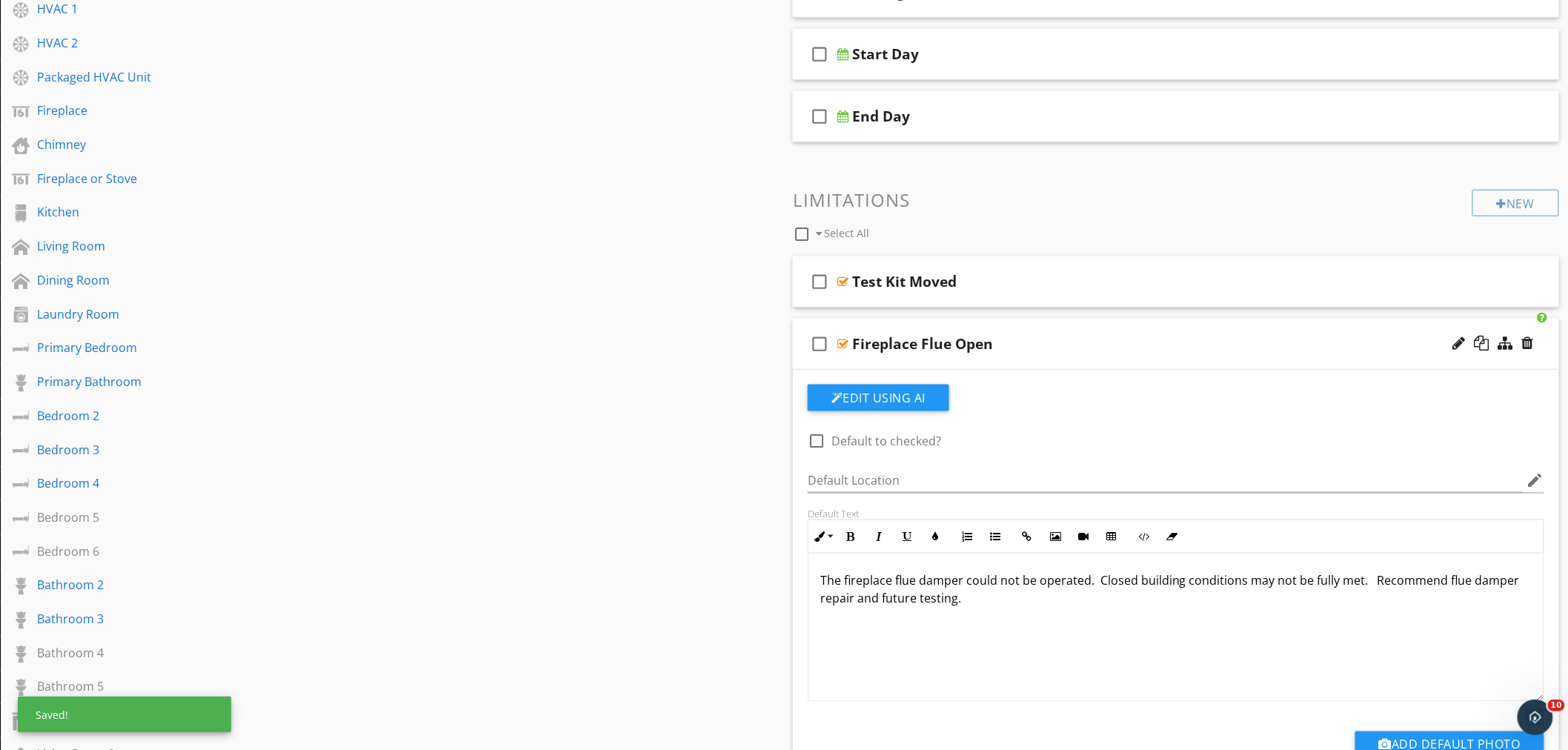
click at [1055, 350] on div "Fireplace Flue Open" at bounding box center [1128, 343] width 553 height 18
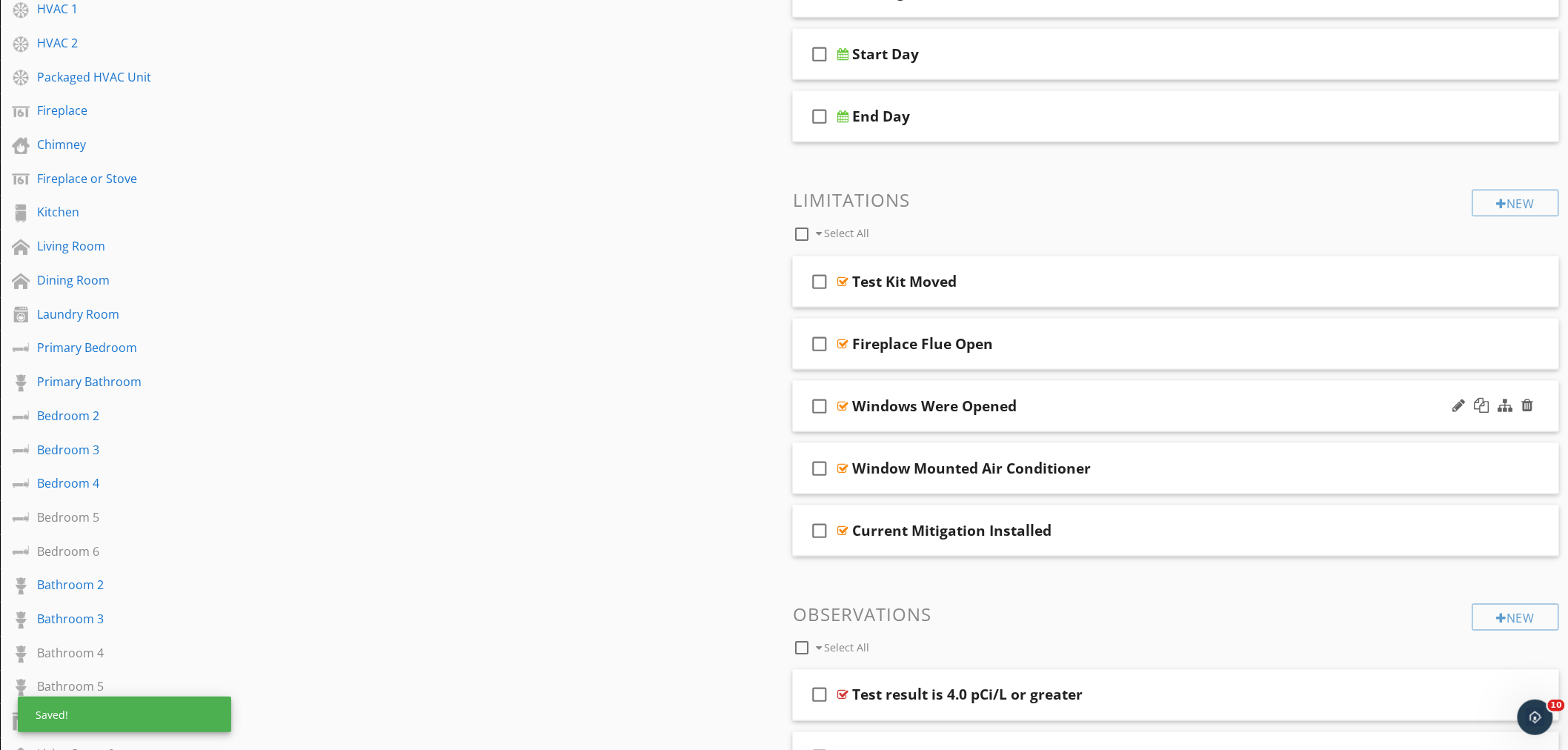
click at [1079, 421] on div "check_box_outline_blank Windows Were Opened" at bounding box center [1176, 407] width 766 height 51
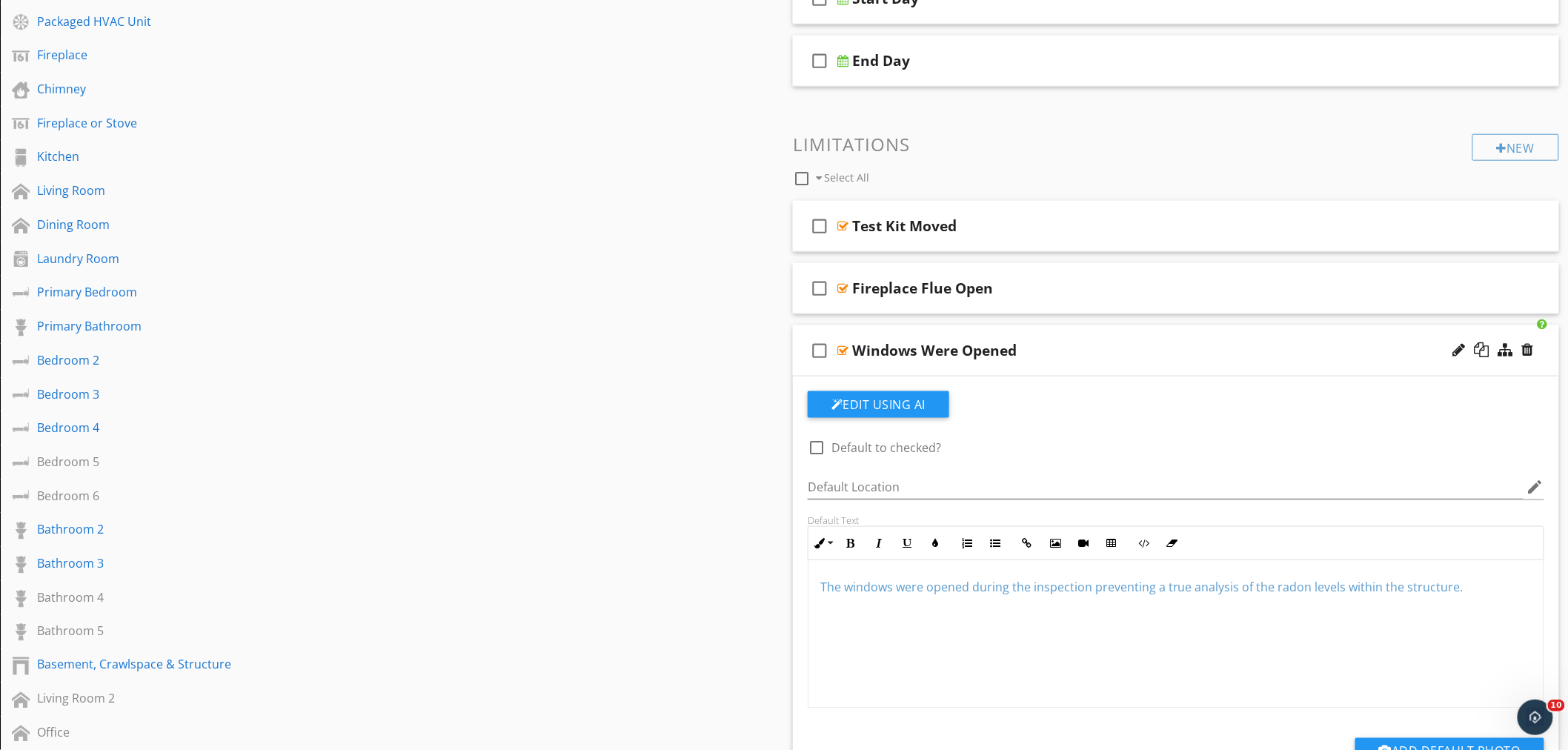
scroll to position [600, 0]
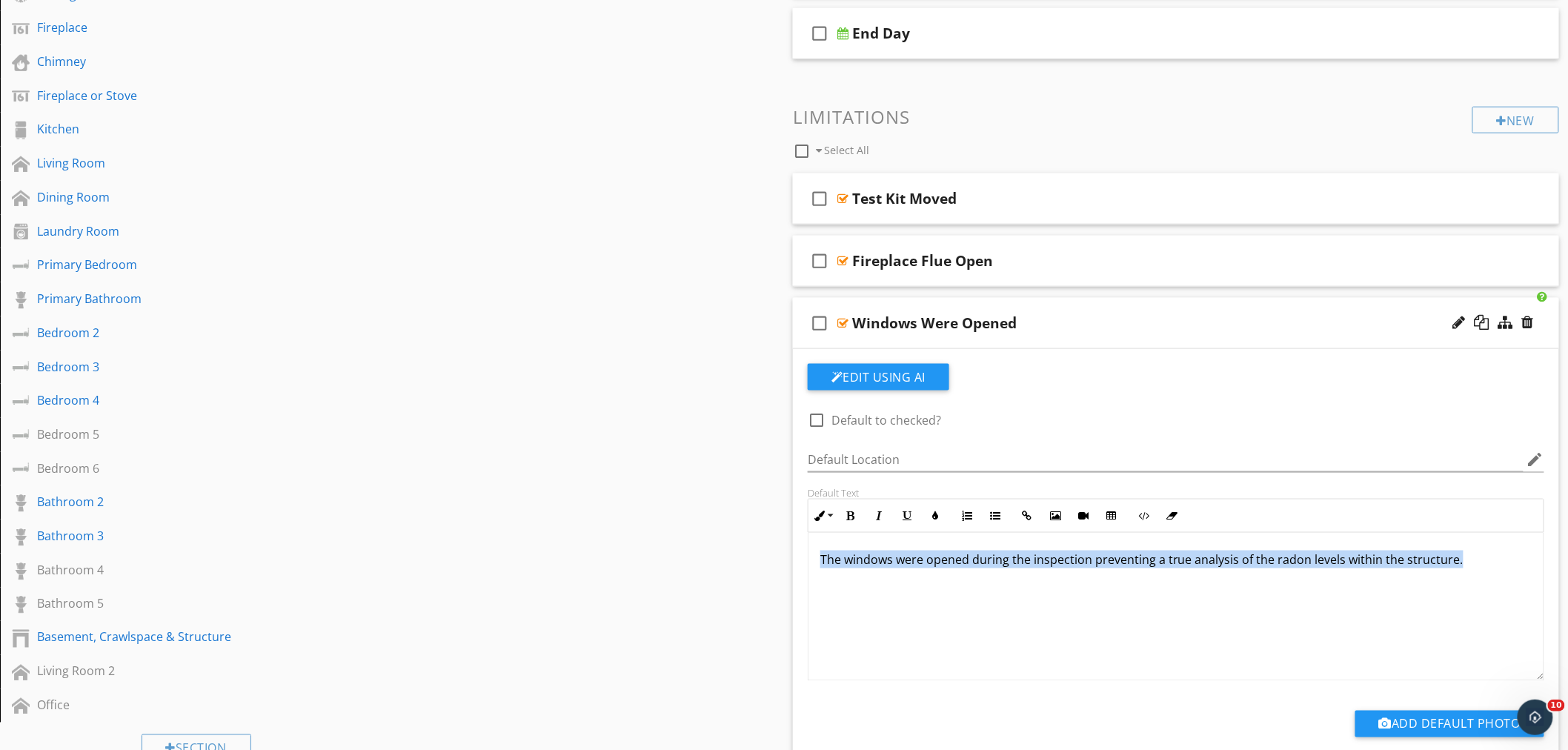
drag, startPoint x: 1464, startPoint y: 559, endPoint x: 795, endPoint y: 551, distance: 669.0
click at [795, 551] on div "Edit Using AI check_box_outline_blank Default to checked? Default Location edit…" at bounding box center [1176, 570] width 766 height 444
click at [942, 519] on button "Colors" at bounding box center [935, 515] width 28 height 28
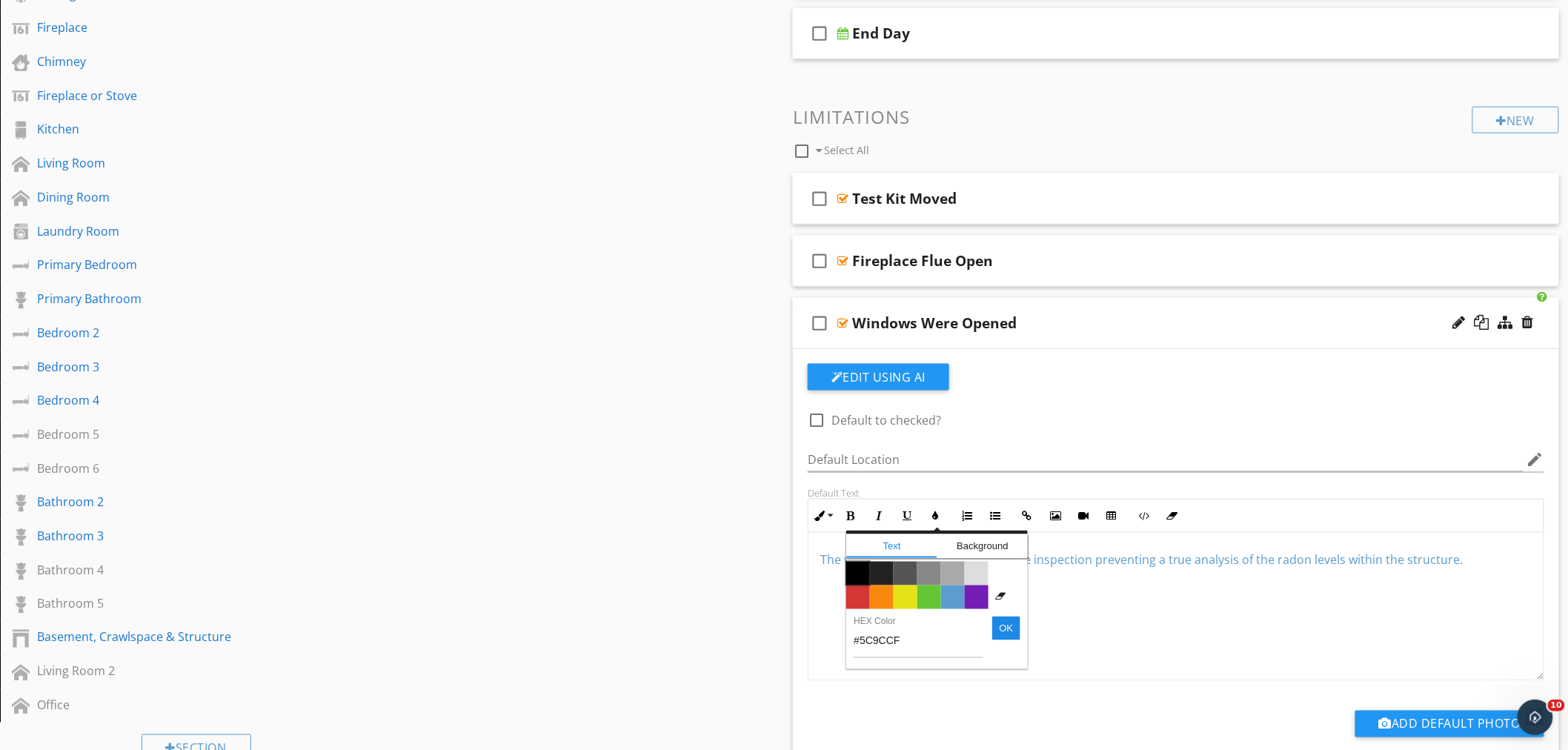
click at [860, 575] on span "Color #000000" at bounding box center [859, 574] width 24 height 24
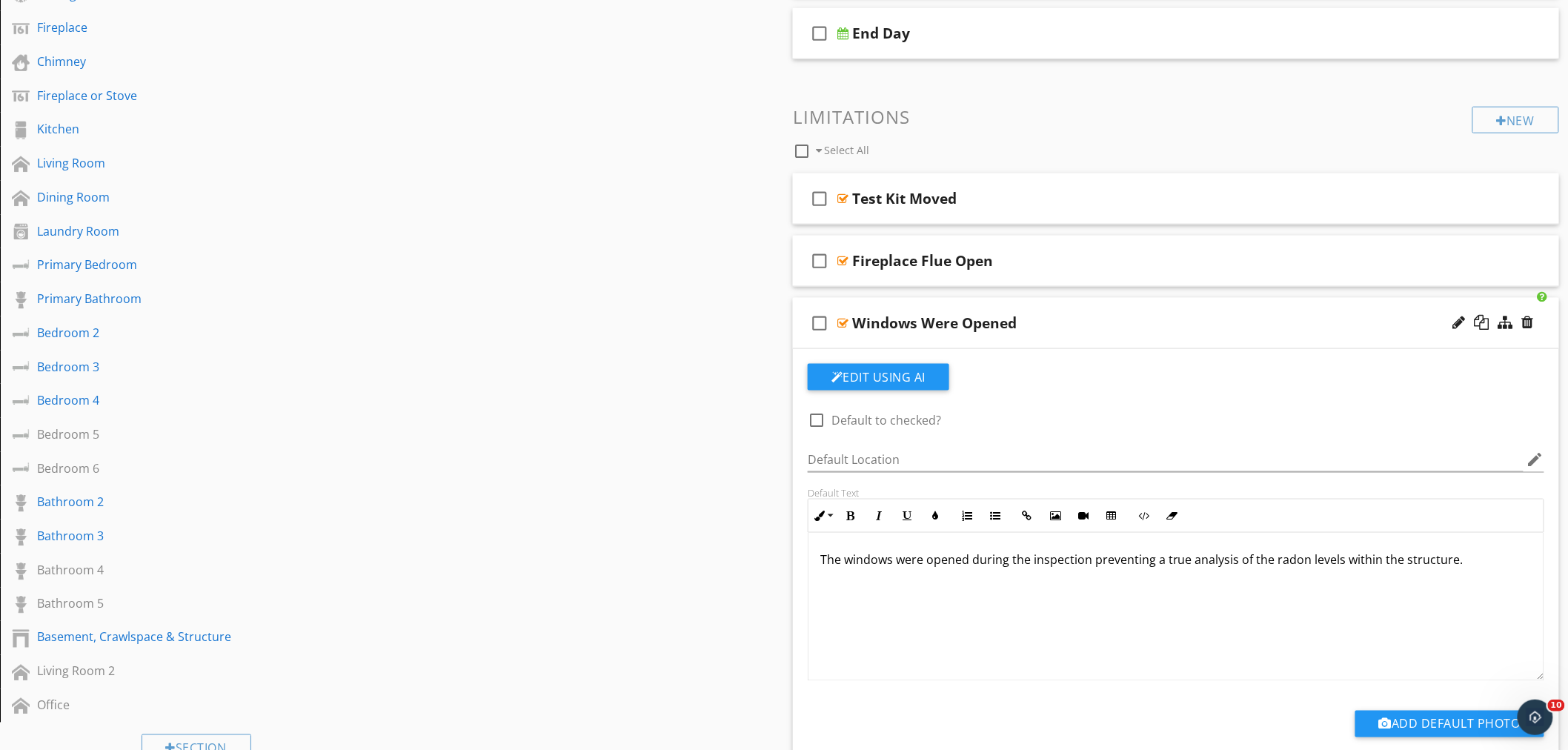
click at [1105, 330] on div "Windows Were Opened" at bounding box center [1128, 323] width 553 height 18
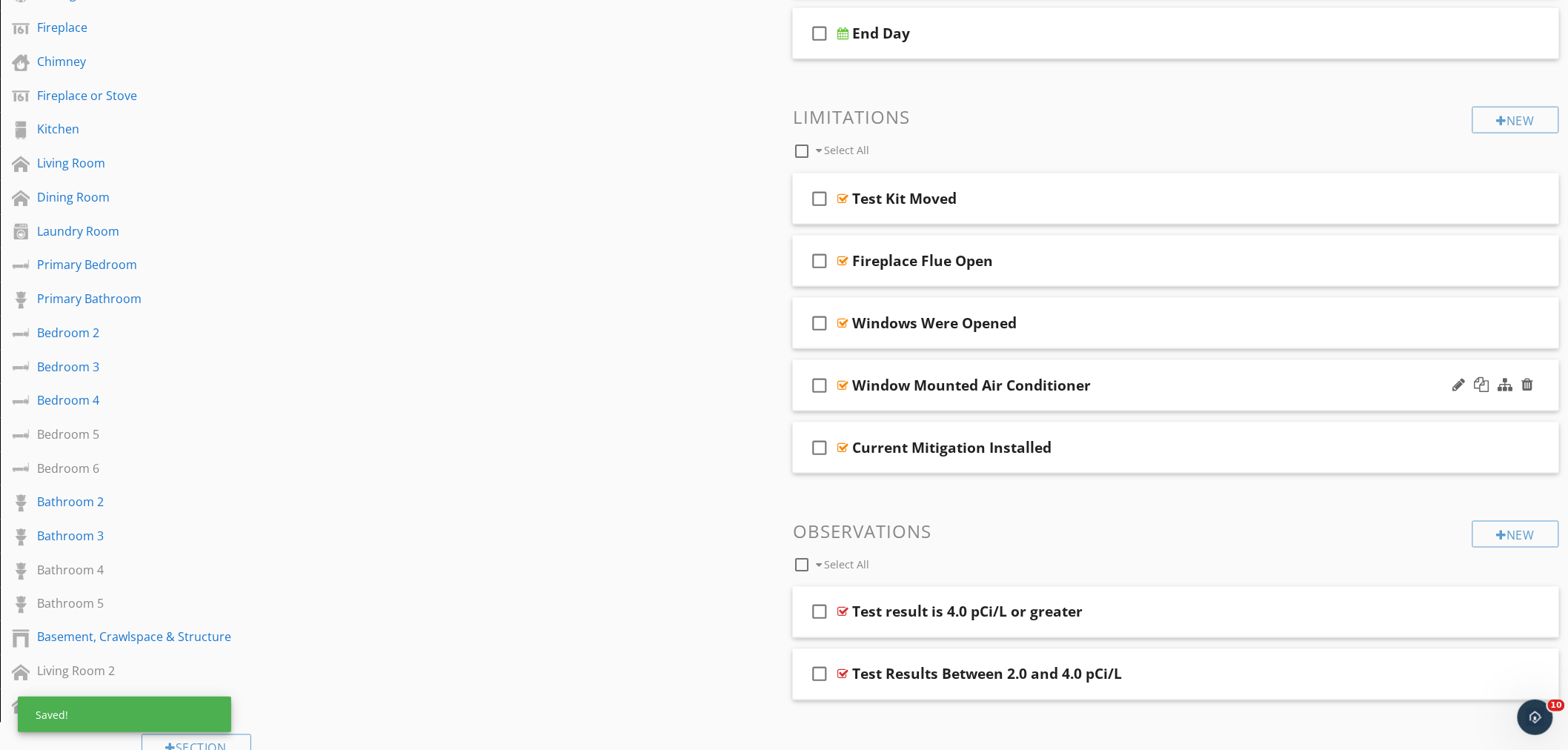
click at [1137, 391] on div "Window Mounted Air Conditioner" at bounding box center [1128, 385] width 553 height 18
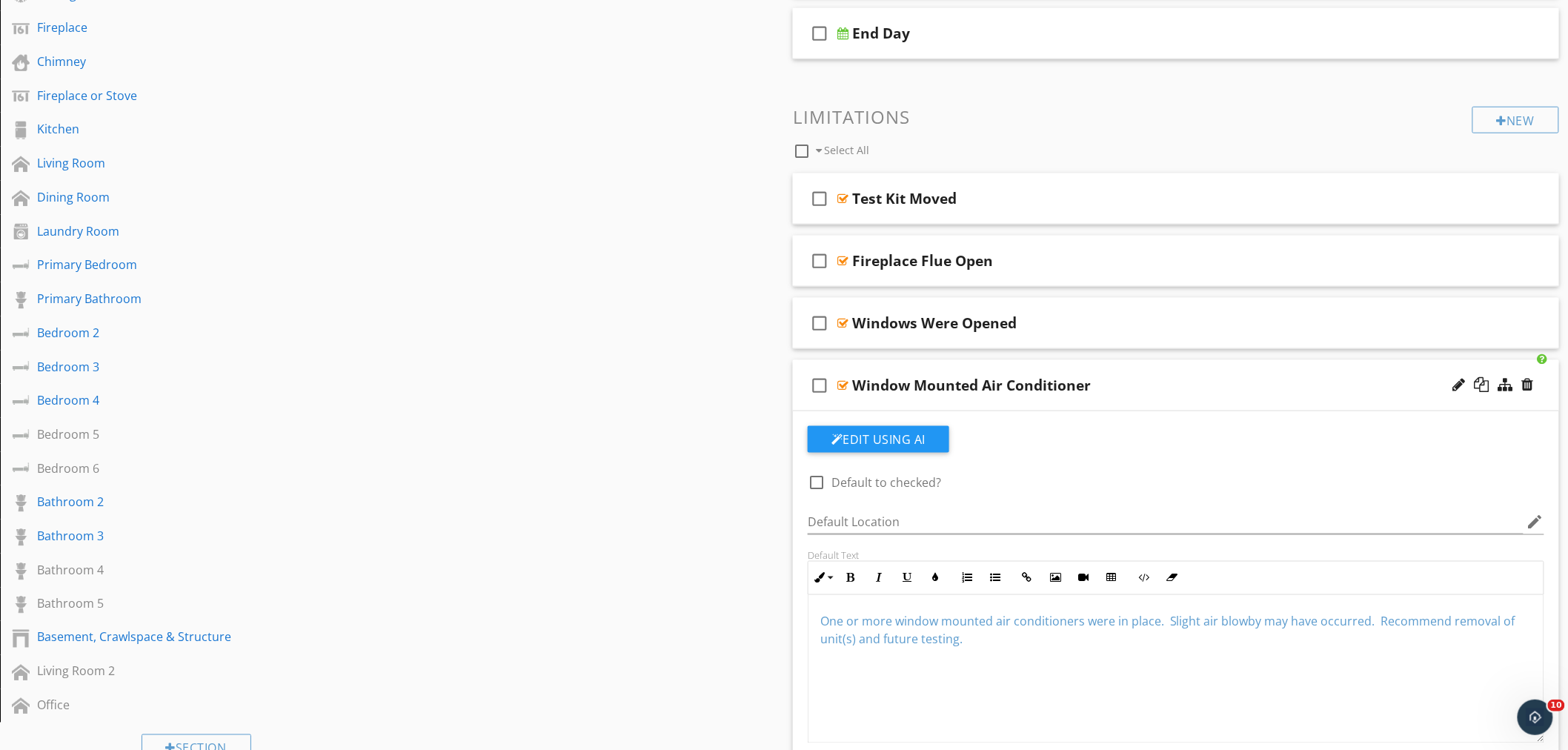
drag, startPoint x: 985, startPoint y: 643, endPoint x: 824, endPoint y: 618, distance: 162.9
click at [824, 618] on p "One or more window mounted air conditioners were in place. Slight air blowby ma…" at bounding box center [1176, 630] width 712 height 35
click at [939, 578] on icon "button" at bounding box center [935, 578] width 10 height 10
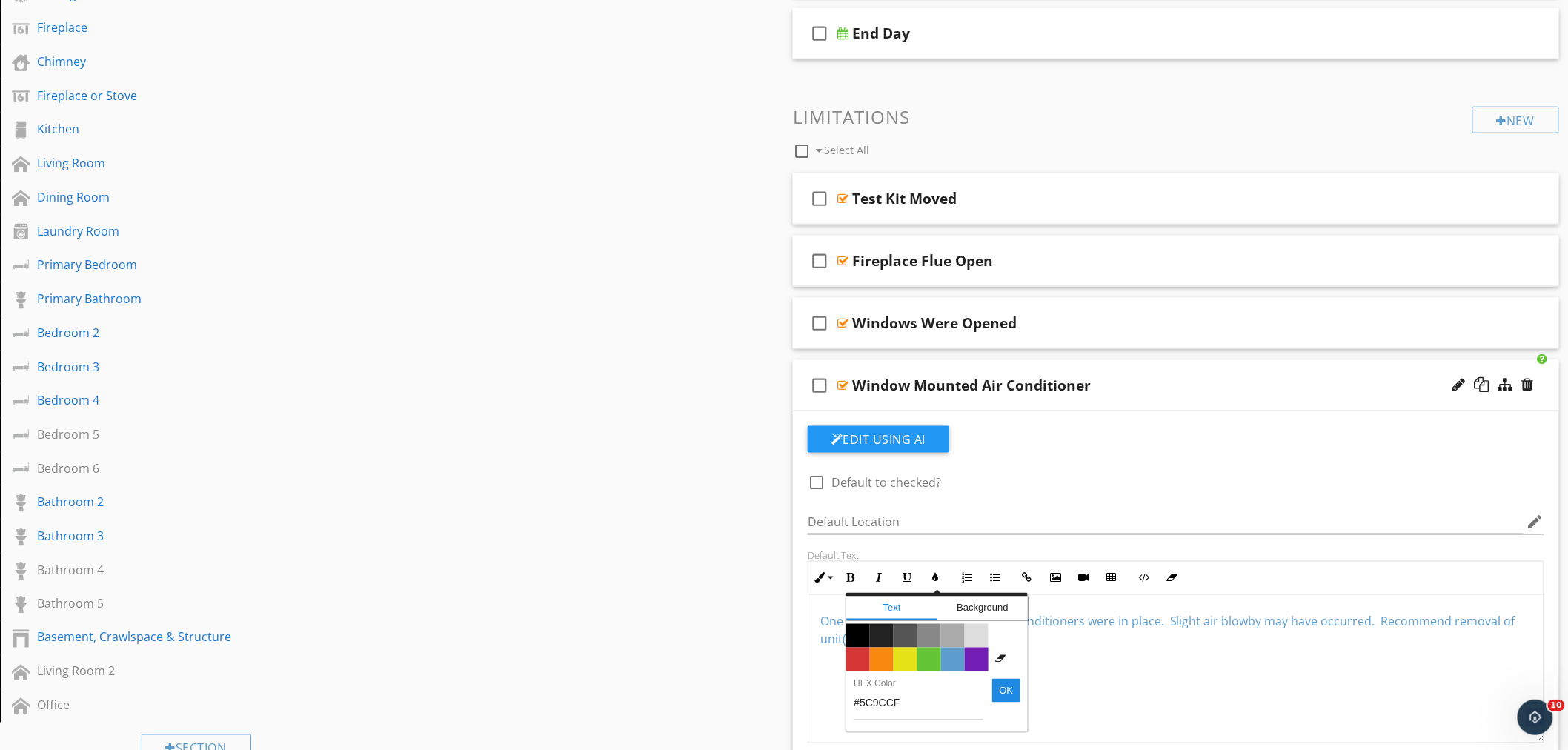
click at [862, 634] on span "Color #000000" at bounding box center [859, 636] width 24 height 24
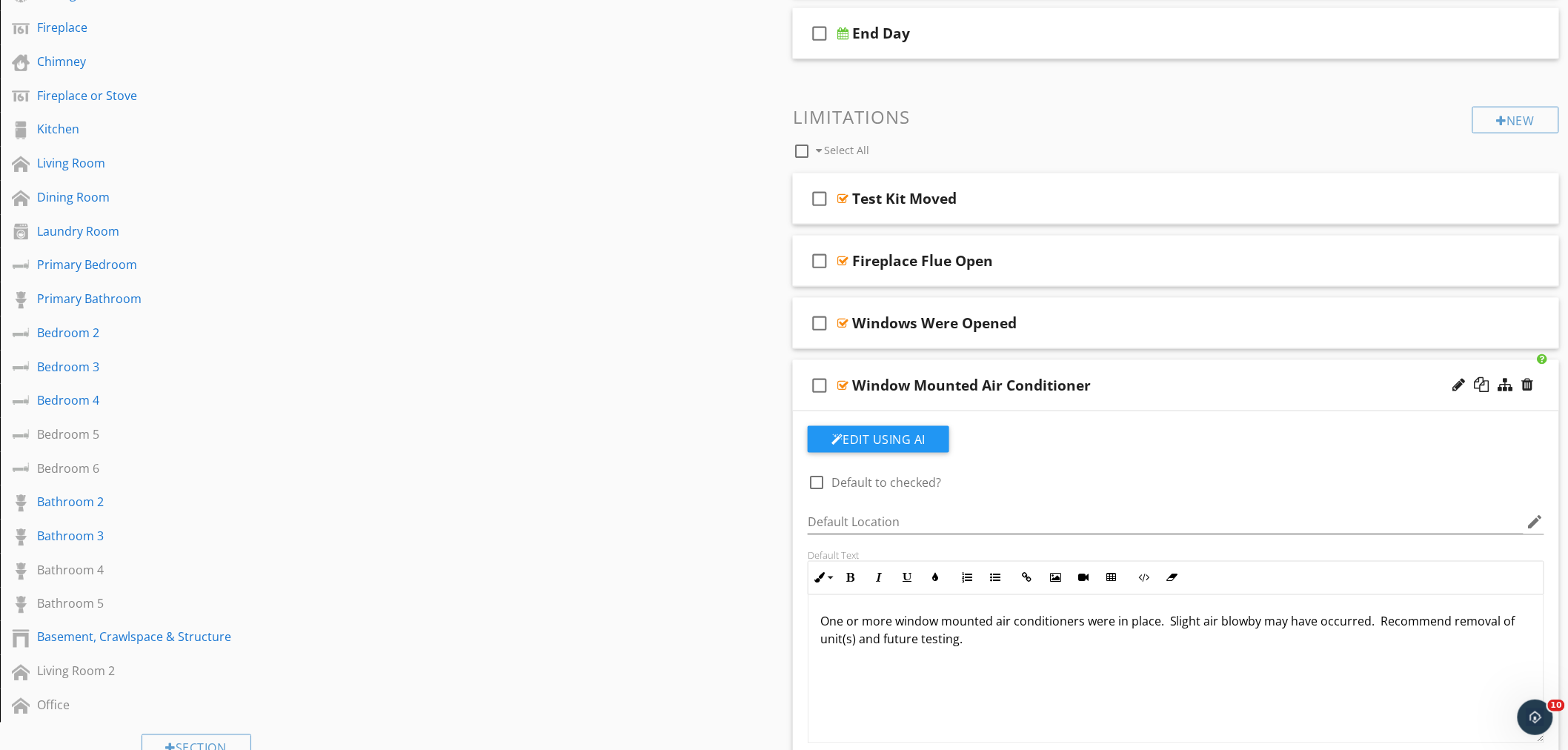
click at [1152, 403] on div "check_box_outline_blank Window Mounted Air Conditioner" at bounding box center [1176, 386] width 766 height 51
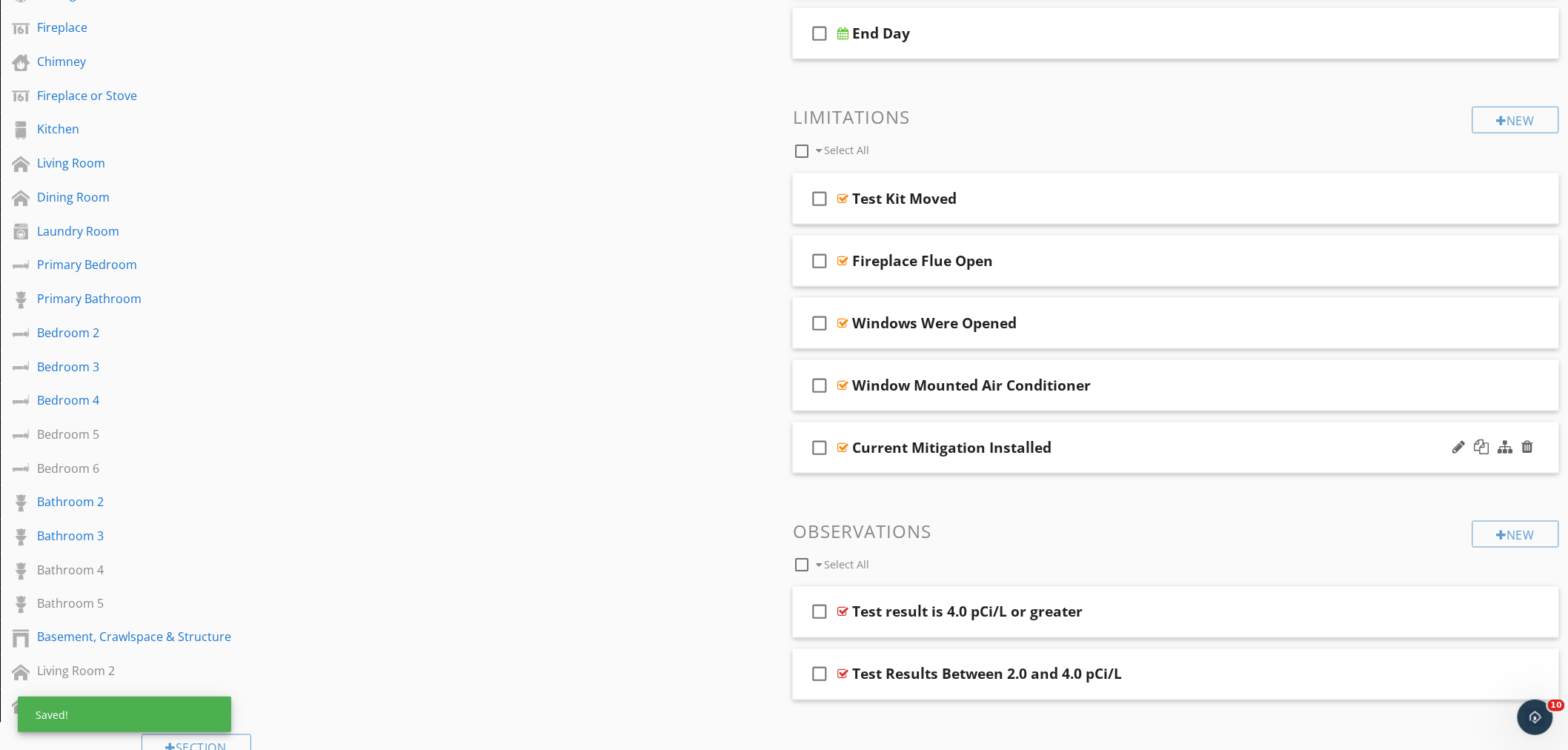
click at [1129, 456] on div "Current Mitigation Installed" at bounding box center [1128, 448] width 553 height 18
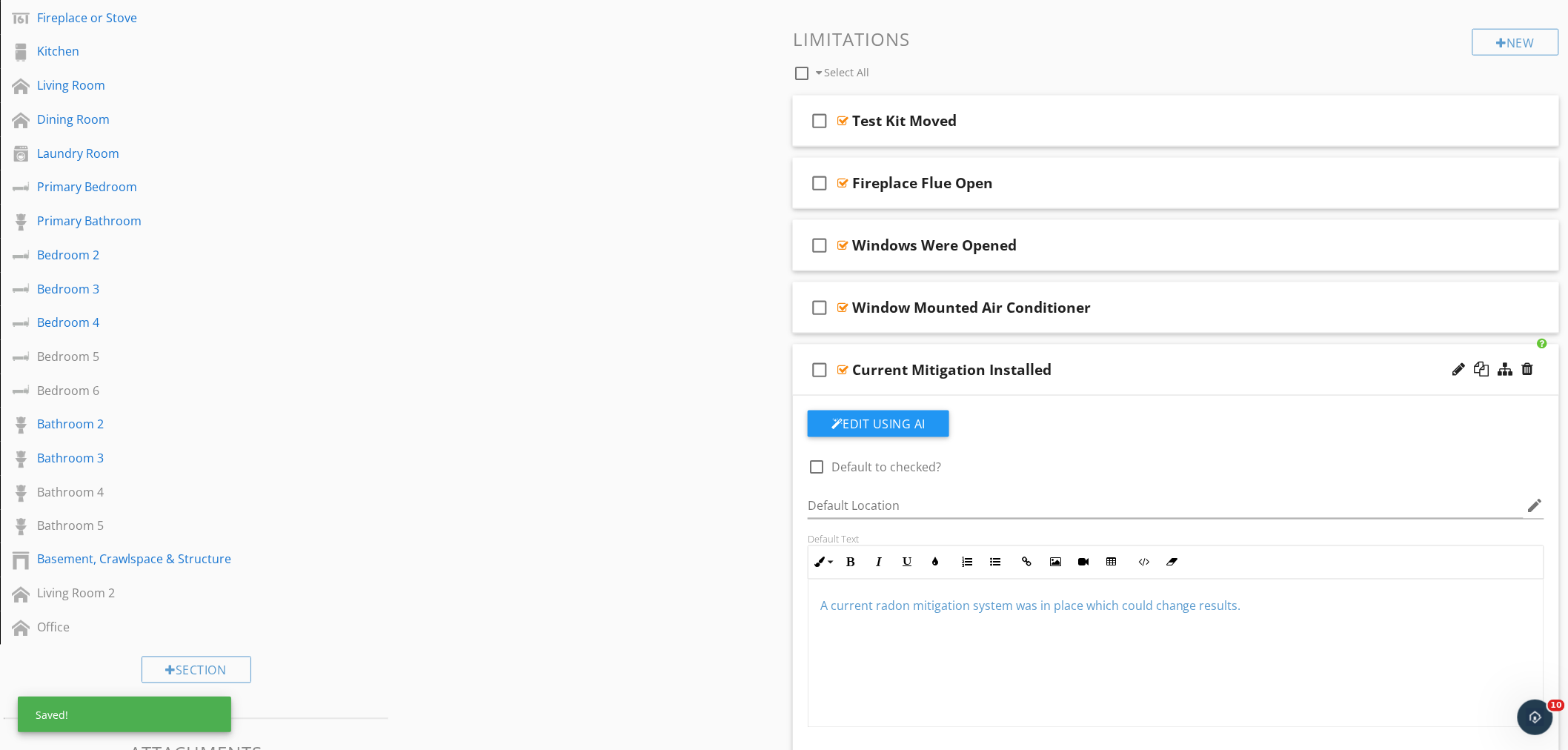
scroll to position [764, 0]
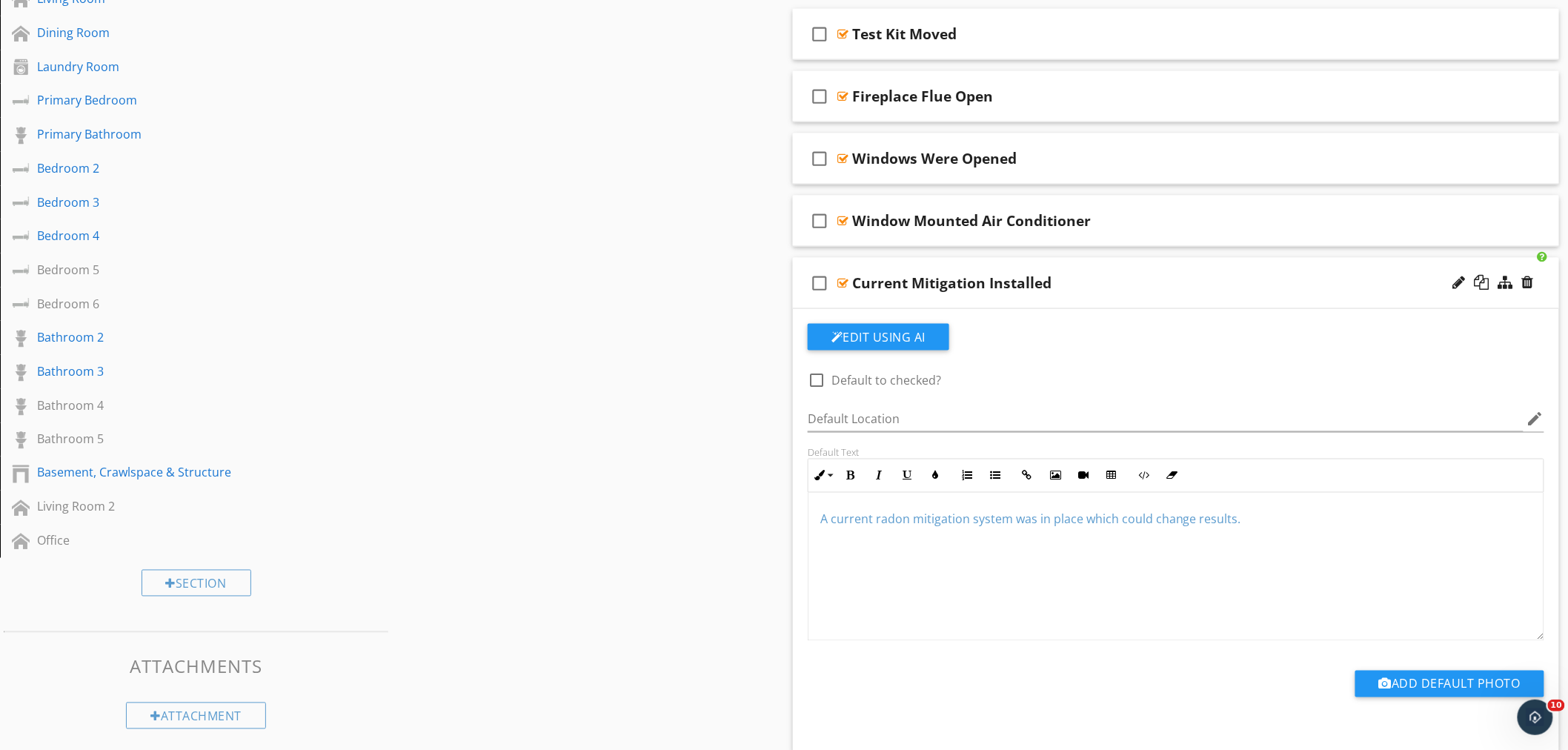
drag, startPoint x: 1249, startPoint y: 517, endPoint x: 794, endPoint y: 511, distance: 455.0
click at [794, 511] on div "Edit Using AI check_box_outline_blank Default to checked? Default Location edit…" at bounding box center [1176, 530] width 766 height 444
click at [939, 480] on icon "button" at bounding box center [935, 476] width 10 height 10
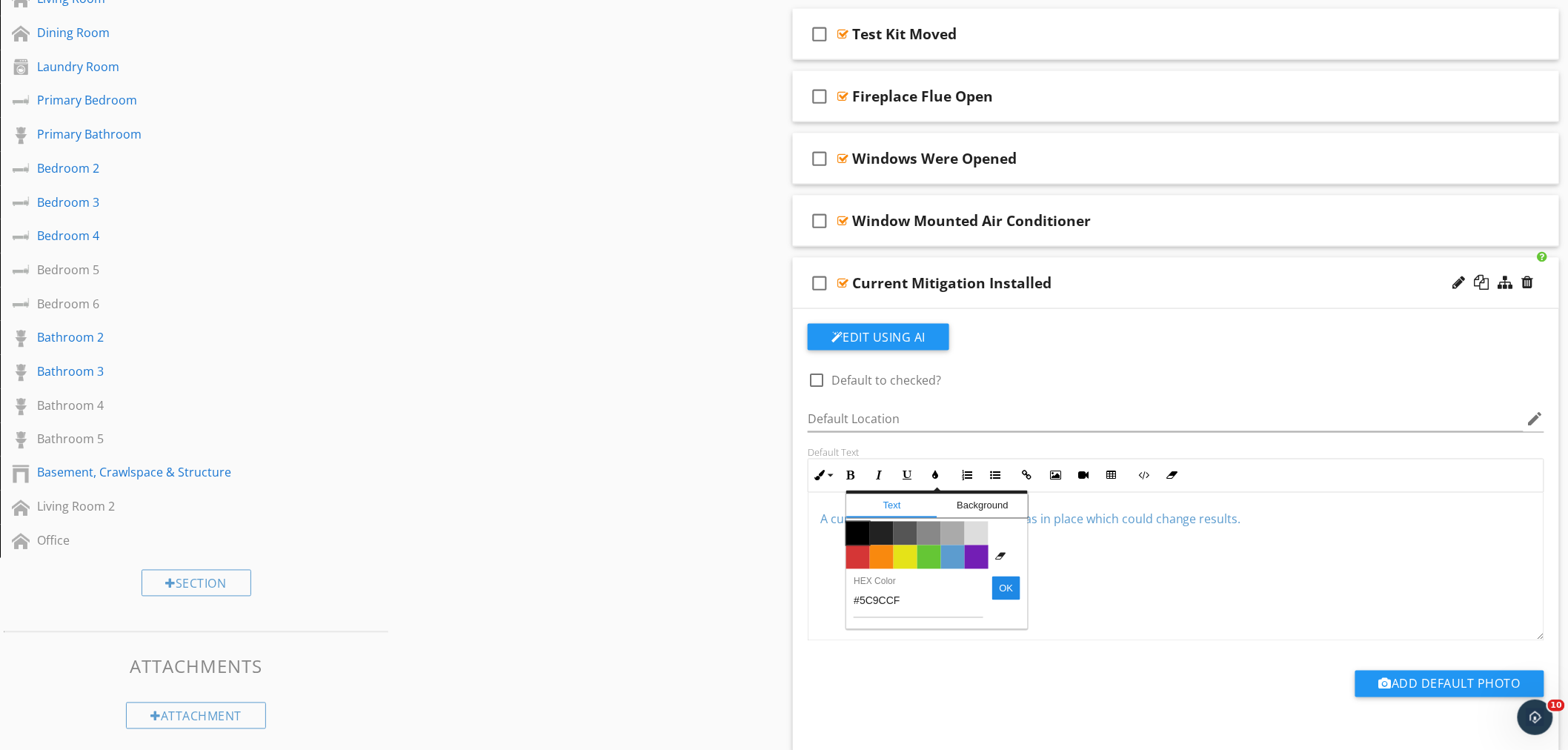
click at [859, 533] on span "Color #000000" at bounding box center [859, 533] width 24 height 24
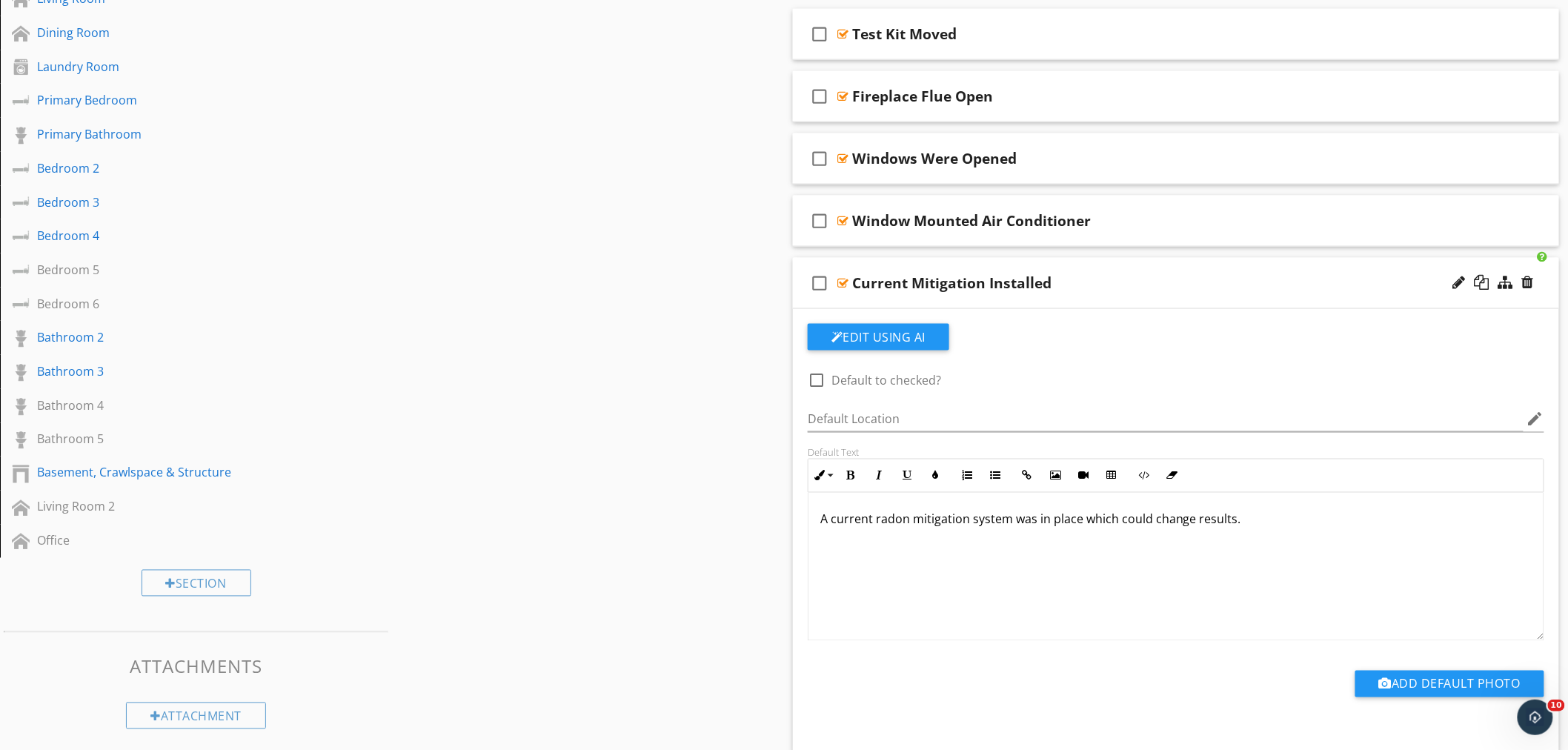
click at [1277, 529] on p "A current radon mitigation system was in place which could change results." at bounding box center [1176, 519] width 712 height 18
click at [1139, 294] on div "check_box_outline_blank Current Mitigation Installed" at bounding box center [1176, 283] width 766 height 51
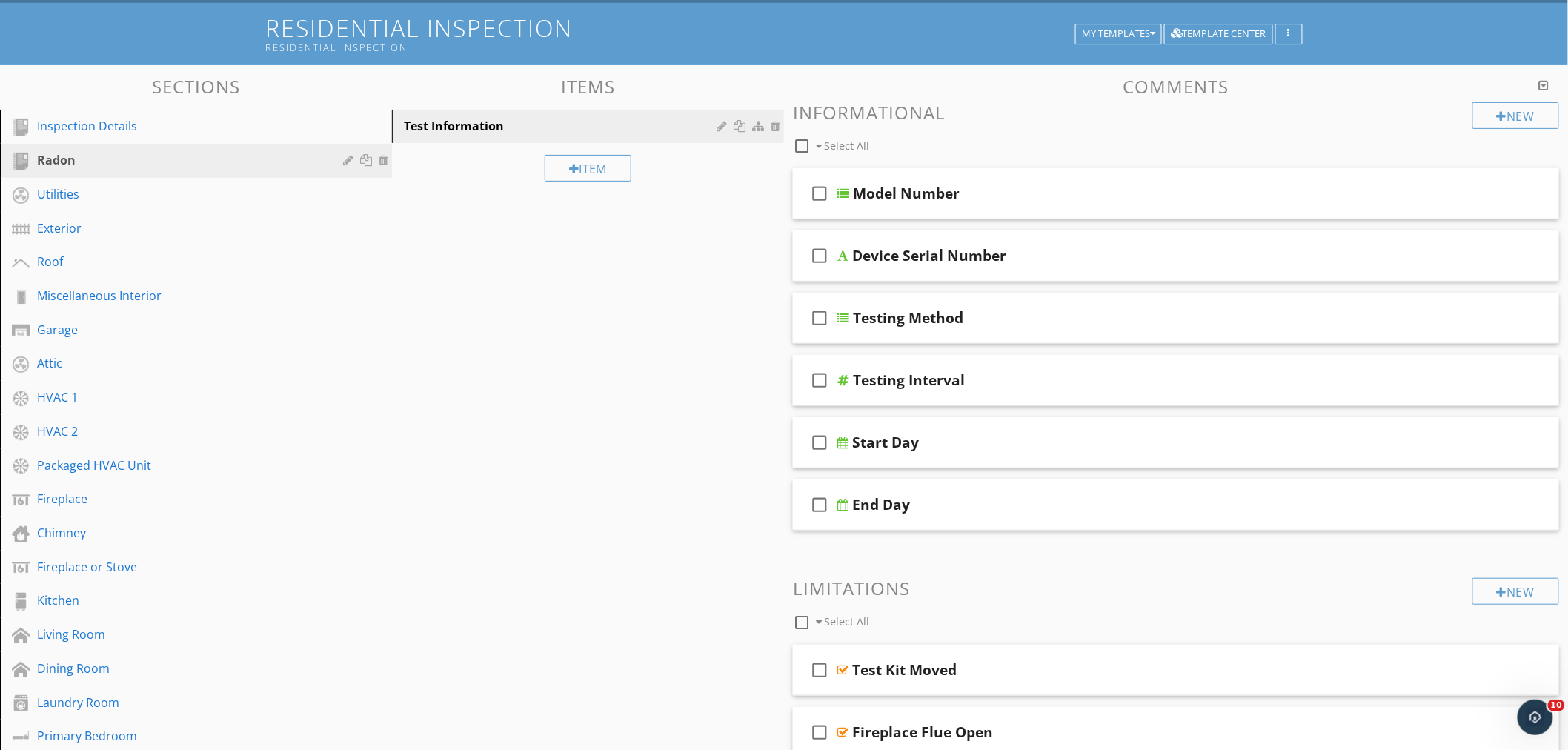
scroll to position [0, 0]
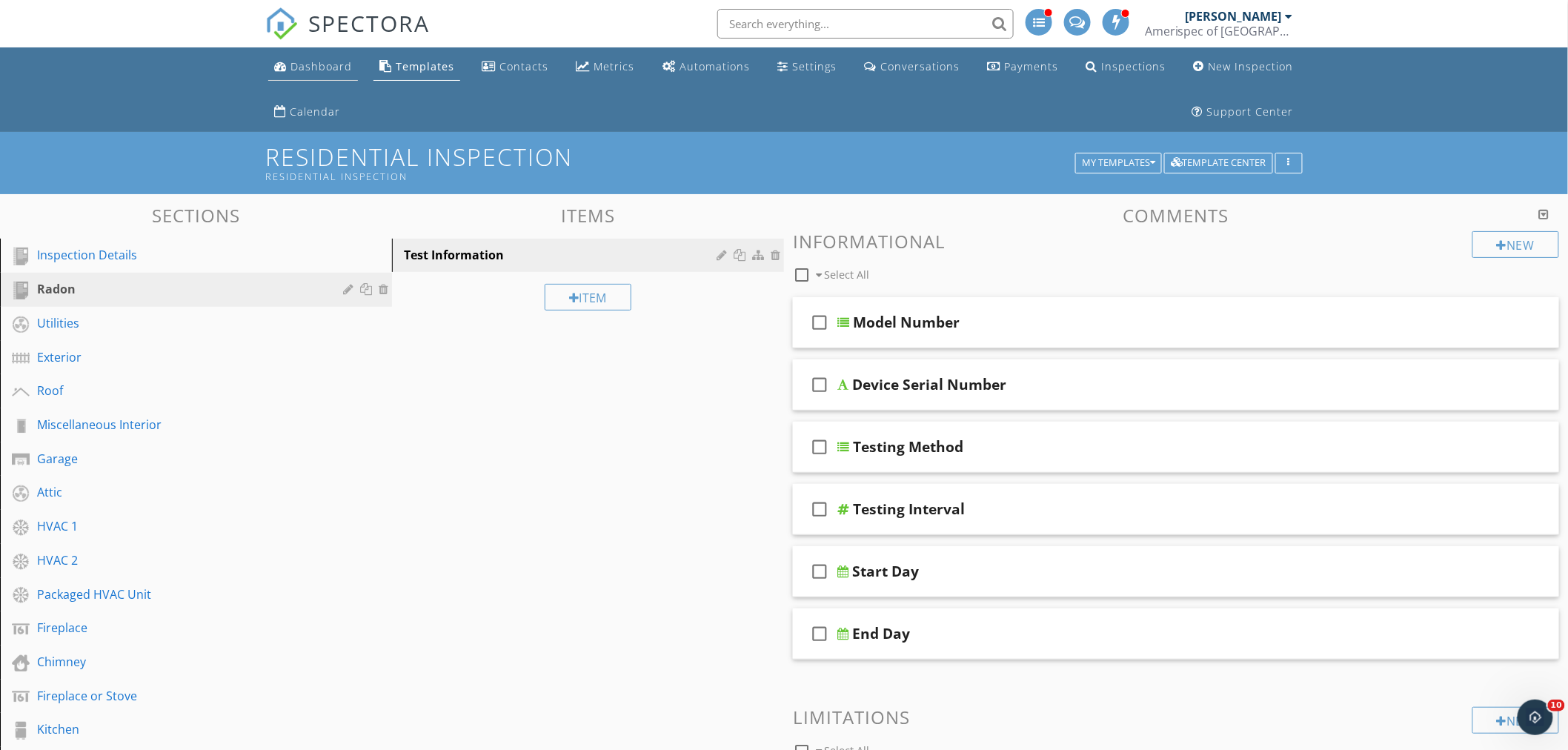
click at [321, 73] on div "Dashboard" at bounding box center [321, 67] width 62 height 14
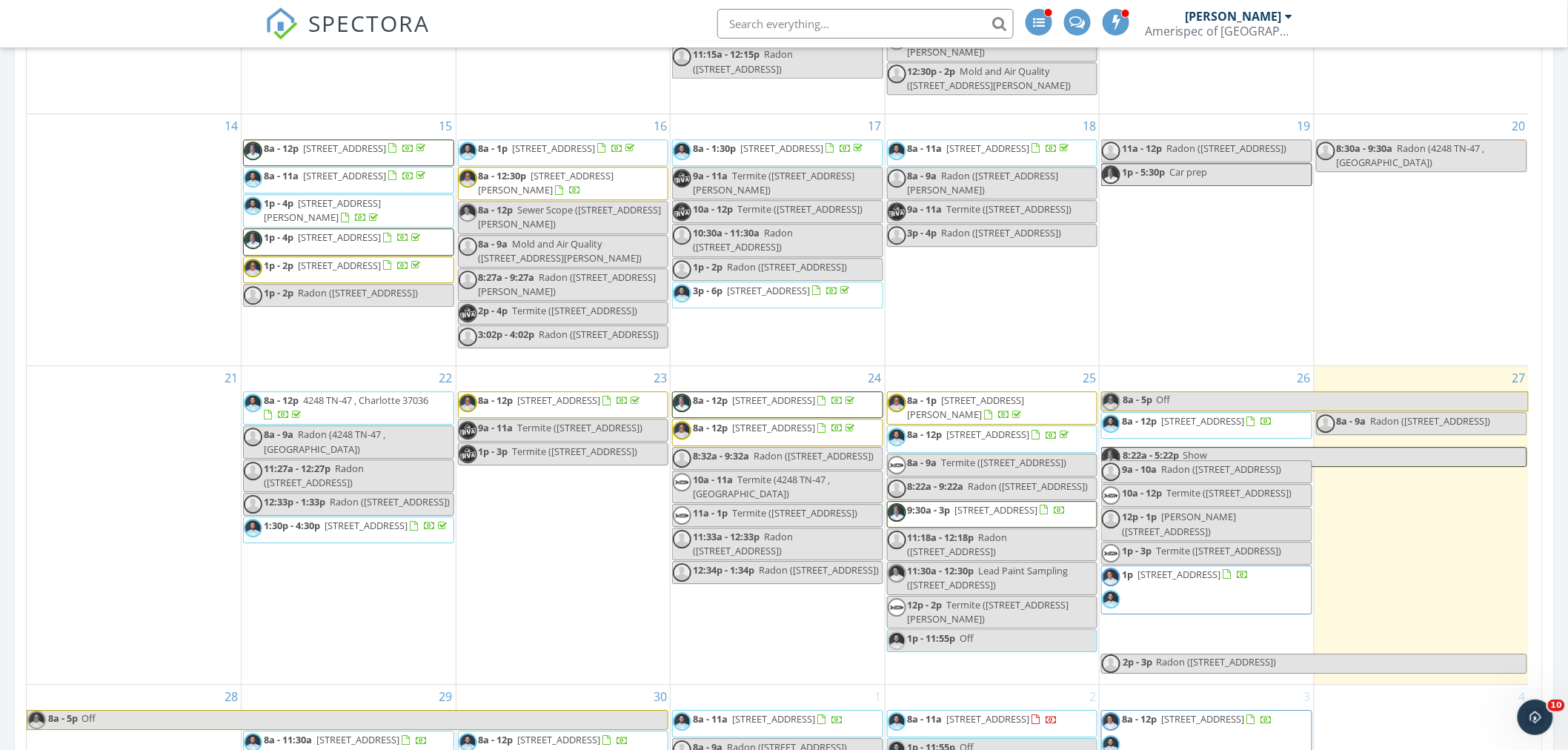
scroll to position [1810, 0]
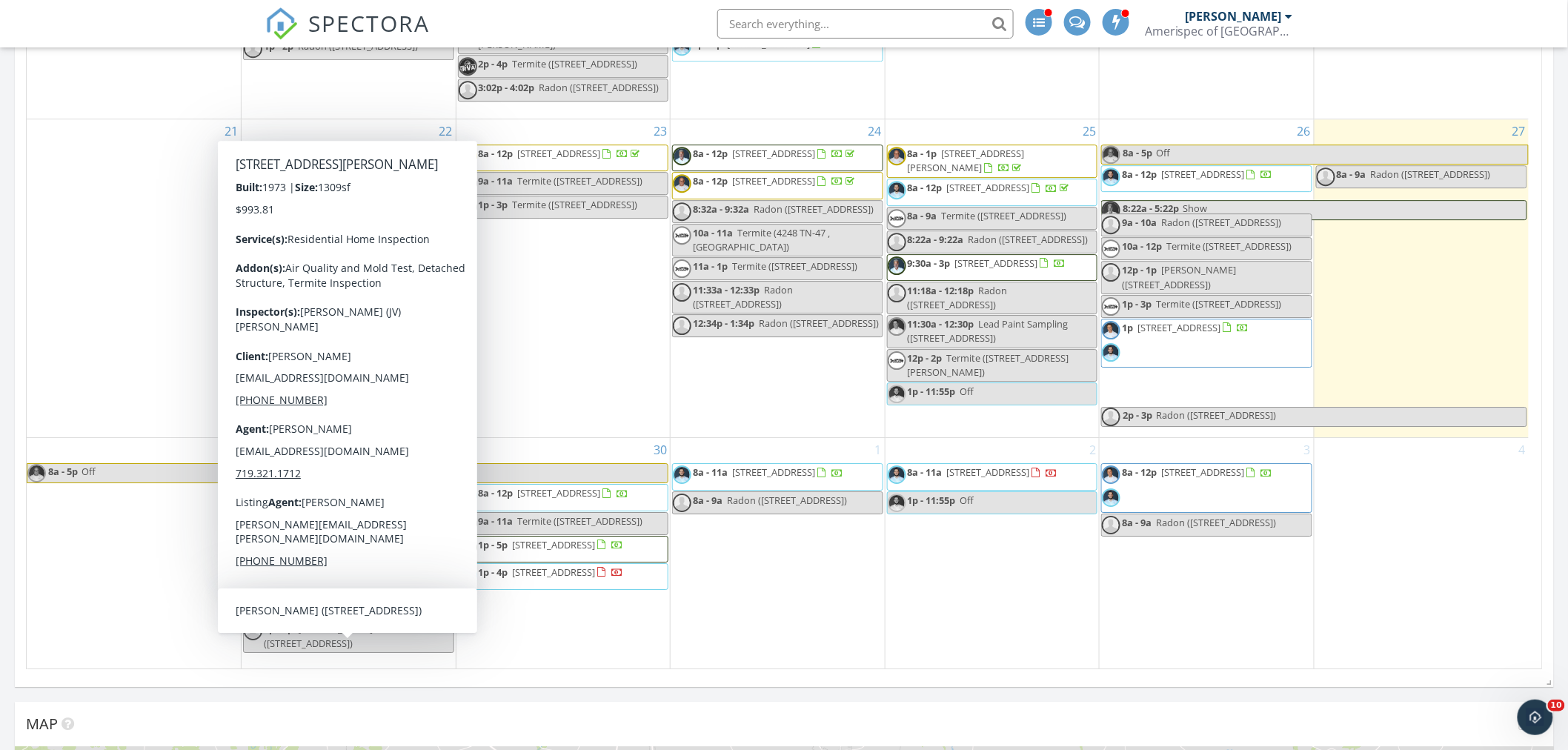
click at [349, 647] on span "Radon (1532 Neelys Bend Rd, Nashville)" at bounding box center [319, 635] width 109 height 27
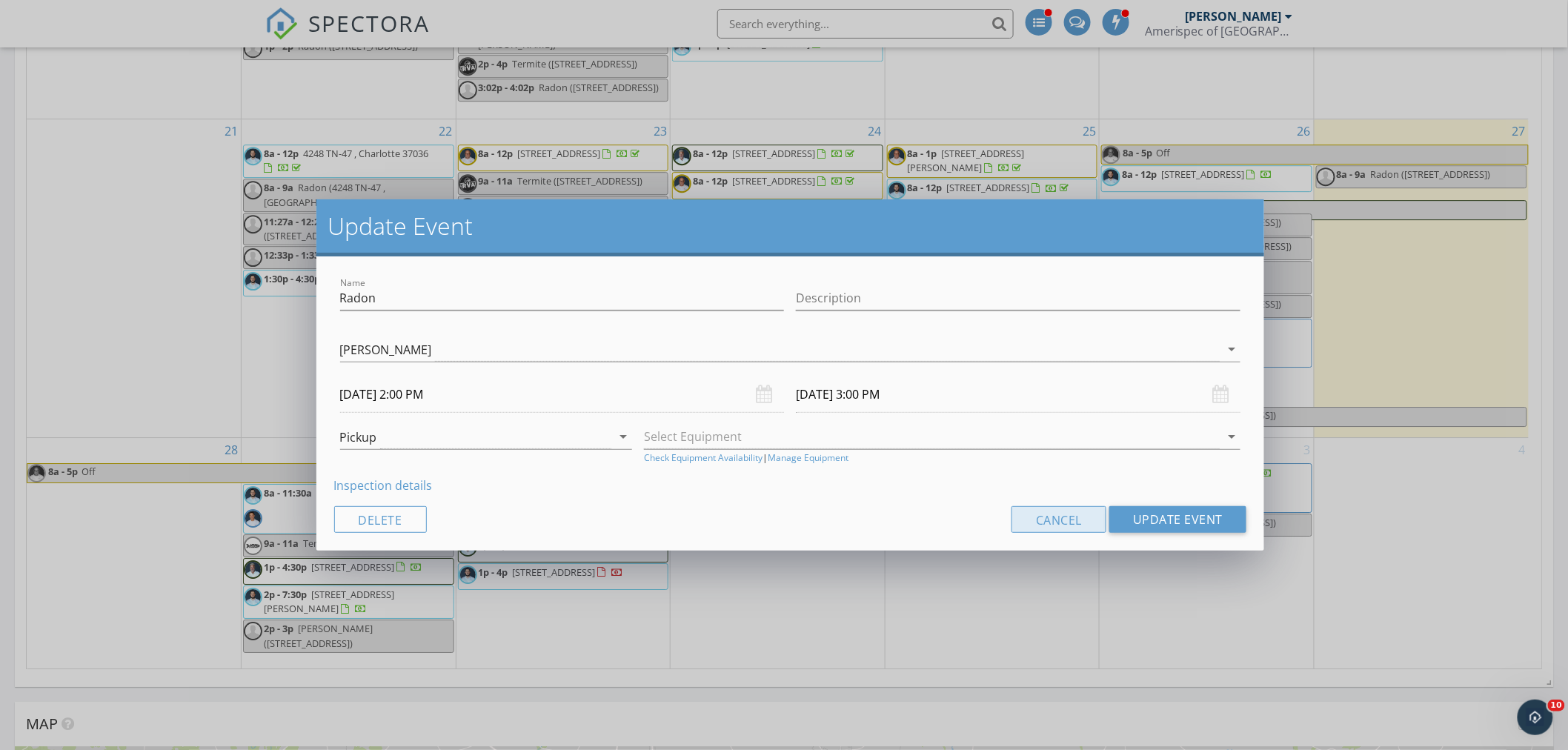
click at [1050, 520] on button "Cancel" at bounding box center [1059, 519] width 95 height 26
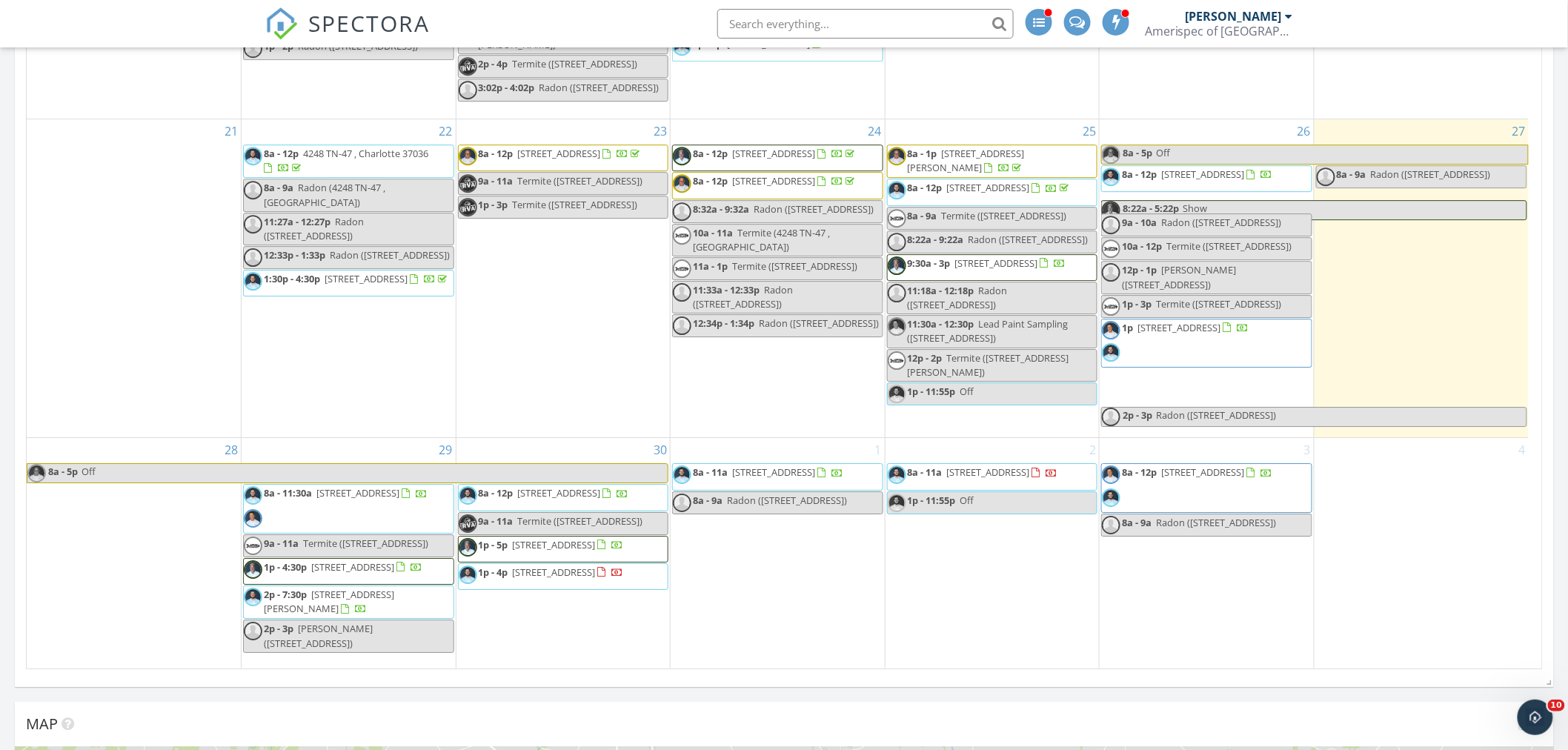
click at [773, 21] on input "text" at bounding box center [865, 23] width 296 height 30
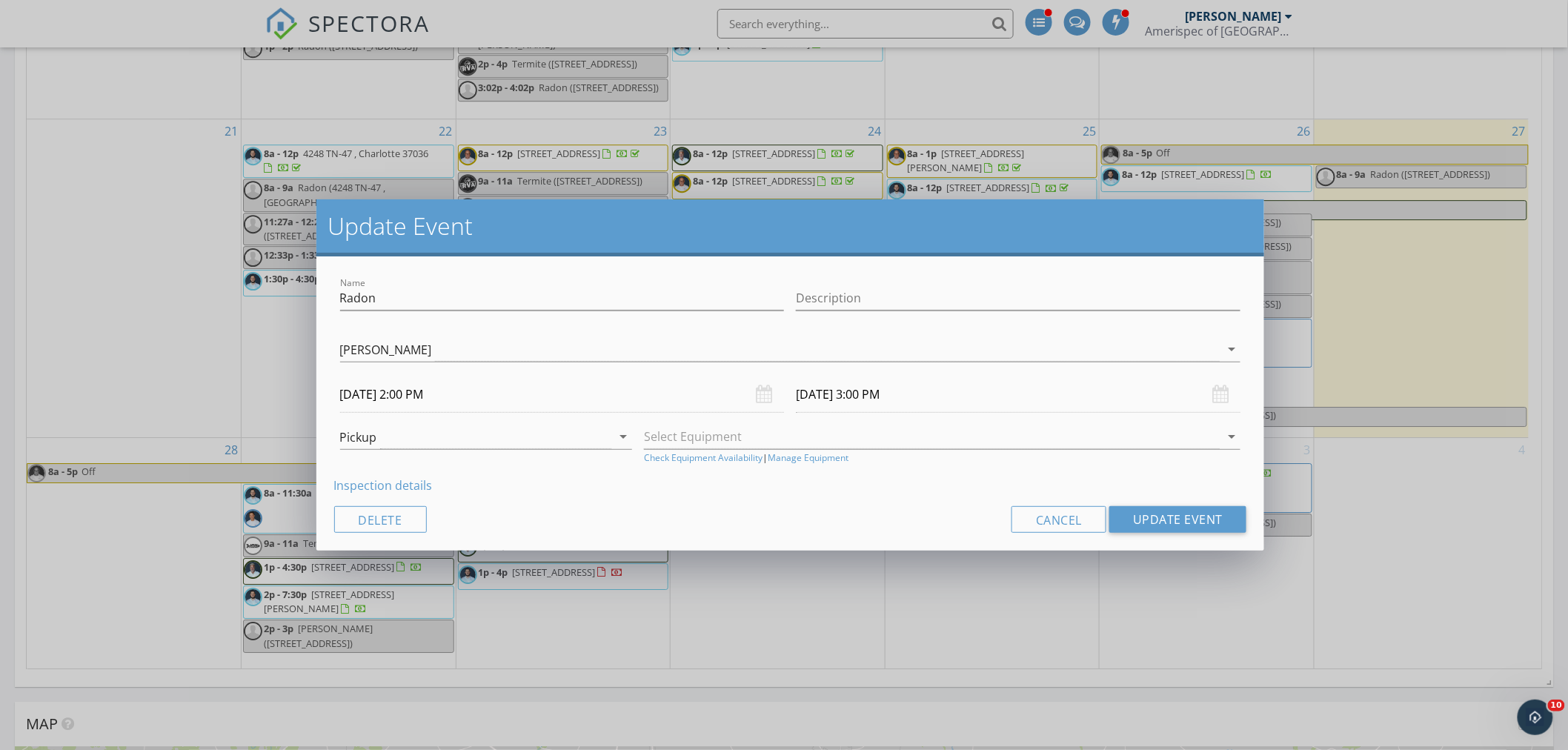
click at [120, 603] on div "Update Event Name Radon Description Kenneth Myers Frank Watkins Jon Gilles Jame…" at bounding box center [784, 375] width 1568 height 750
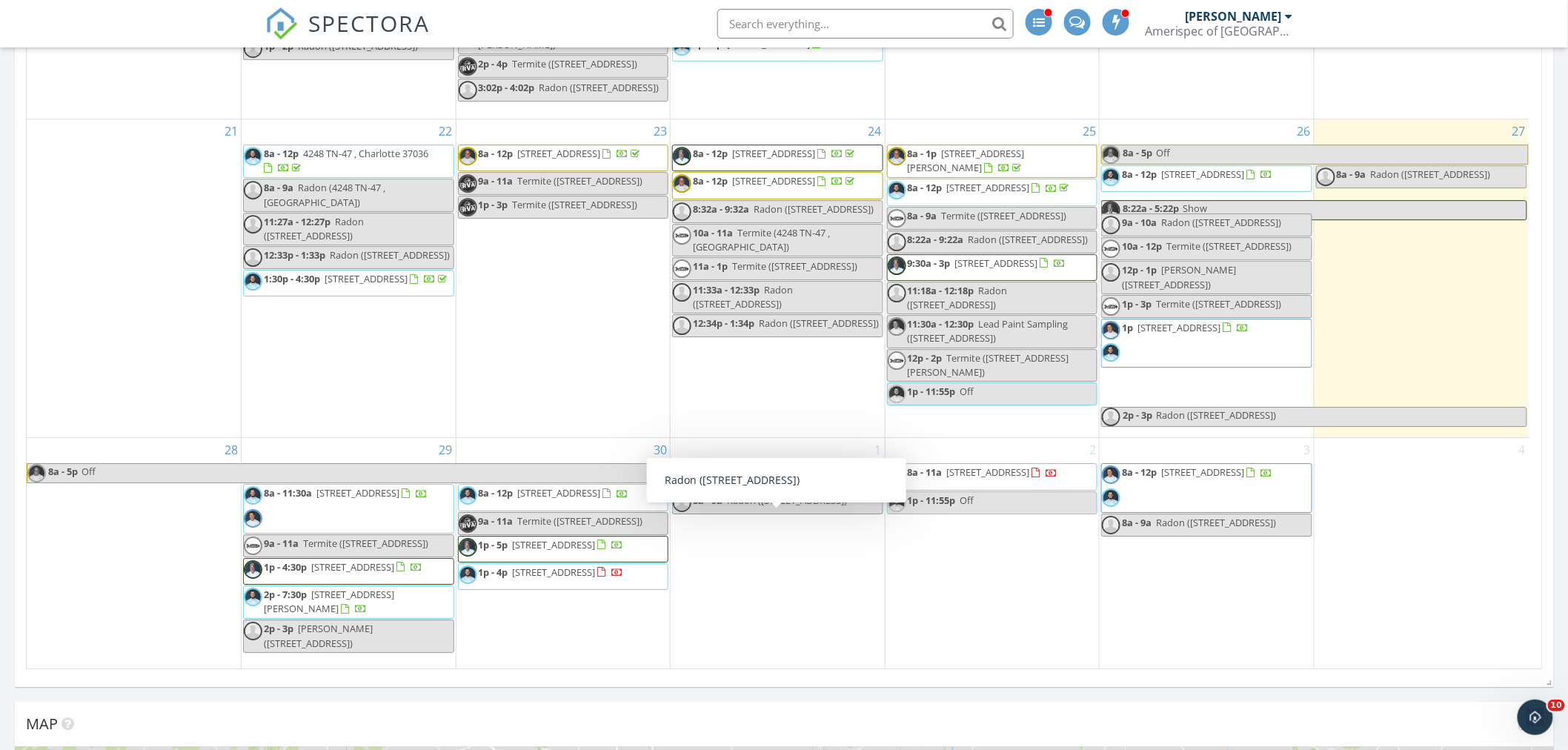
click at [766, 507] on span "Radon ([STREET_ADDRESS])" at bounding box center [787, 500] width 120 height 14
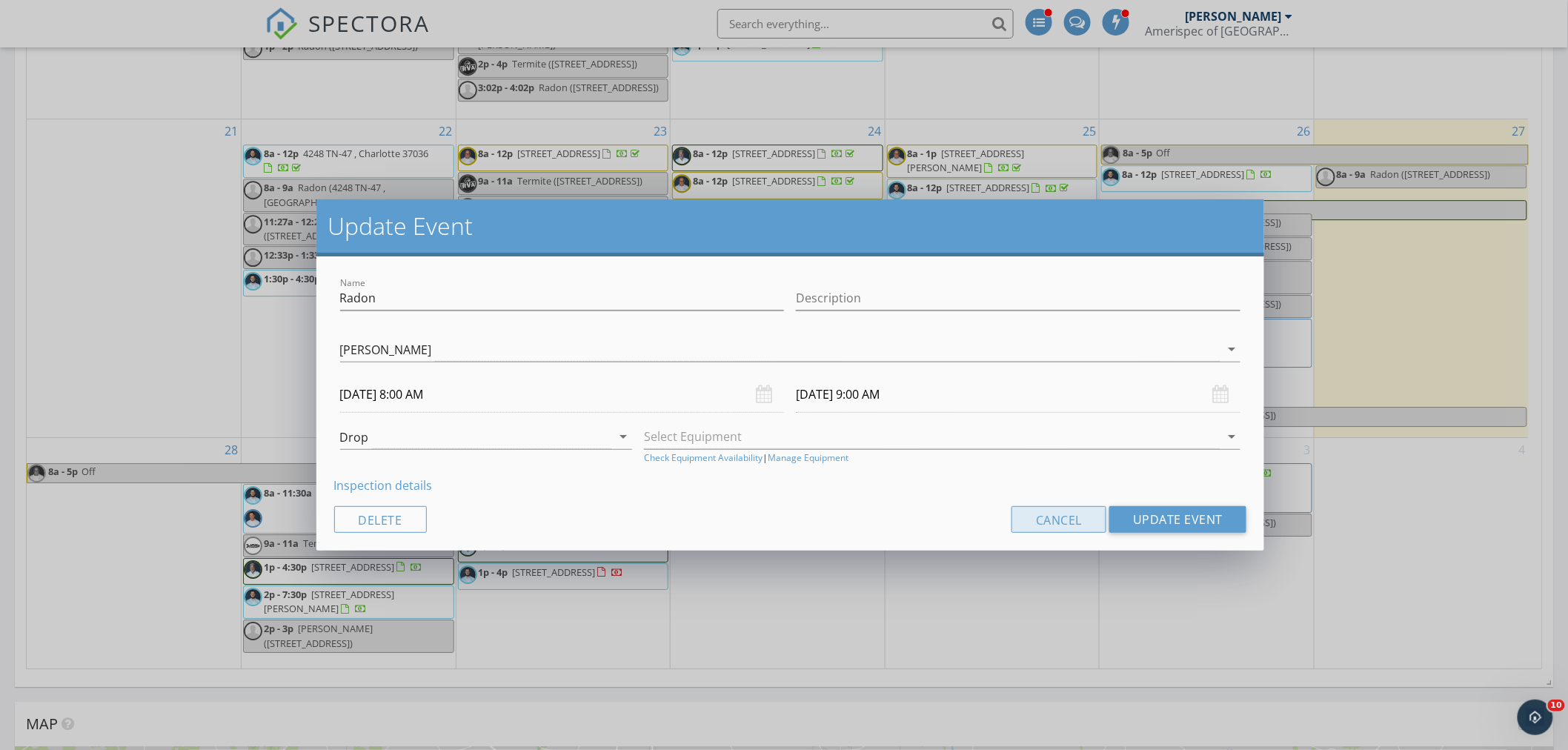
click at [1034, 513] on button "Cancel" at bounding box center [1059, 519] width 95 height 26
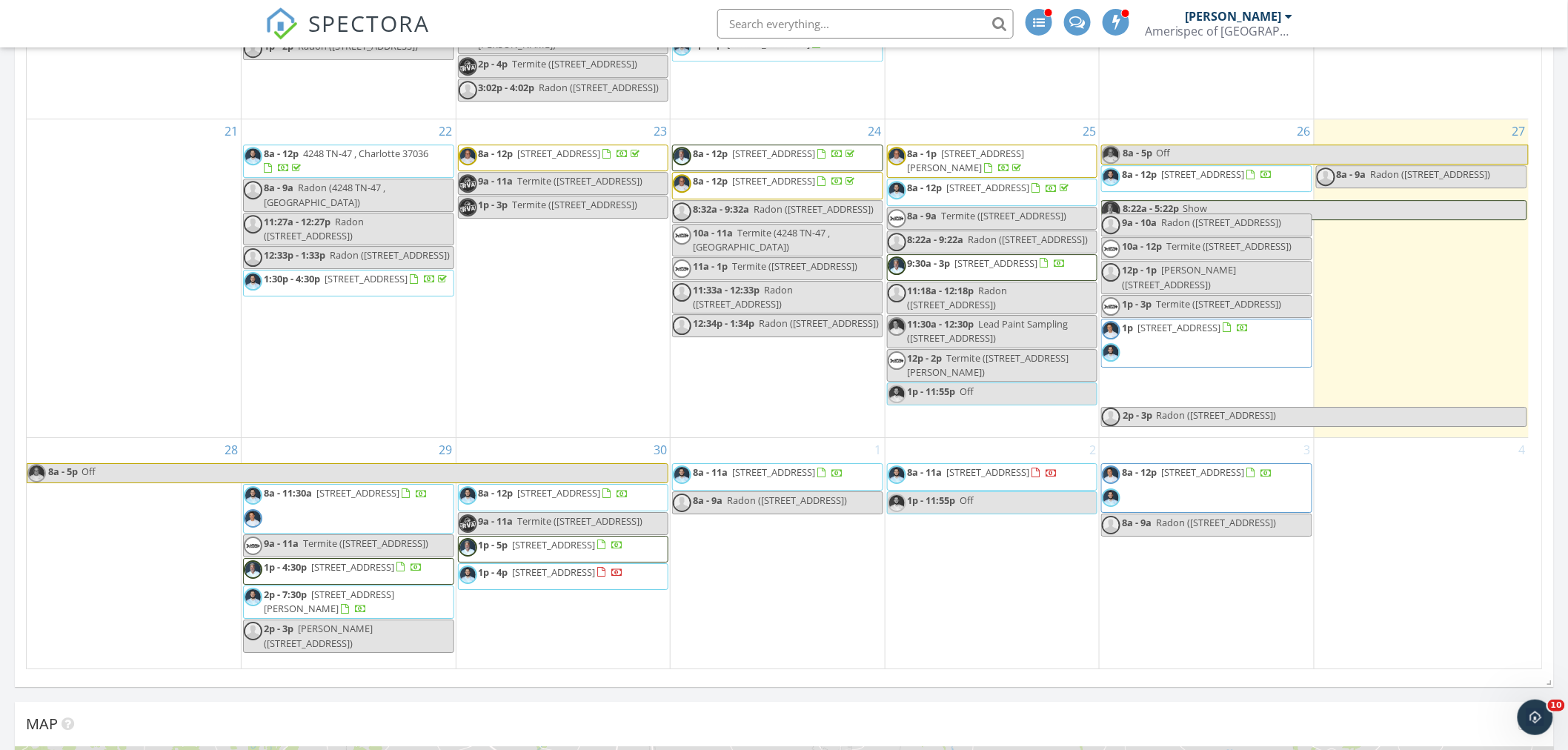
click at [1212, 419] on span "Radon ([STREET_ADDRESS])" at bounding box center [1217, 415] width 120 height 14
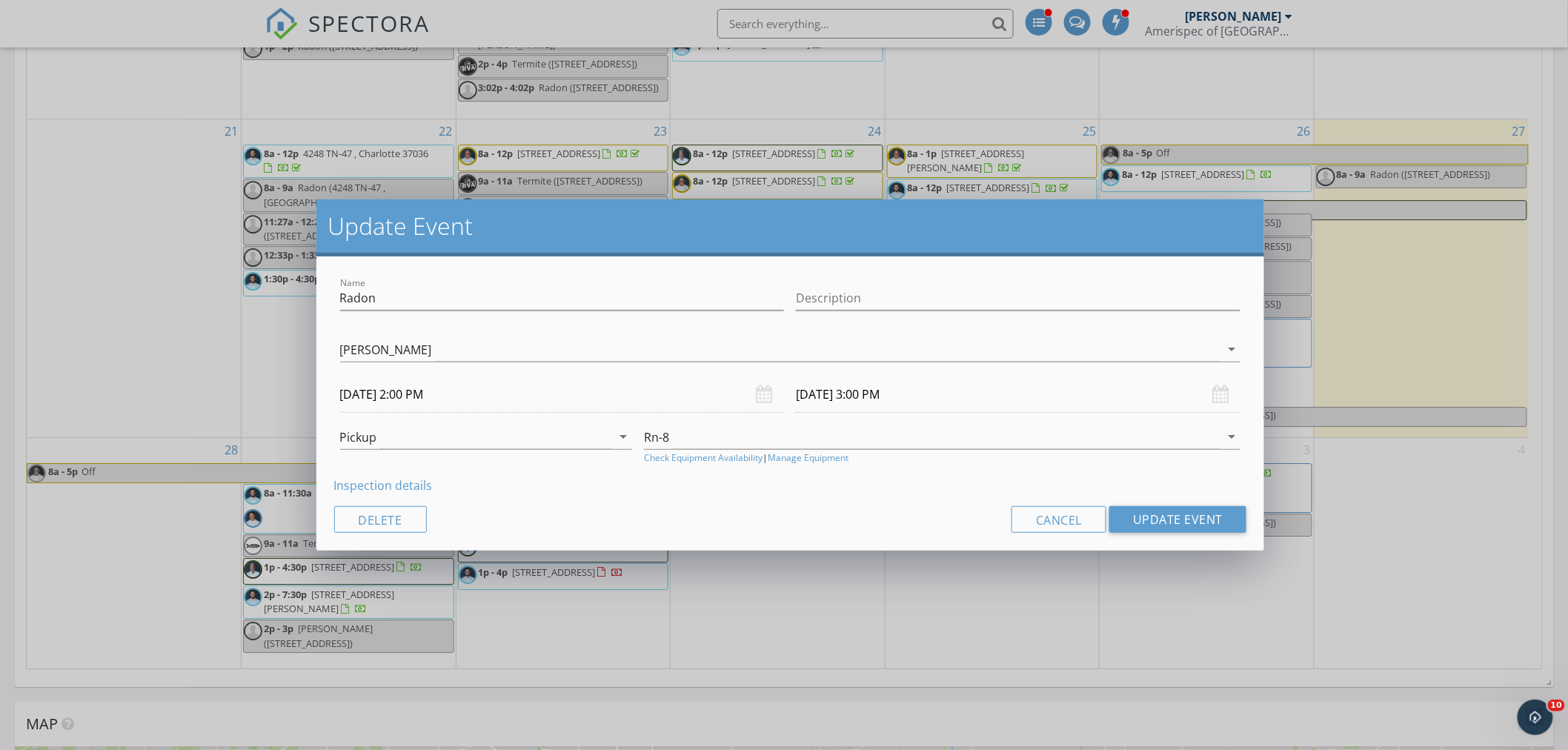
click at [648, 402] on input "09/26/2025 2:00 PM" at bounding box center [563, 394] width 445 height 36
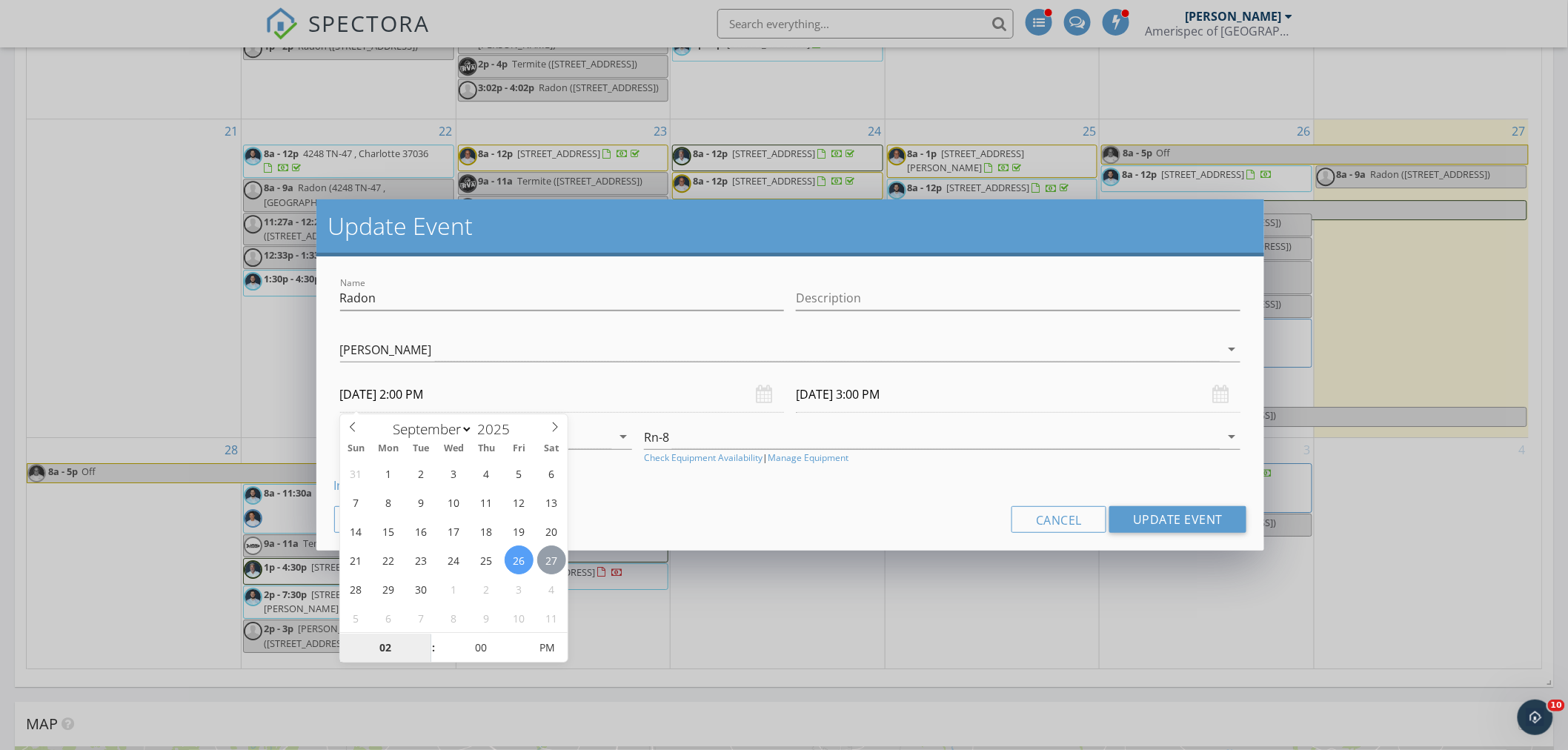
type input "09/27/2025 2:00 PM"
click at [843, 395] on input "09/28/2025 3:00 PM" at bounding box center [1018, 394] width 445 height 36
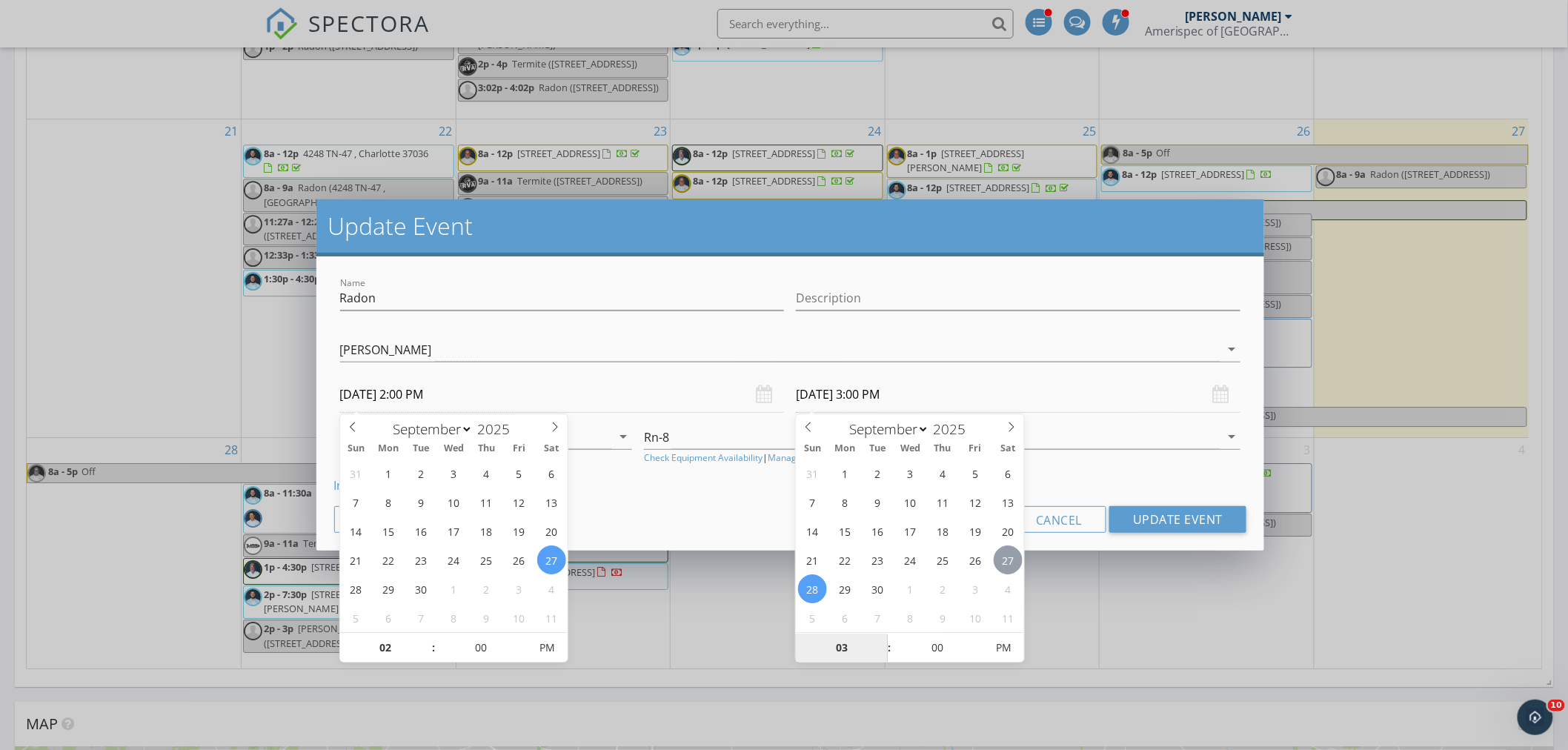
type input "09/27/2025 3:00 PM"
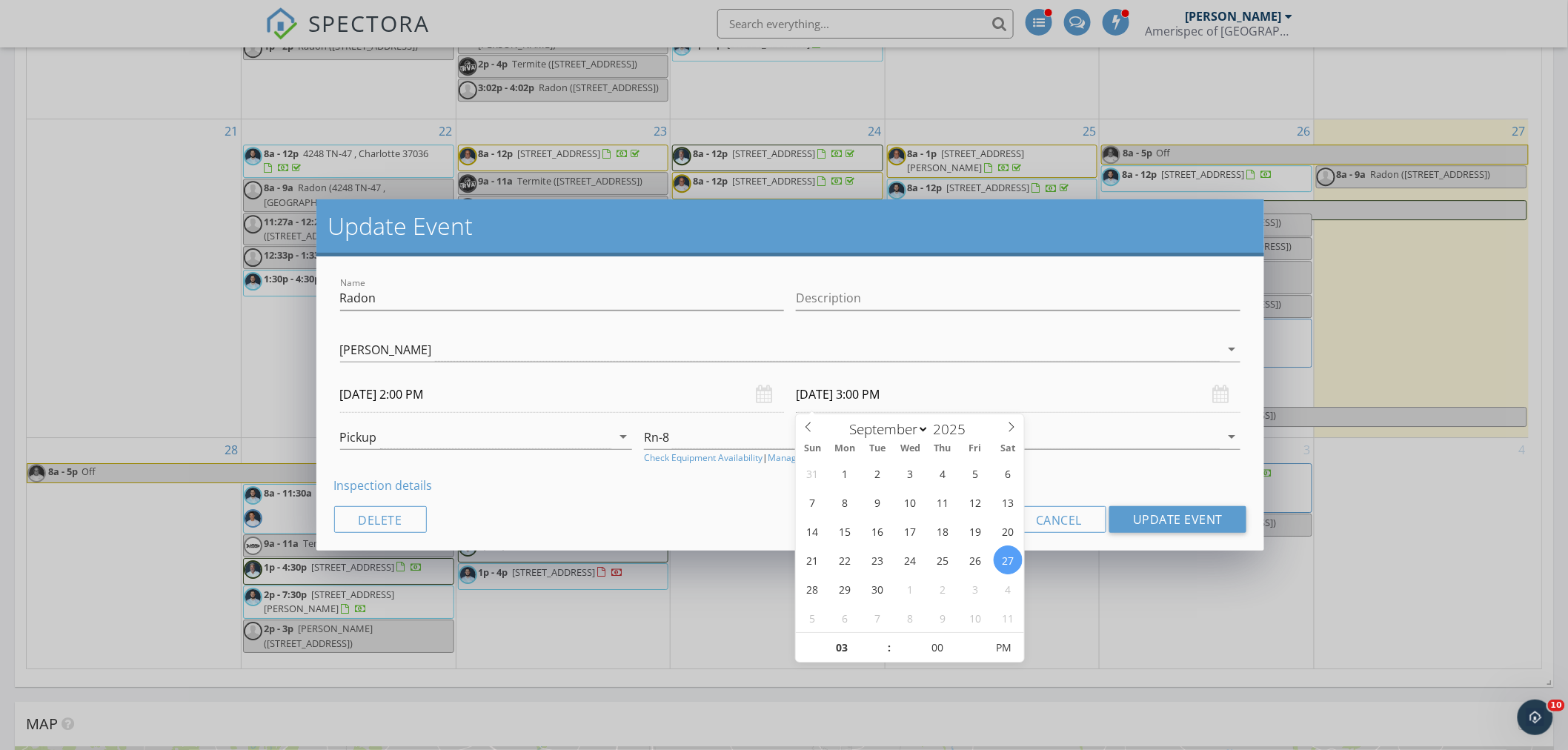
click at [717, 523] on div "Cancel Update Event" at bounding box center [791, 519] width 913 height 26
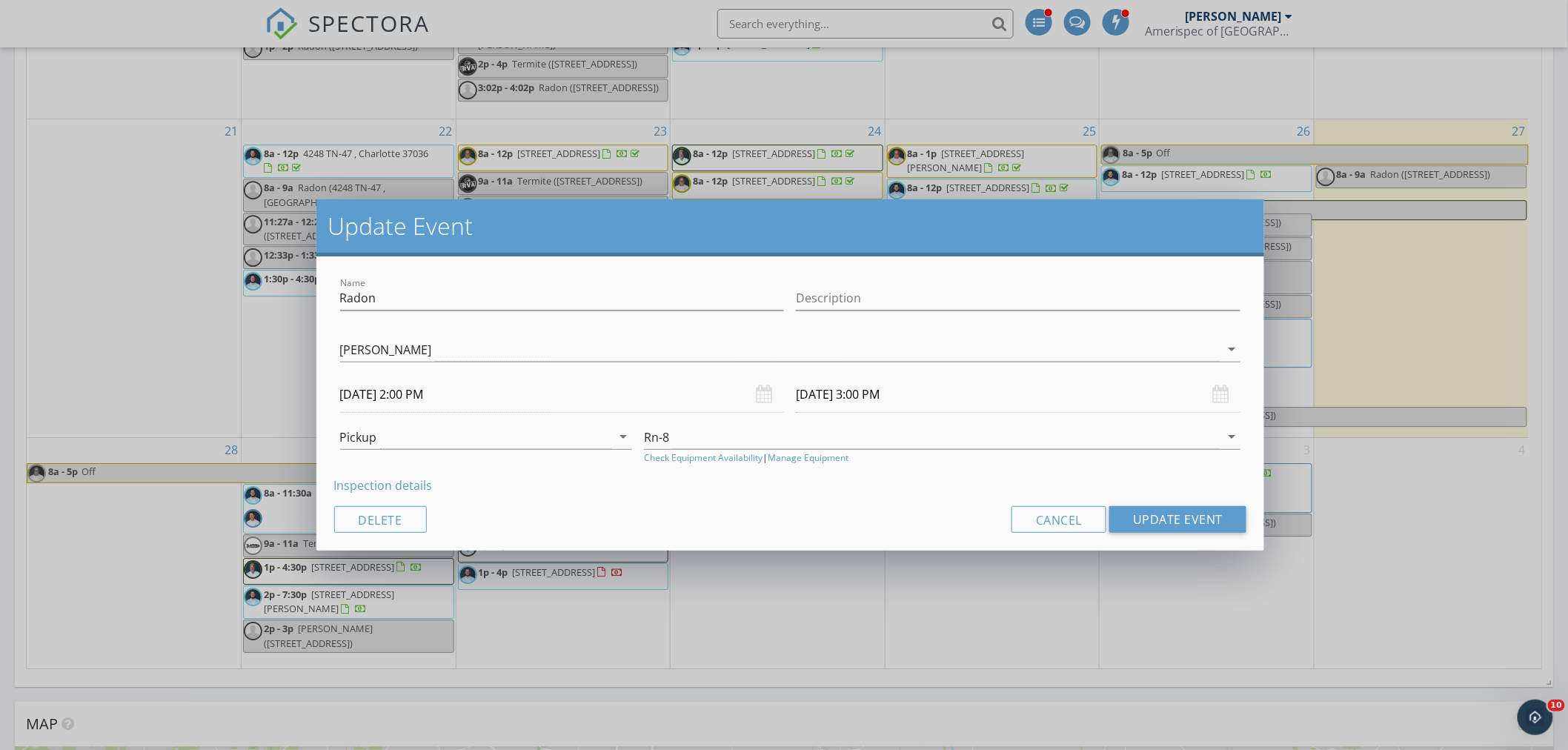
click at [511, 391] on input "09/27/2025 2:00 PM" at bounding box center [563, 394] width 445 height 36
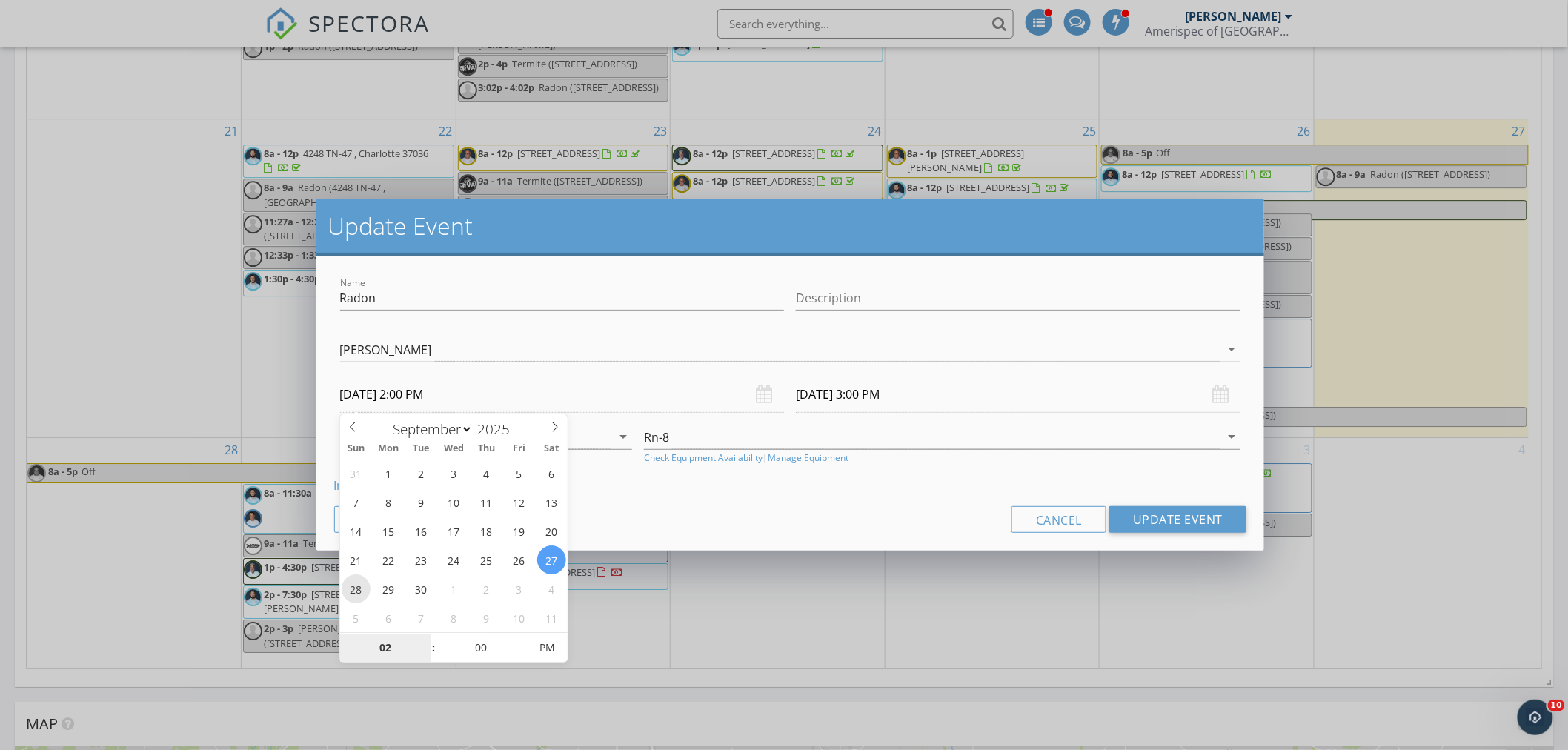
type input "09/28/2025 2:00 PM"
type input "09/28/2025 3:00 PM"
click at [894, 532] on div "Name Radon Description Kenneth Myers Frank Watkins Jon Gilles James (JV) Vollme…" at bounding box center [790, 403] width 949 height 294
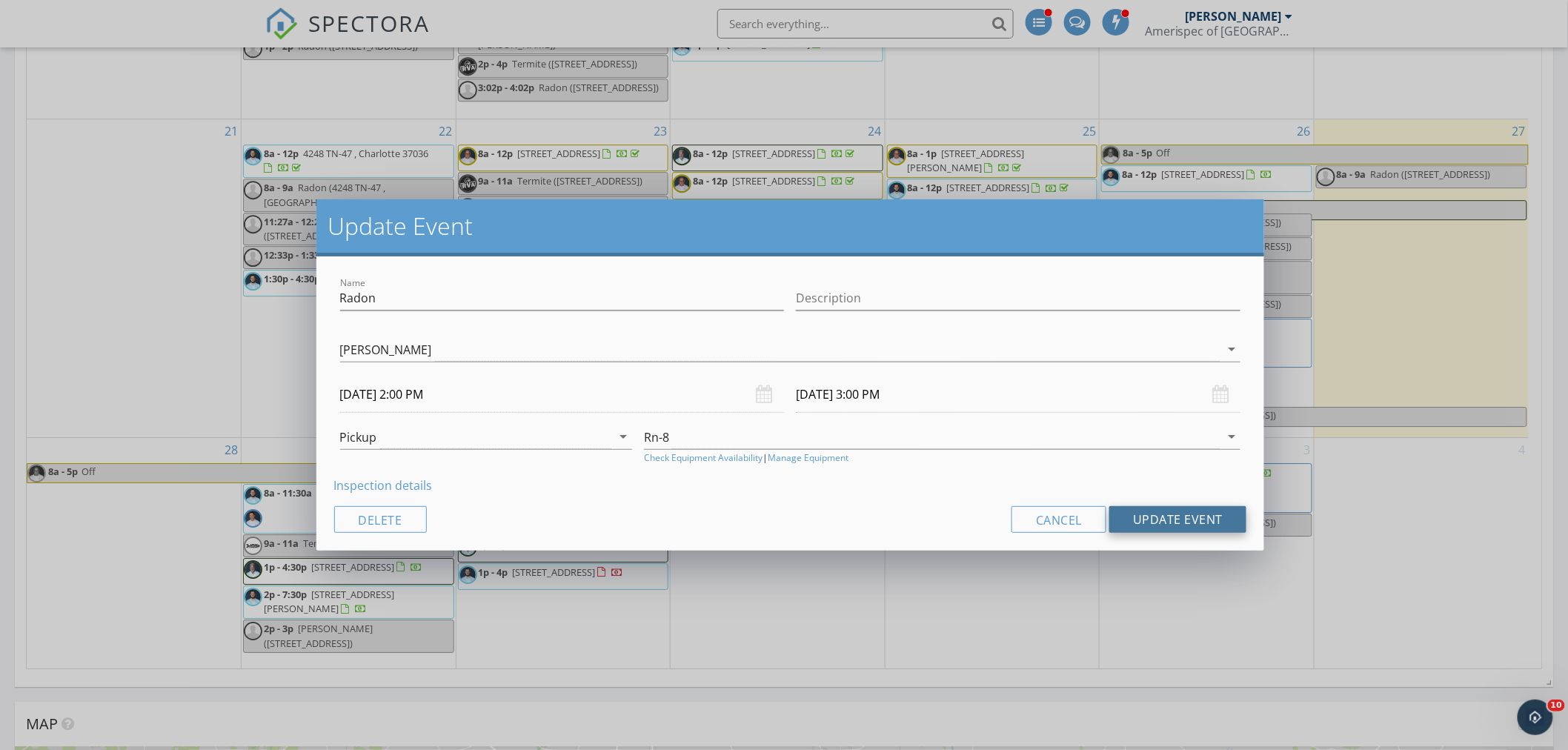
click at [1196, 519] on button "Update Event" at bounding box center [1178, 519] width 137 height 26
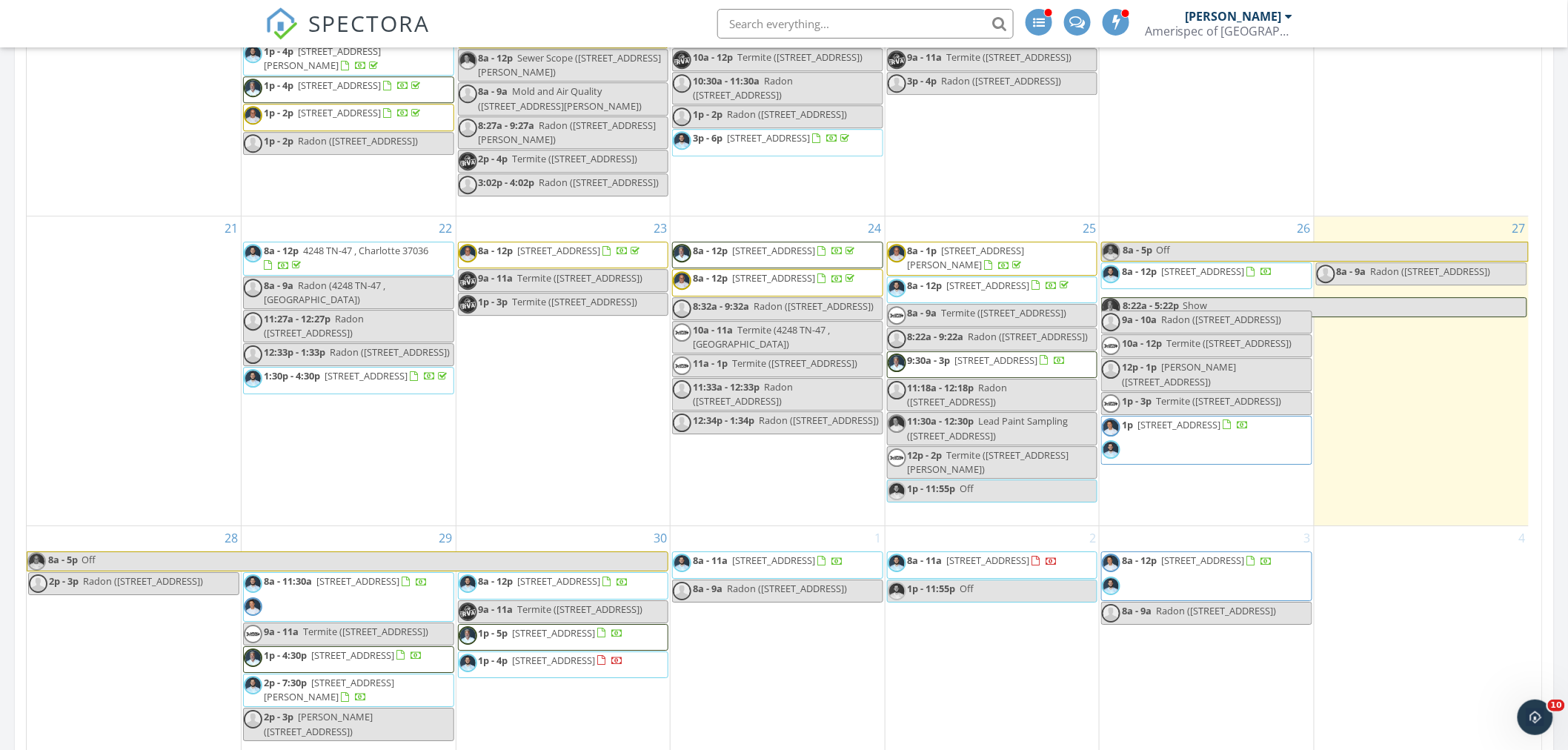
scroll to position [1818, 0]
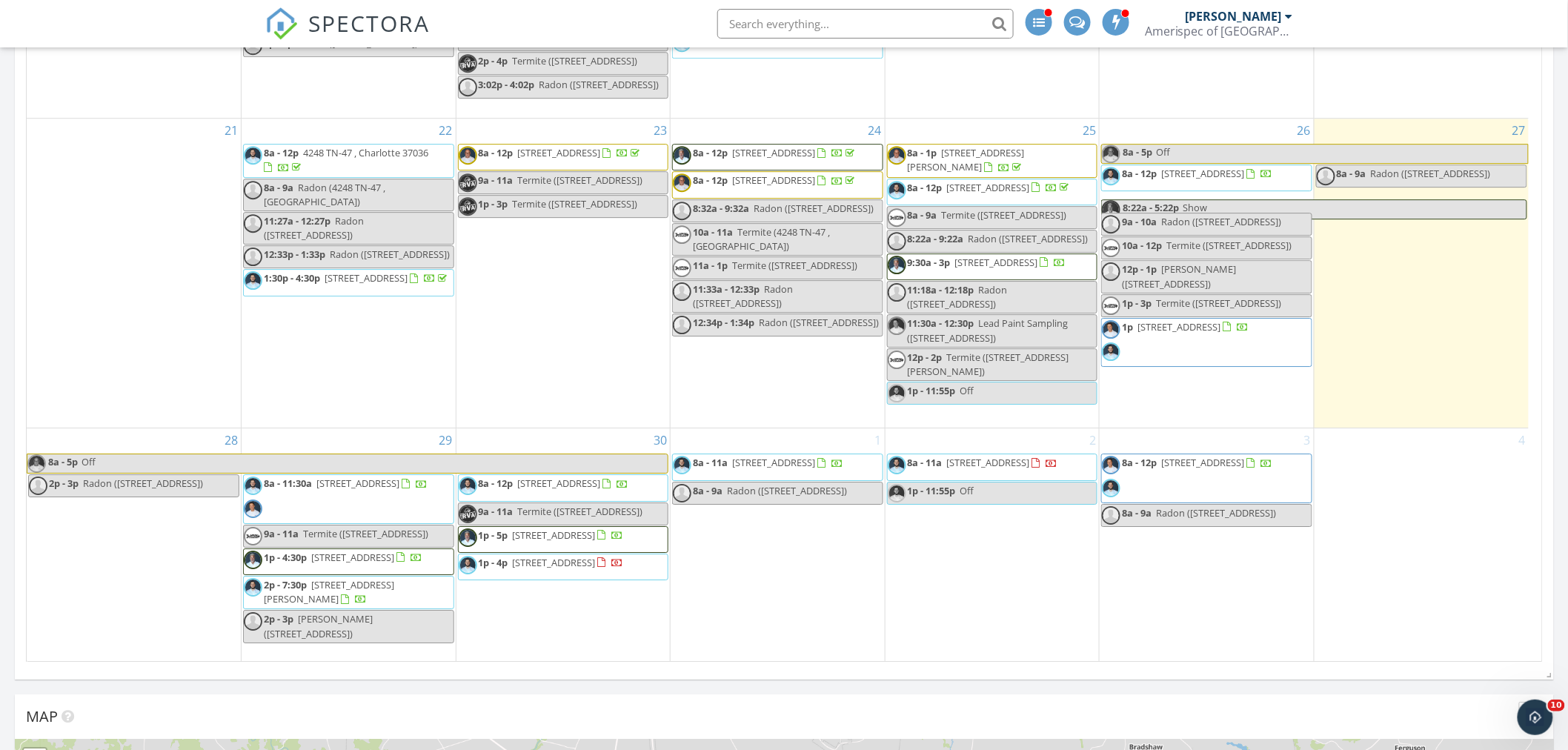
click at [143, 490] on div "2p - 3p Radon (3625 Rainbow Pl, Nashville)" at bounding box center [116, 484] width 174 height 14
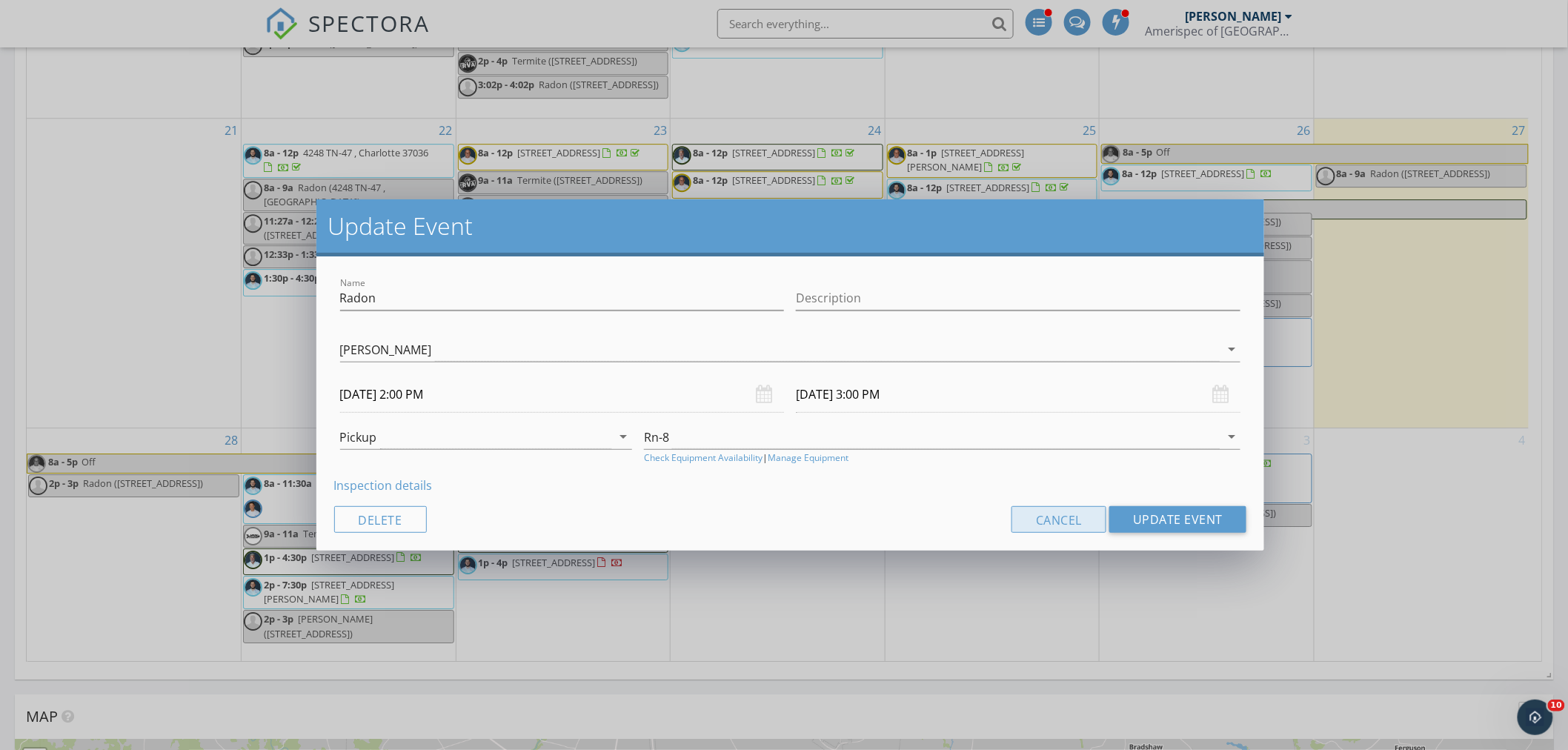
drag, startPoint x: 1068, startPoint y: 526, endPoint x: 927, endPoint y: 529, distance: 141.0
click at [1068, 525] on button "Cancel" at bounding box center [1059, 519] width 95 height 26
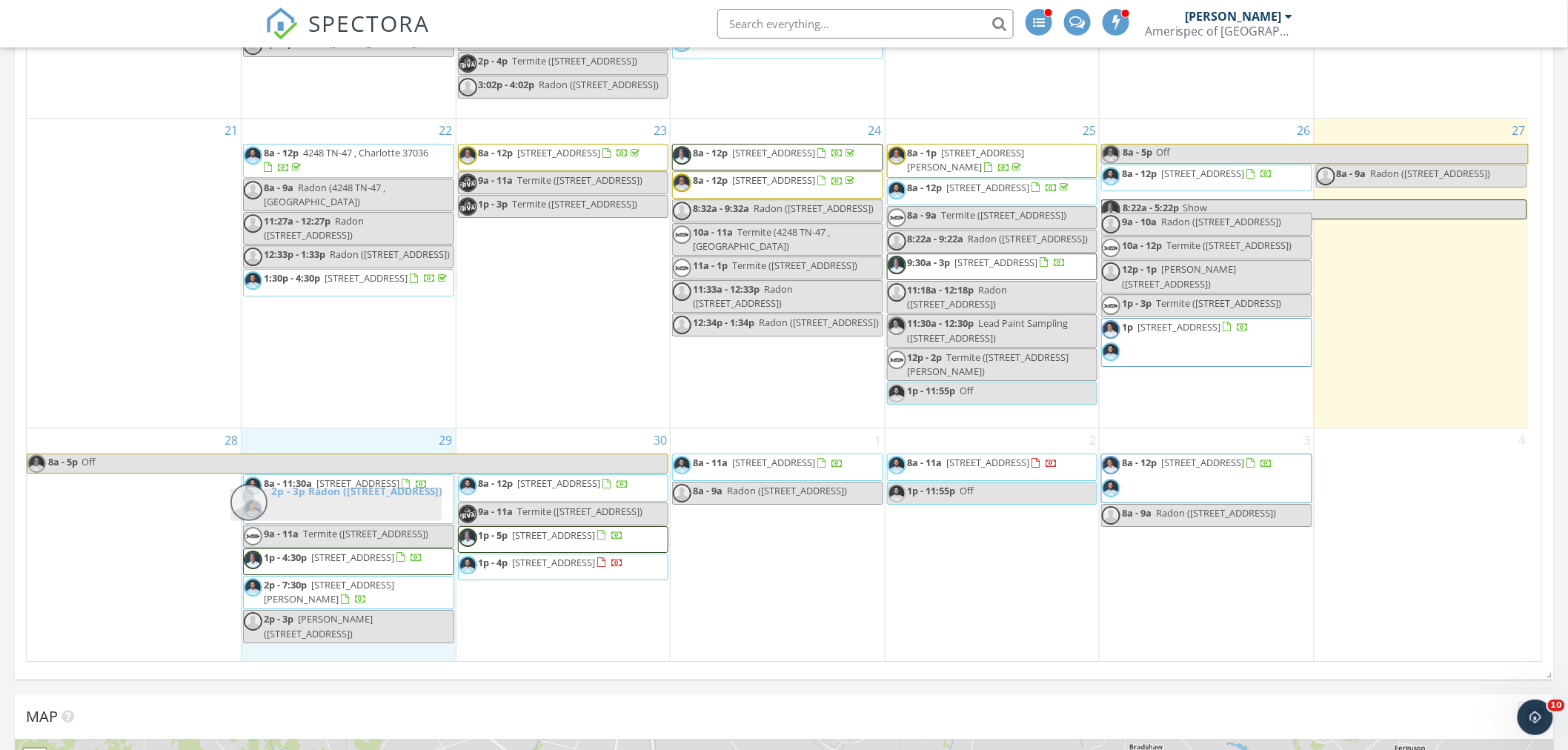
drag, startPoint x: 142, startPoint y: 509, endPoint x: 344, endPoint y: 513, distance: 202.0
click at [344, 513] on body "SPECTORA James Munns Amerispec of Middle Tennessee Role: Inspector Change Role …" at bounding box center [784, 525] width 1568 height 4686
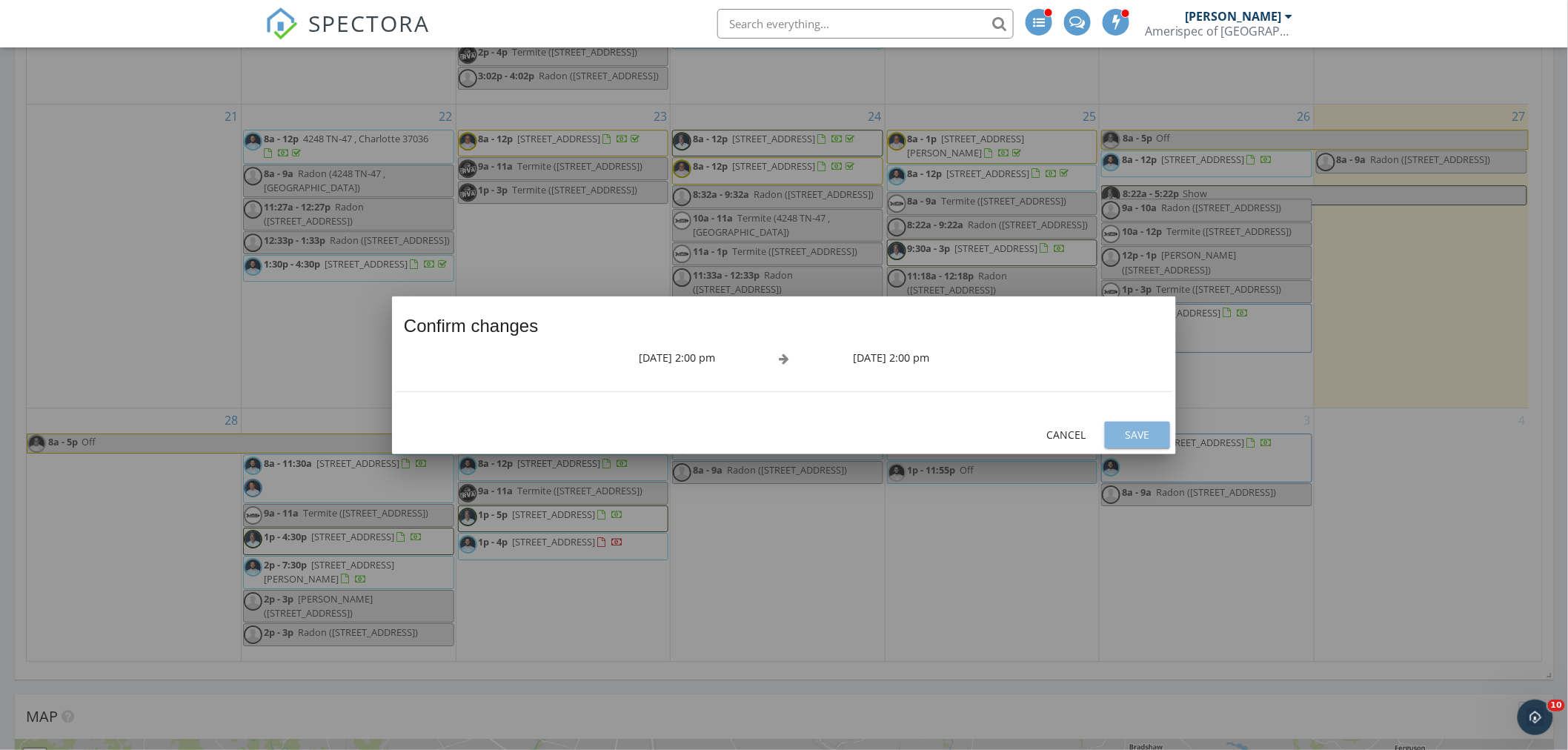
click at [1154, 428] on div "Save" at bounding box center [1138, 434] width 42 height 15
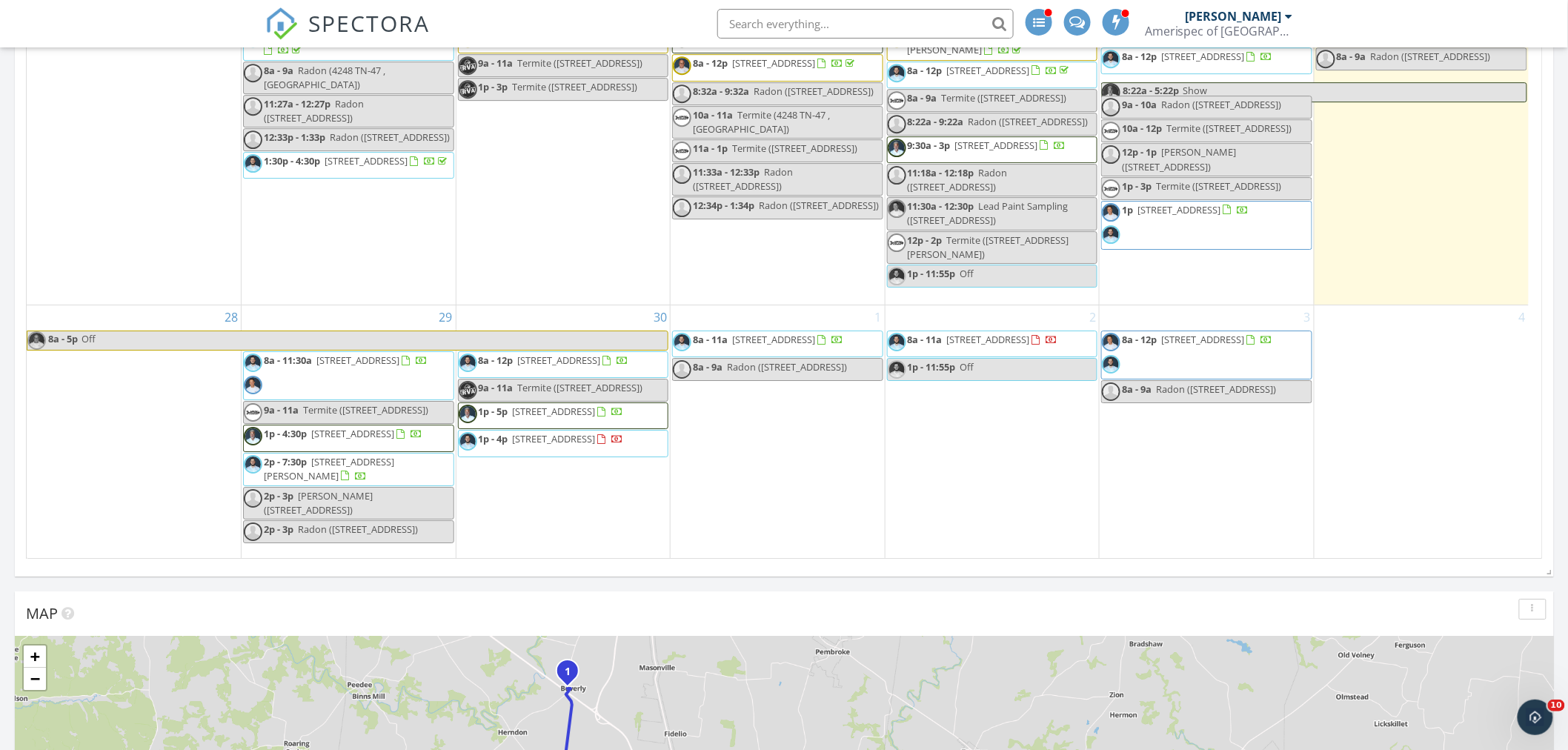
scroll to position [1983, 0]
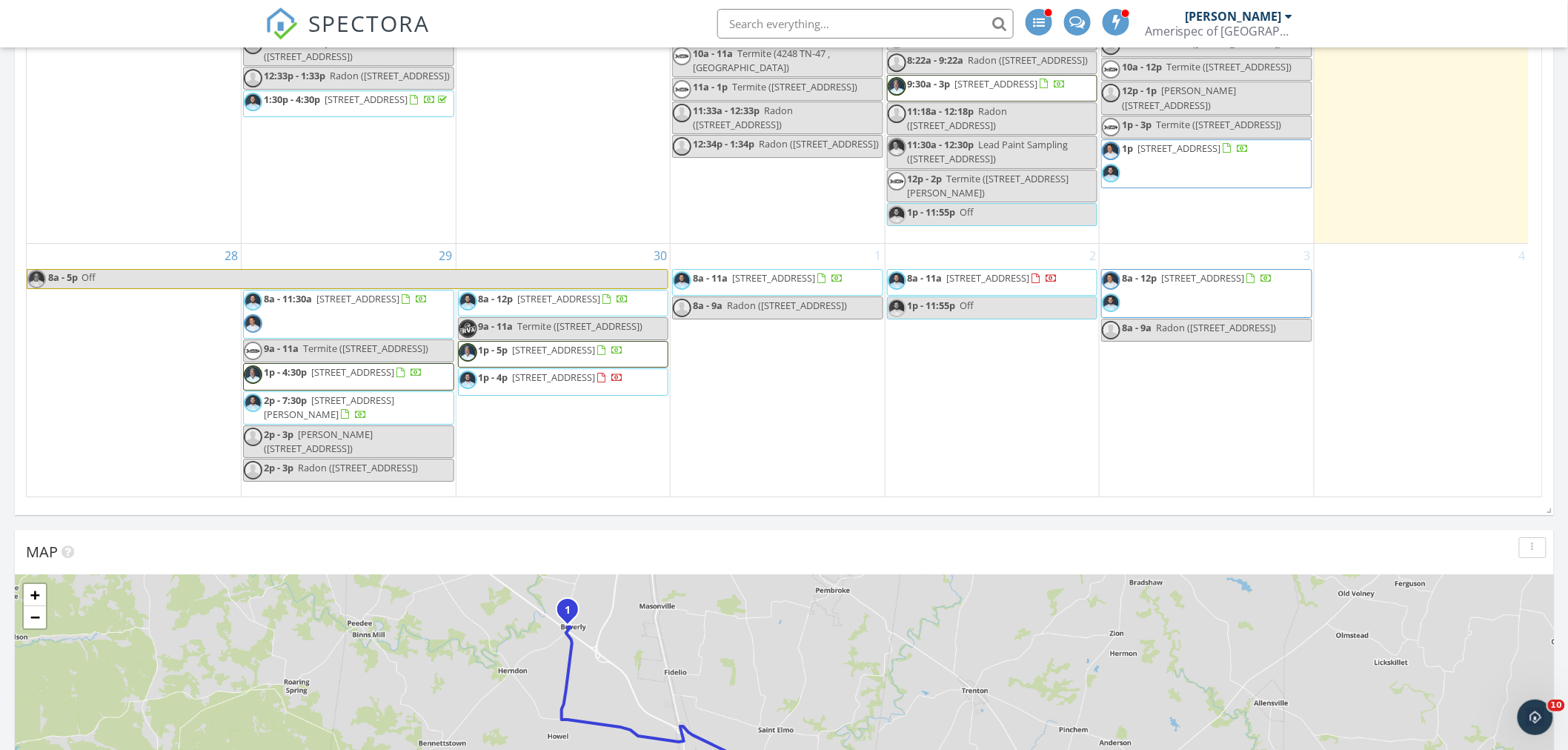
click at [373, 438] on span "[PERSON_NAME] ([STREET_ADDRESS])" at bounding box center [319, 441] width 109 height 27
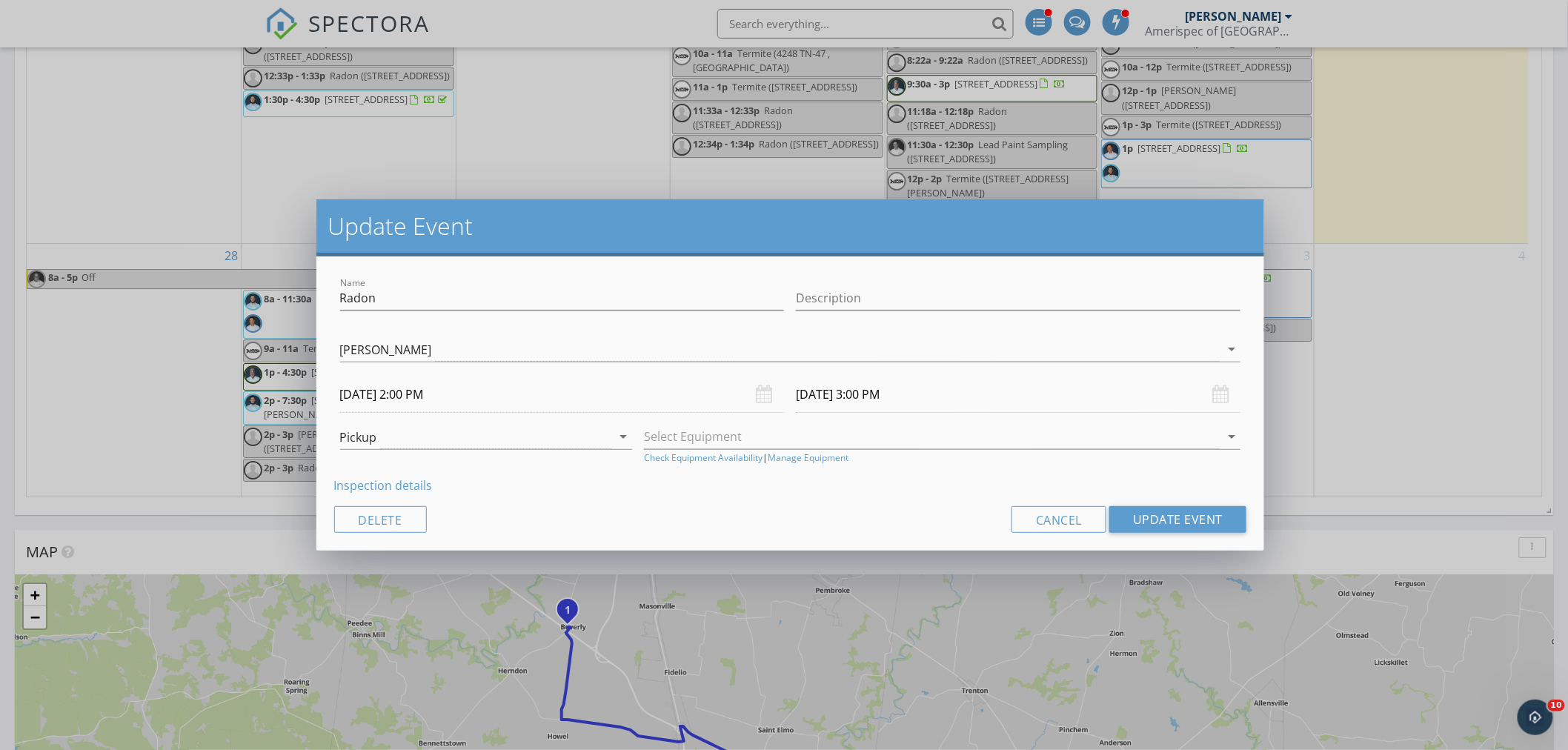
click at [116, 445] on div "Update Event Name Radon Description Kenneth Myers Frank Watkins Jon Gilles Jame…" at bounding box center [784, 375] width 1568 height 750
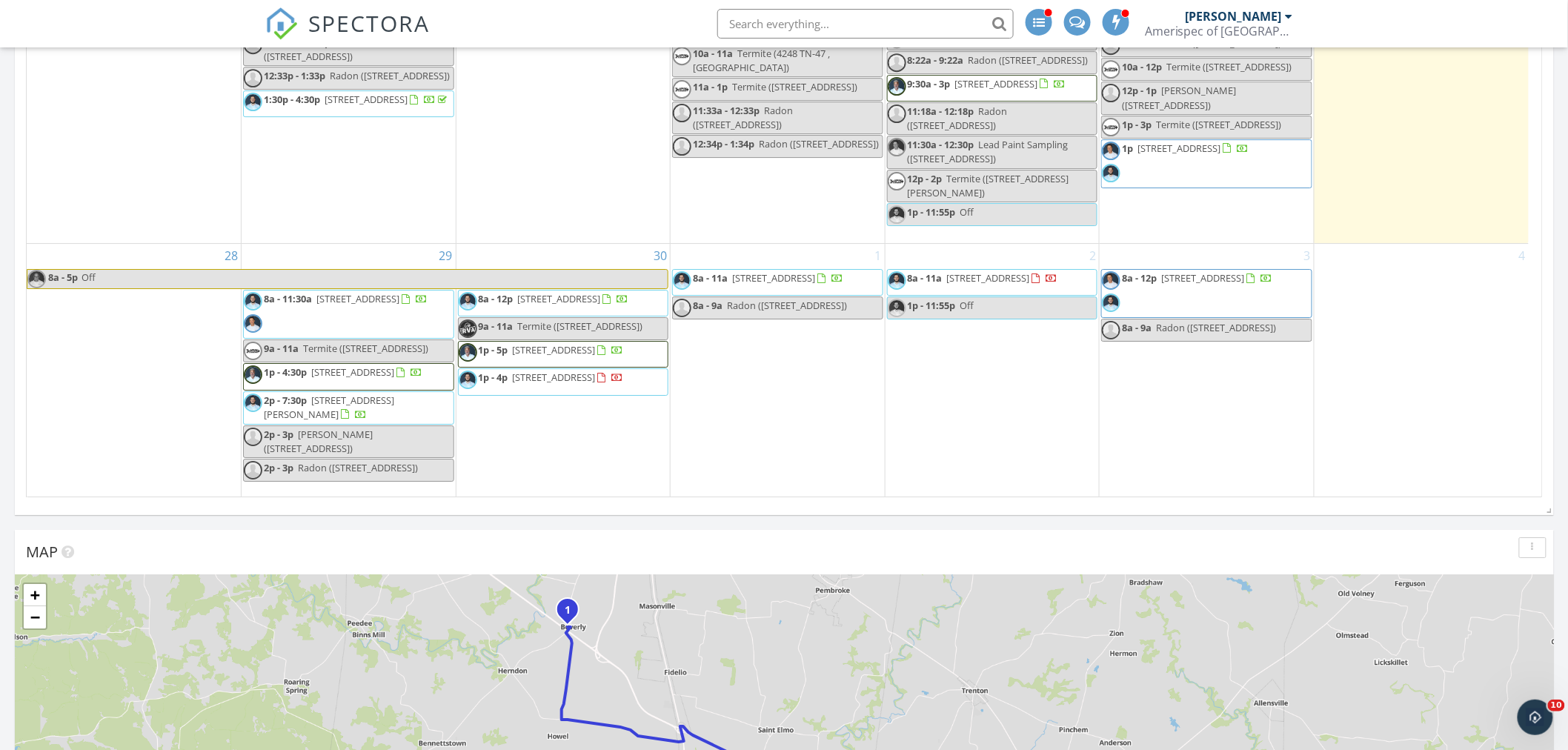
click at [346, 470] on span "Radon ([STREET_ADDRESS])" at bounding box center [358, 468] width 120 height 14
click at [160, 470] on div at bounding box center [784, 375] width 1568 height 750
click at [373, 438] on span "[PERSON_NAME] ([STREET_ADDRESS])" at bounding box center [319, 441] width 109 height 27
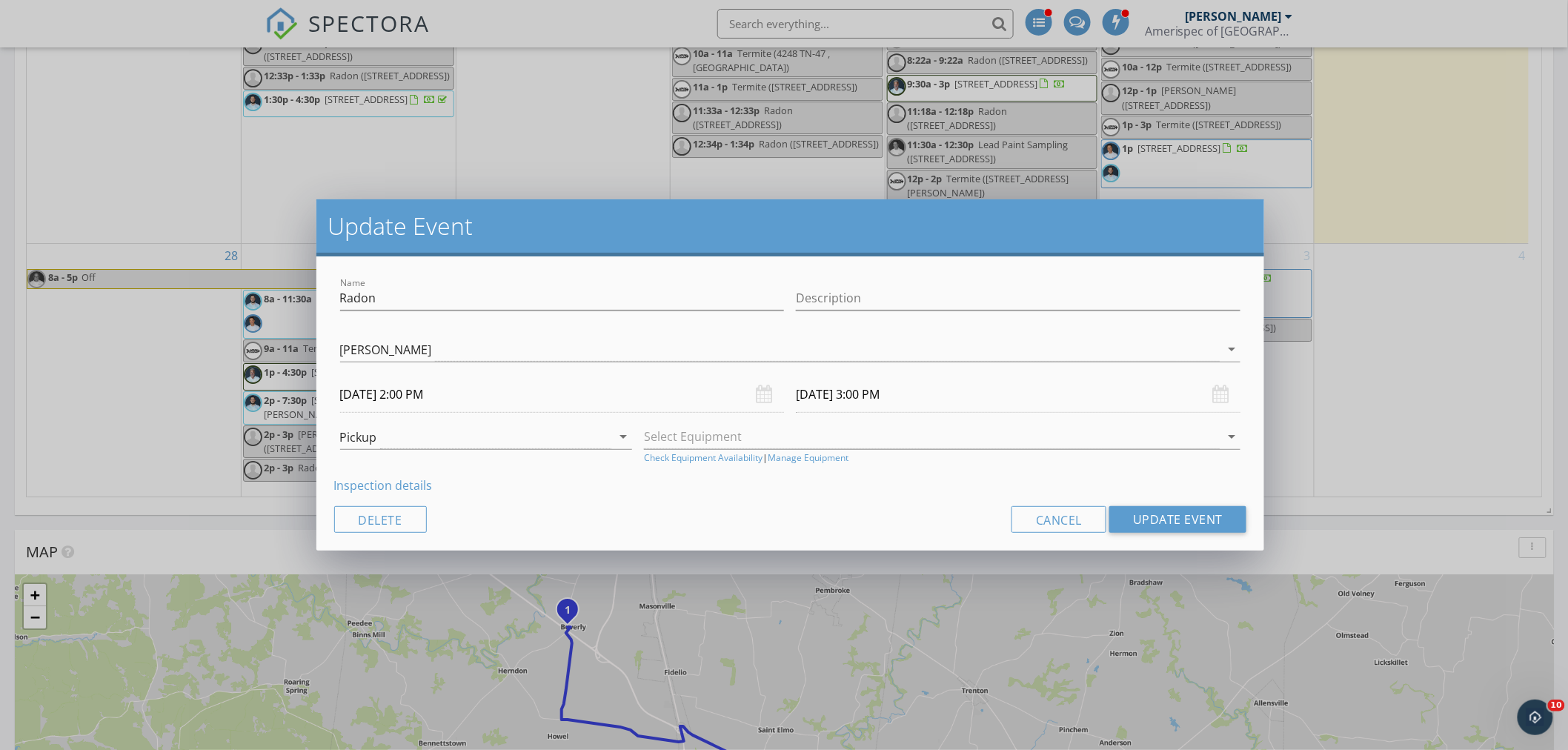
click at [149, 456] on div "Update Event Name Radon Description Kenneth Myers Frank Watkins Jon Gilles Jame…" at bounding box center [784, 375] width 1568 height 750
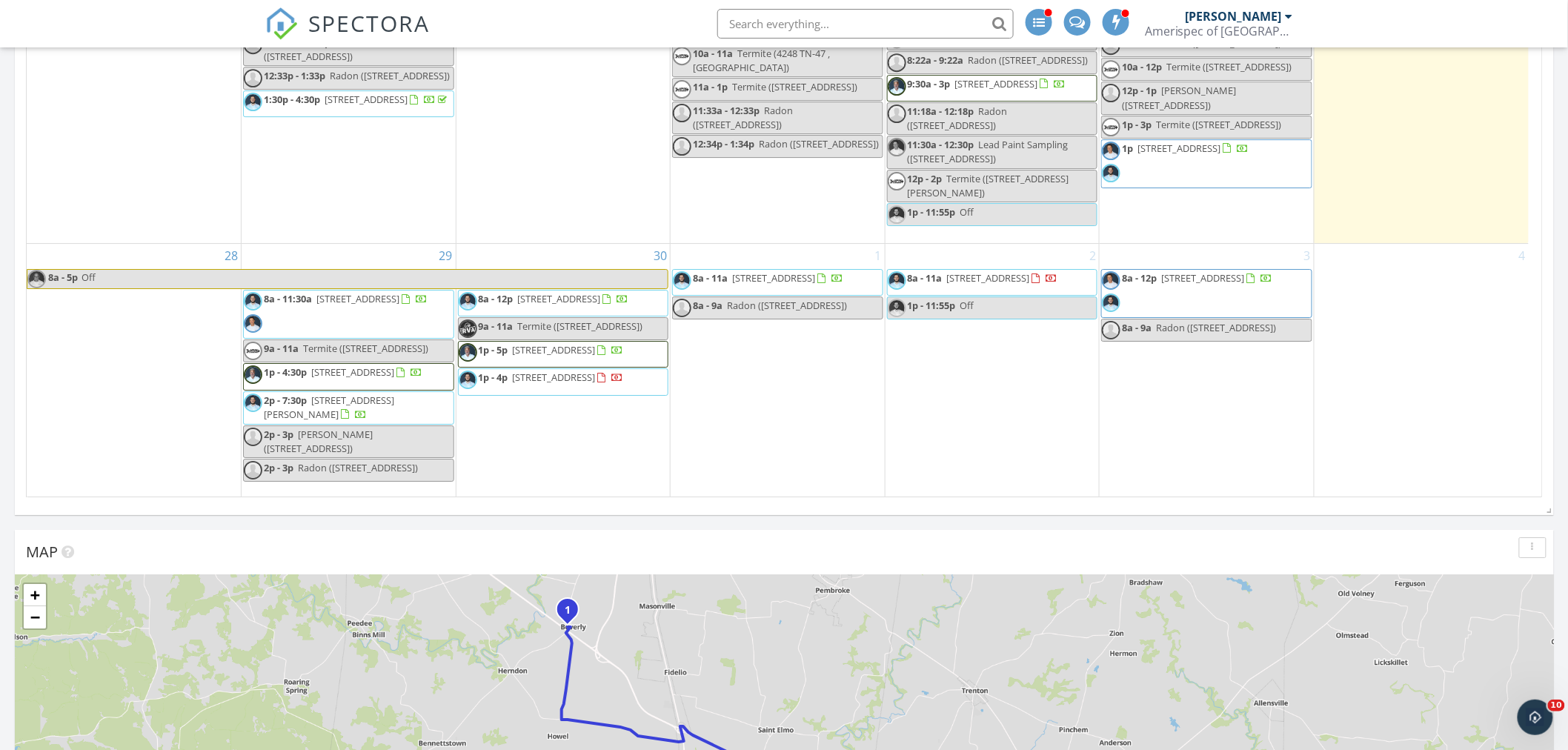
click at [343, 474] on span "Radon ([STREET_ADDRESS])" at bounding box center [358, 468] width 120 height 14
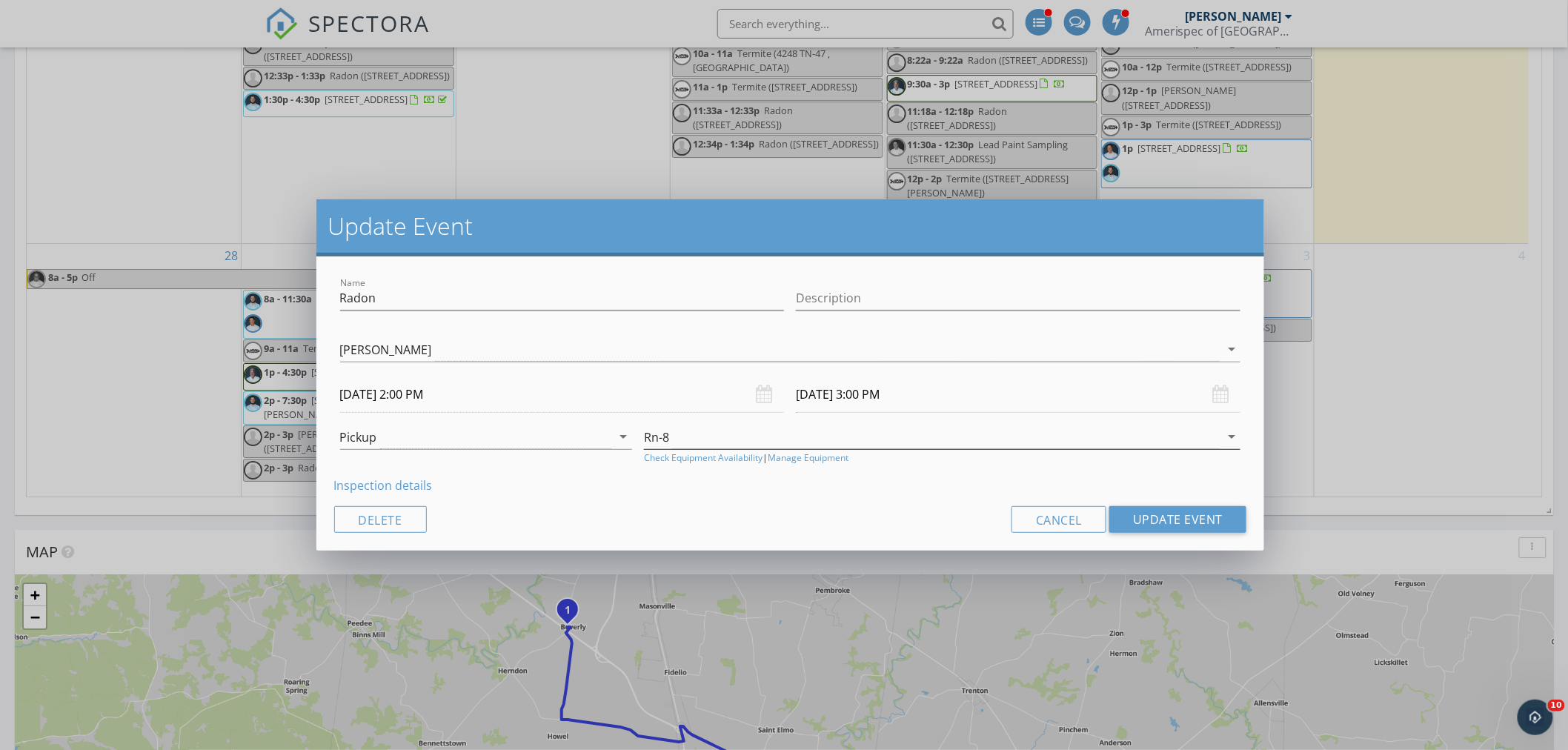
click at [863, 432] on div "Rn-8" at bounding box center [932, 436] width 576 height 24
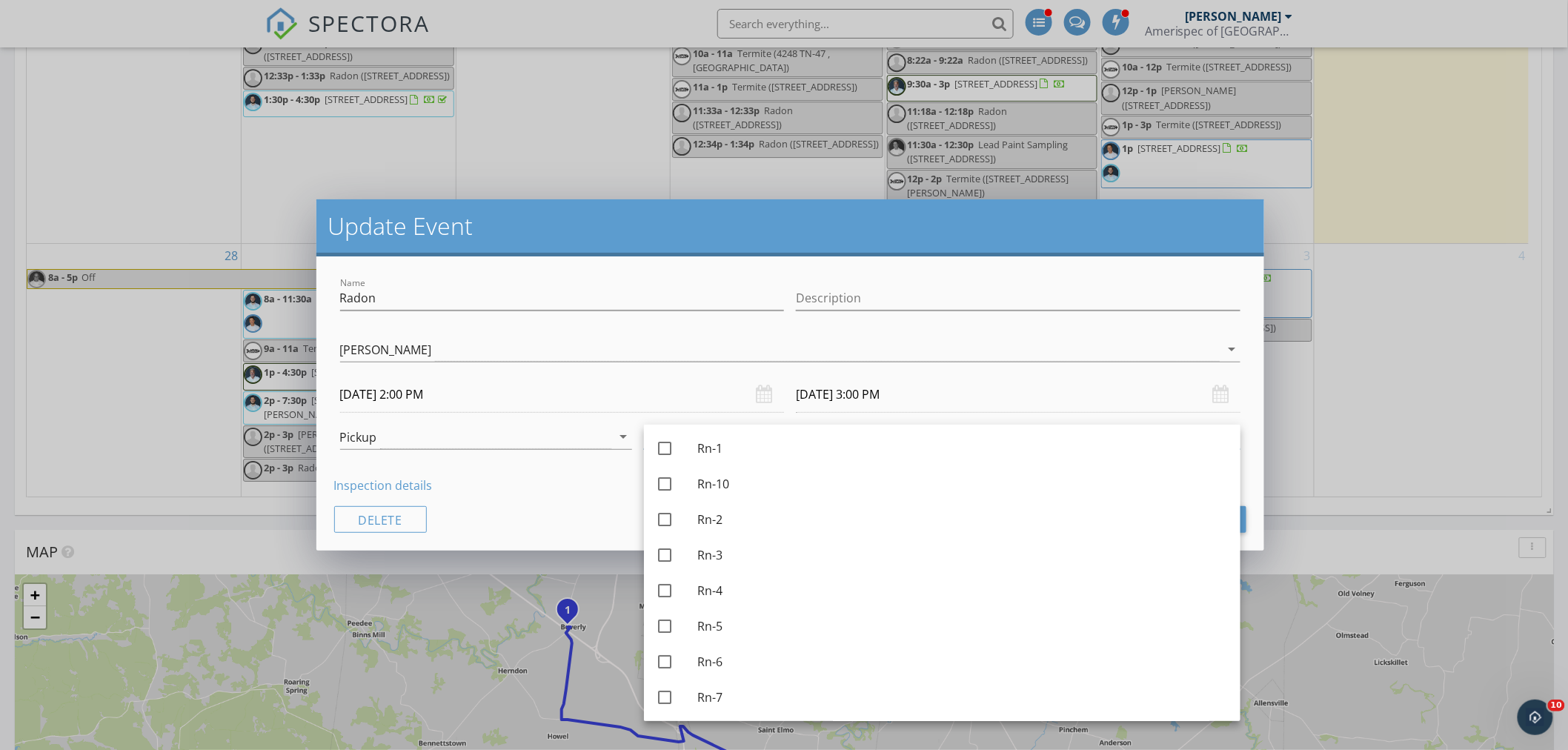
click at [549, 501] on div "Name Radon Description Kenneth Myers Frank Watkins Jon Gilles James (JV) Vollme…" at bounding box center [790, 403] width 949 height 294
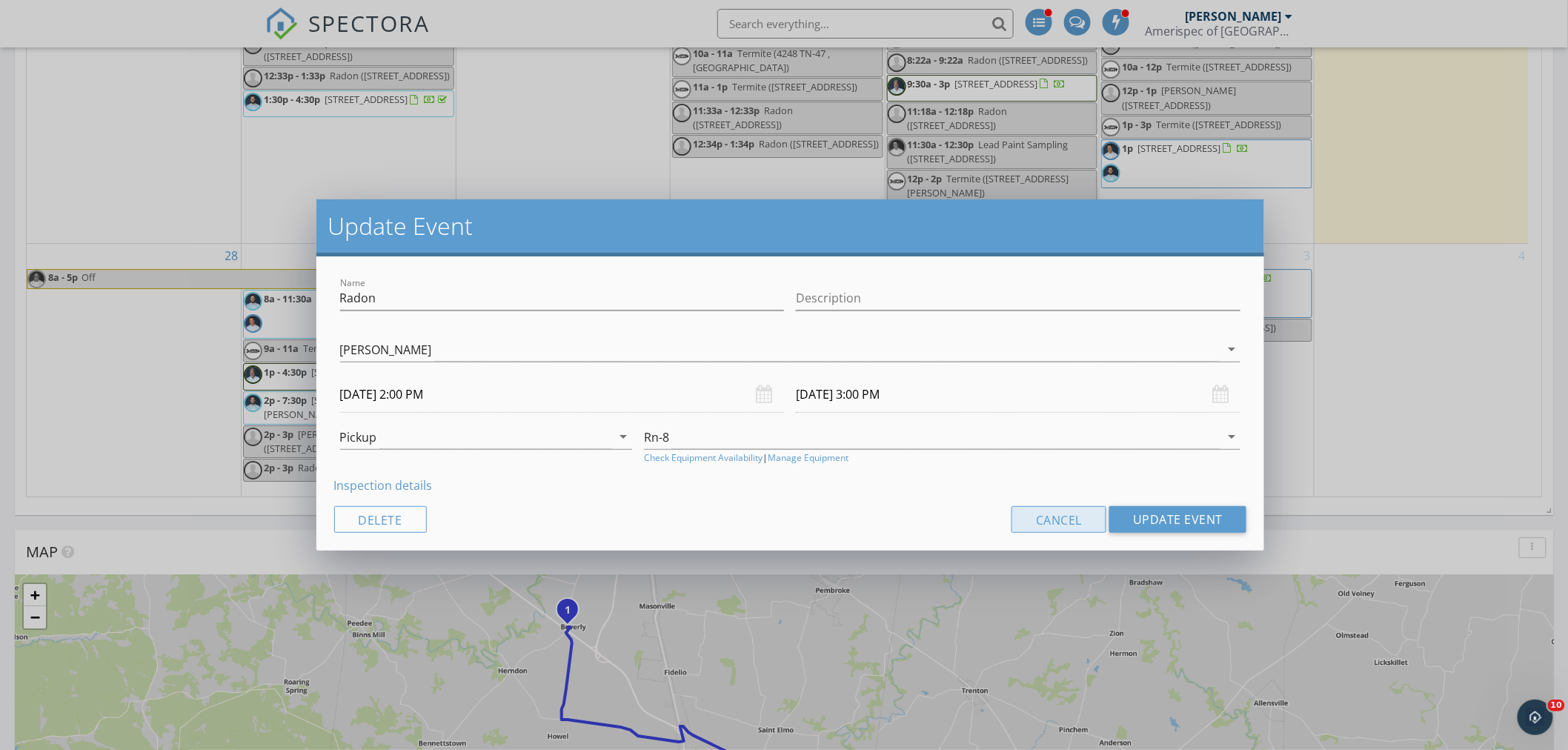
click at [1071, 520] on button "Cancel" at bounding box center [1059, 519] width 95 height 26
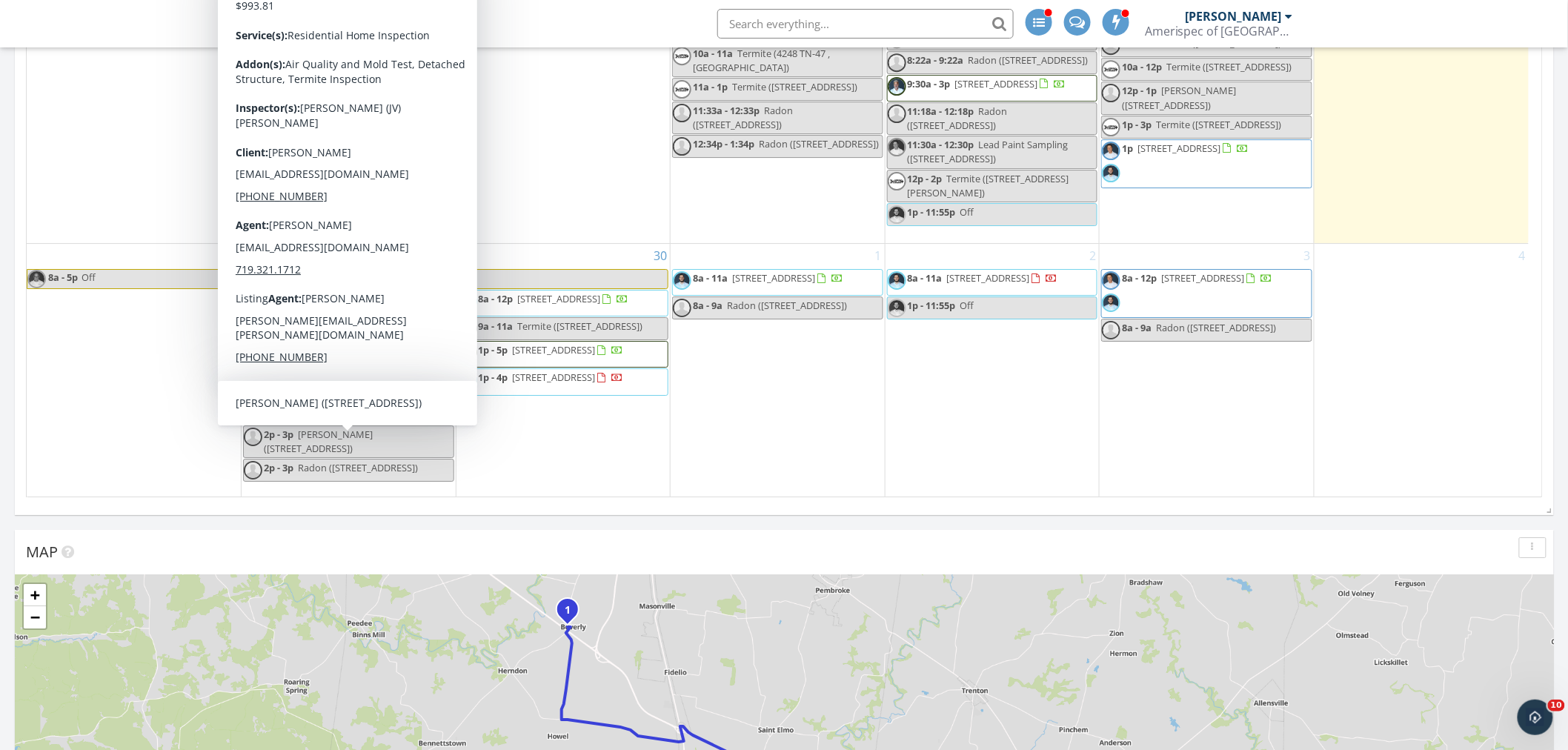
click at [369, 440] on span "[PERSON_NAME] ([STREET_ADDRESS])" at bounding box center [319, 441] width 109 height 27
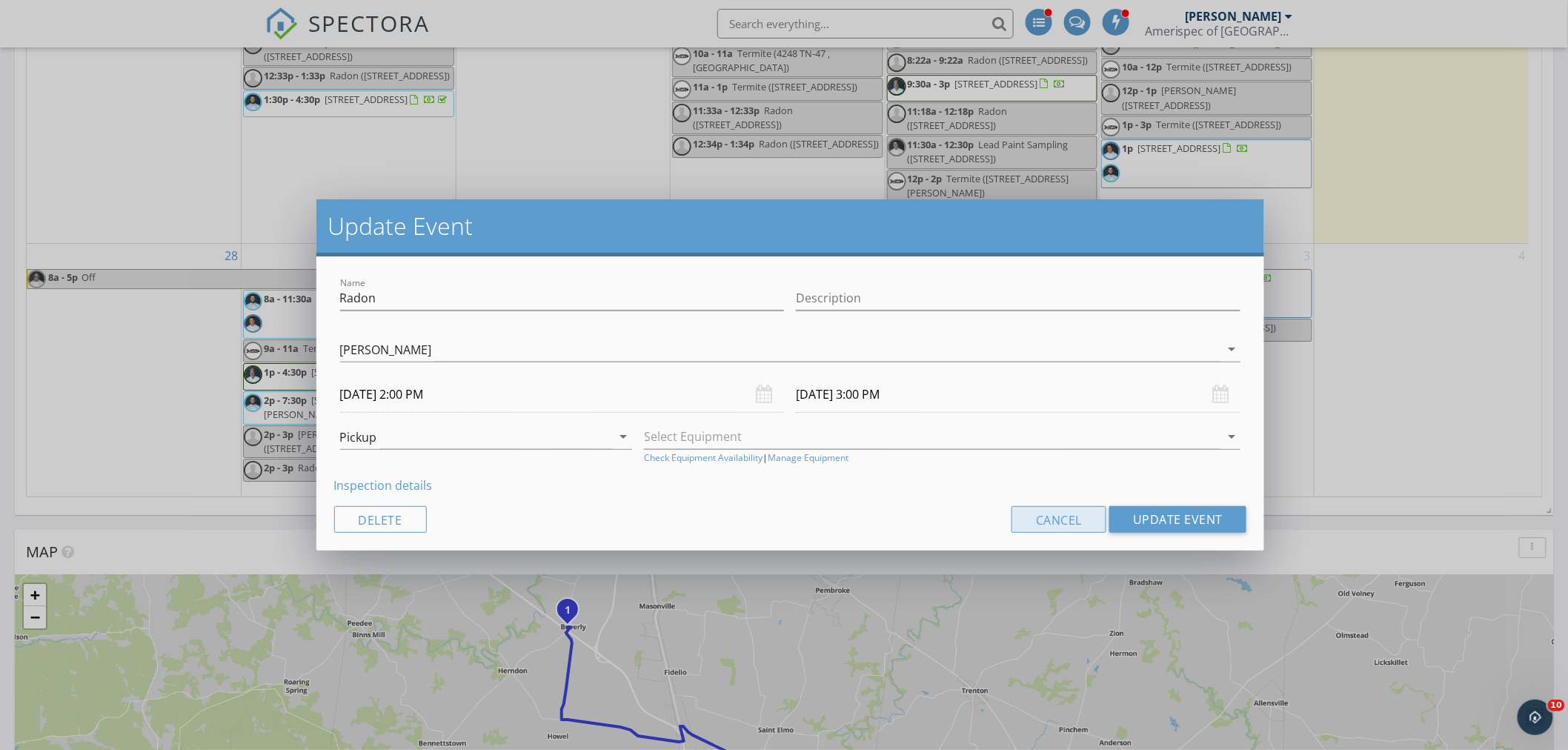
click at [1014, 517] on button "Cancel" at bounding box center [1059, 519] width 95 height 26
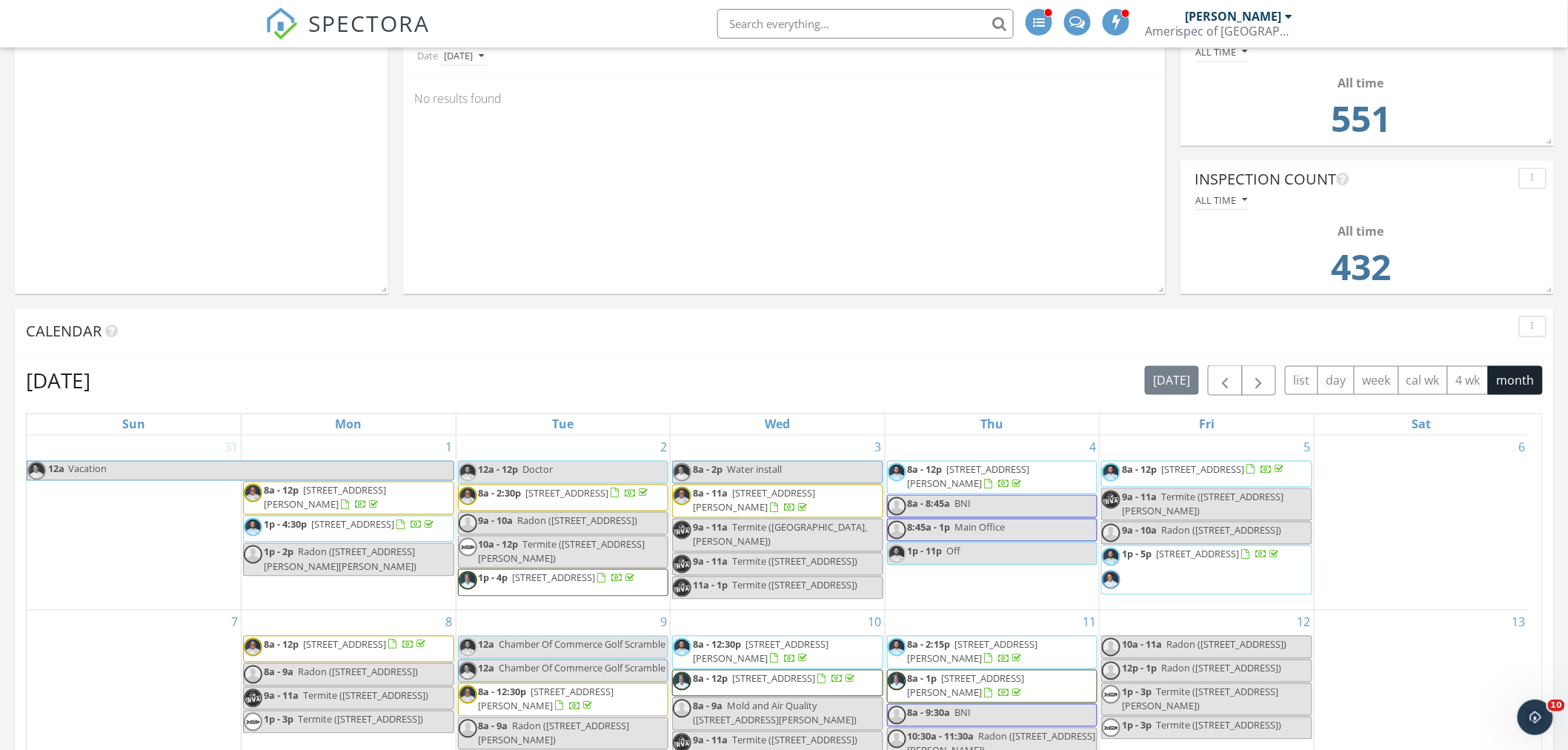
scroll to position [0, 0]
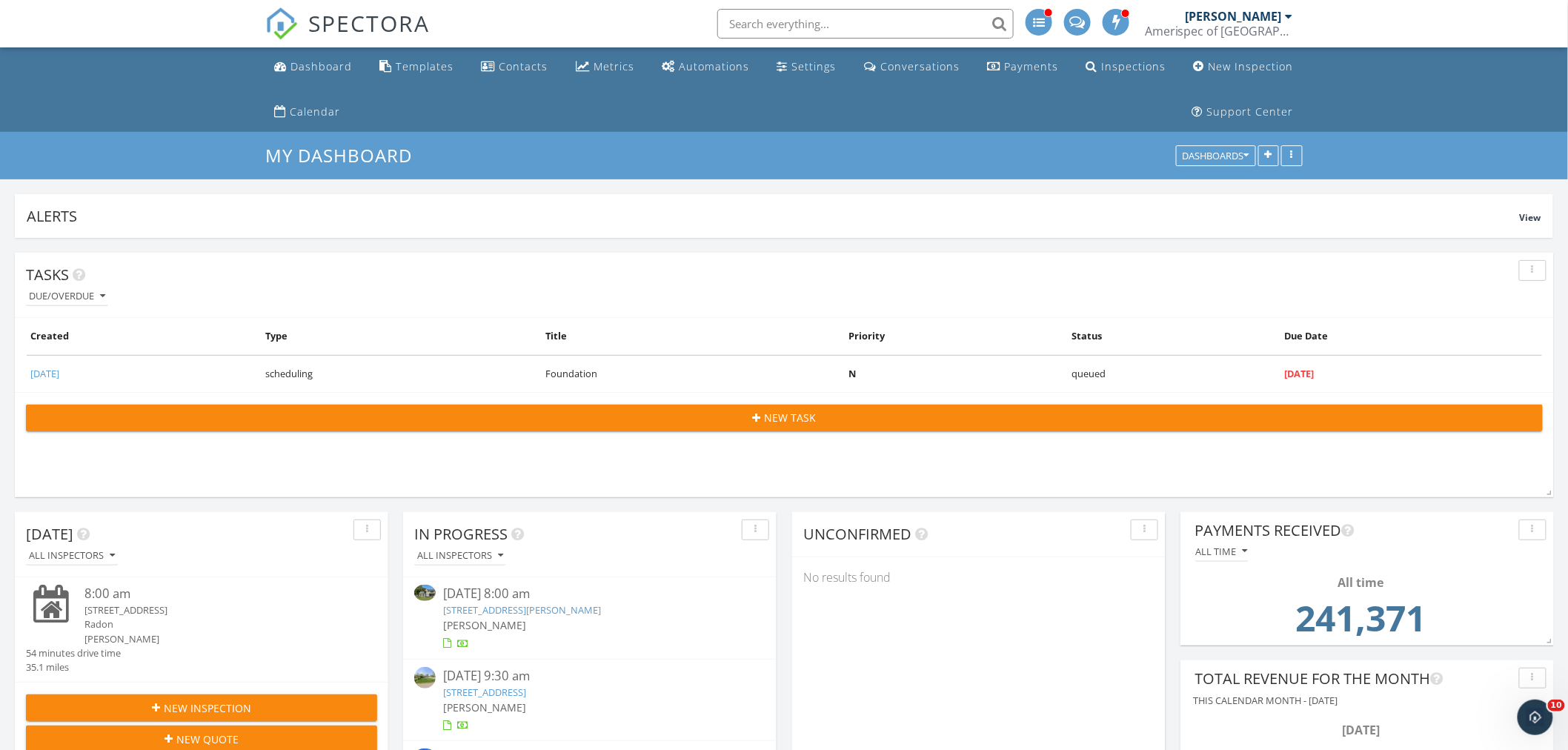
drag, startPoint x: 142, startPoint y: 476, endPoint x: 131, endPoint y: 239, distance: 237.3
click at [697, 63] on div "Automations" at bounding box center [714, 67] width 71 height 14
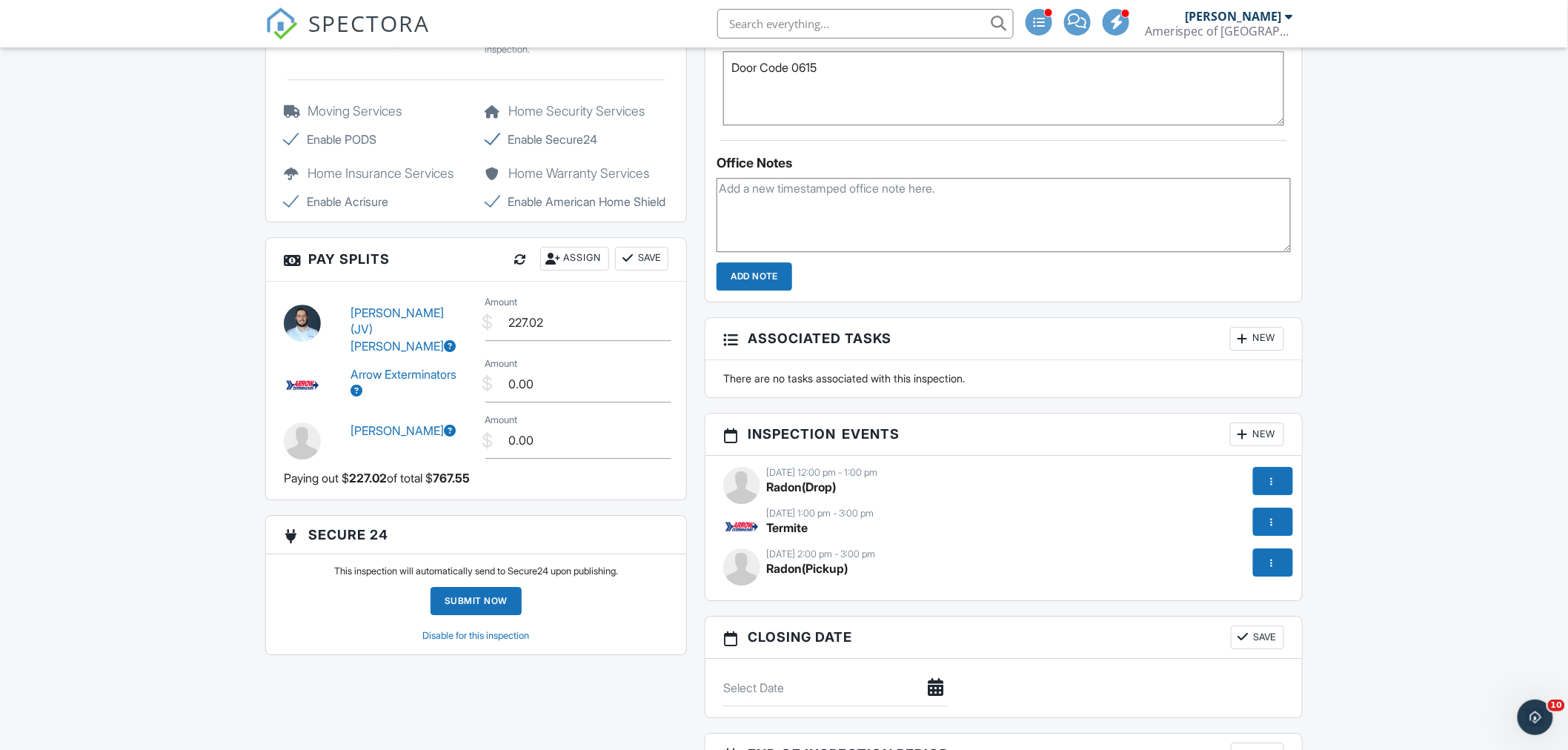
scroll to position [1646, 0]
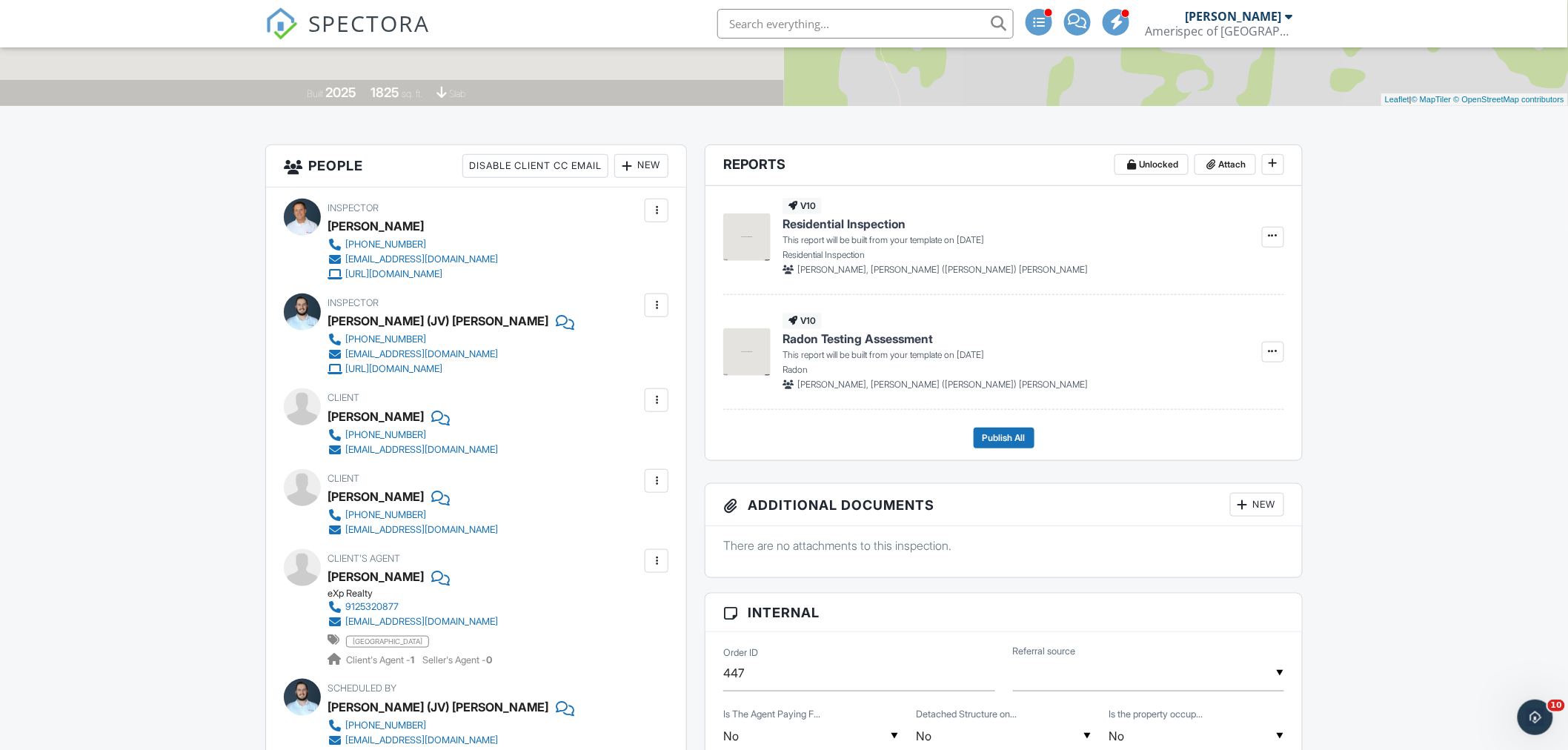
scroll to position [329, 0]
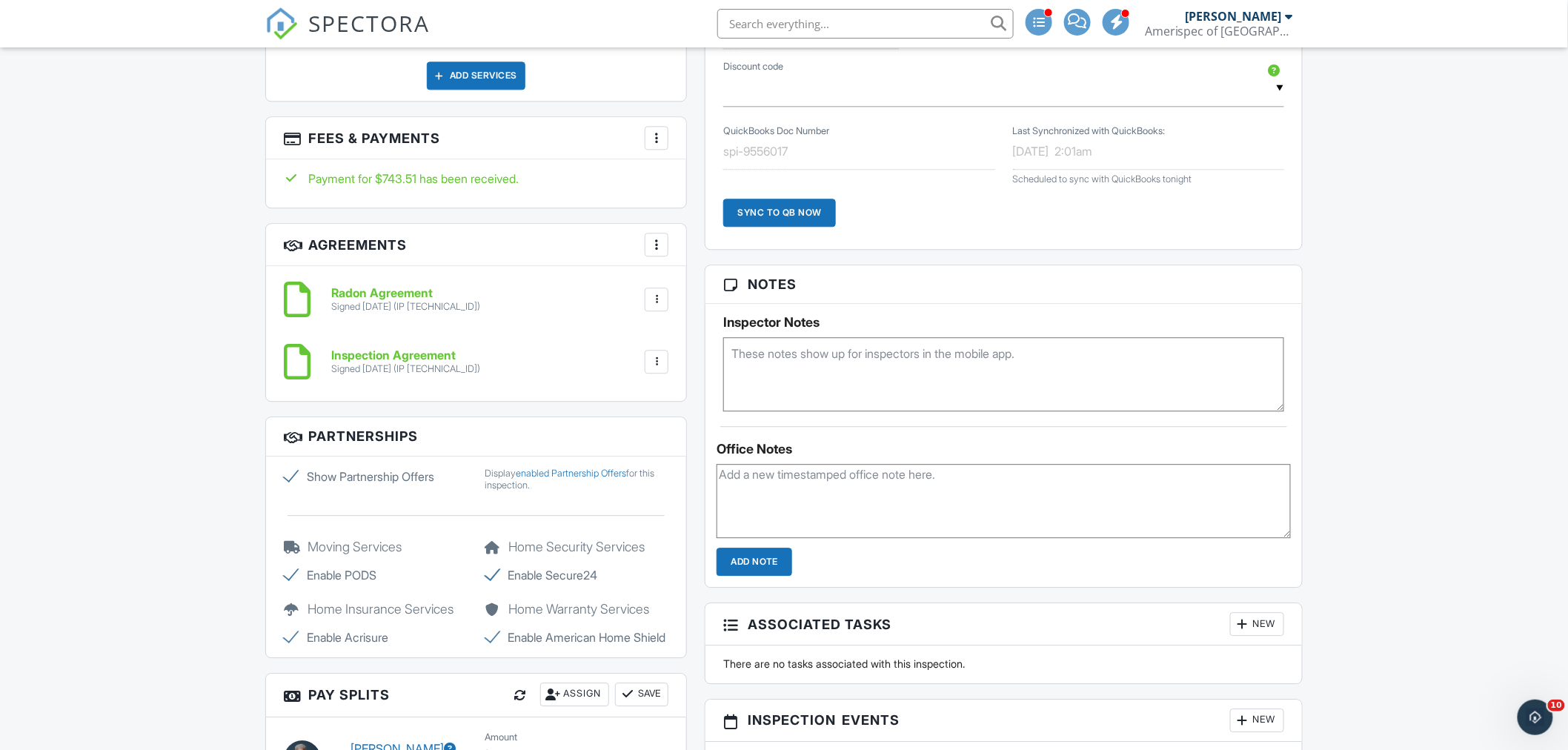
scroll to position [1646, 0]
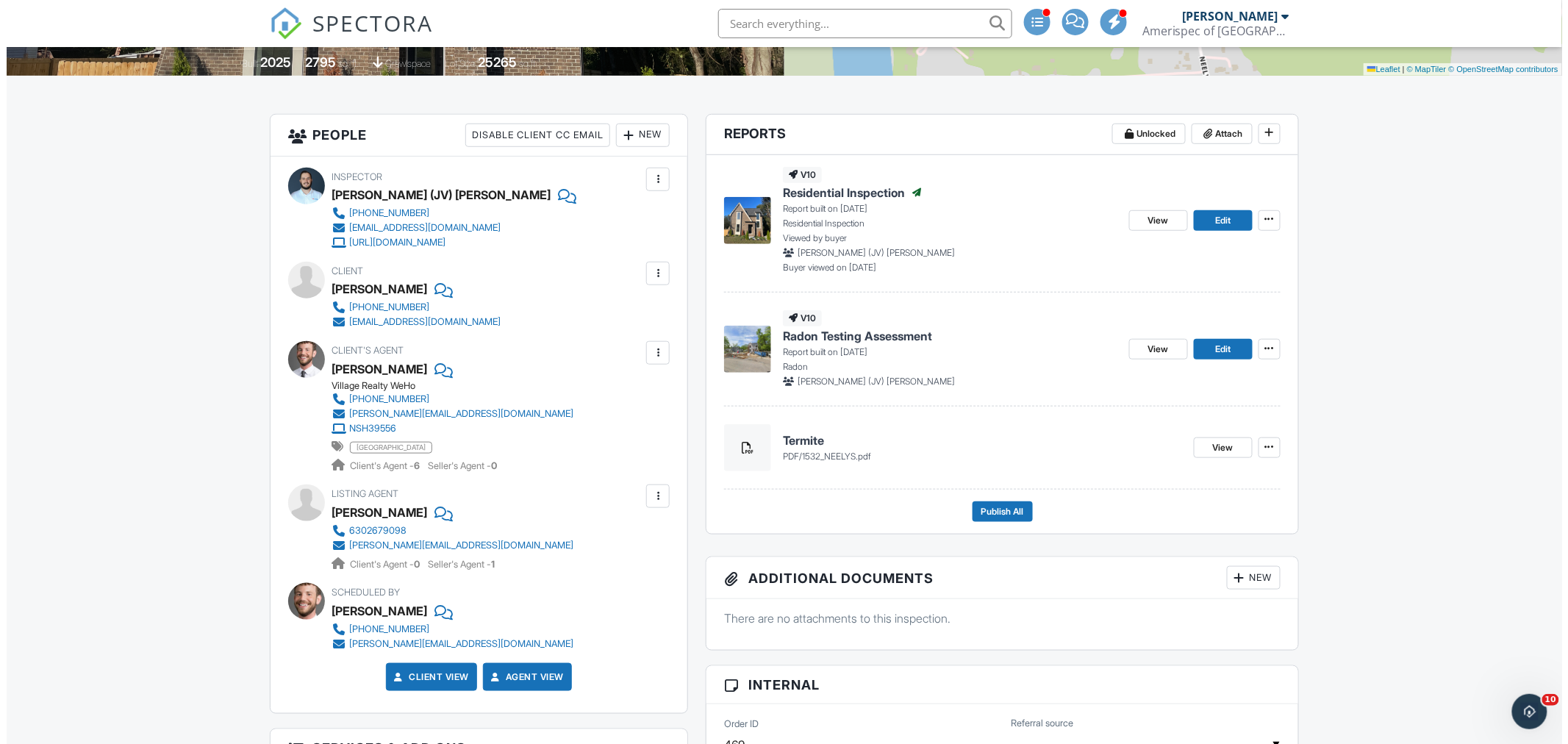
scroll to position [326, 0]
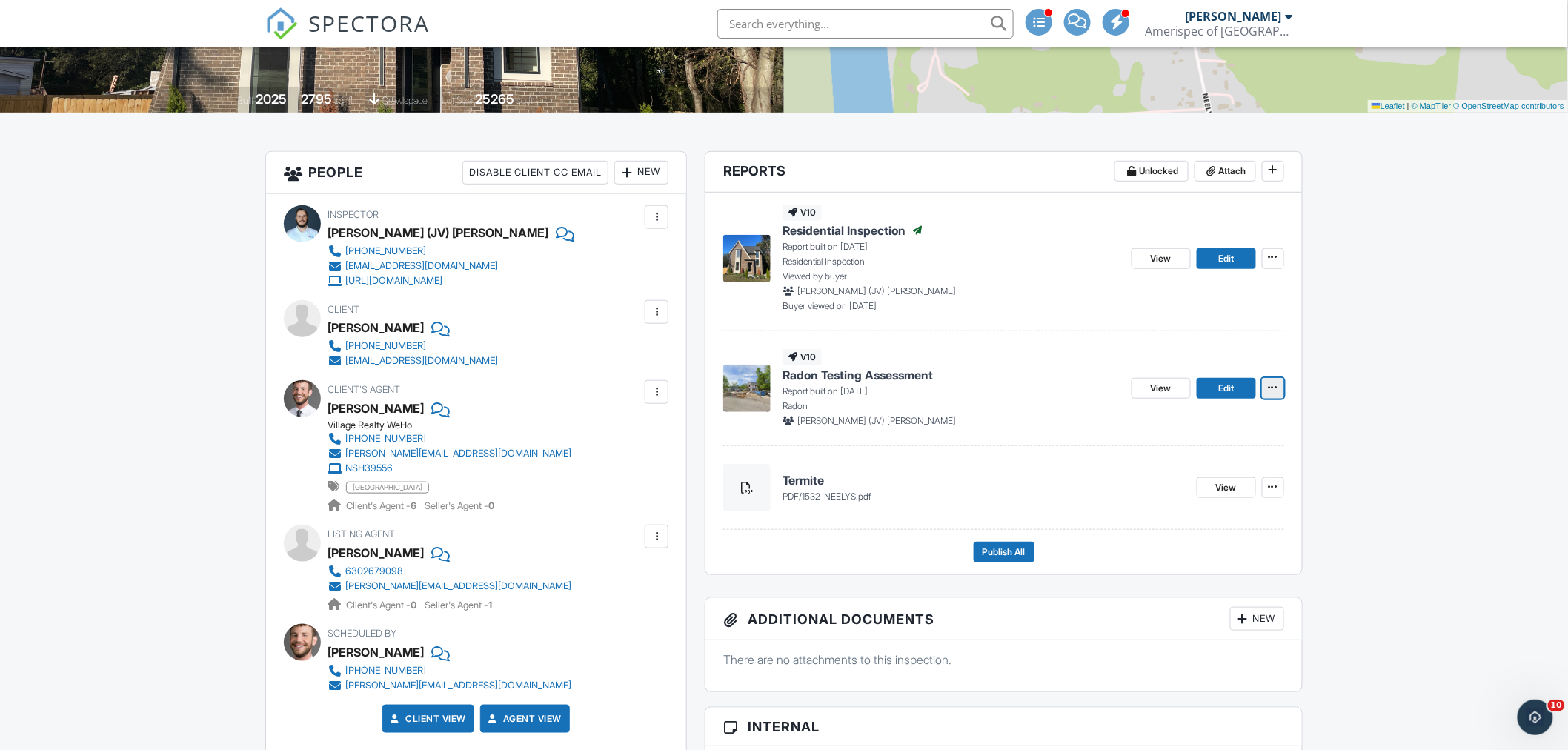
click at [1281, 383] on button at bounding box center [1273, 388] width 22 height 21
click at [1181, 530] on input "Delete Report" at bounding box center [1199, 533] width 151 height 34
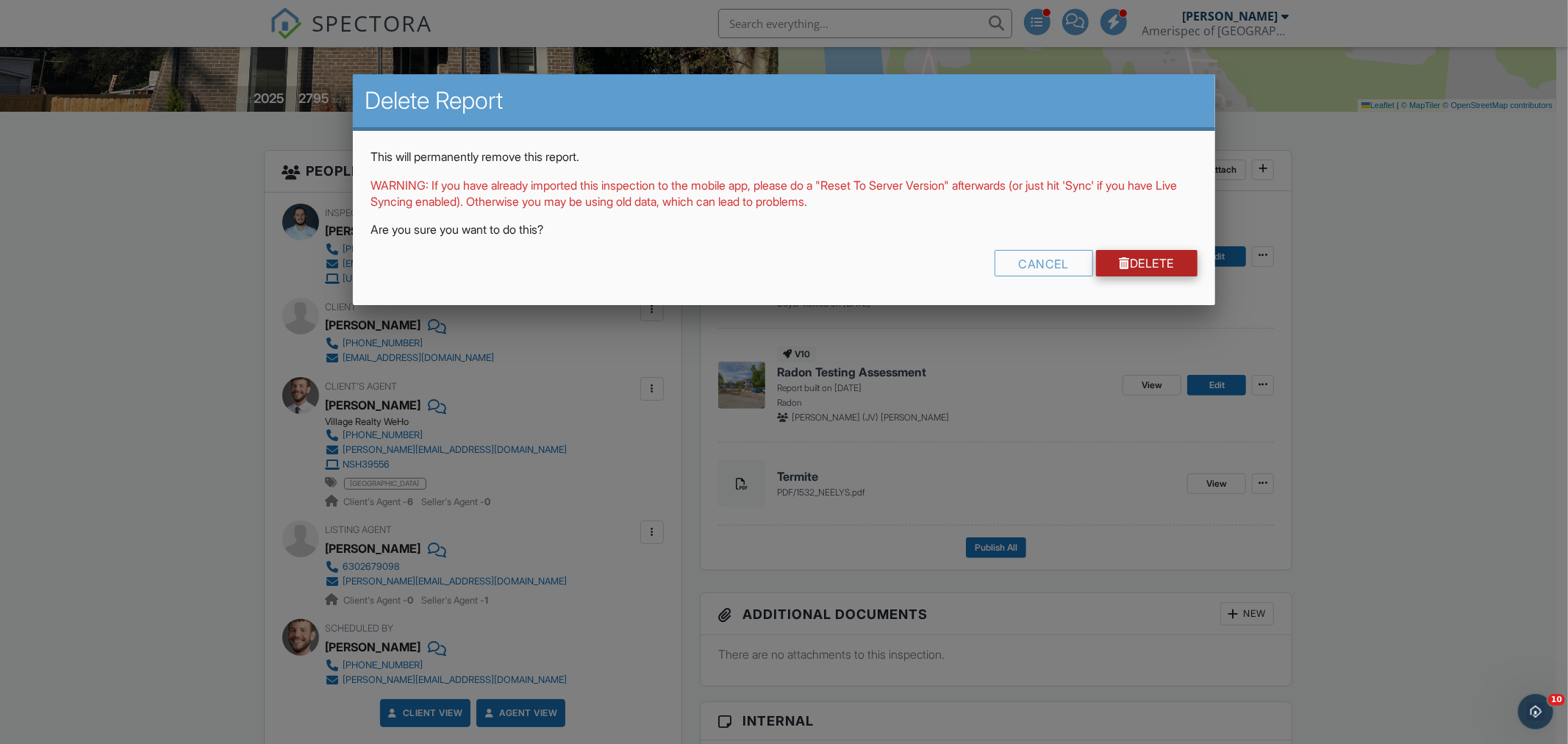
click at [1145, 267] on link "Delete" at bounding box center [1147, 263] width 102 height 26
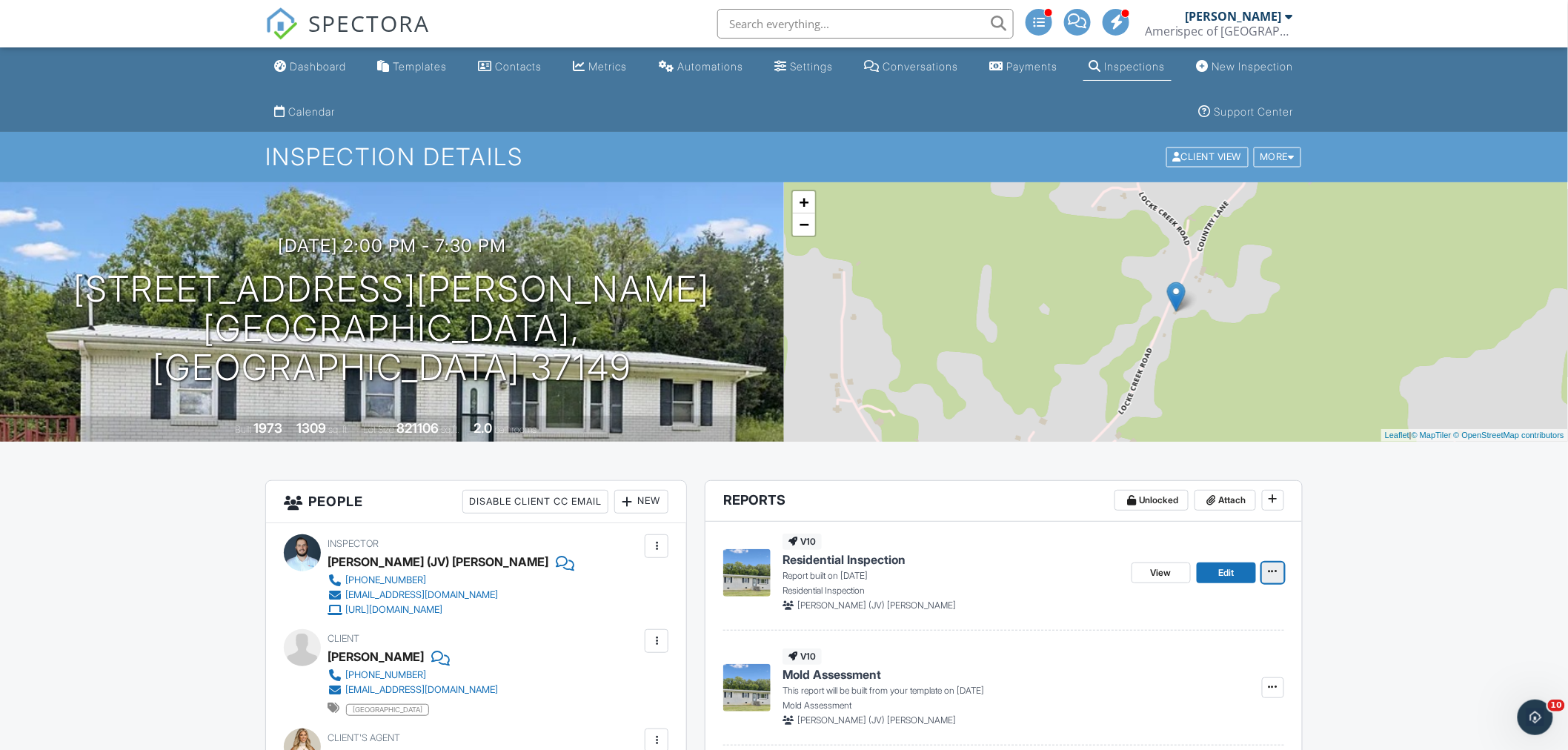
click at [1269, 569] on icon at bounding box center [1273, 571] width 9 height 10
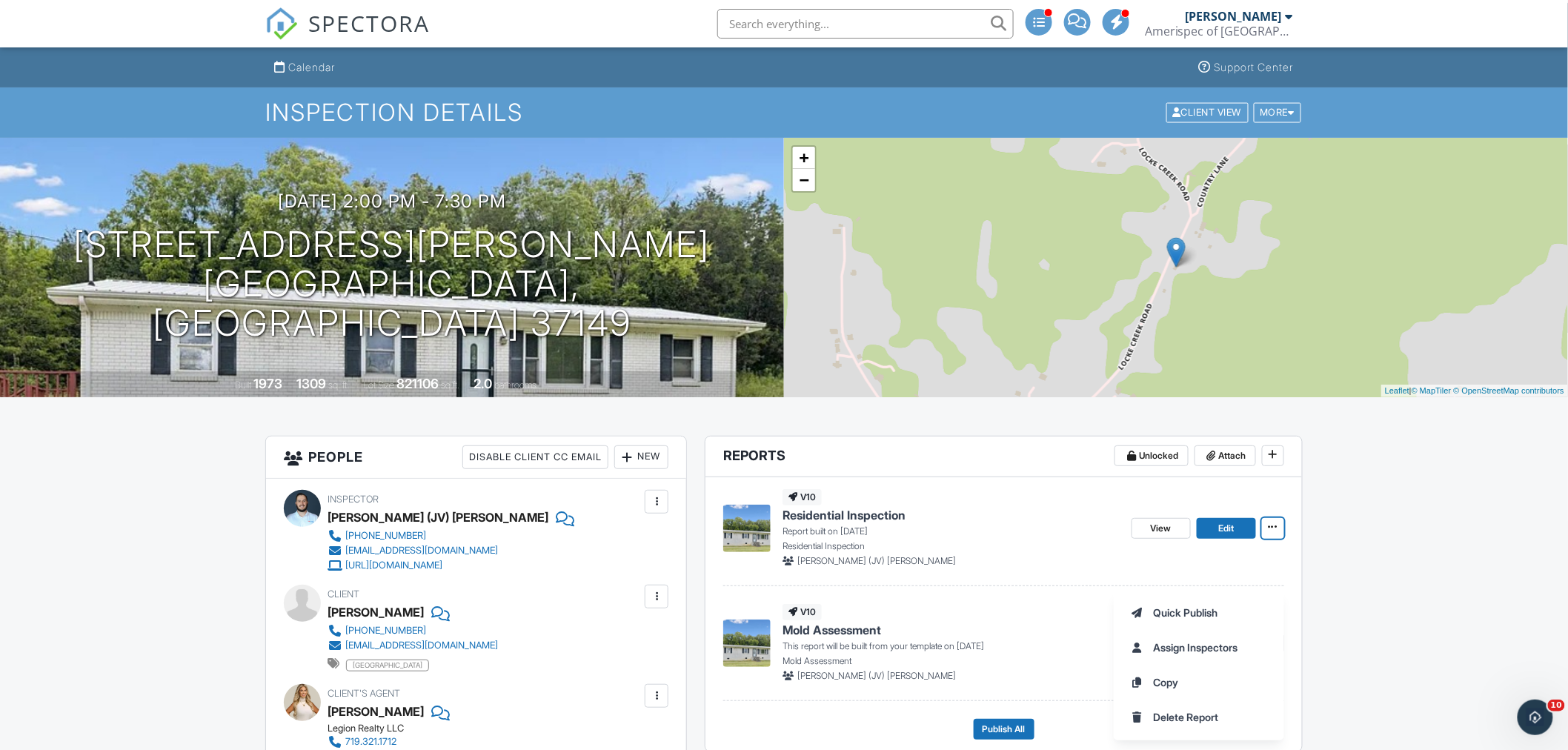
scroll to position [83, 0]
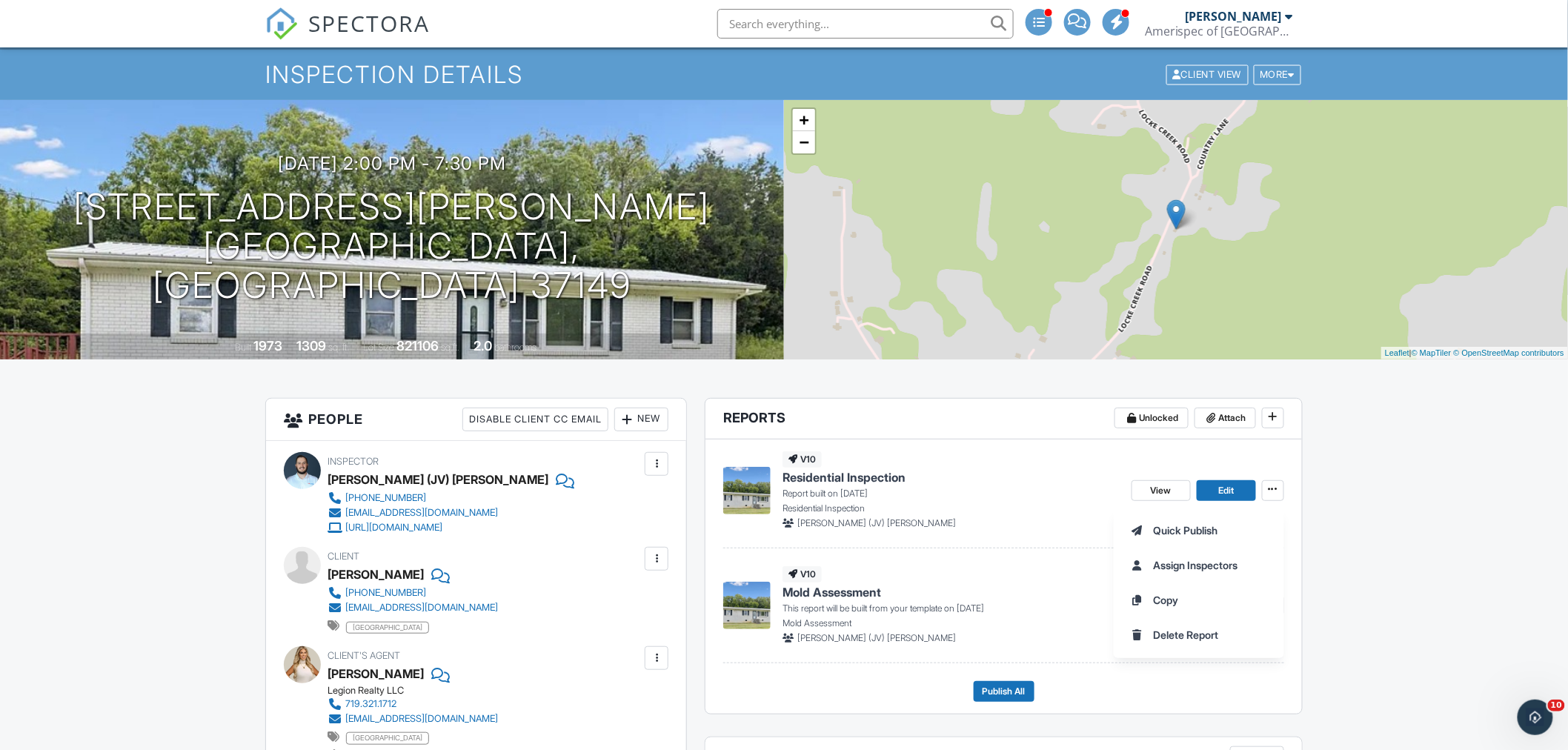
click at [1412, 532] on div "Quick Publish Assign Inspectors Copy Delete Report" at bounding box center [1341, 582] width 454 height 151
click at [1280, 77] on div "More" at bounding box center [1278, 75] width 48 height 20
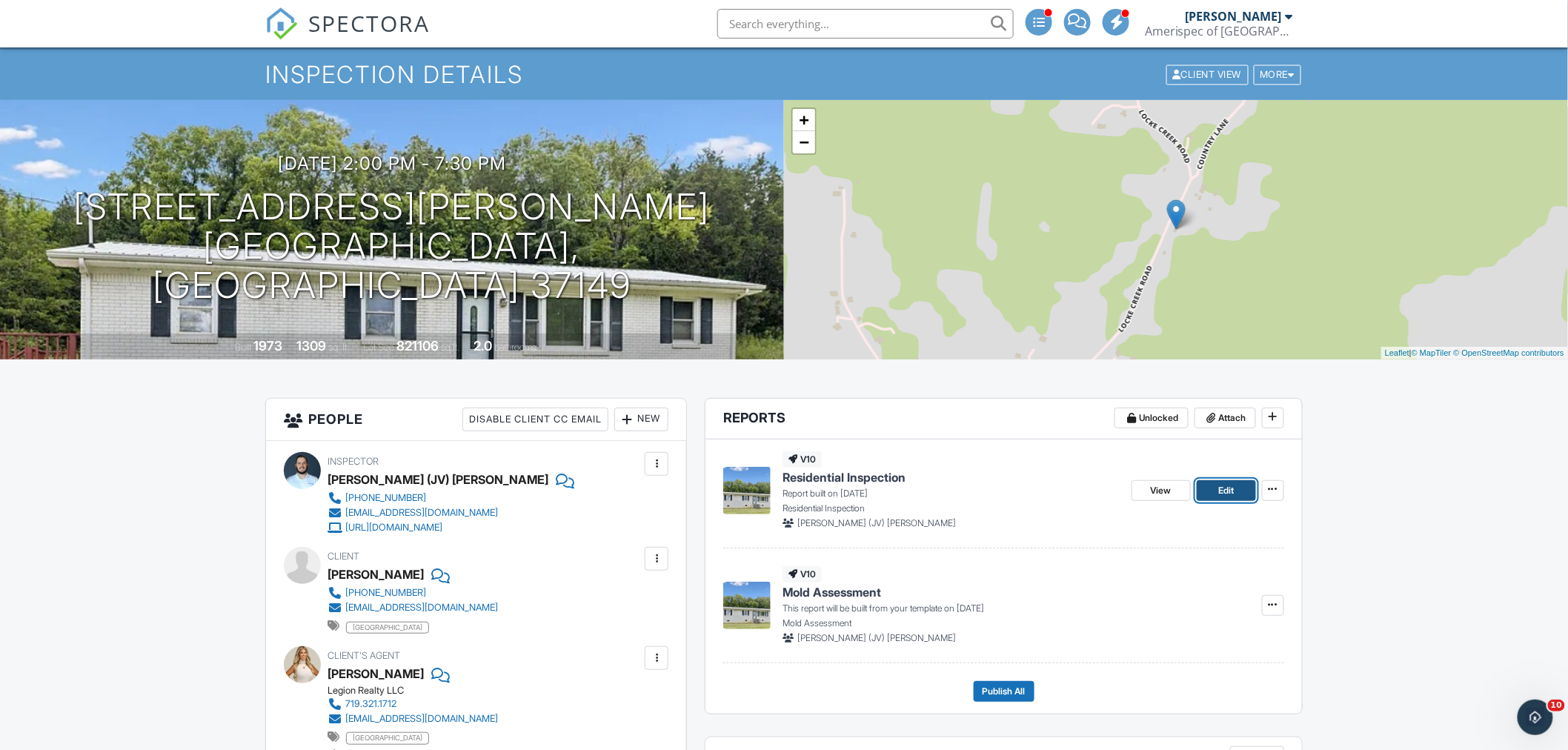
click at [1219, 493] on span "Edit" at bounding box center [1225, 490] width 15 height 14
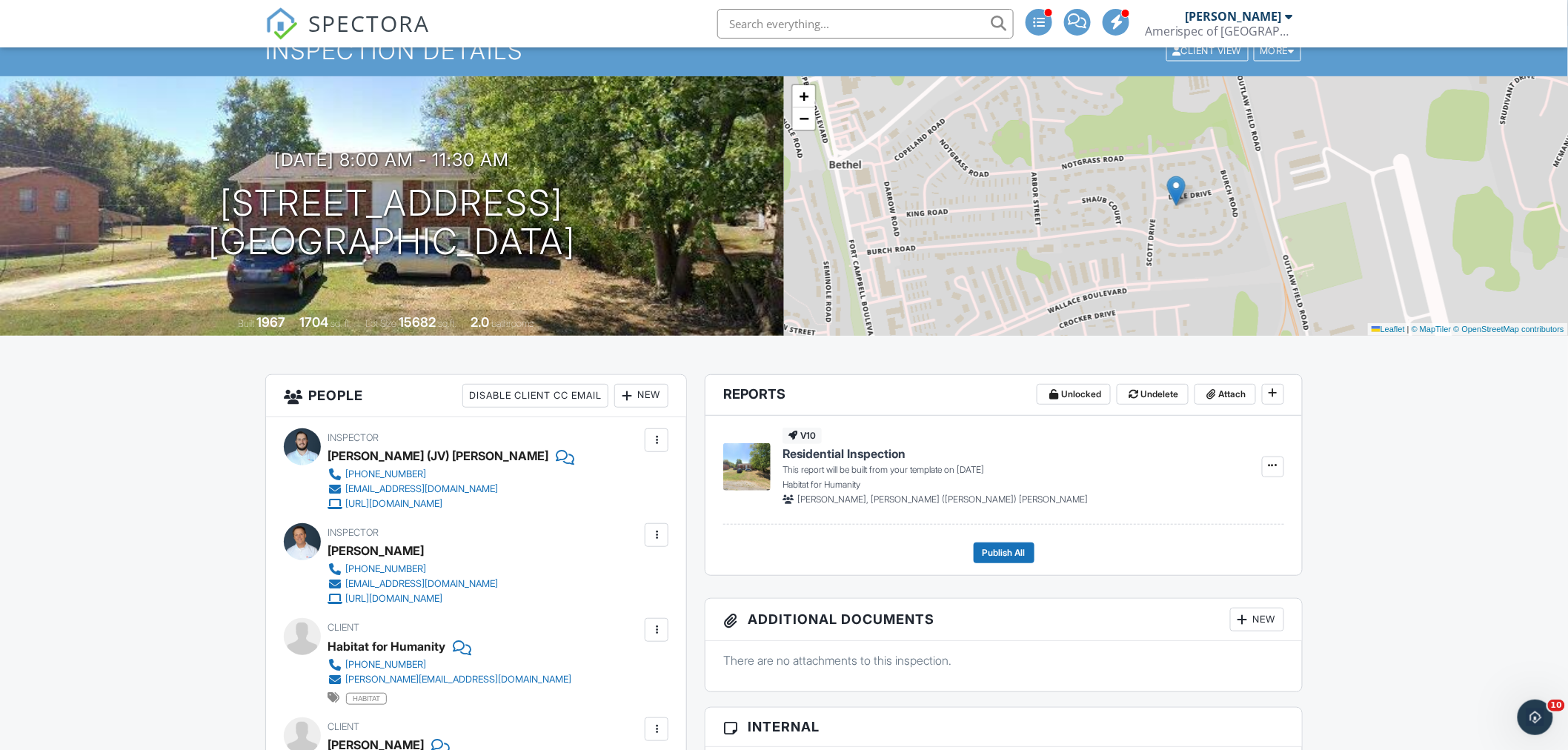
scroll to position [329, 0]
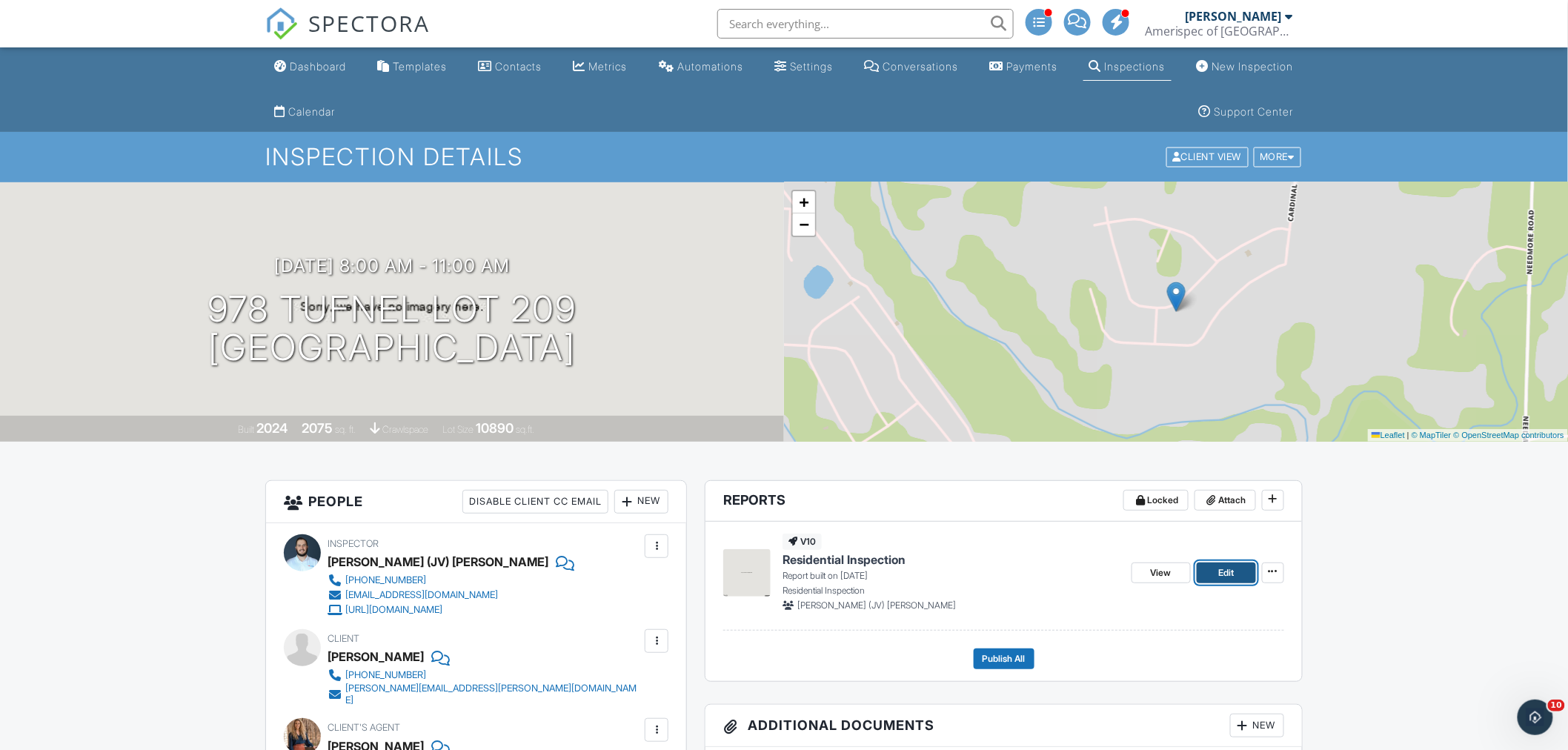
click at [1220, 571] on span "Edit" at bounding box center [1225, 573] width 15 height 14
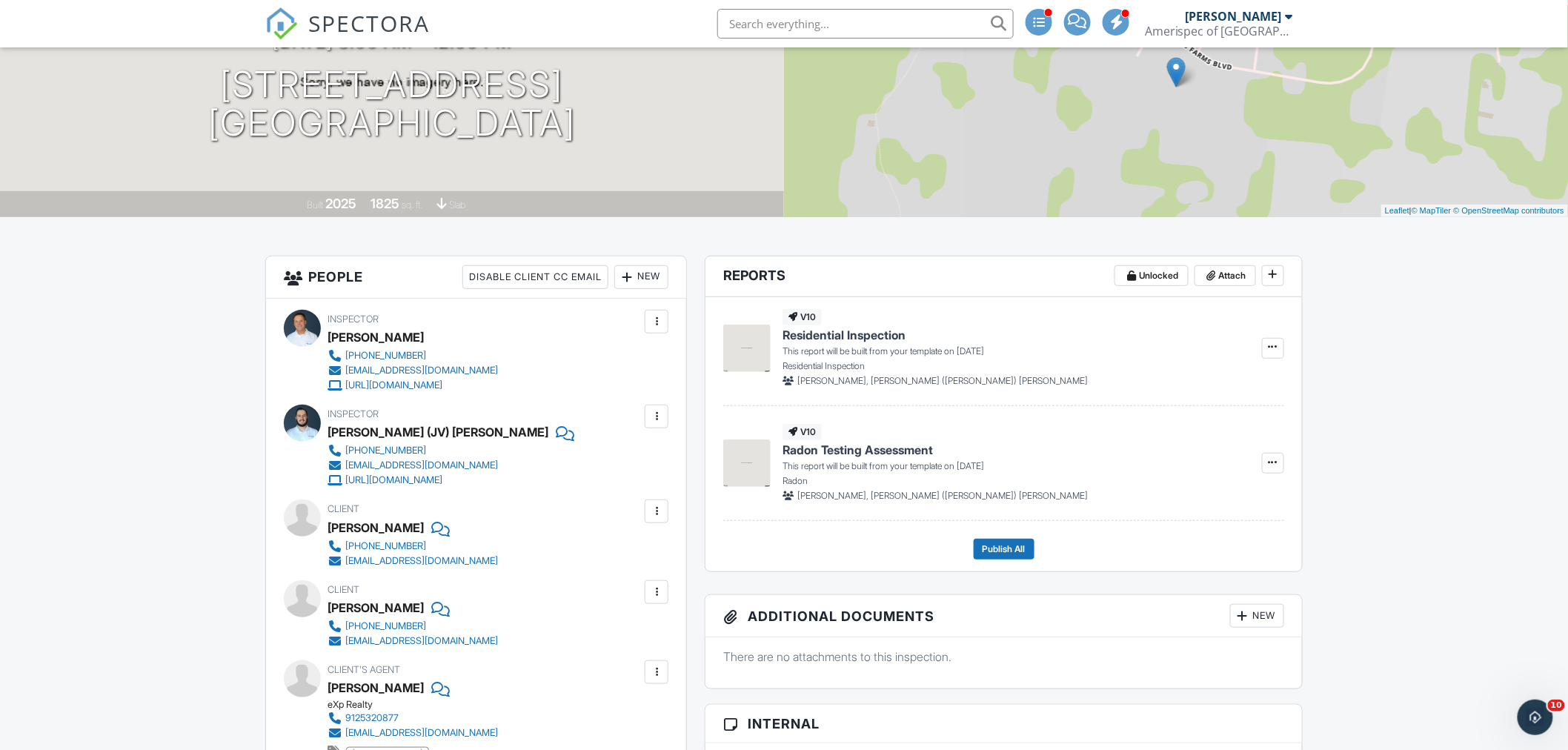
scroll to position [411, 0]
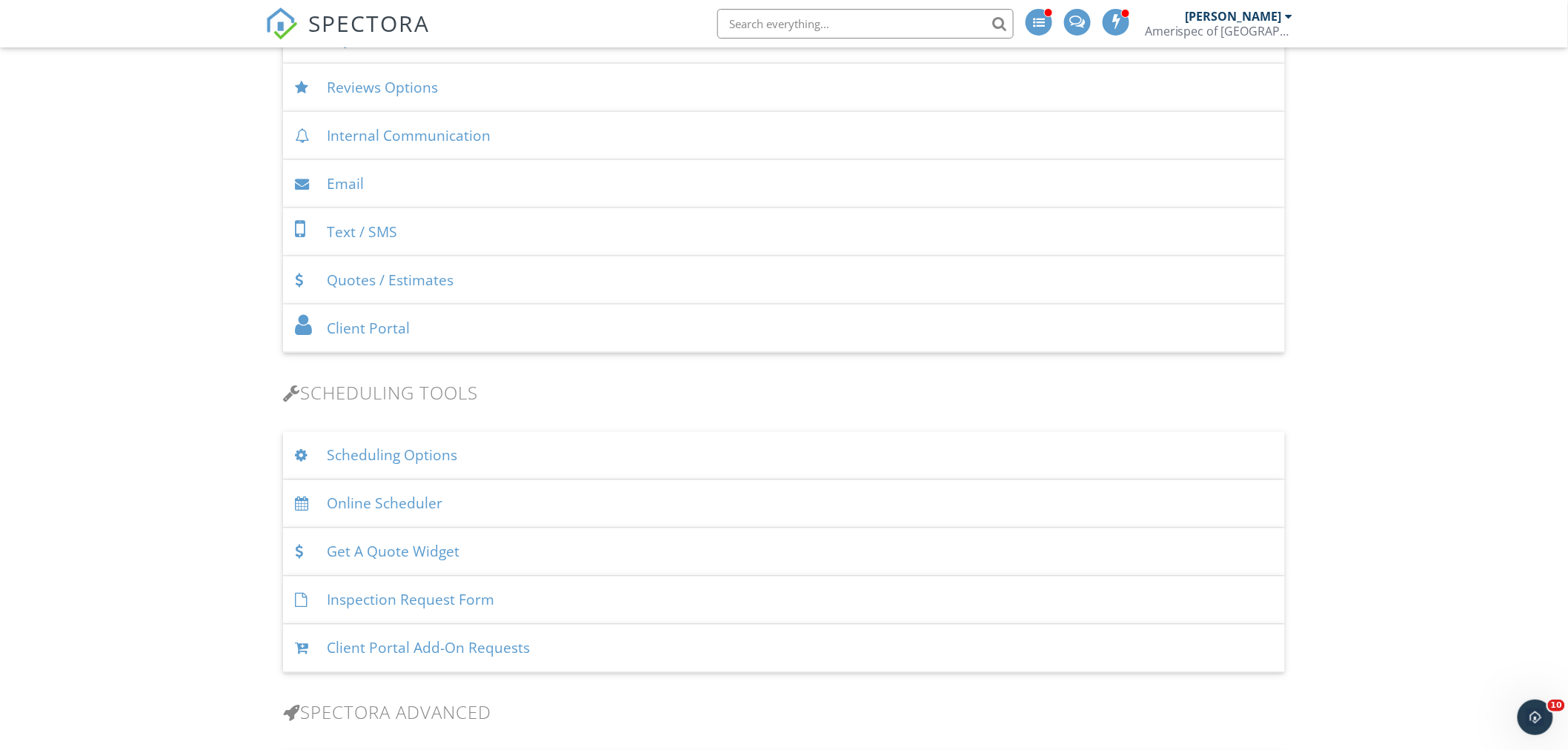
scroll to position [823, 0]
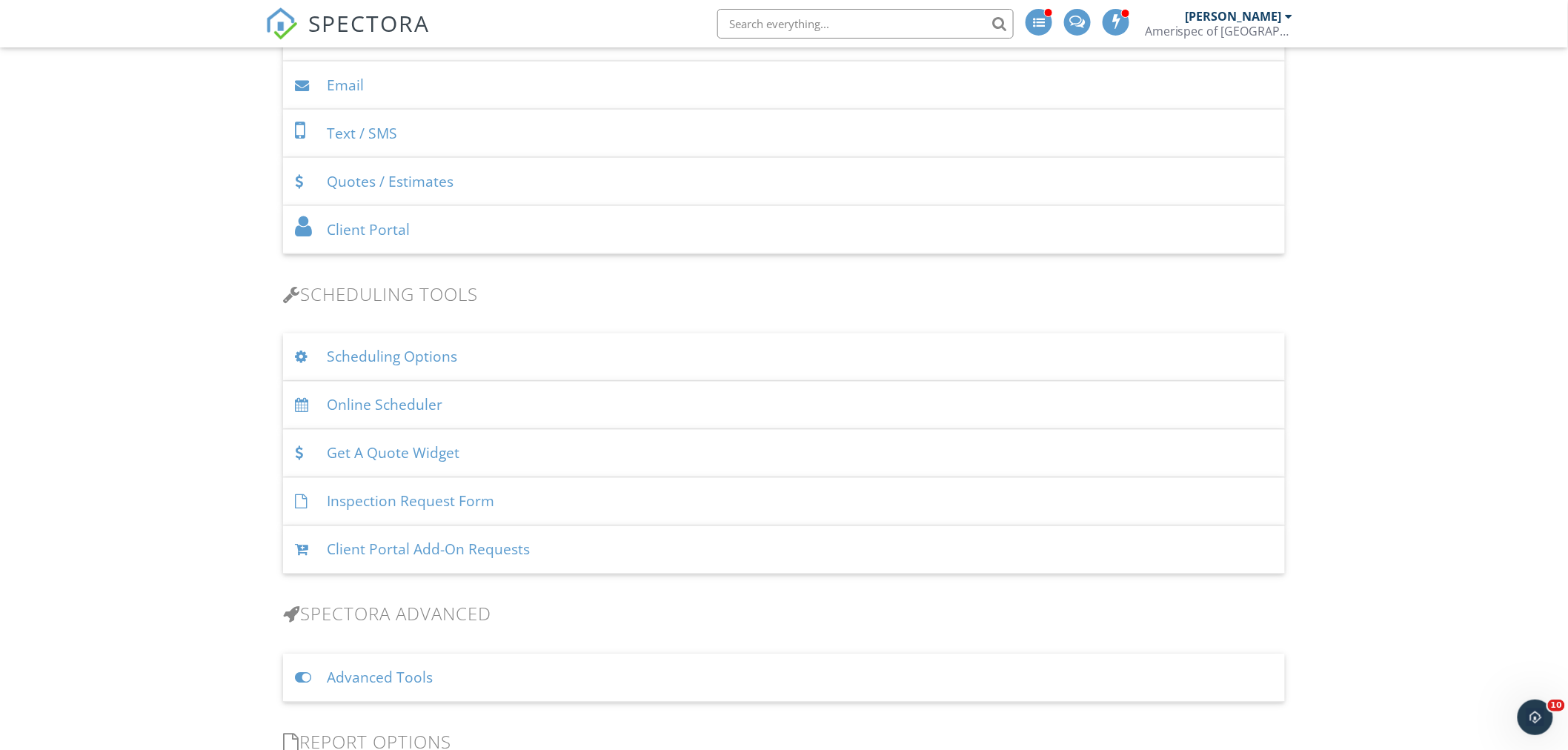
click at [389, 558] on div "Client Portal Add-On Requests" at bounding box center [784, 550] width 1002 height 48
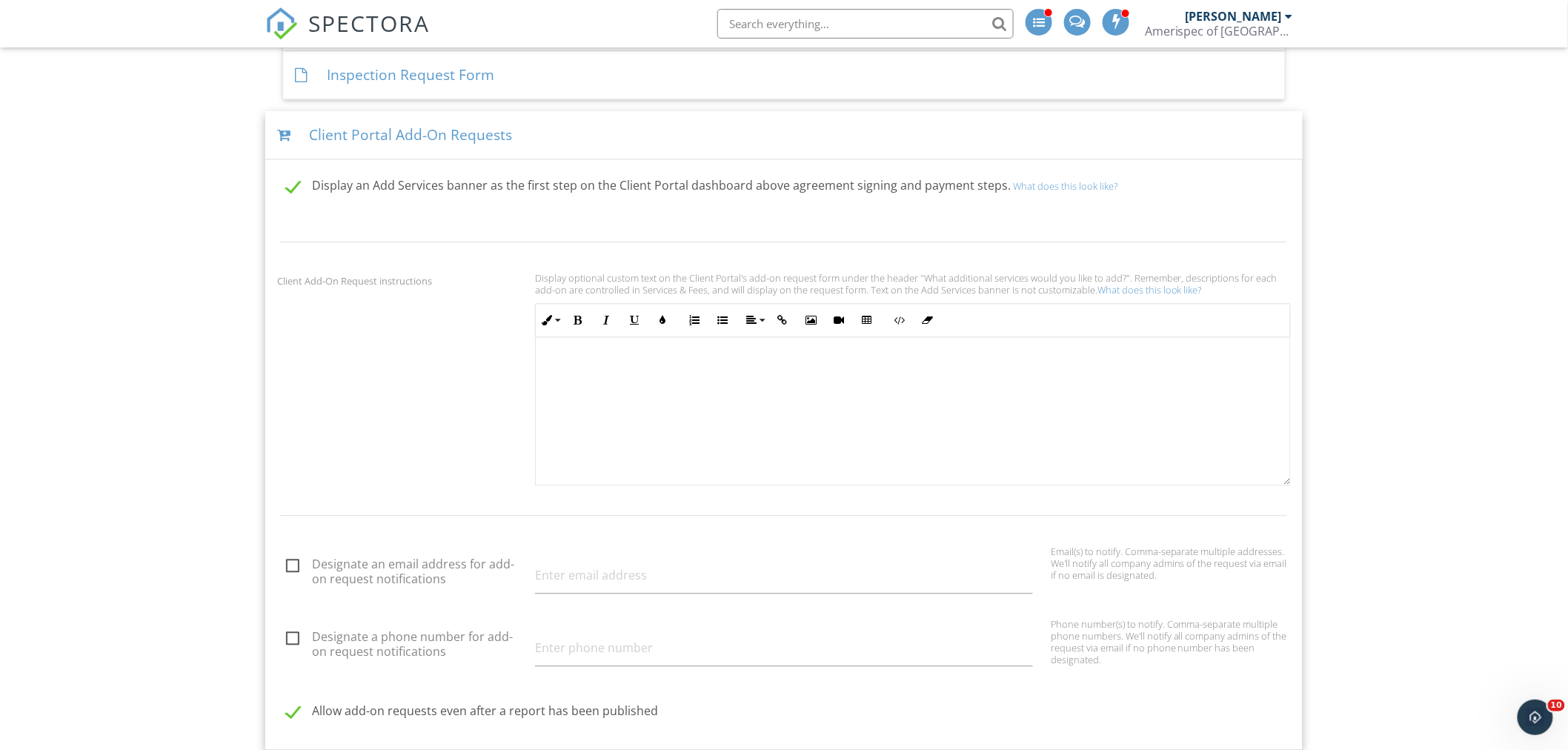
scroll to position [1070, 0]
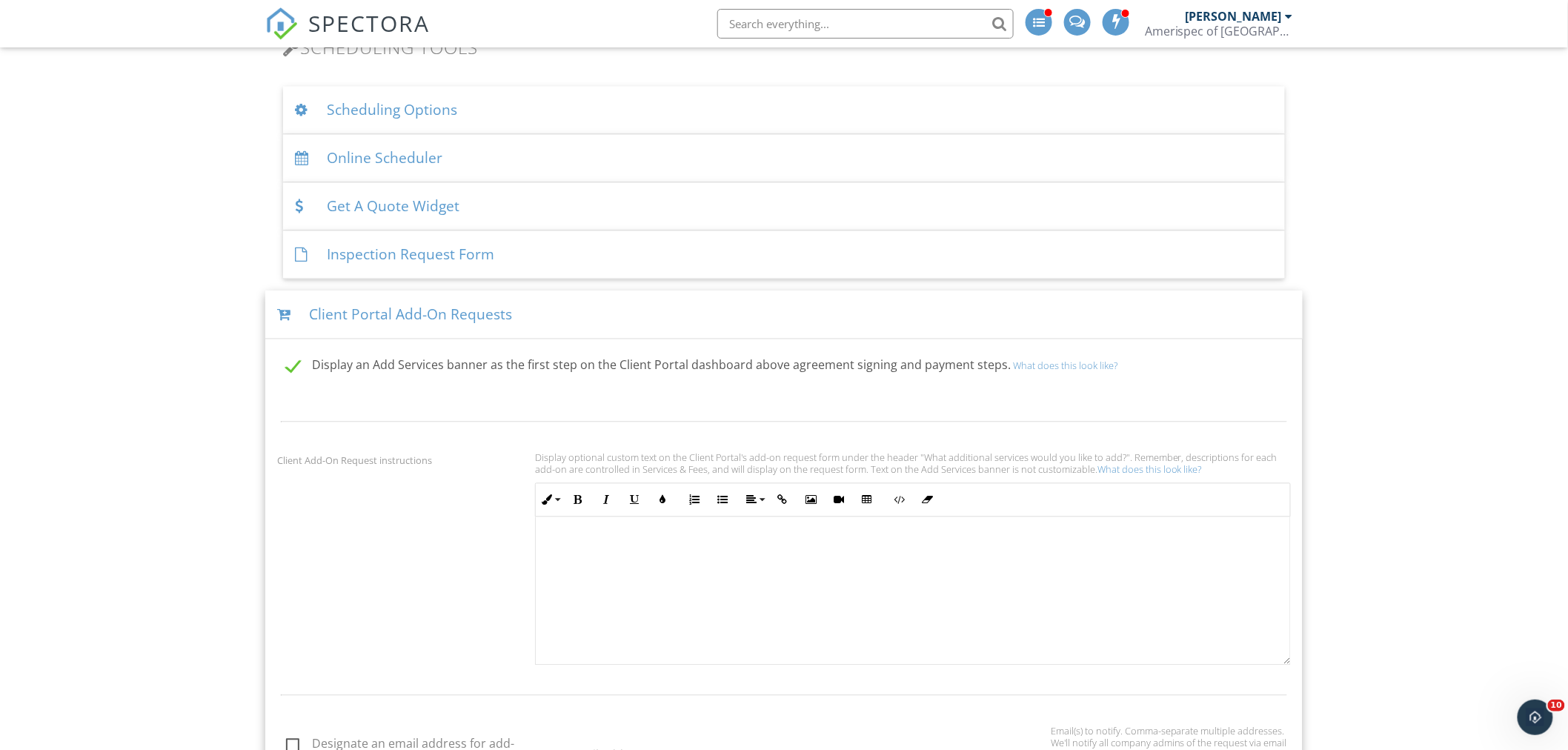
click at [390, 260] on div "Inspection Request Form" at bounding box center [784, 255] width 1002 height 48
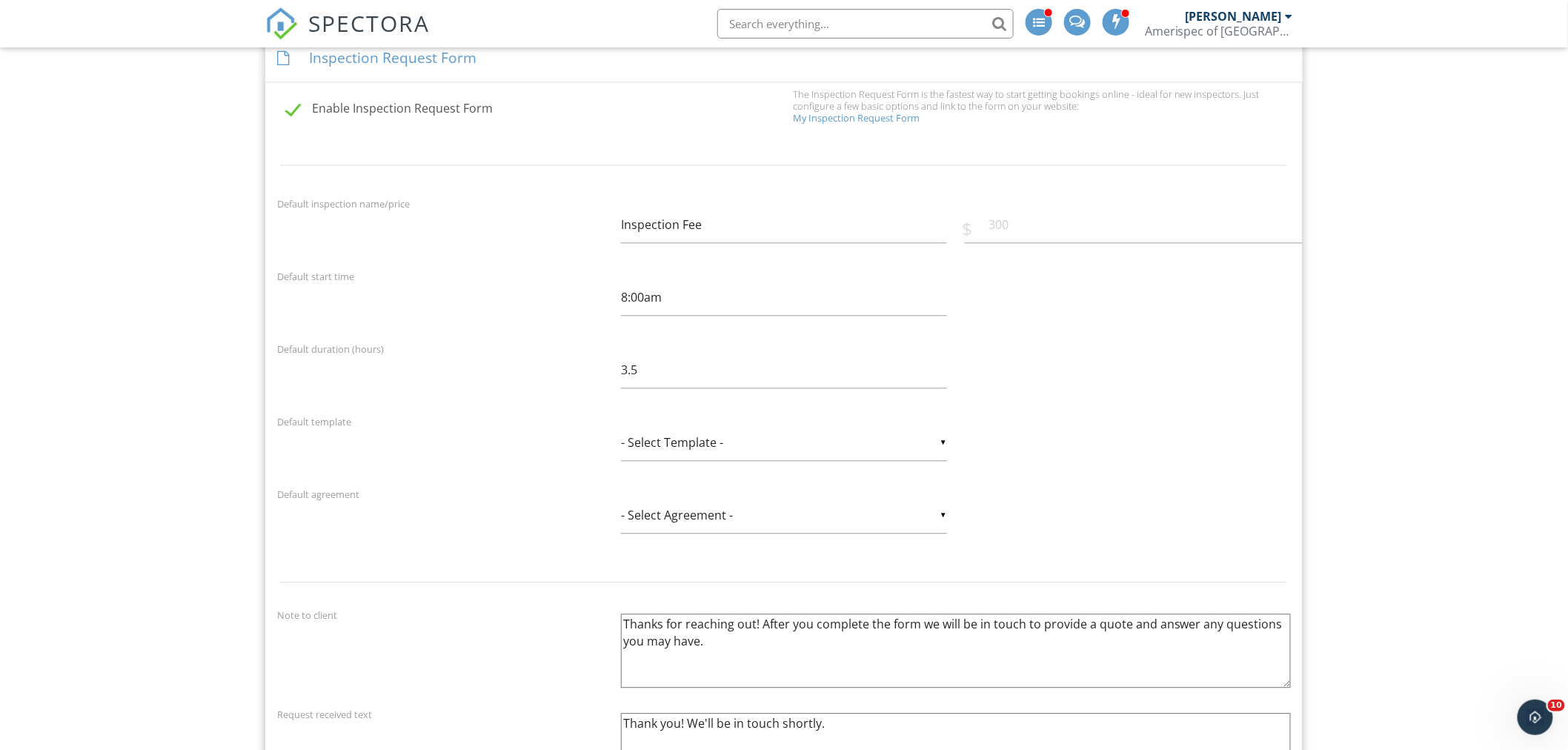
scroll to position [1152, 0]
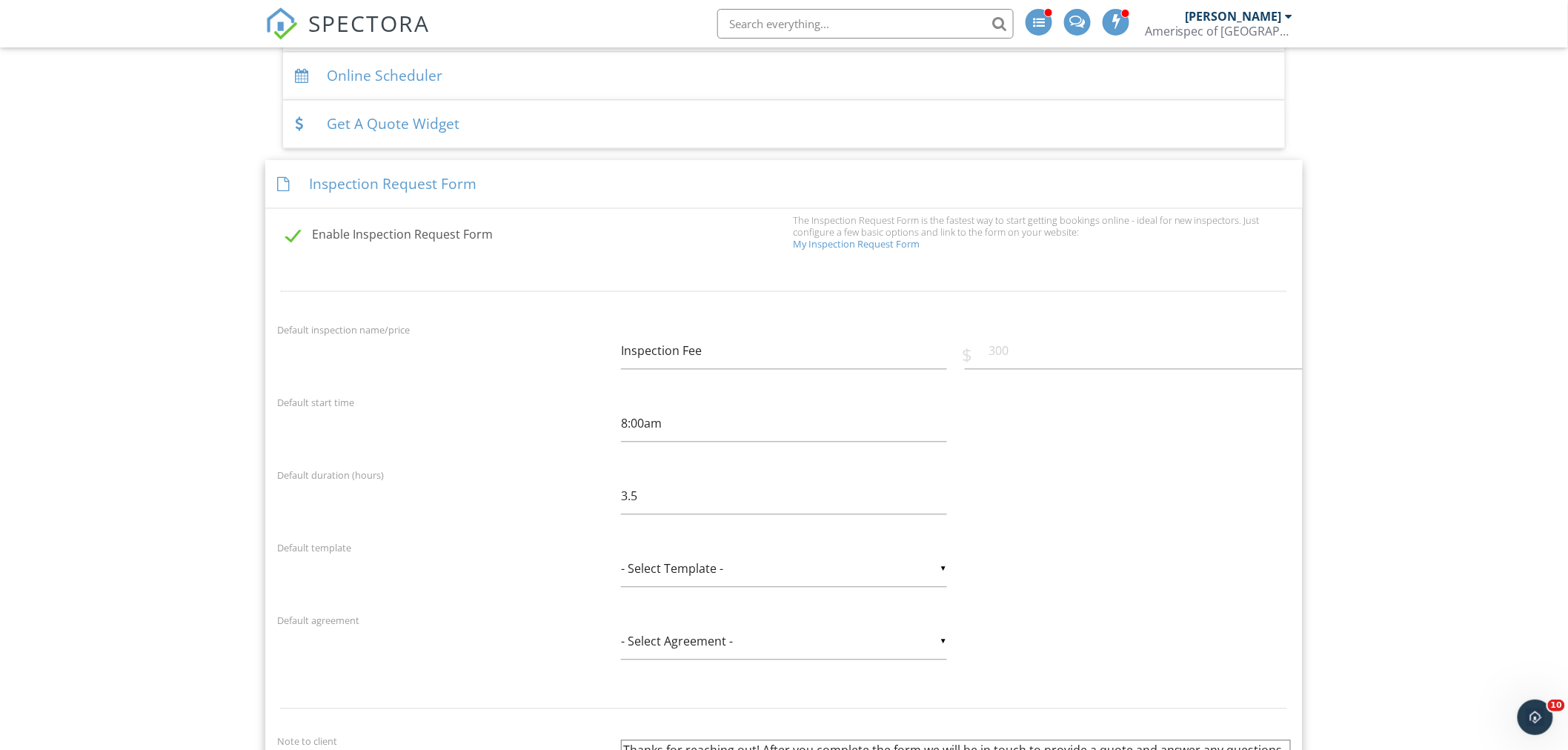
click at [892, 238] on link "My Inspection Request Form" at bounding box center [856, 244] width 127 height 14
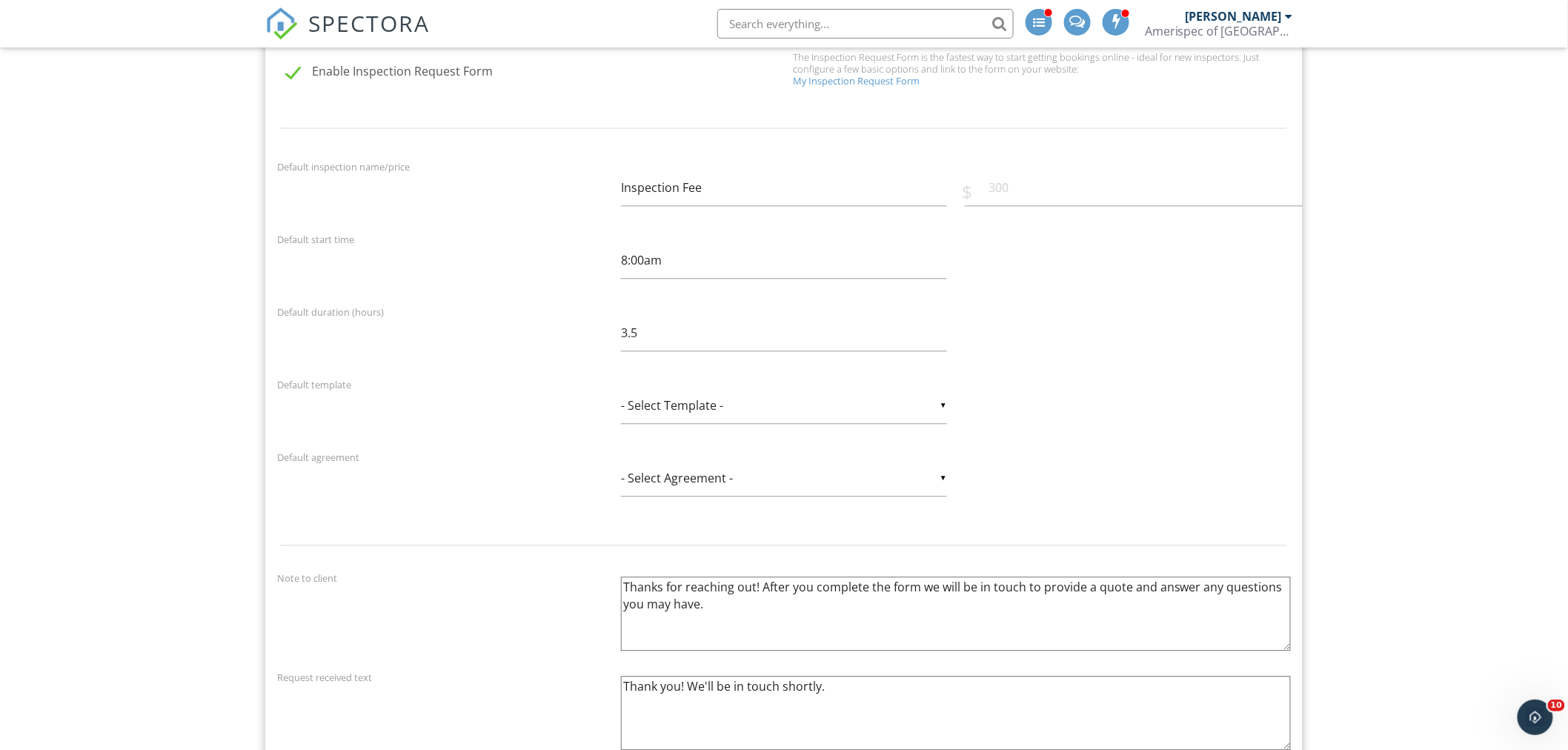
scroll to position [1316, 0]
click at [814, 478] on input "- Select Agreement -" at bounding box center [784, 477] width 326 height 36
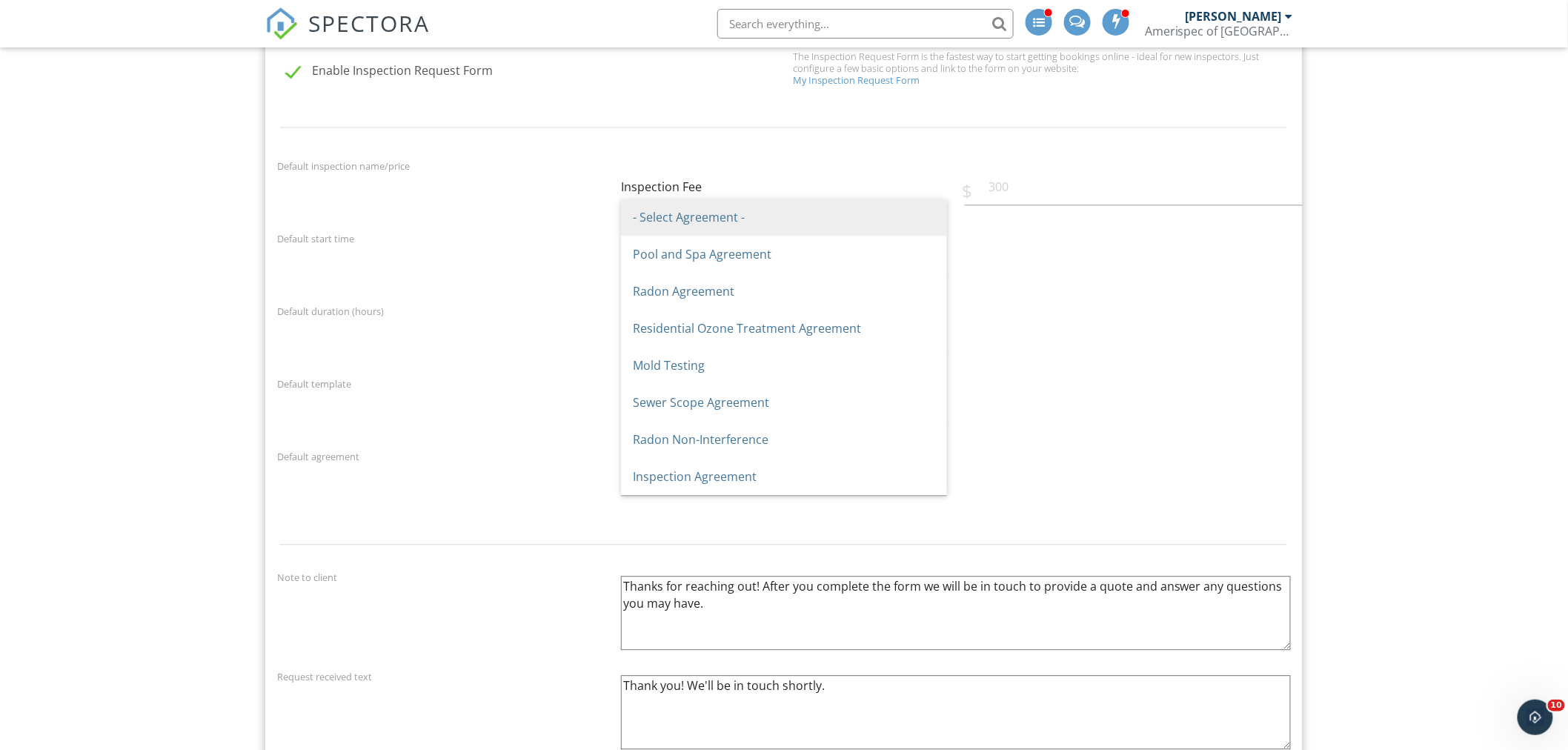
click at [1123, 485] on div "Default agreement ▼ - Select Agreement - - Select Agreement - Pool and Spa Agre…" at bounding box center [784, 480] width 1032 height 67
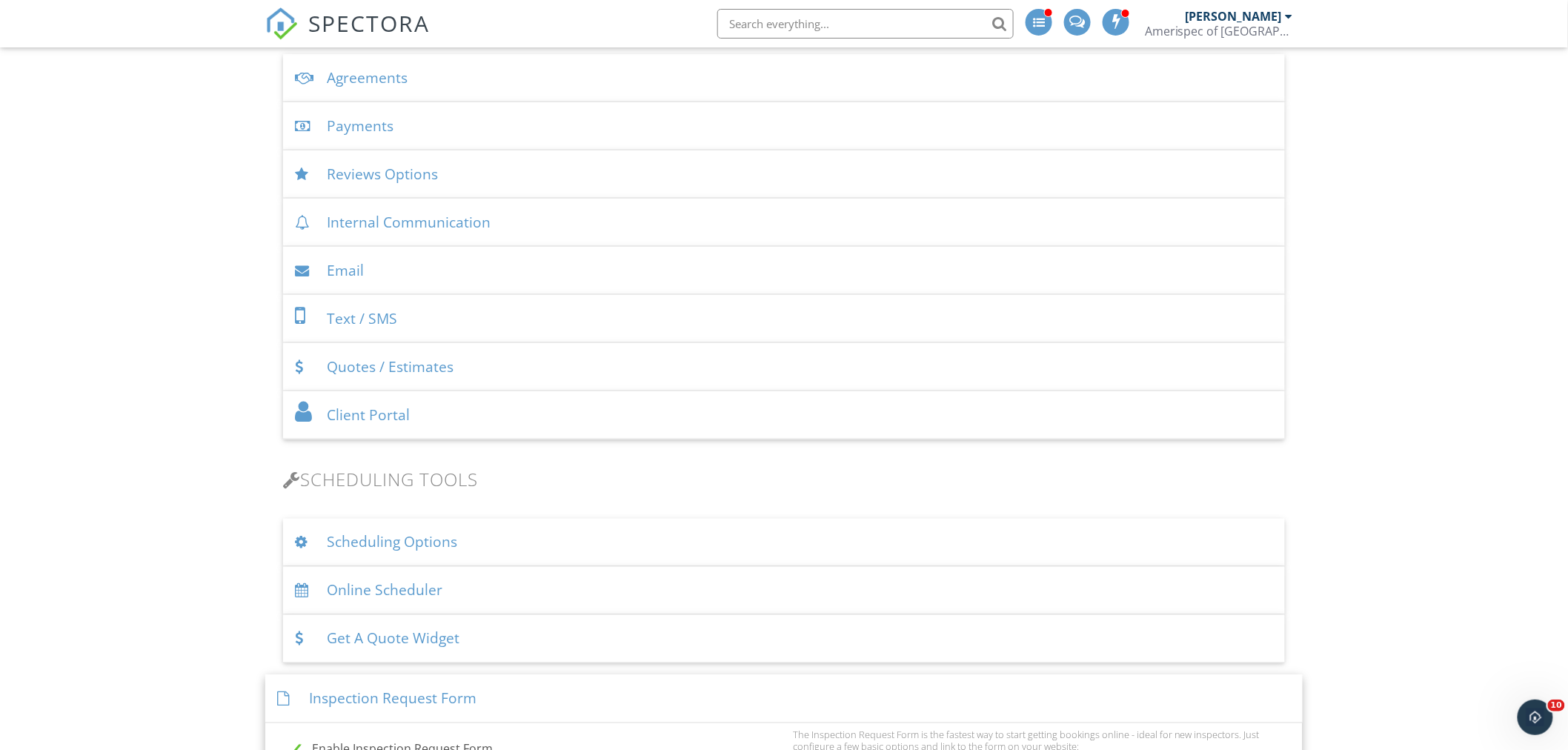
scroll to position [0, 0]
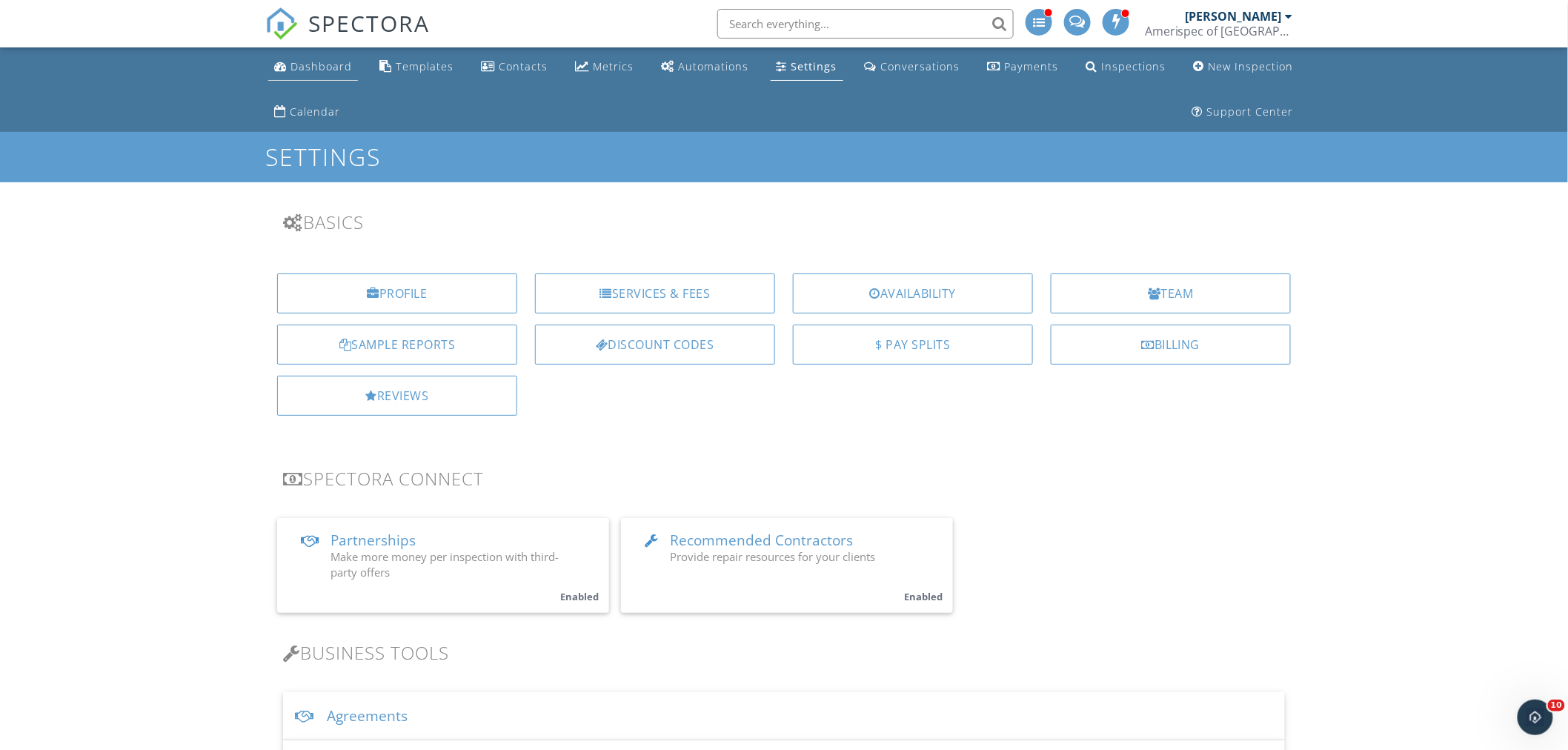
click at [323, 63] on div "Dashboard" at bounding box center [321, 67] width 62 height 14
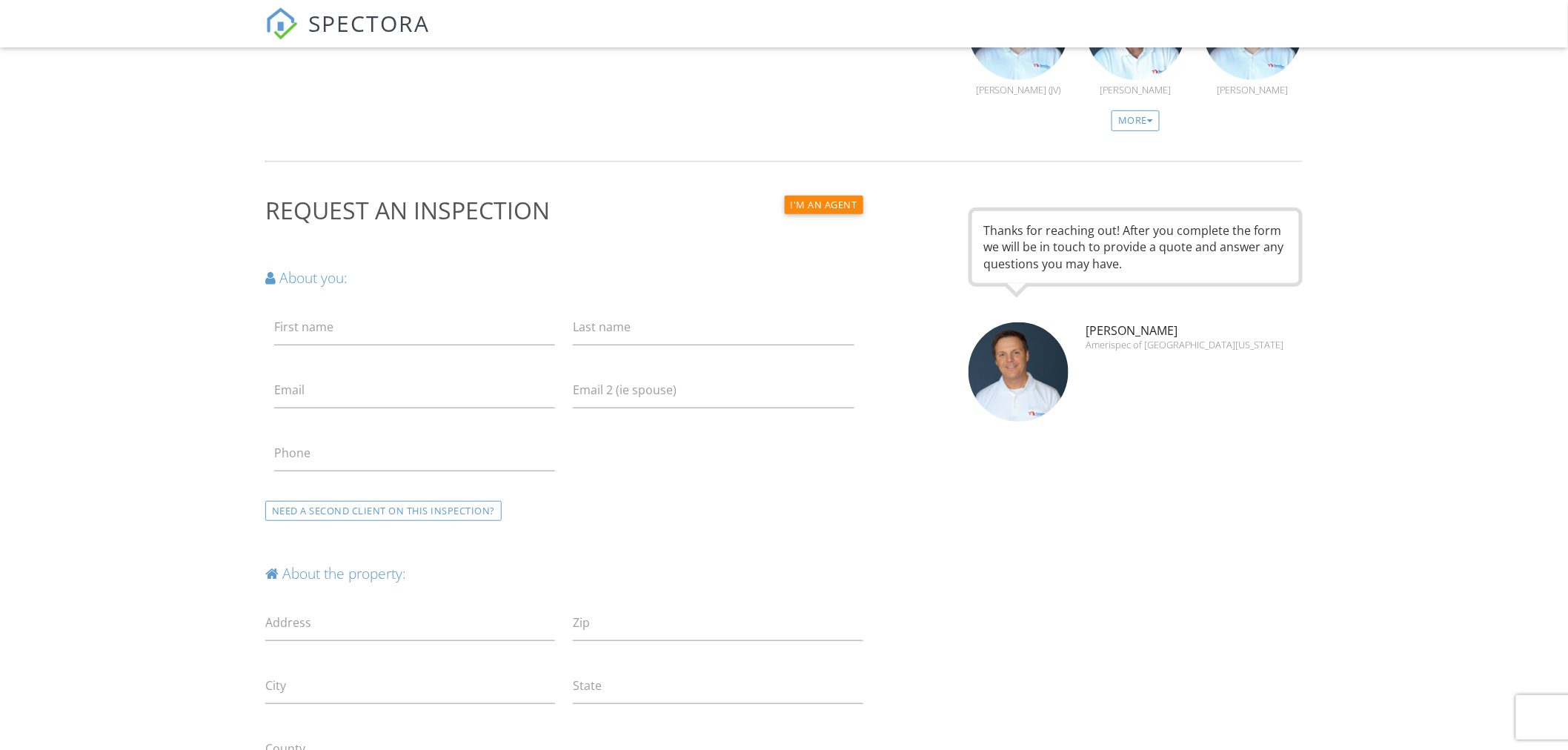
scroll to position [247, 0]
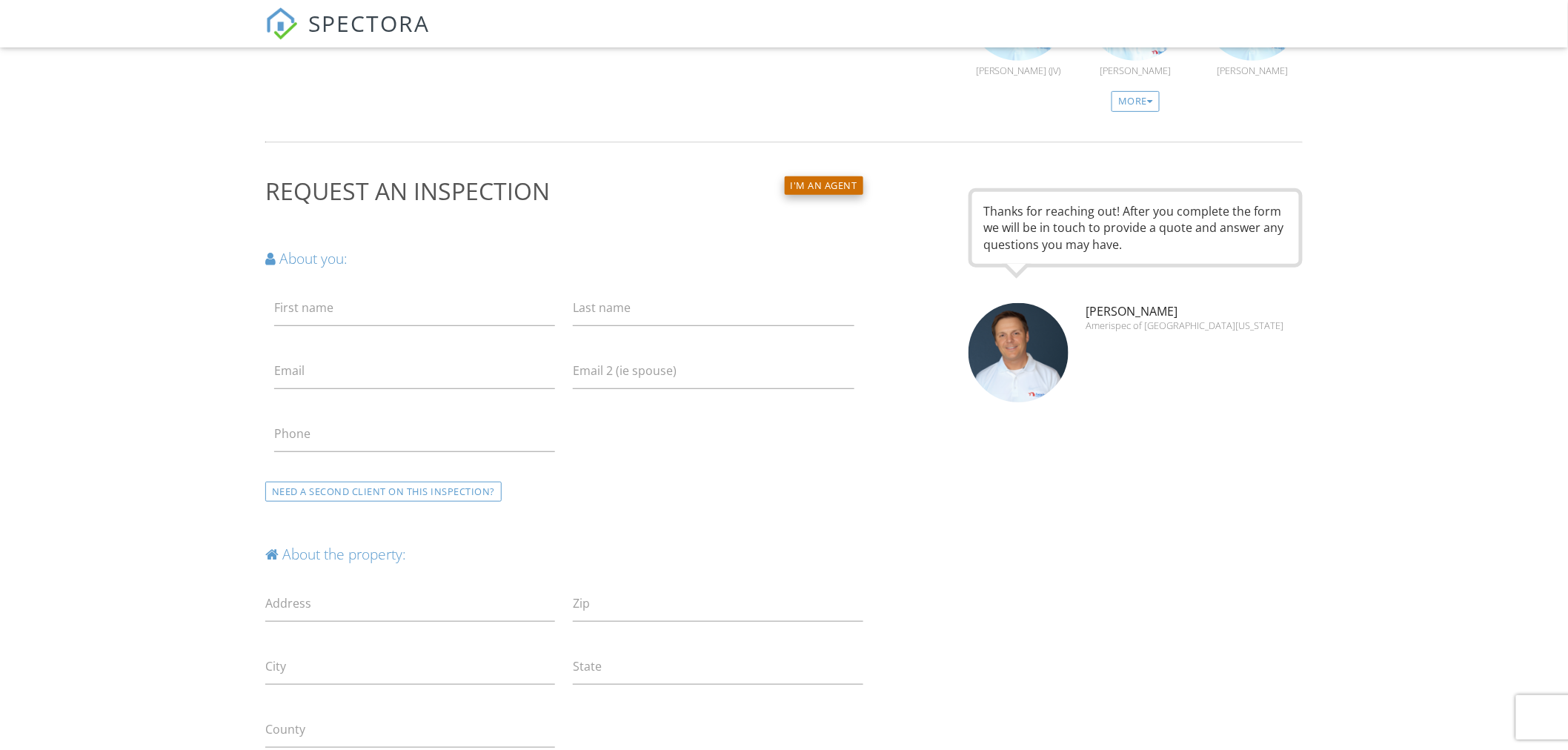
click at [829, 182] on button "I'm an agent" at bounding box center [824, 185] width 79 height 18
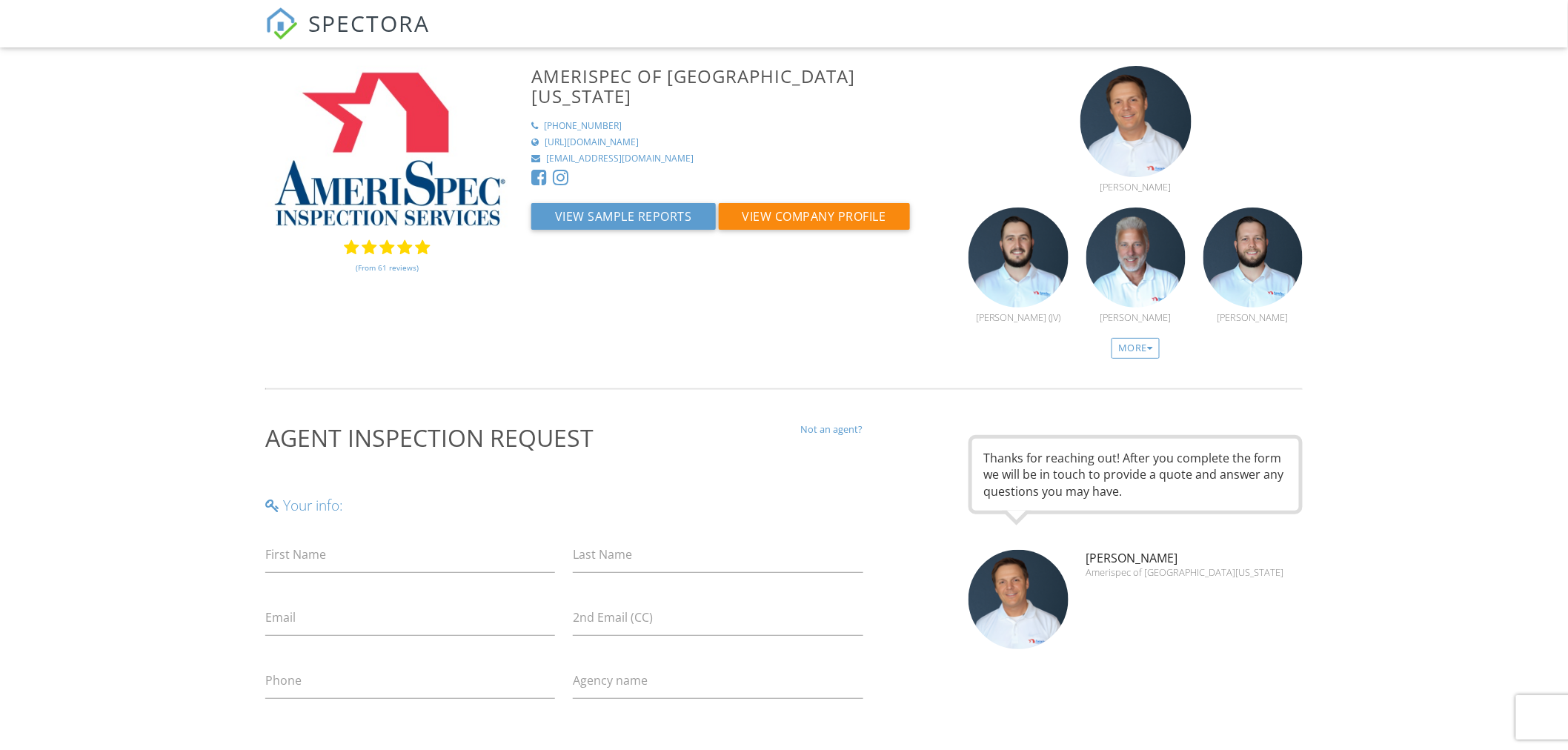
click at [394, 265] on link "(From 61 reviews)" at bounding box center [387, 267] width 63 height 25
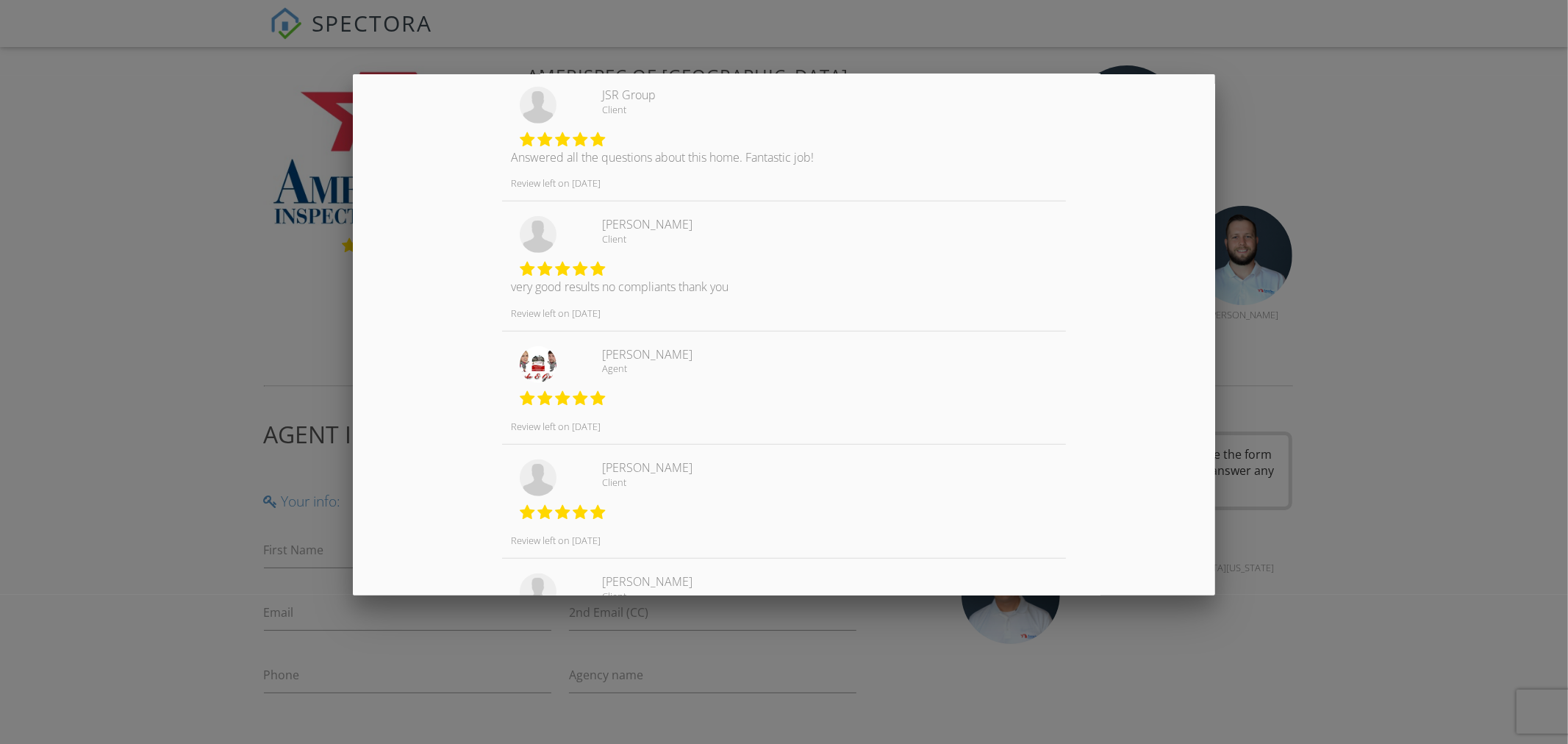
scroll to position [911, 0]
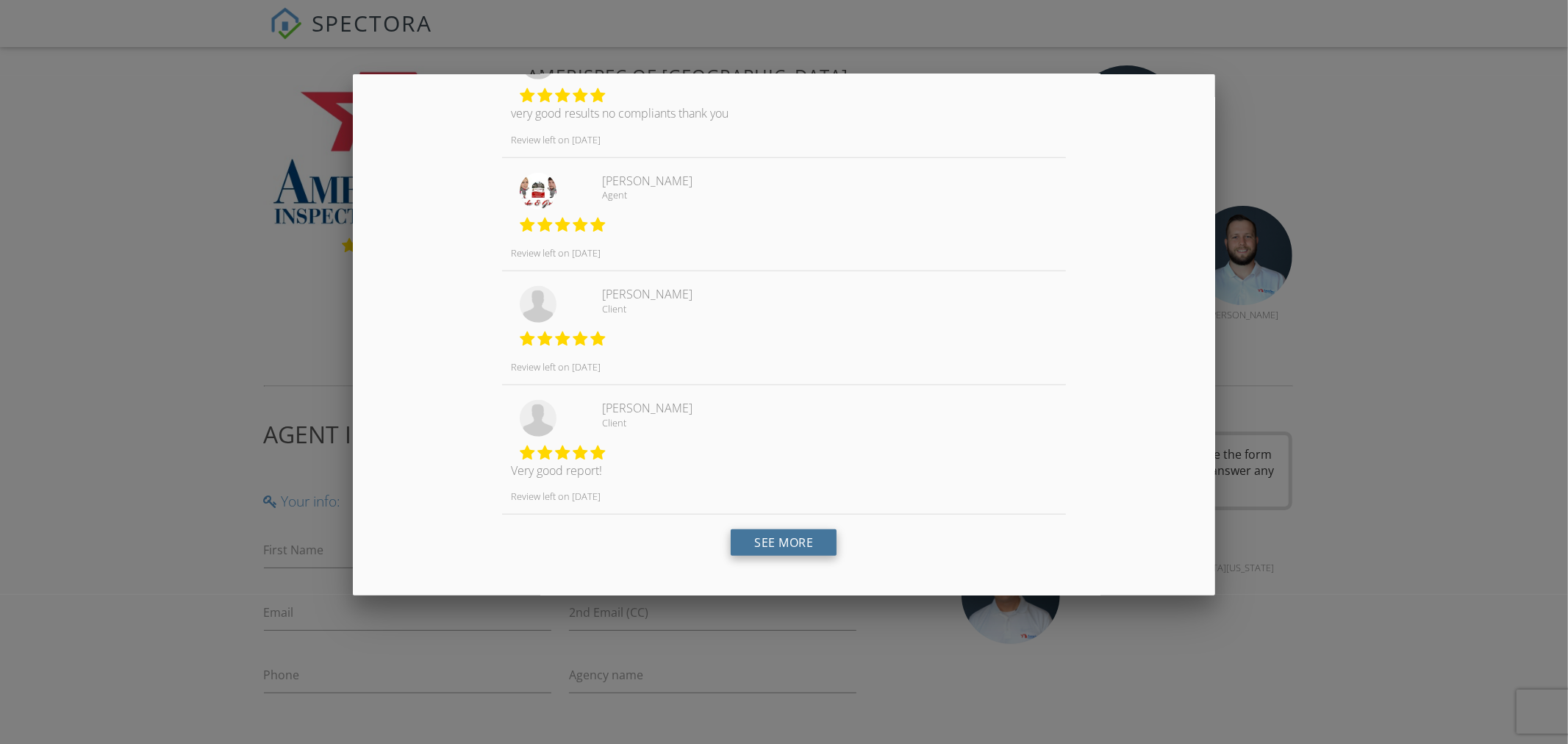
click at [770, 539] on link "See More" at bounding box center [783, 542] width 106 height 26
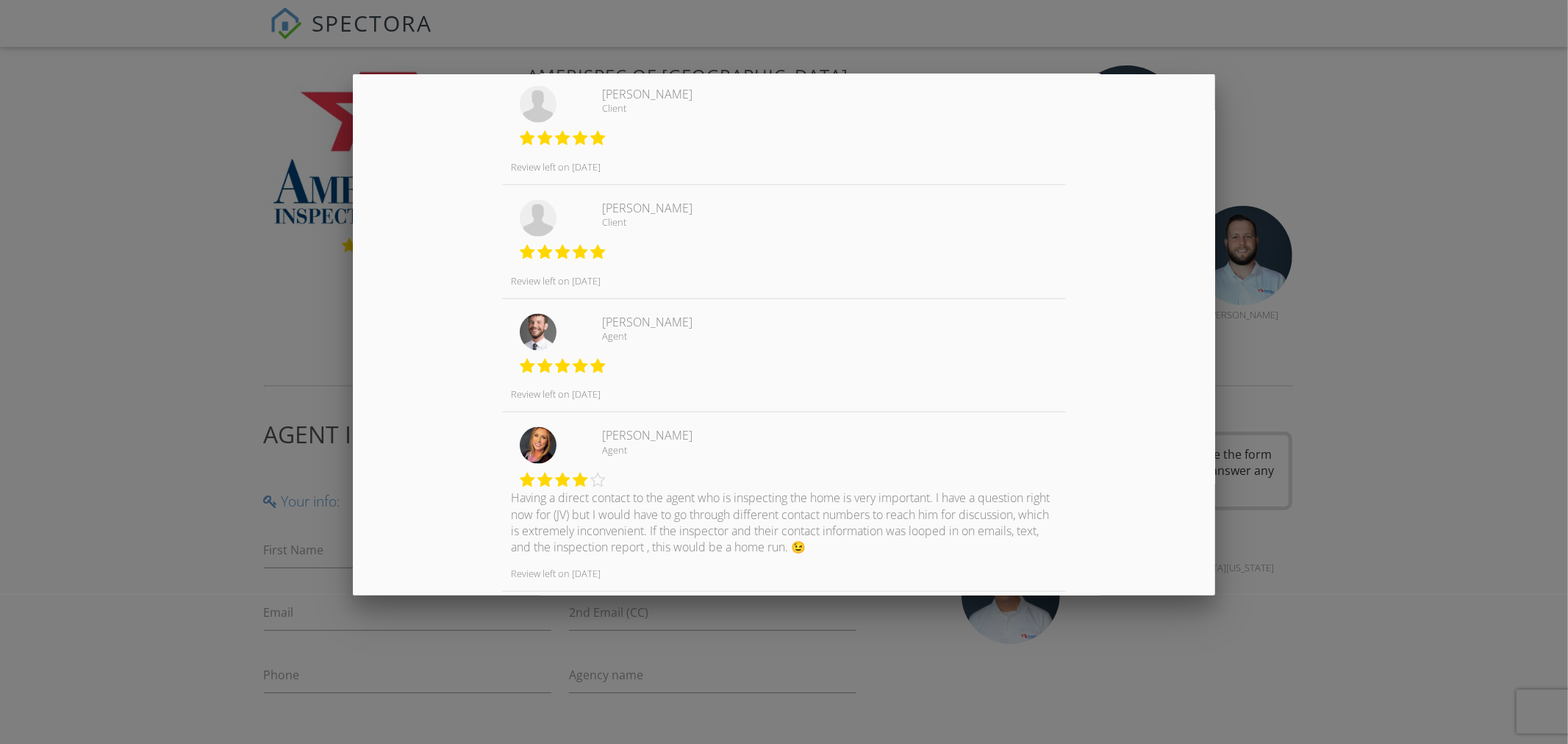
scroll to position [1646, 0]
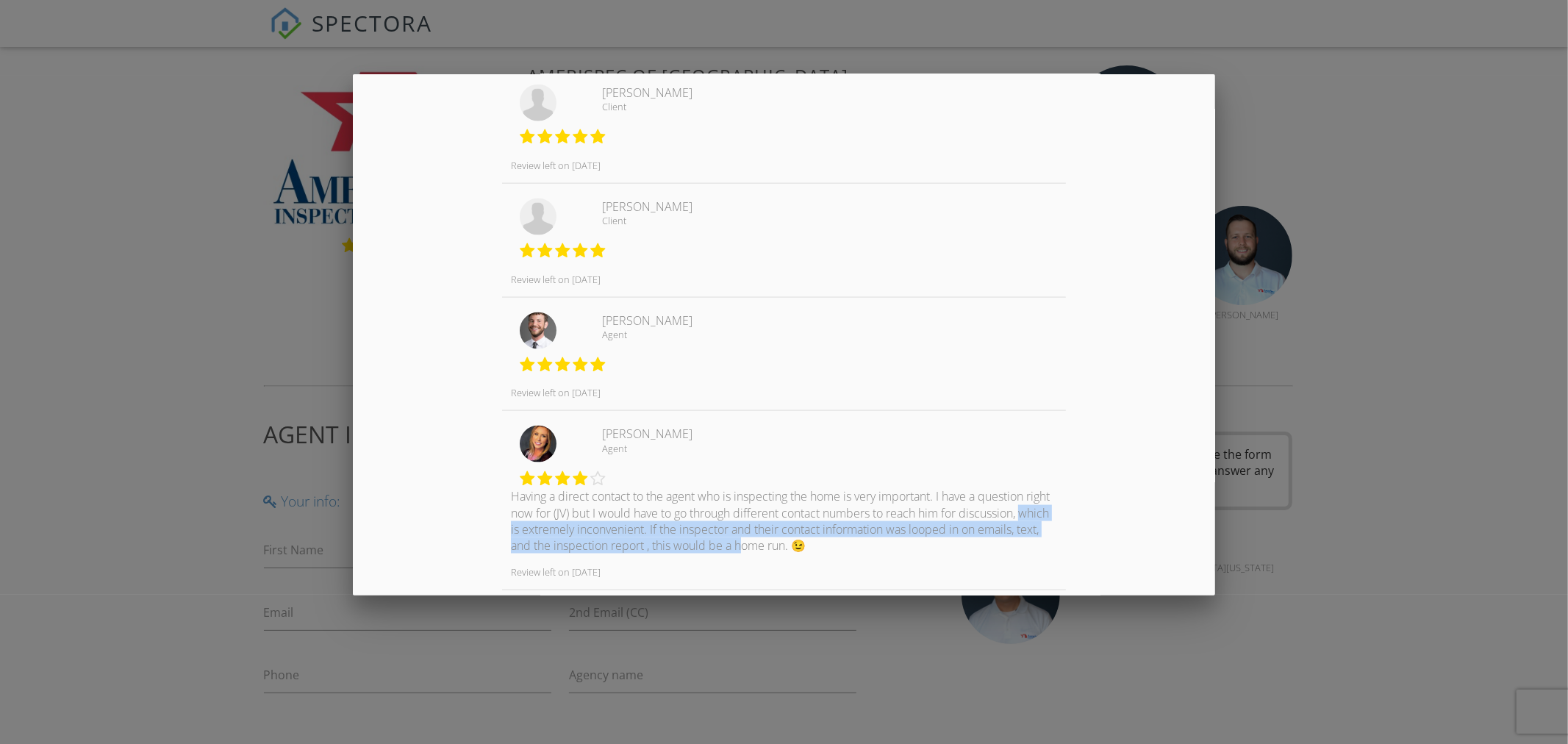
drag, startPoint x: 570, startPoint y: 525, endPoint x: 841, endPoint y: 540, distance: 271.4
click at [841, 540] on p "Having a direct contact to the agent who is inspecting the home is very importa…" at bounding box center [784, 520] width 564 height 66
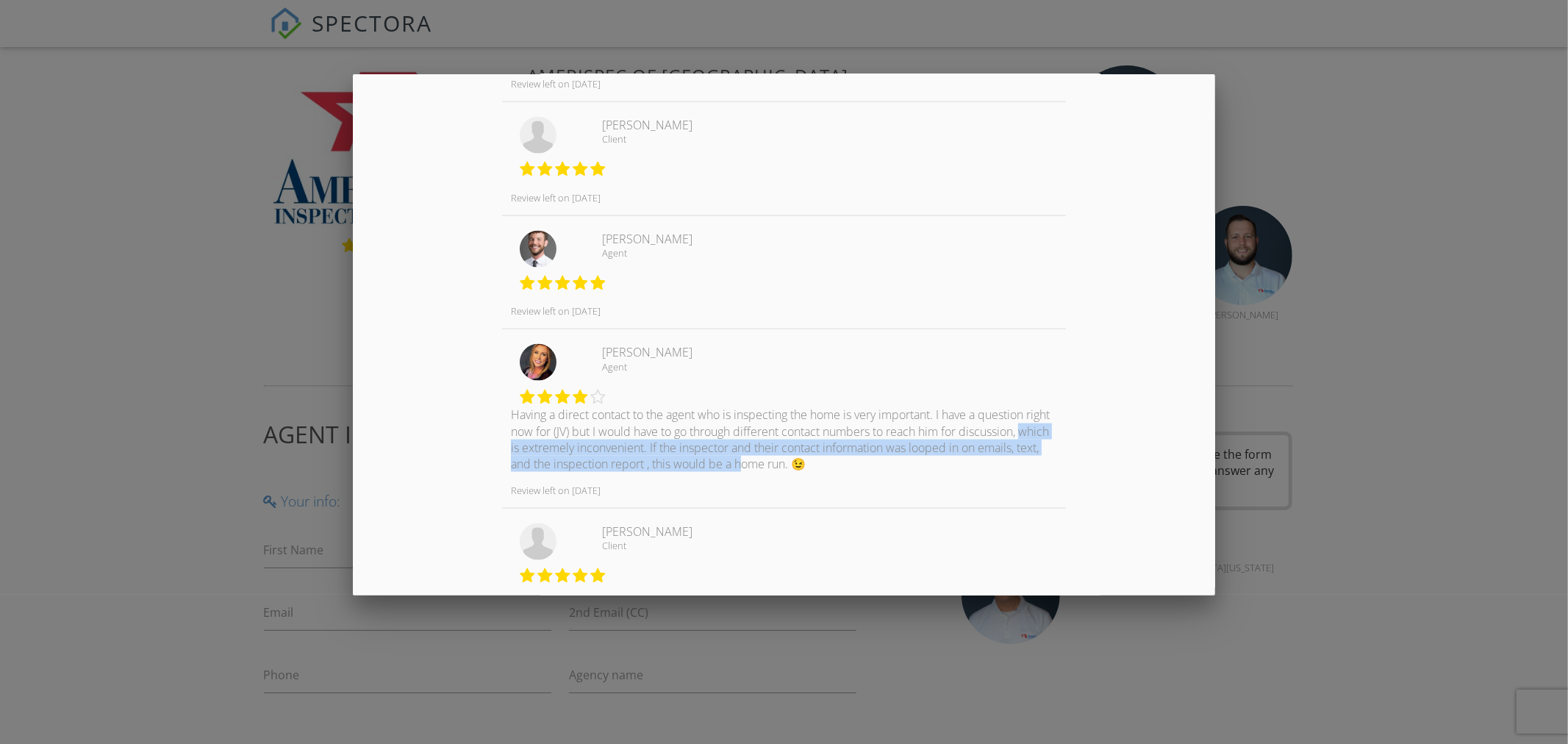
click at [825, 454] on p "Having a direct contact to the agent who is inspecting the home is very importa…" at bounding box center [784, 439] width 564 height 66
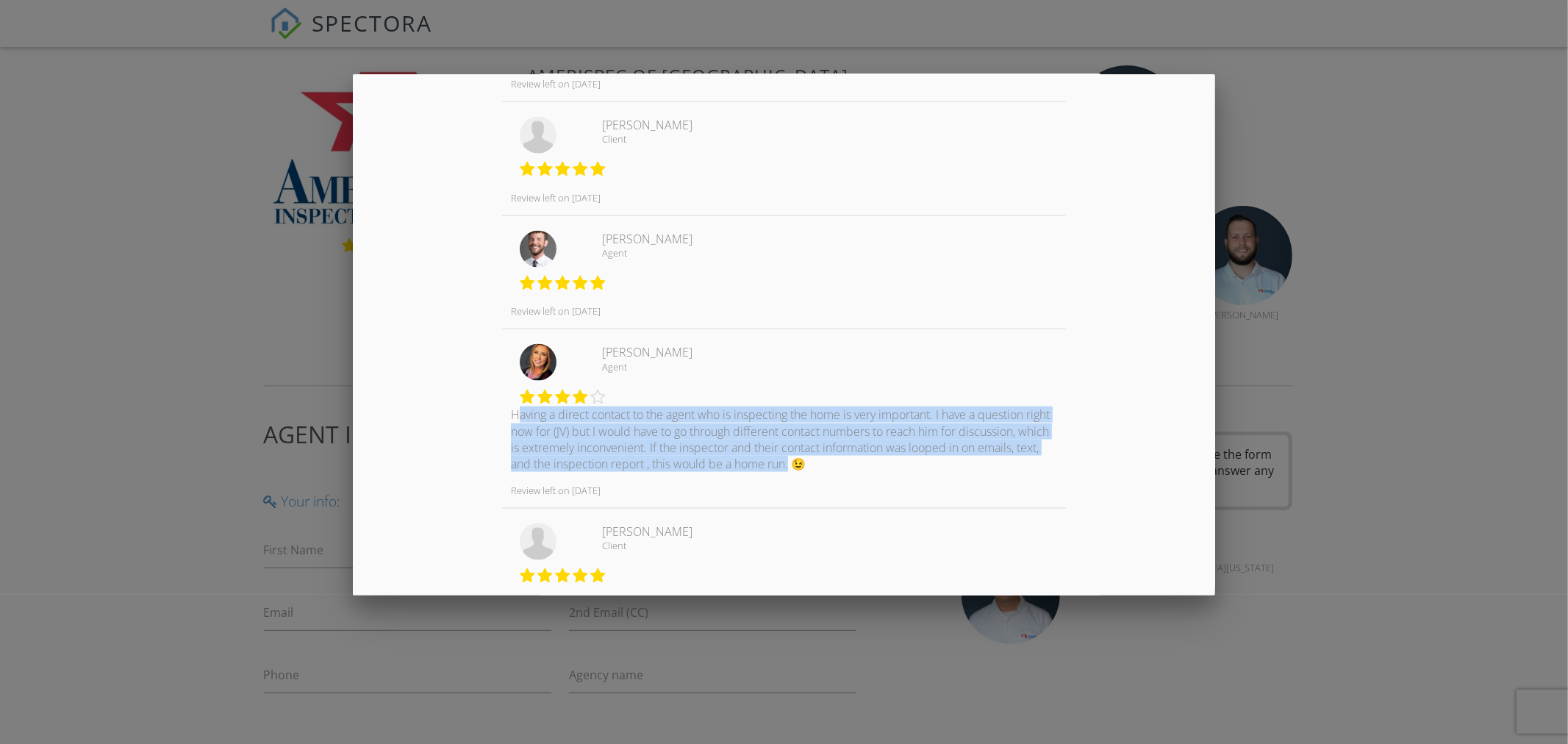
drag, startPoint x: 886, startPoint y: 461, endPoint x: 513, endPoint y: 416, distance: 375.7
click at [513, 416] on p "Having a direct contact to the agent who is inspecting the home is very importa…" at bounding box center [784, 439] width 564 height 66
click at [677, 368] on div "Having a direct contact to the agent who is inspecting the home is very importa…" at bounding box center [784, 413] width 564 height 139
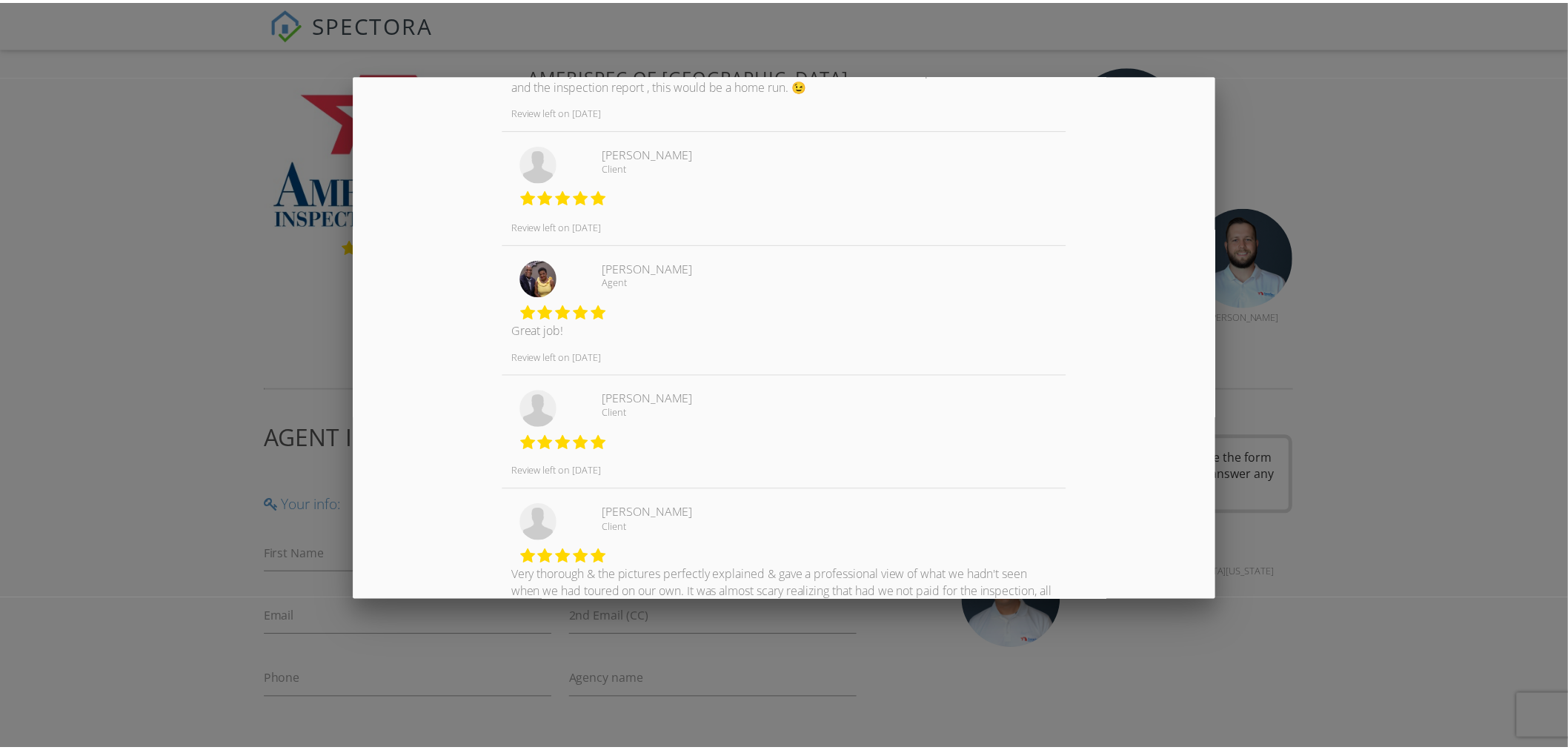
scroll to position [2289, 0]
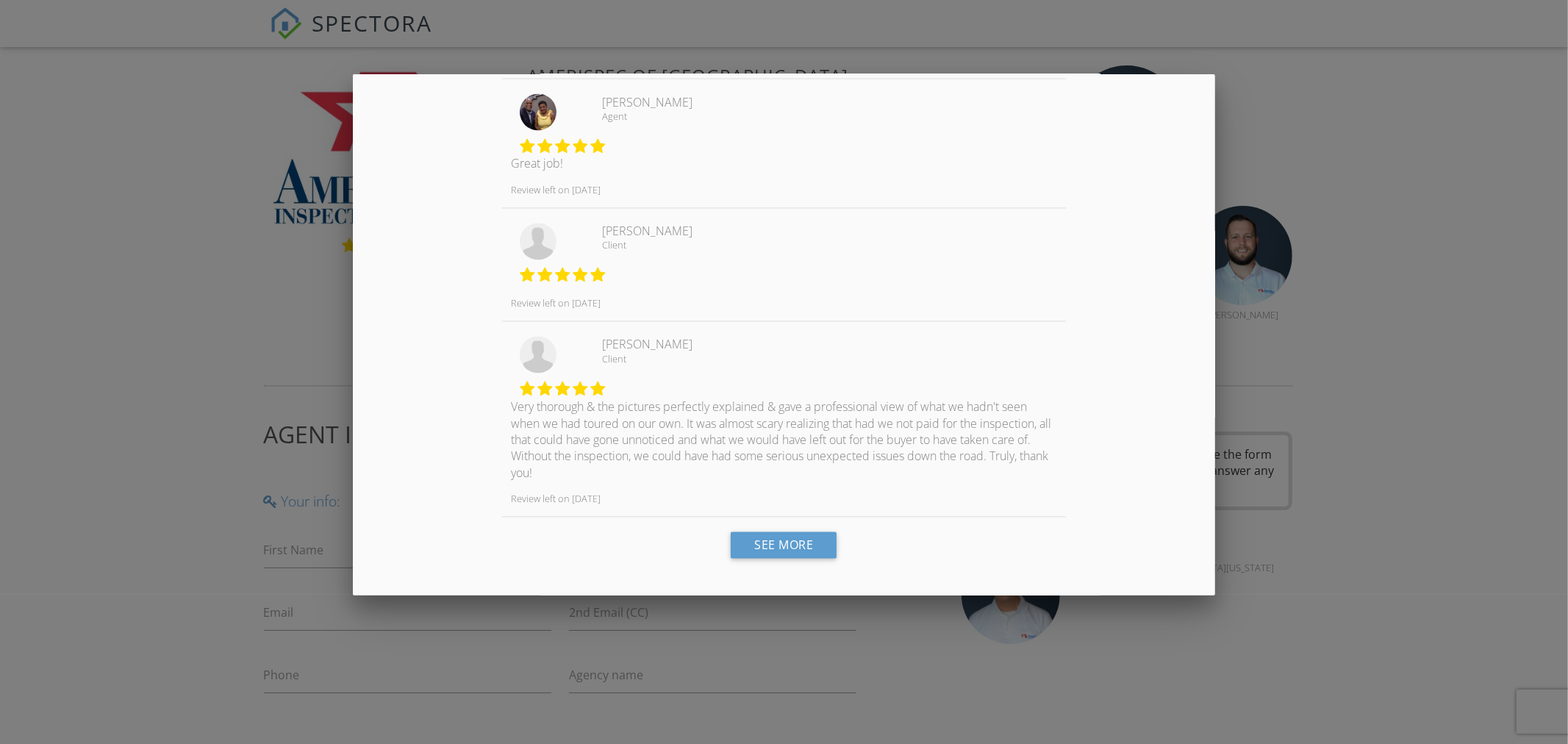
click at [193, 298] on div at bounding box center [784, 391] width 1568 height 929
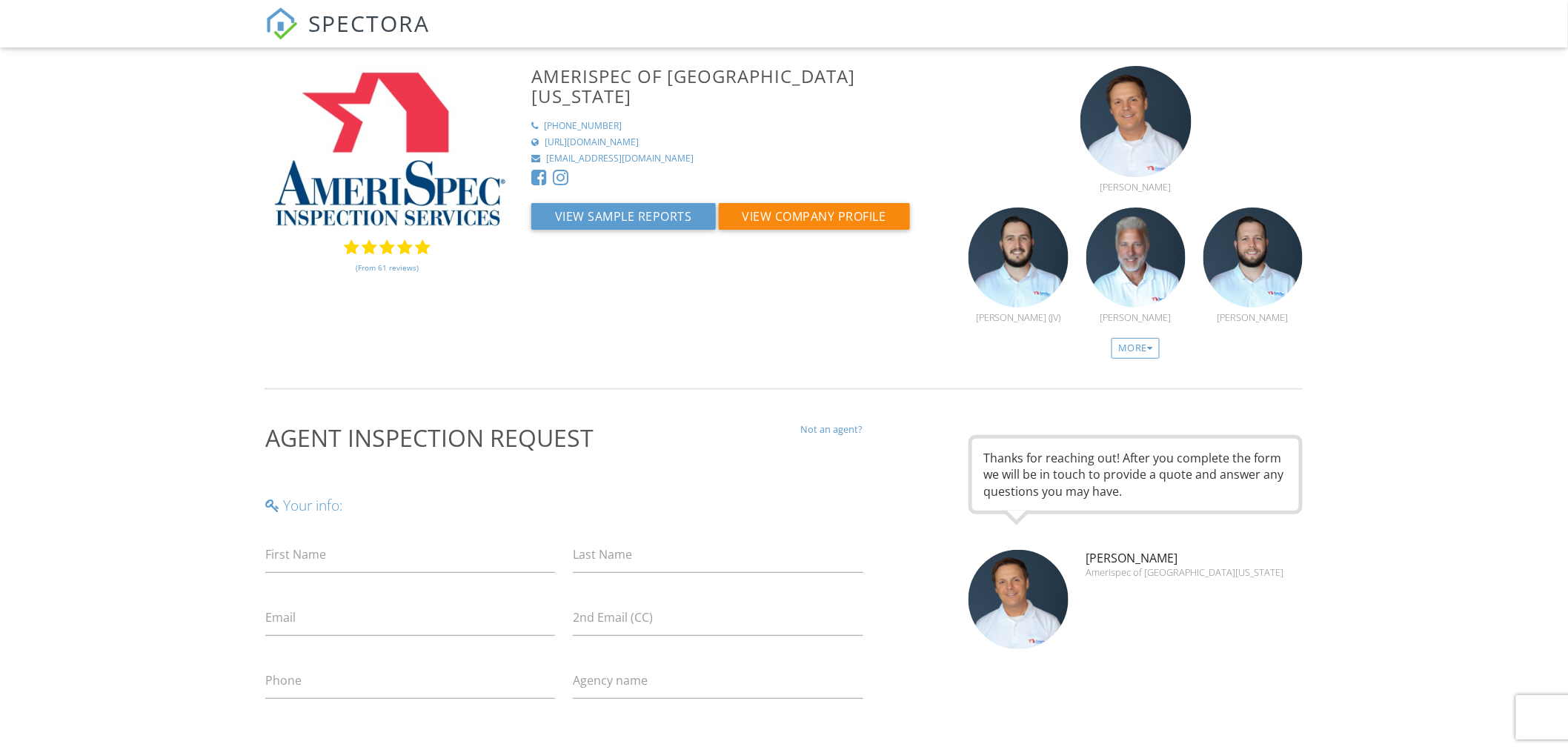
click at [355, 24] on span "SPECTORA" at bounding box center [368, 22] width 121 height 31
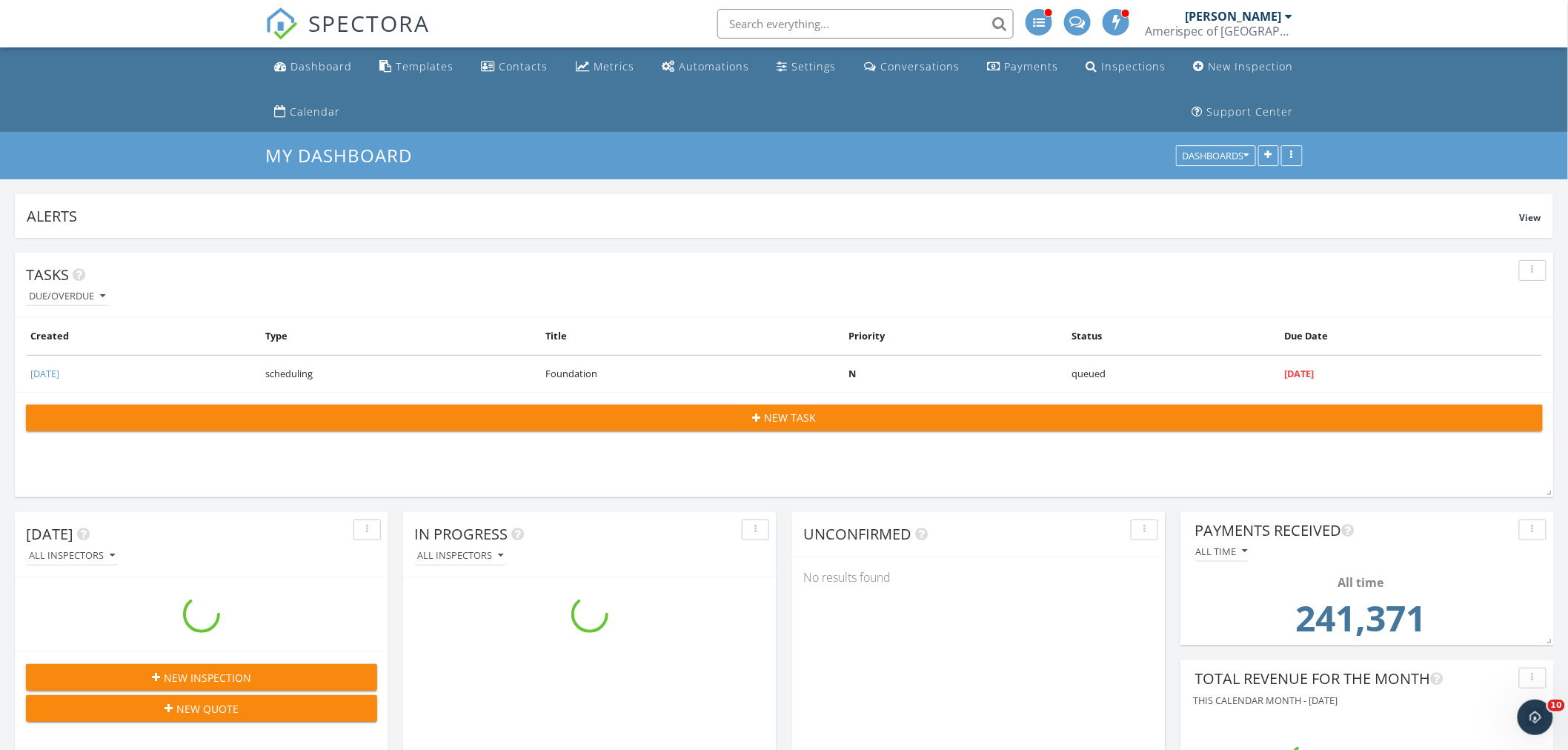
scroll to position [3930, 1595]
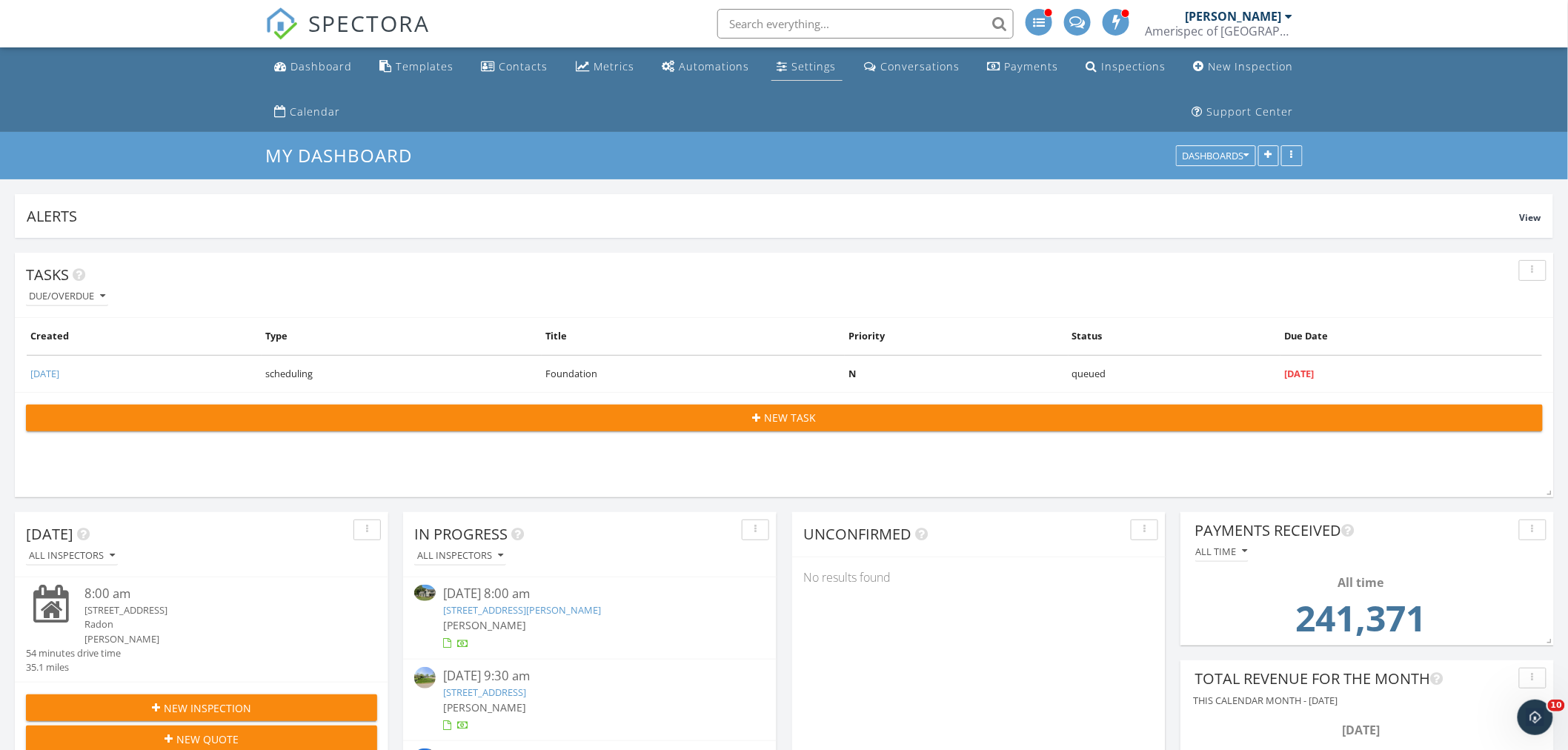
click at [839, 59] on link "Settings" at bounding box center [807, 67] width 71 height 27
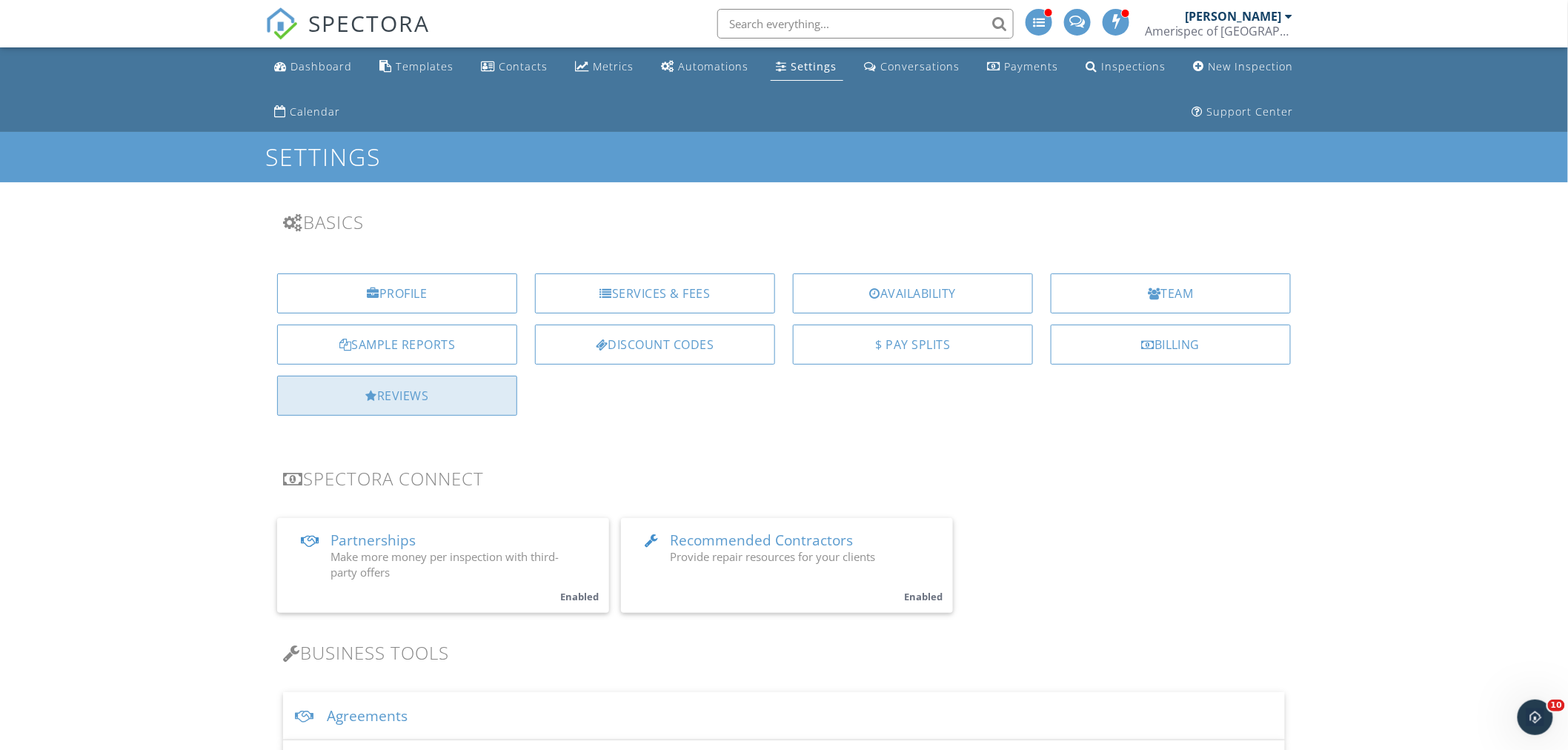
click at [383, 397] on div "Reviews" at bounding box center [396, 395] width 240 height 40
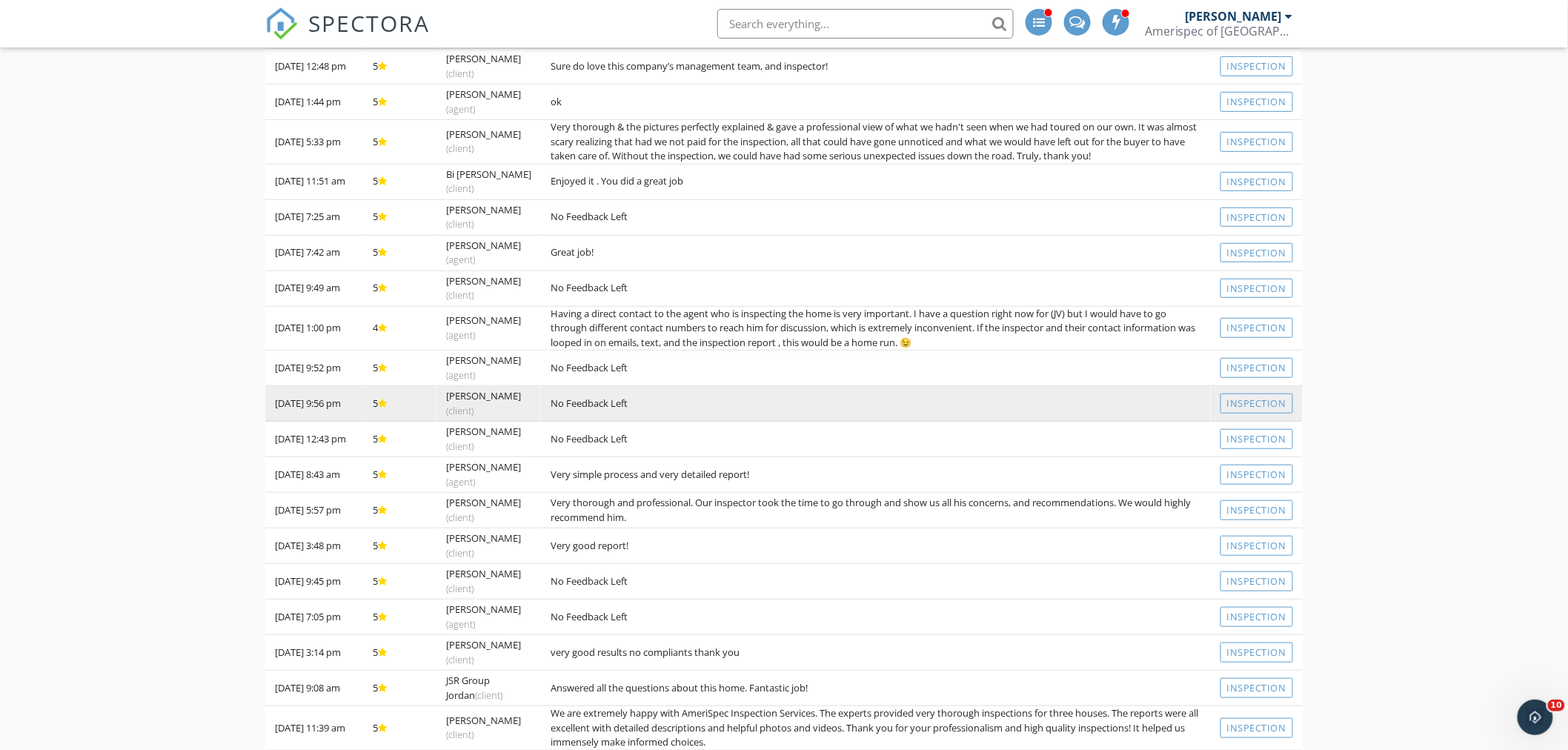
scroll to position [257, 0]
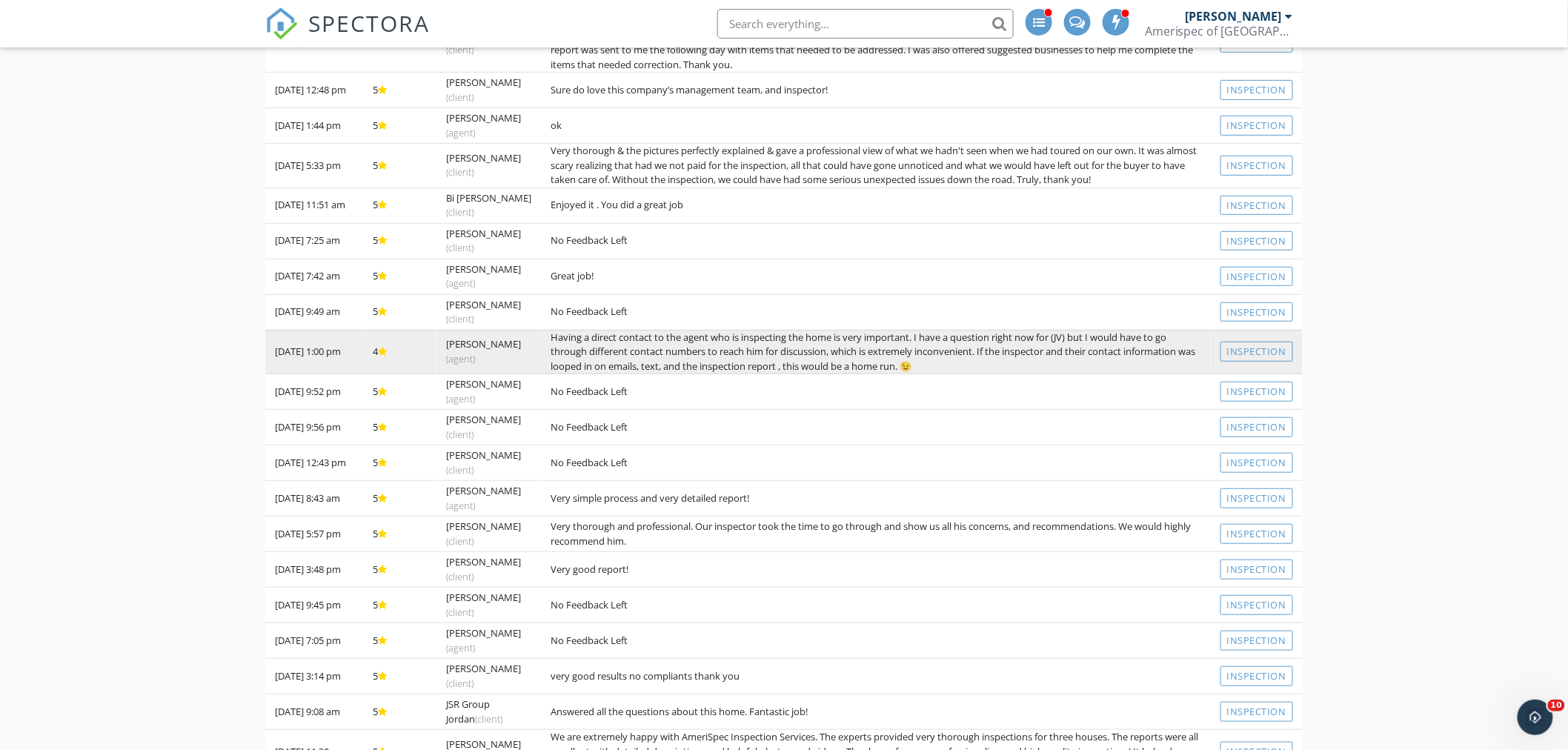
click at [652, 355] on td "Having a direct contact to the agent who is inspecting the home is very importa…" at bounding box center [875, 351] width 670 height 44
click at [1165, 350] on td "Having a direct contact to the agent who is inspecting the home is very importa…" at bounding box center [875, 351] width 670 height 44
click at [298, 354] on td "[DATE] 1:00 pm" at bounding box center [315, 351] width 98 height 44
click at [387, 355] on div at bounding box center [382, 351] width 9 height 10
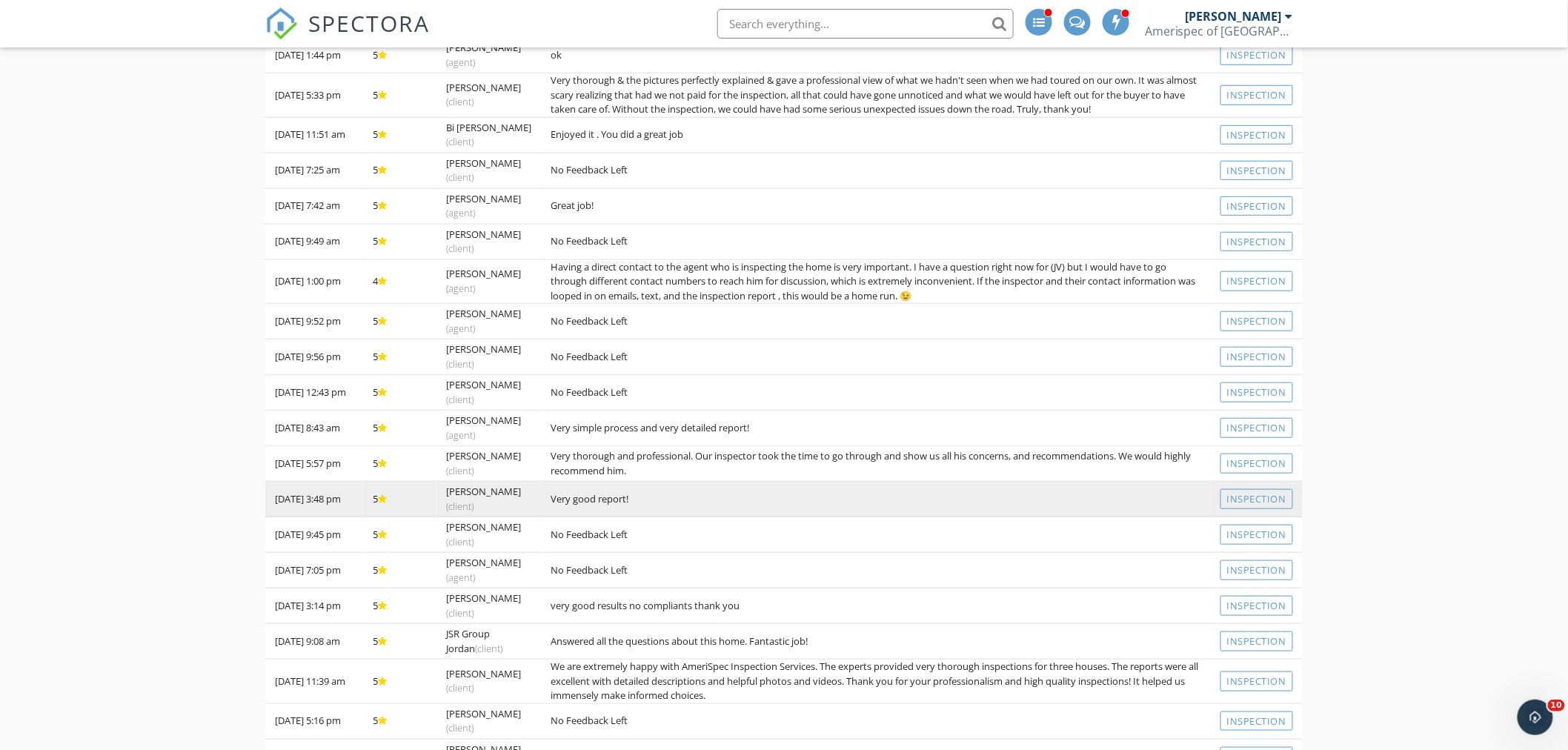
scroll to position [329, 0]
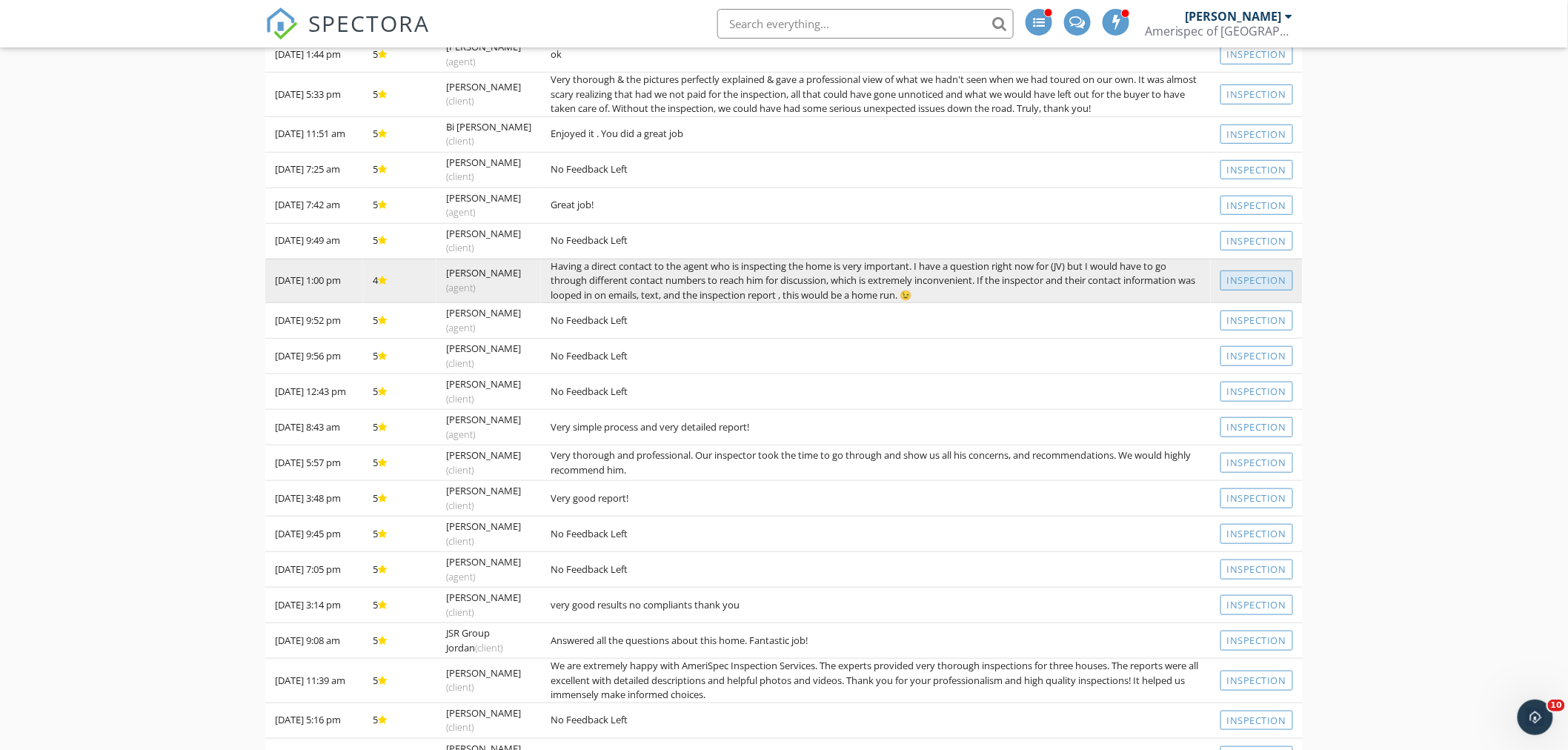
click at [1288, 278] on link "Inspection" at bounding box center [1257, 280] width 73 height 20
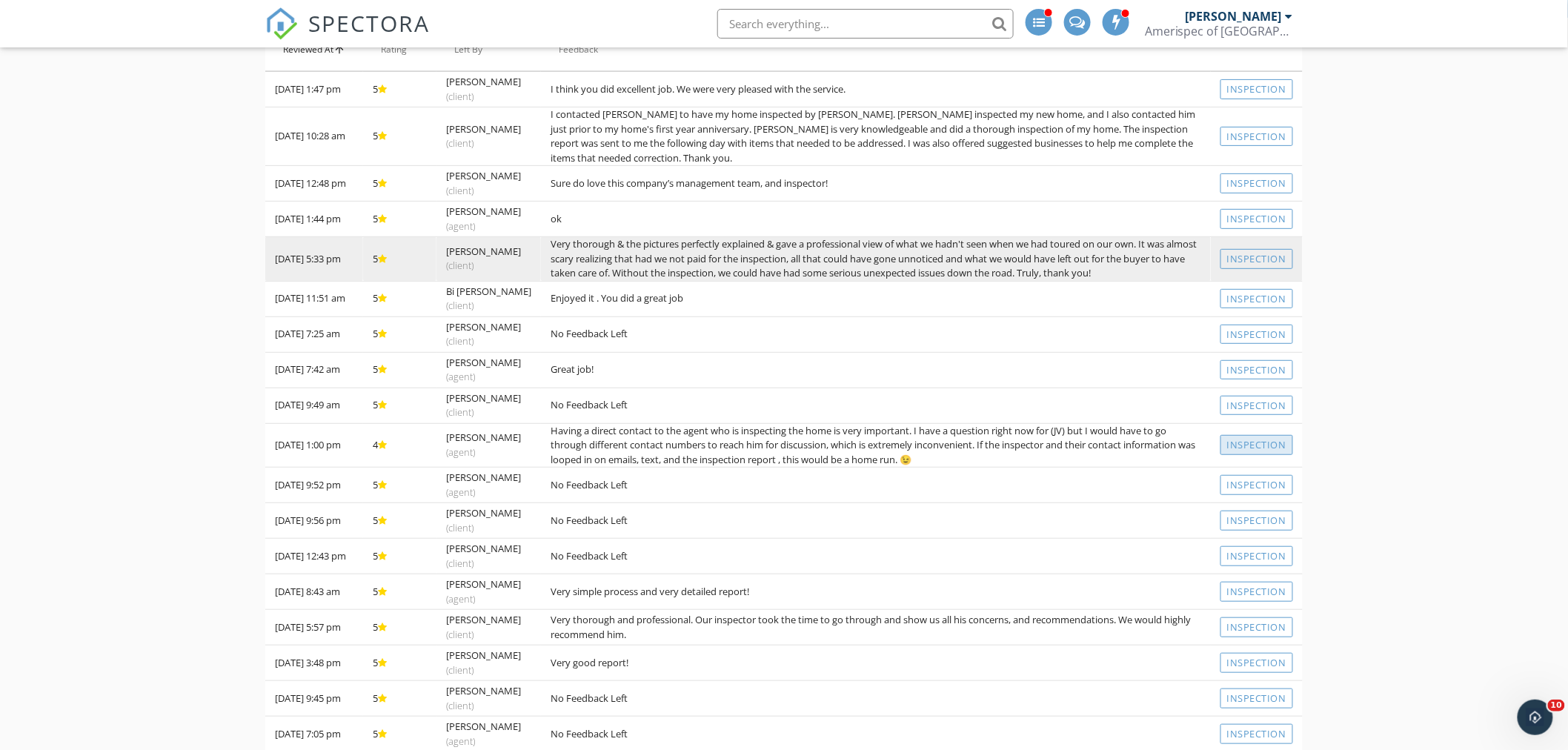
scroll to position [83, 0]
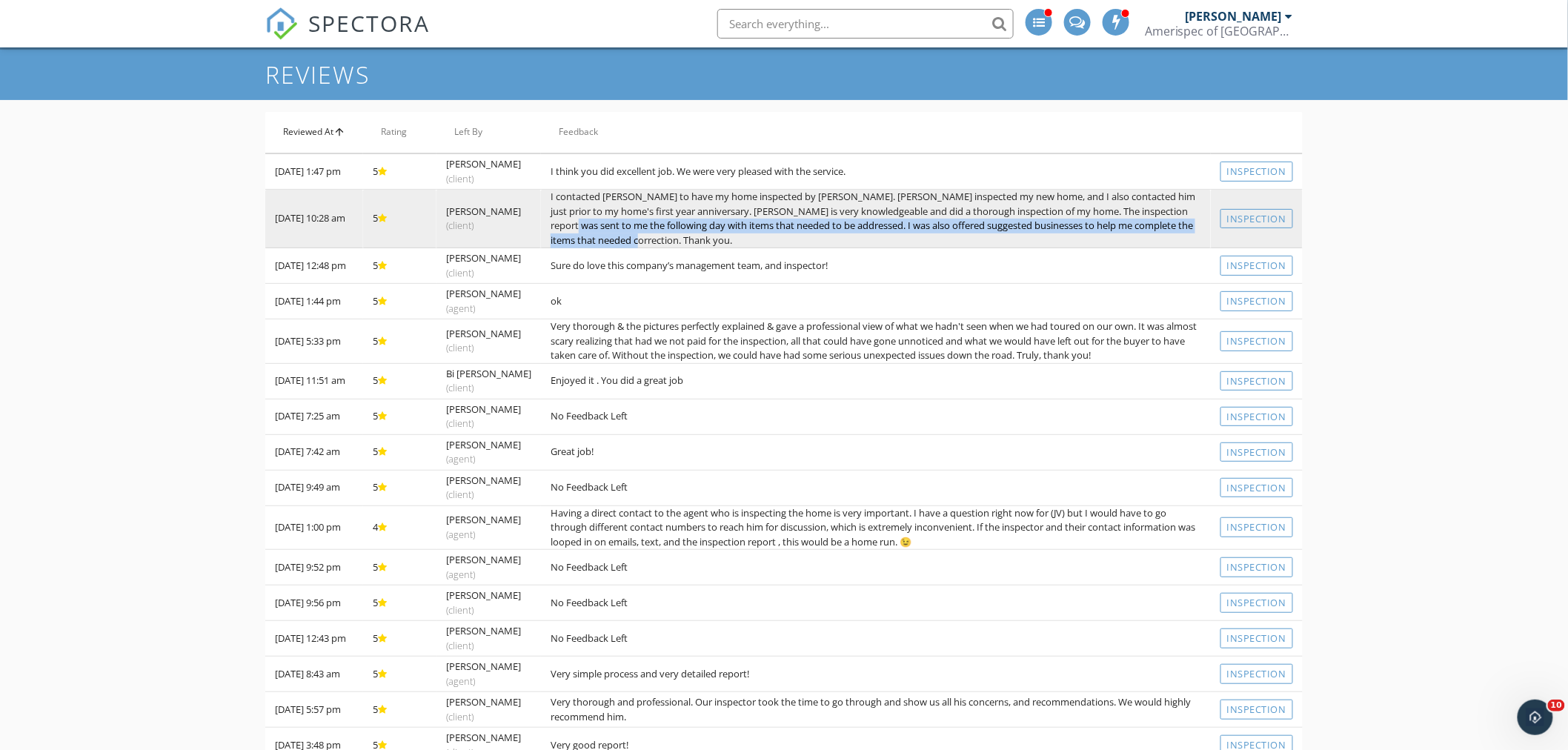
drag, startPoint x: 601, startPoint y: 227, endPoint x: 645, endPoint y: 237, distance: 45.1
click at [645, 237] on td "I contacted [PERSON_NAME] to have my home inspected by [PERSON_NAME]. [PERSON_N…" at bounding box center [875, 218] width 670 height 59
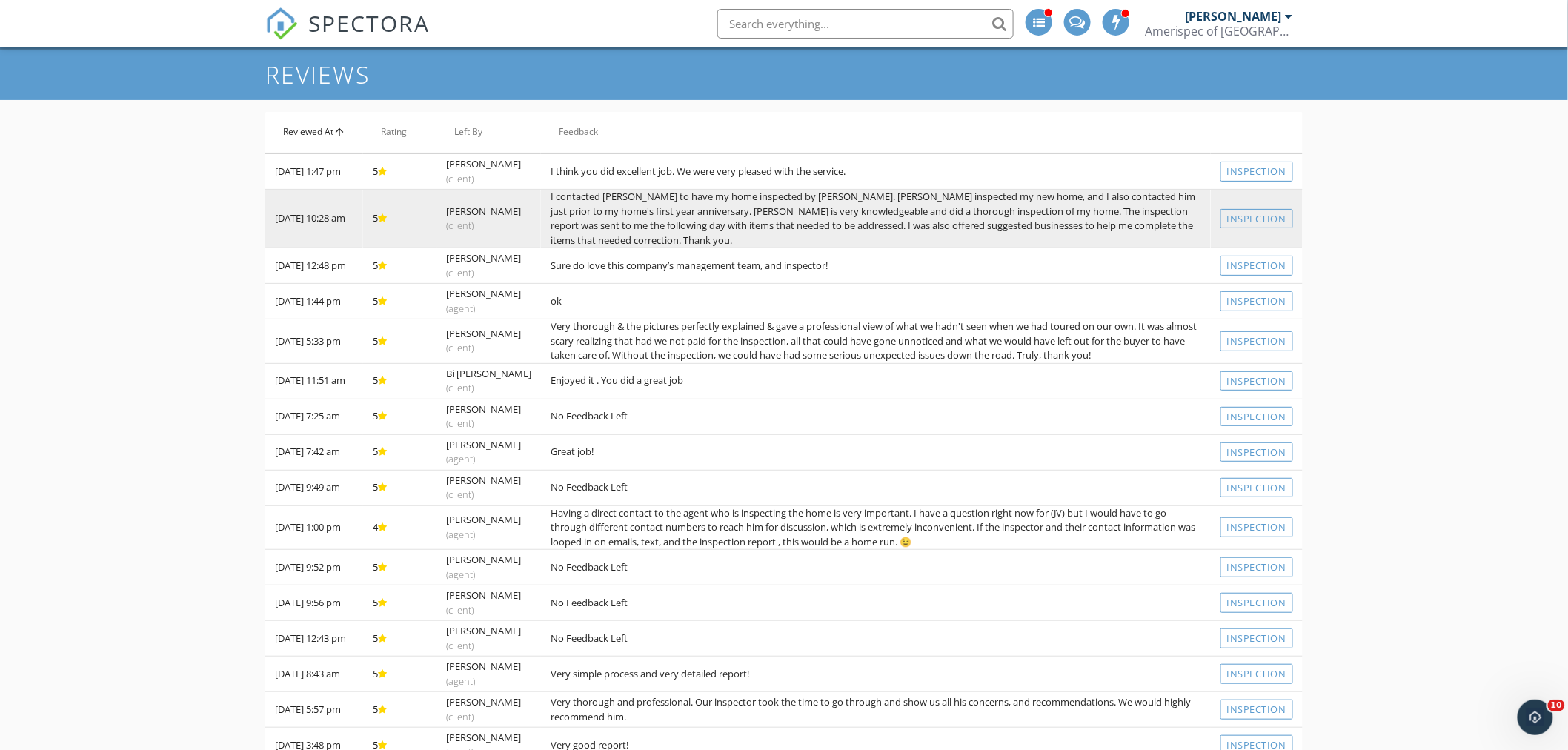
click at [668, 218] on td "I contacted [PERSON_NAME] to have my home inspected by [PERSON_NAME]. [PERSON_N…" at bounding box center [875, 218] width 670 height 59
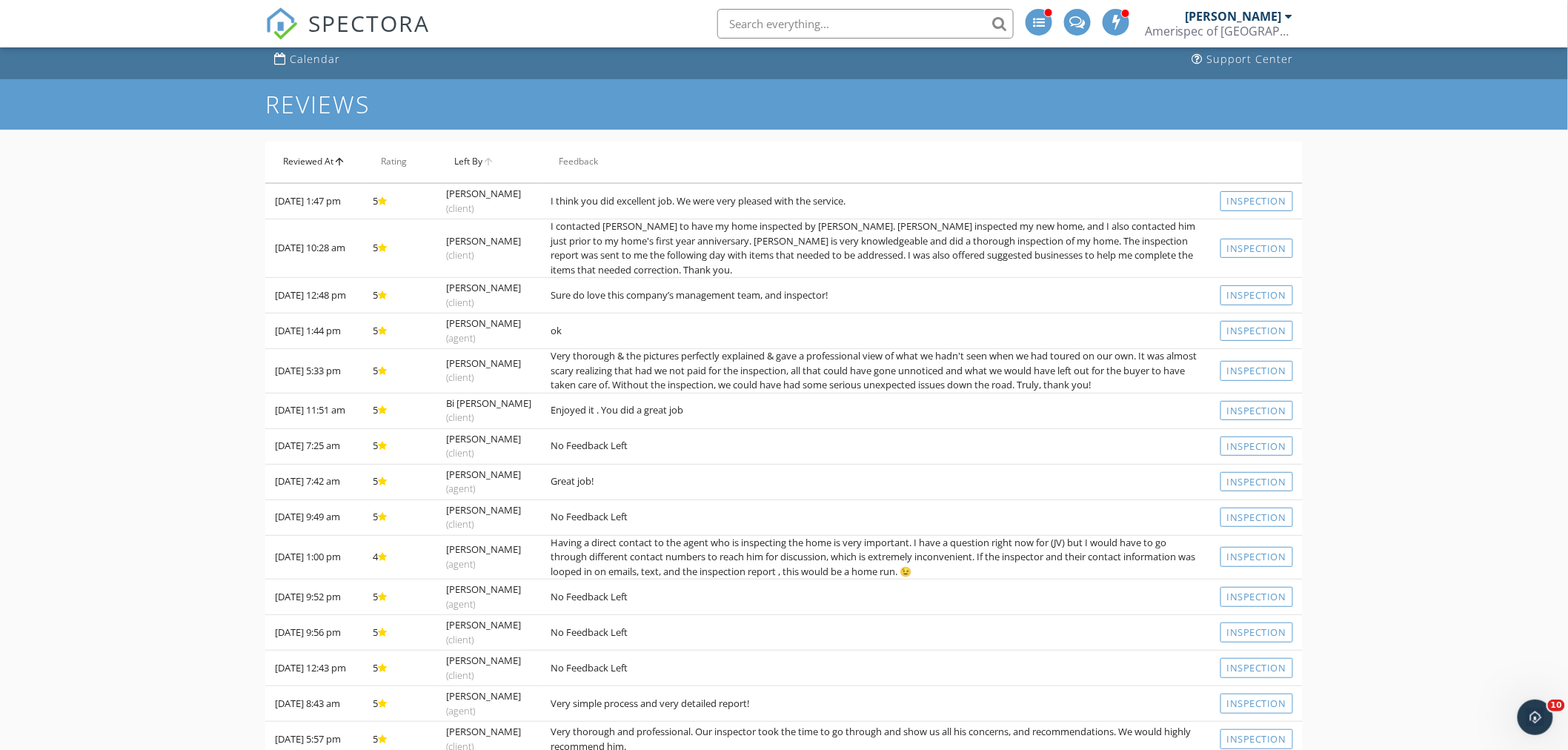
scroll to position [0, 0]
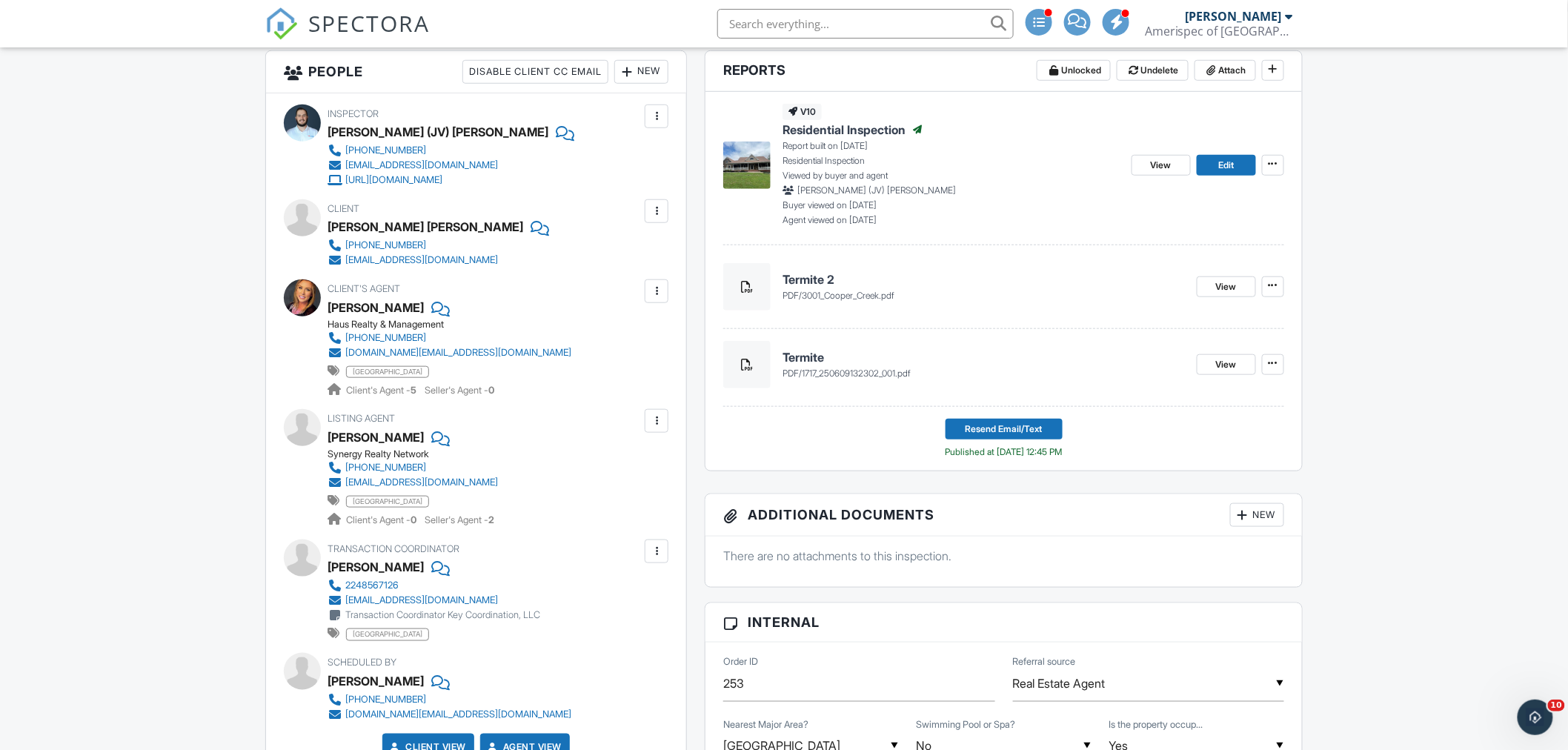
scroll to position [411, 0]
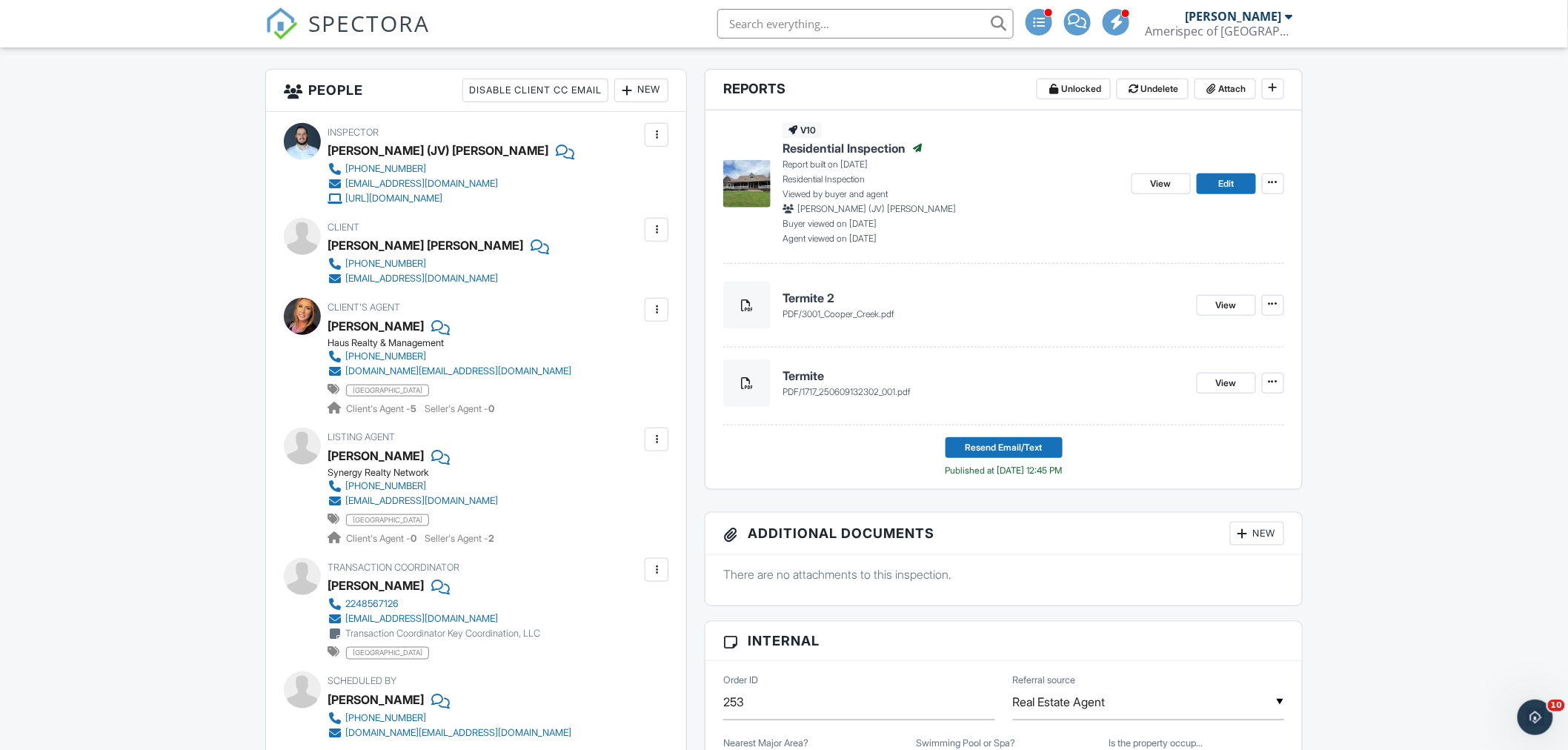
click at [306, 315] on div at bounding box center [303, 316] width 37 height 37
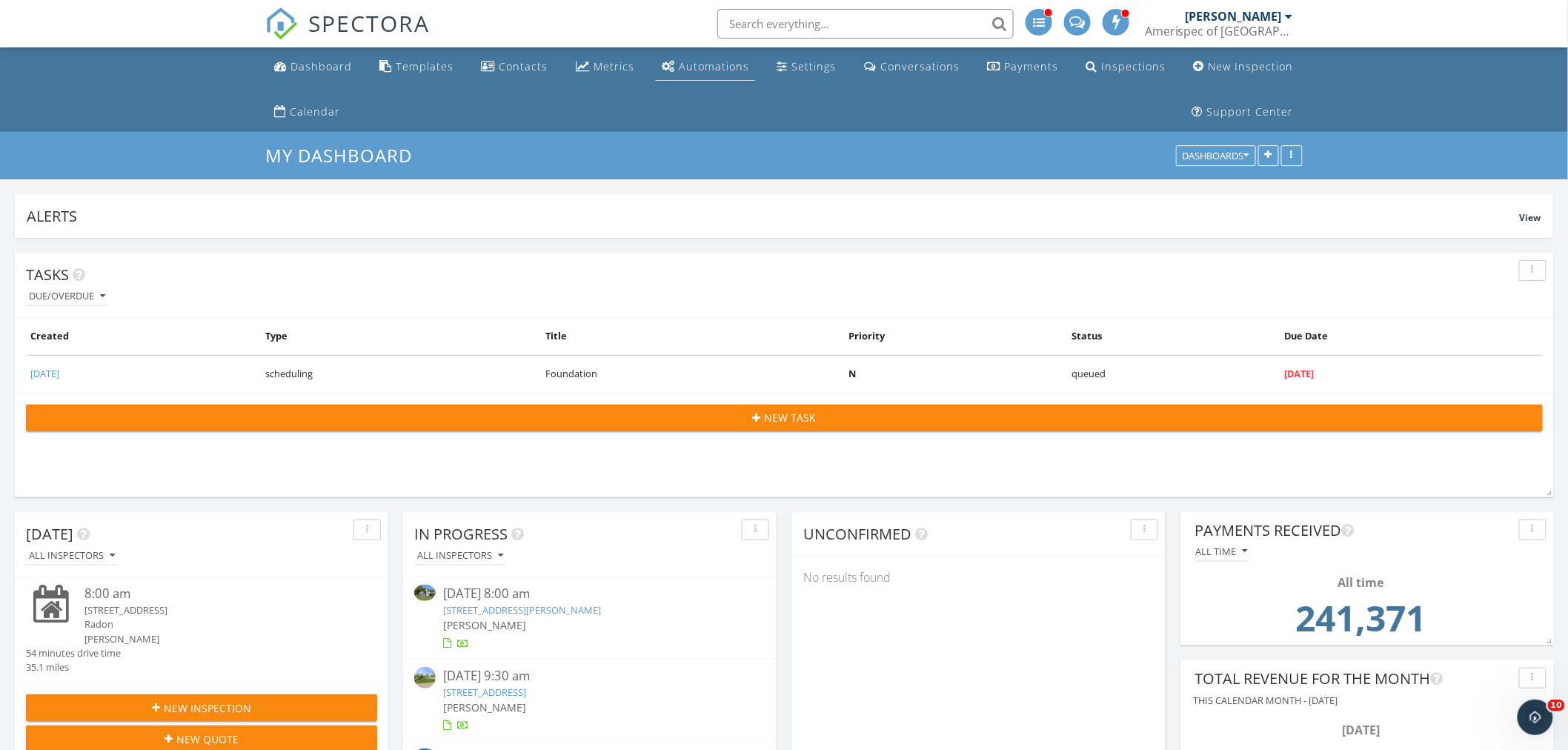
click at [729, 69] on div "Automations" at bounding box center [714, 67] width 71 height 14
